Goal: Task Accomplishment & Management: Manage account settings

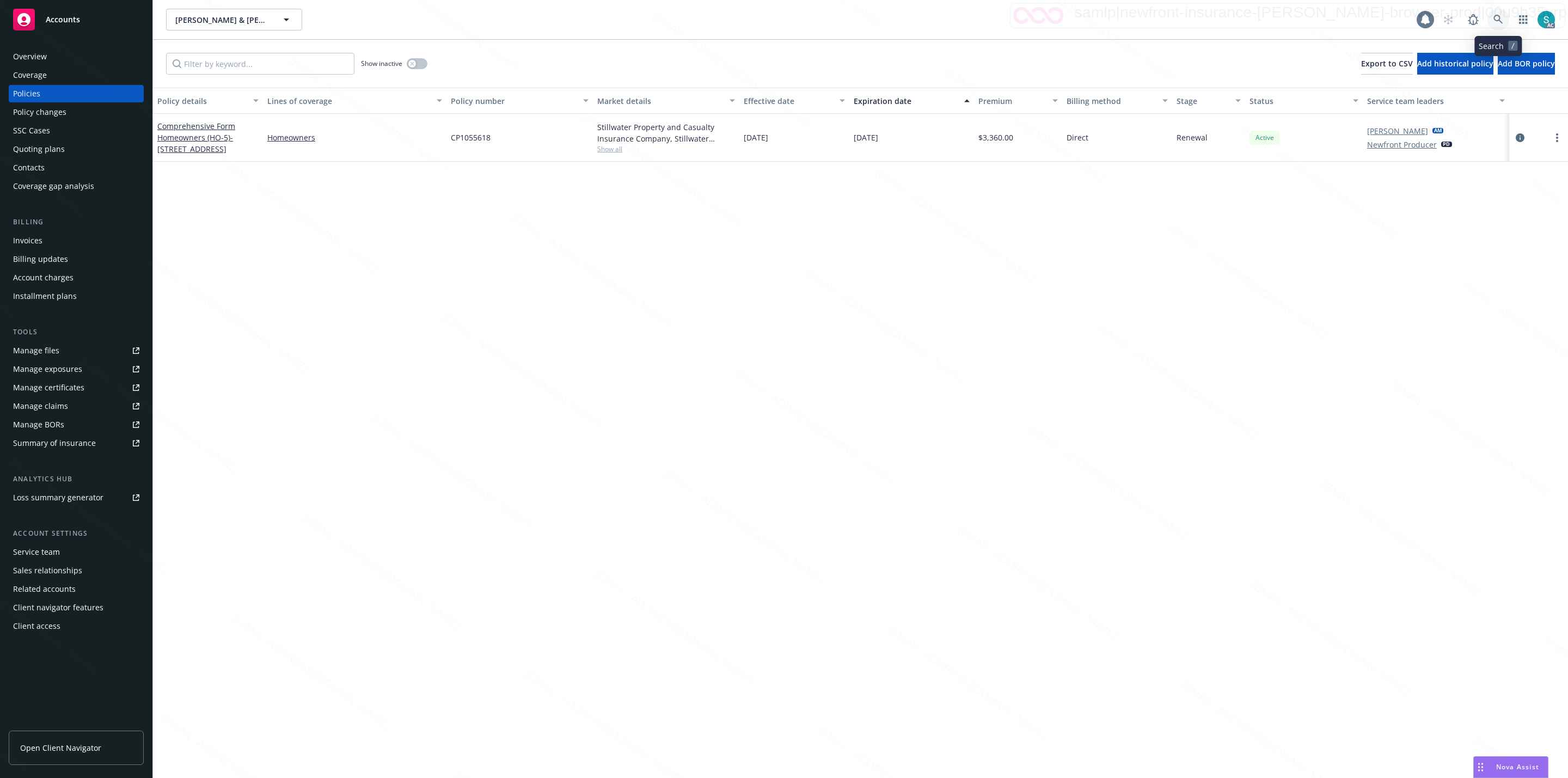
click at [1496, 16] on icon at bounding box center [1498, 19] width 10 height 10
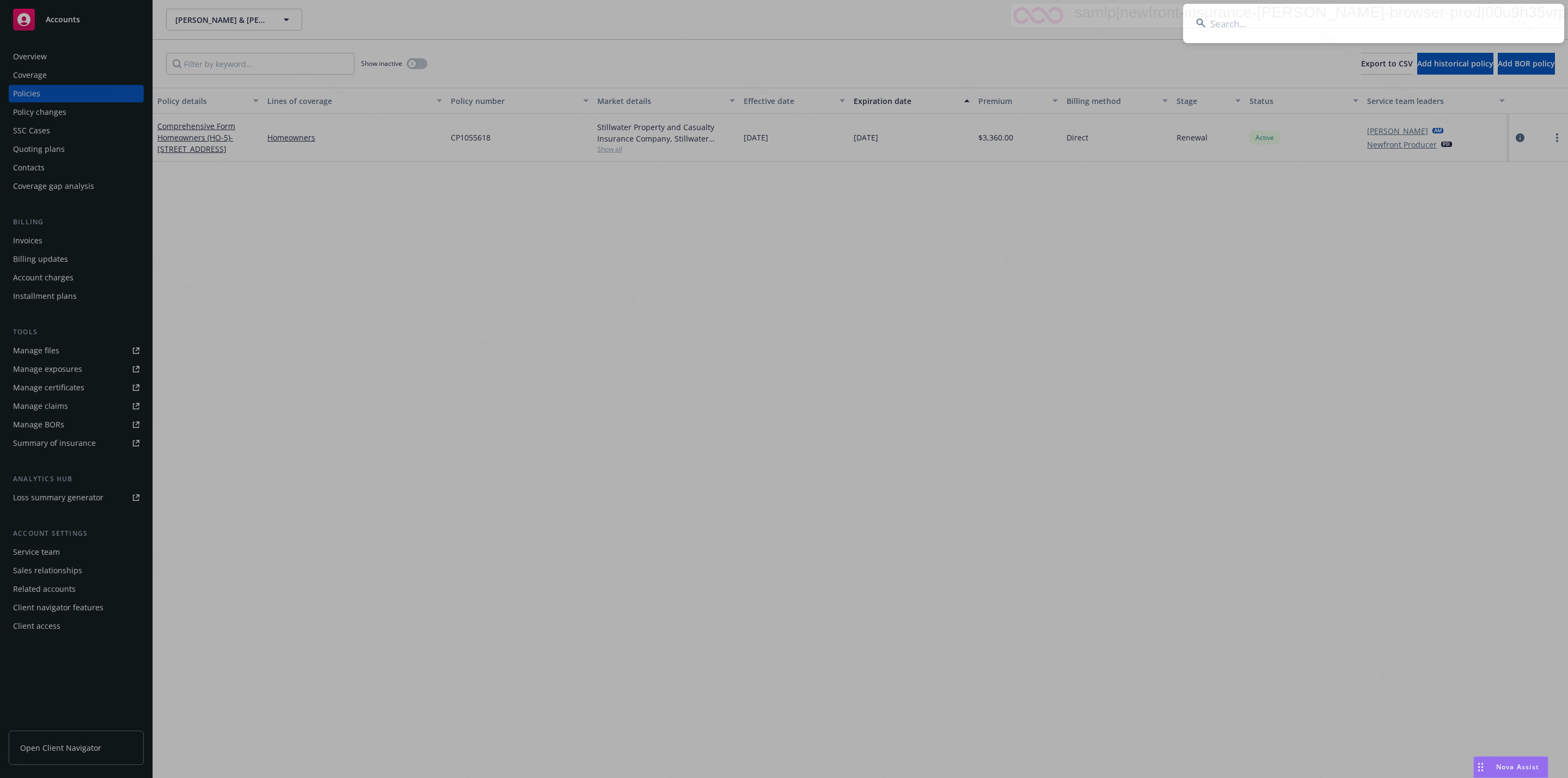
click at [1367, 19] on input at bounding box center [1373, 23] width 381 height 39
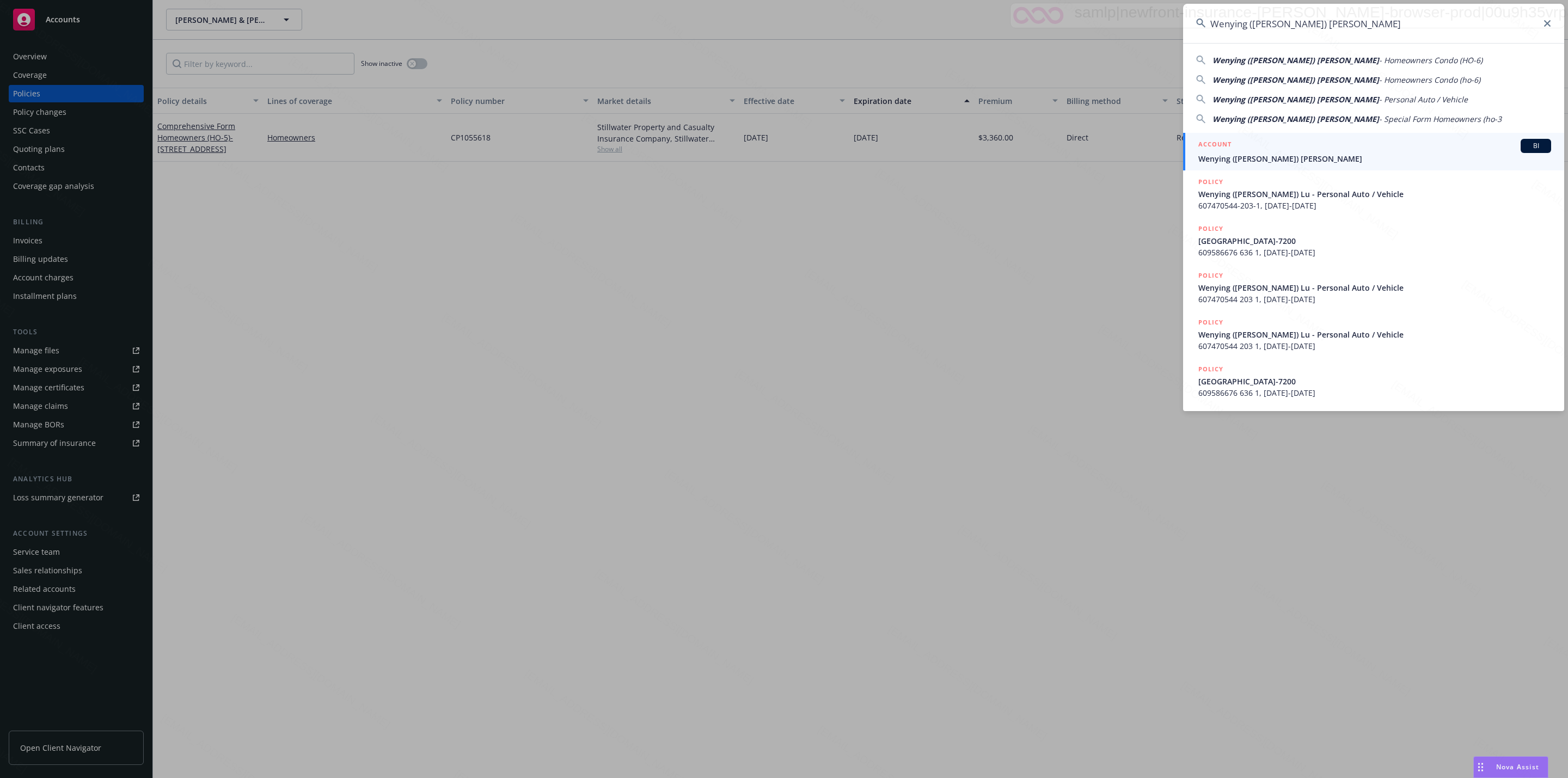
type input "Wenying ([PERSON_NAME]) [PERSON_NAME]"
click at [1229, 152] on h5 "ACCOUNT" at bounding box center [1214, 145] width 33 height 13
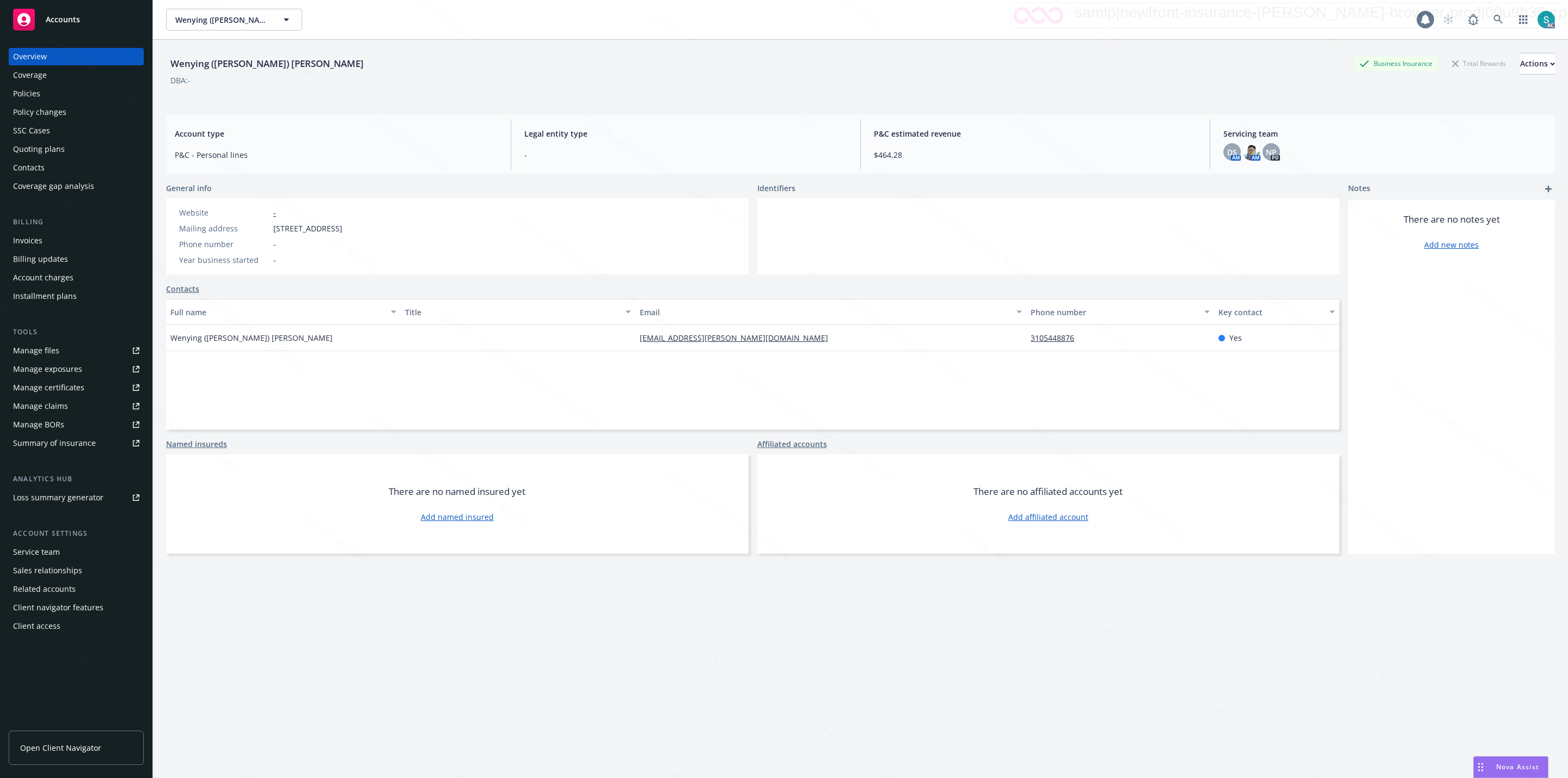
click at [63, 92] on div "Policies" at bounding box center [75, 94] width 126 height 18
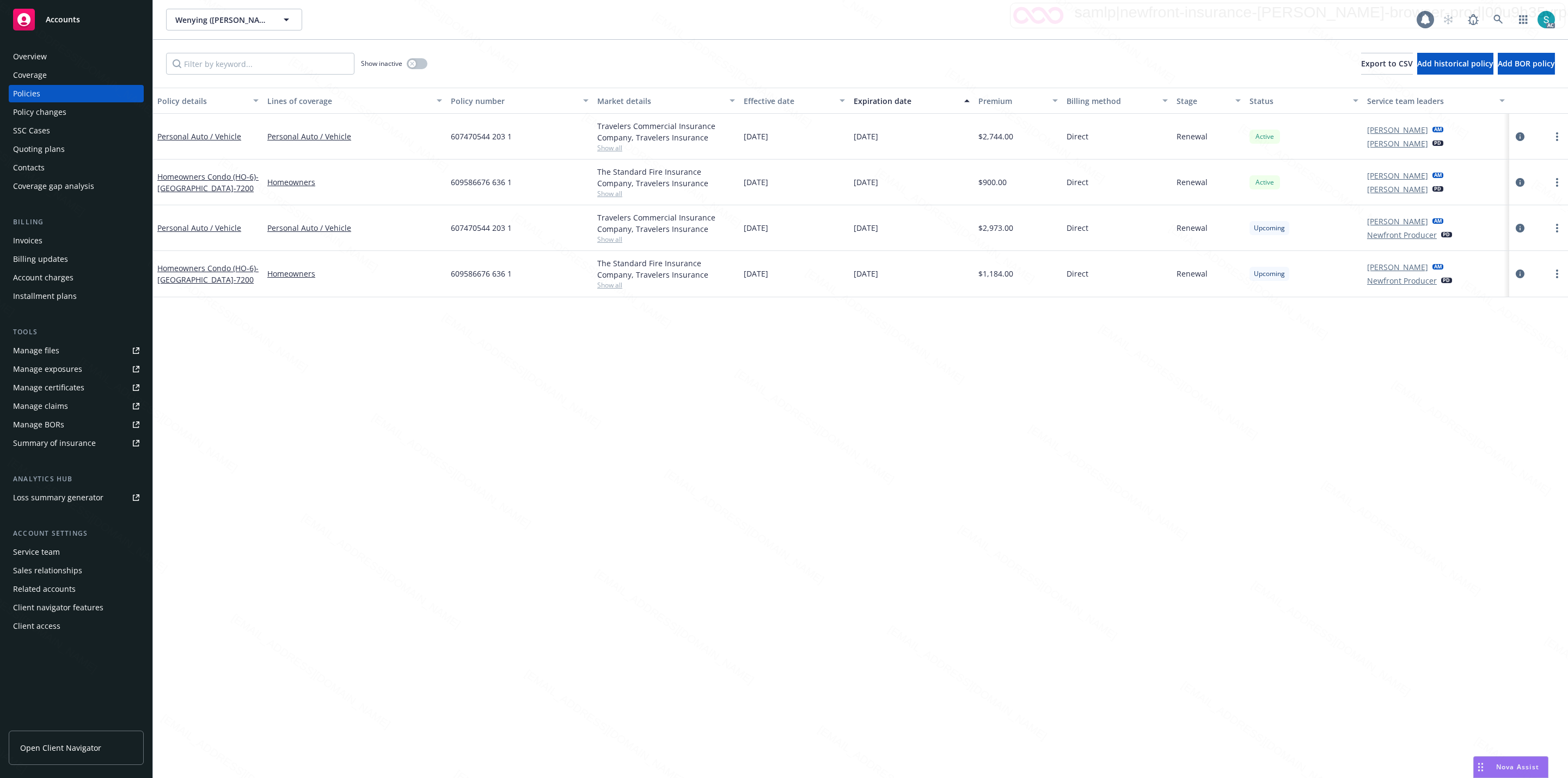
click at [31, 60] on div "Overview" at bounding box center [29, 57] width 33 height 18
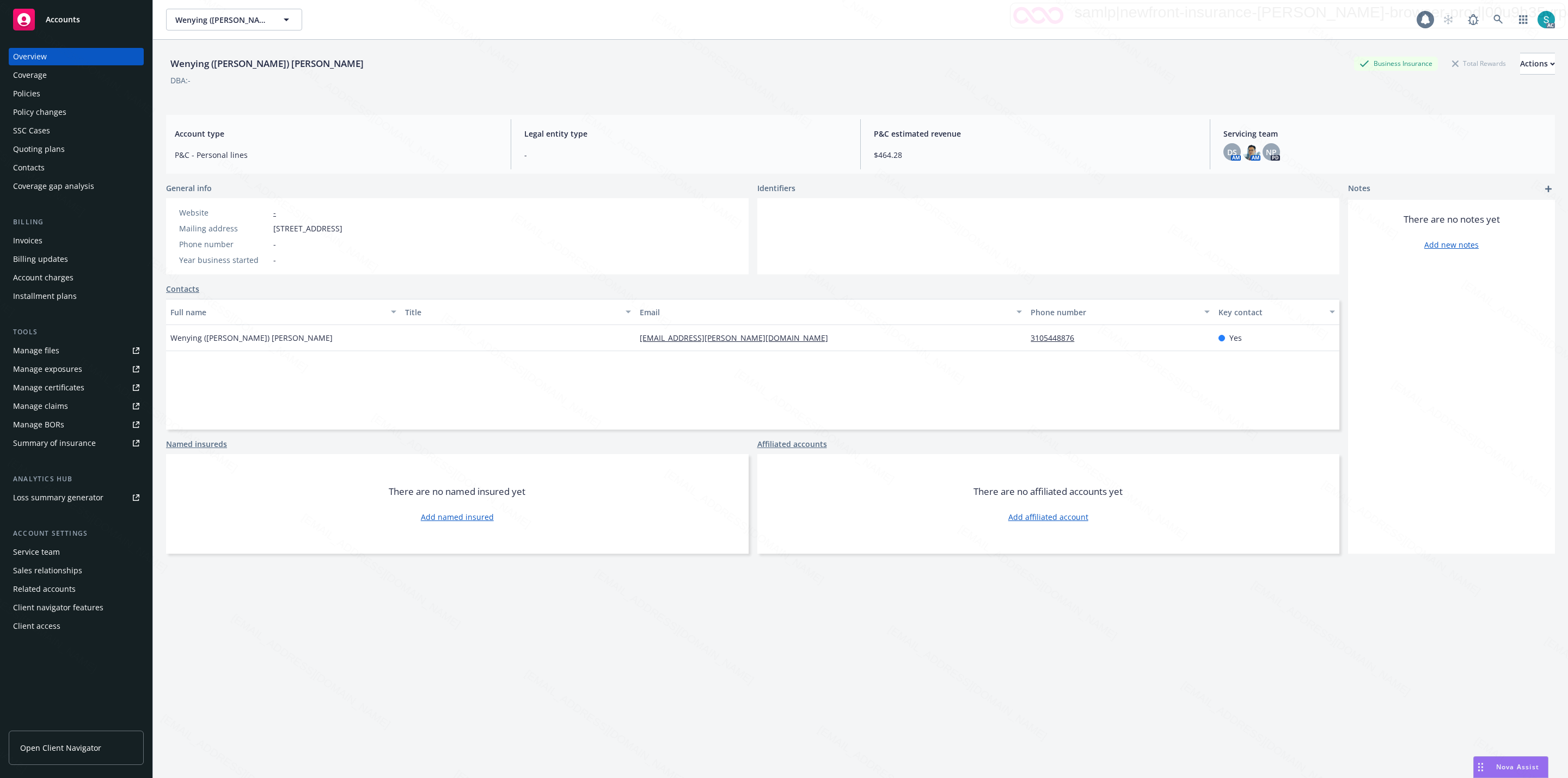
click at [32, 96] on div "Policies" at bounding box center [26, 94] width 27 height 18
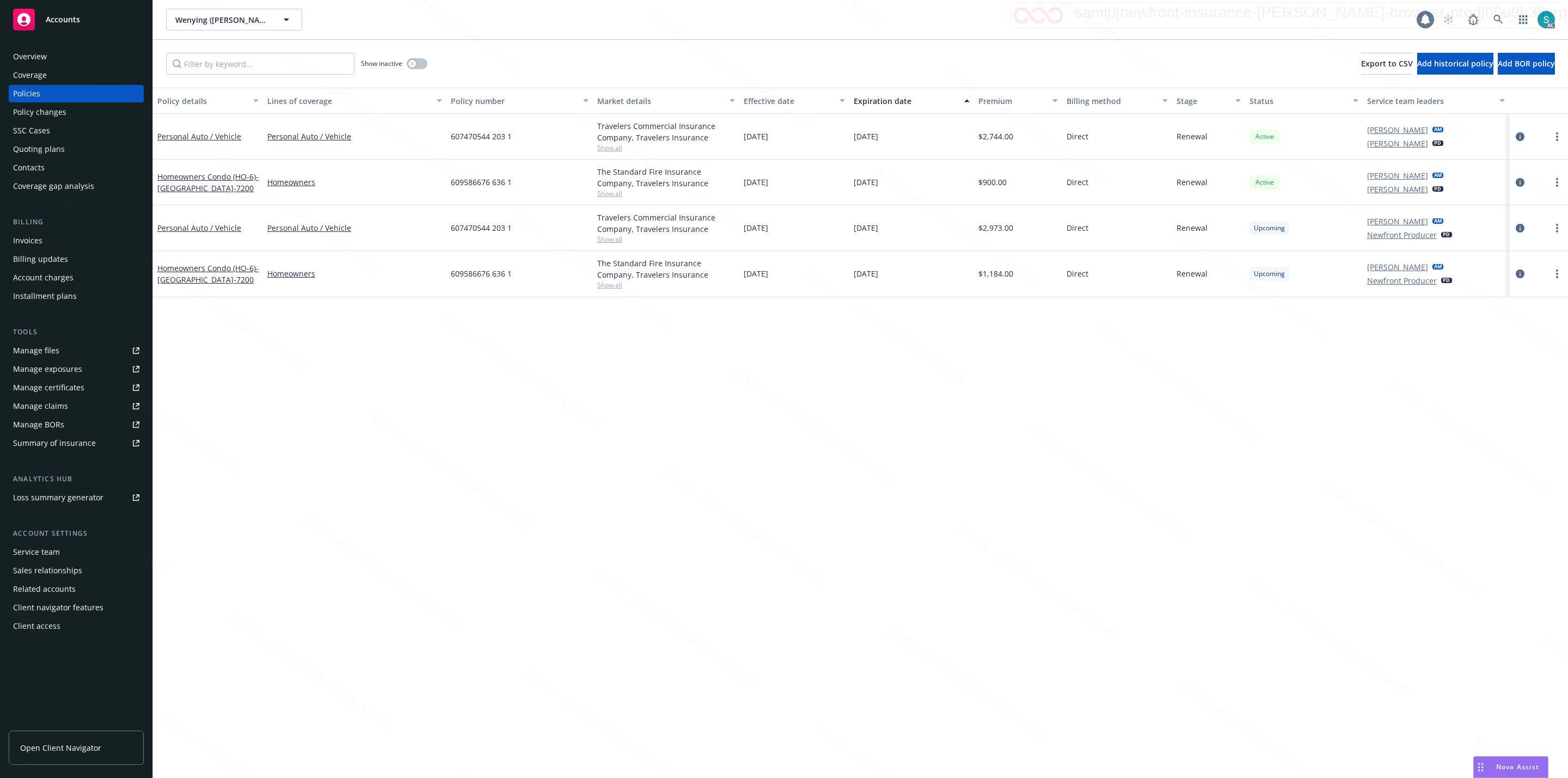
click at [495, 188] on span "609586676 636 1" at bounding box center [481, 182] width 61 height 12
copy span "609586676 636 1"
click at [518, 399] on div "Policy details Lines of coverage Policy number Market details Effective date Ex…" at bounding box center [860, 433] width 1415 height 690
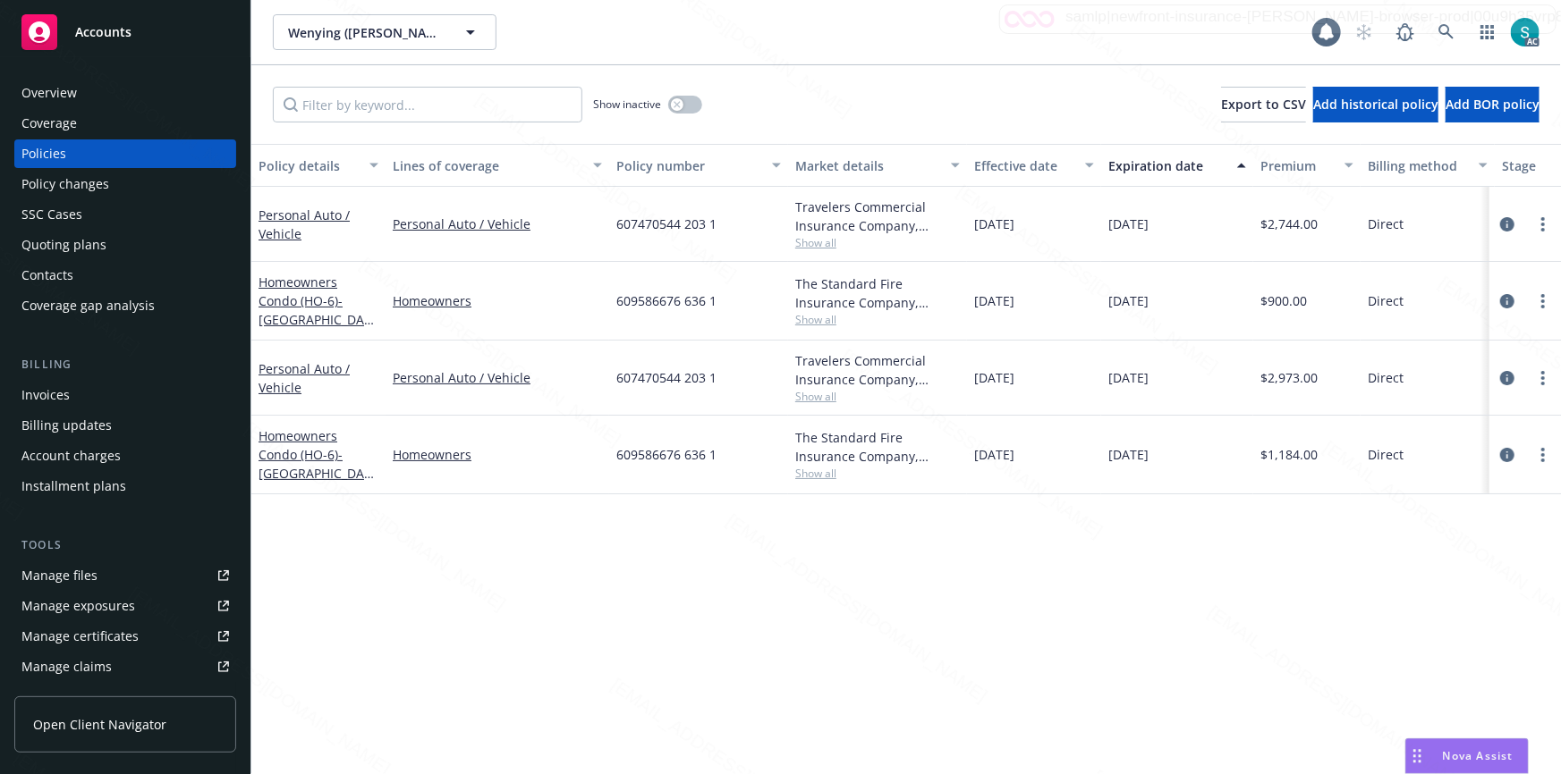
click at [684, 228] on span "607470544 203 1" at bounding box center [666, 224] width 100 height 19
copy span "607470544 203 1"
click at [1439, 30] on icon at bounding box center [1446, 32] width 16 height 16
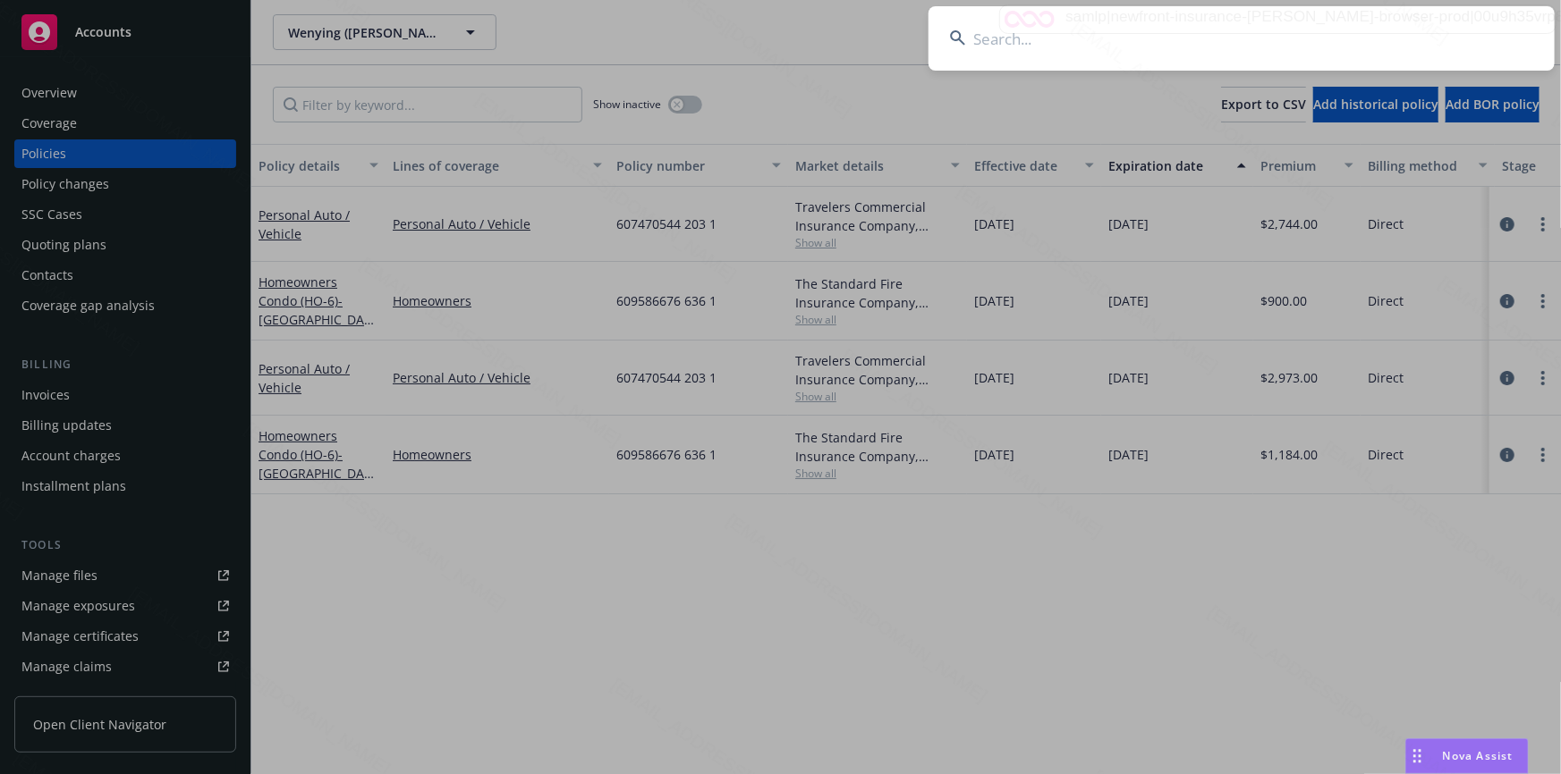
click at [1263, 27] on input at bounding box center [1241, 38] width 626 height 64
type input "[PERSON_NAME]"
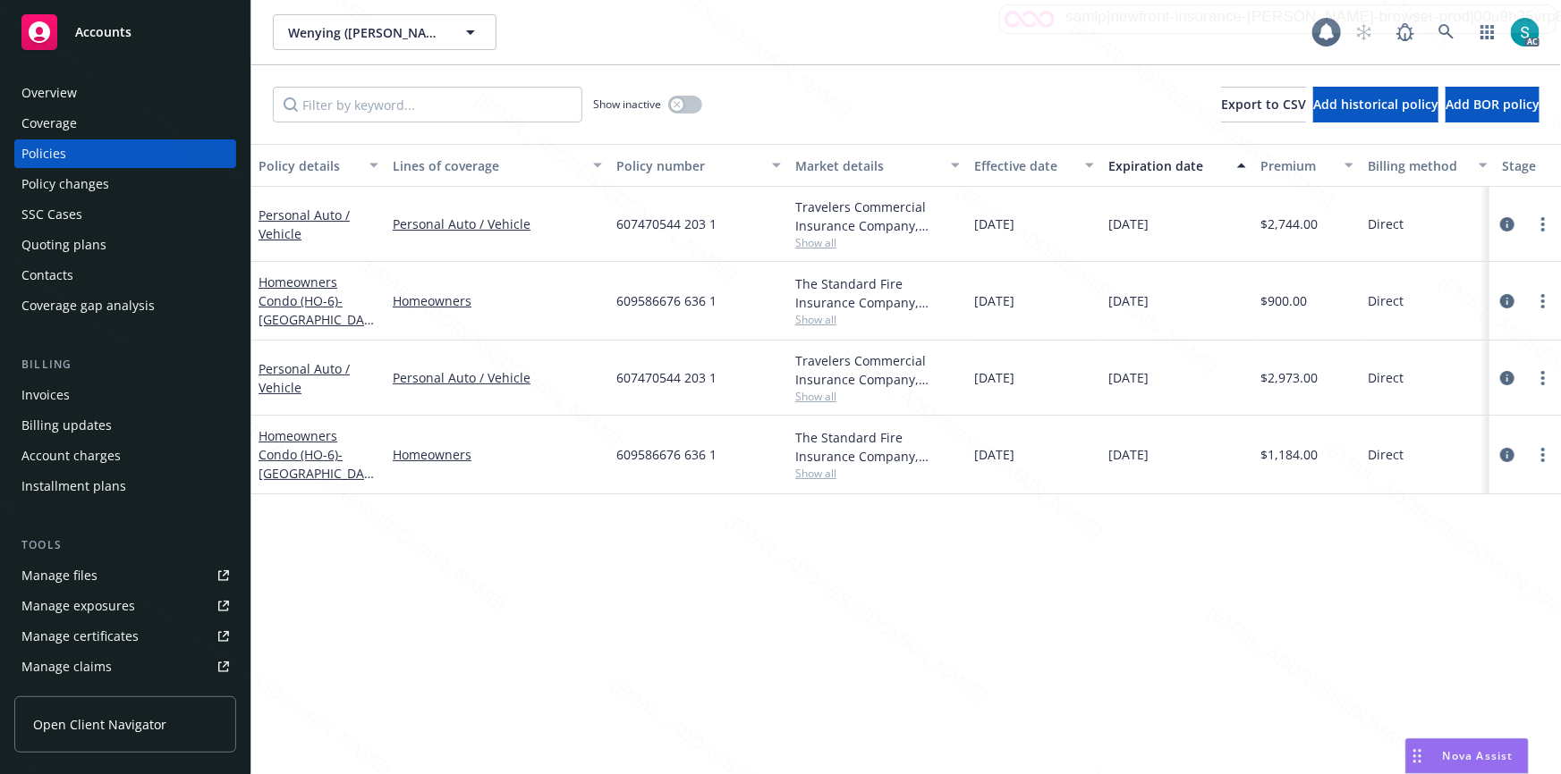
click at [696, 233] on div "607470544 203 1" at bounding box center [698, 224] width 179 height 75
copy span "607470544 203 1"
click at [667, 297] on span "609586676 636 1" at bounding box center [666, 301] width 100 height 19
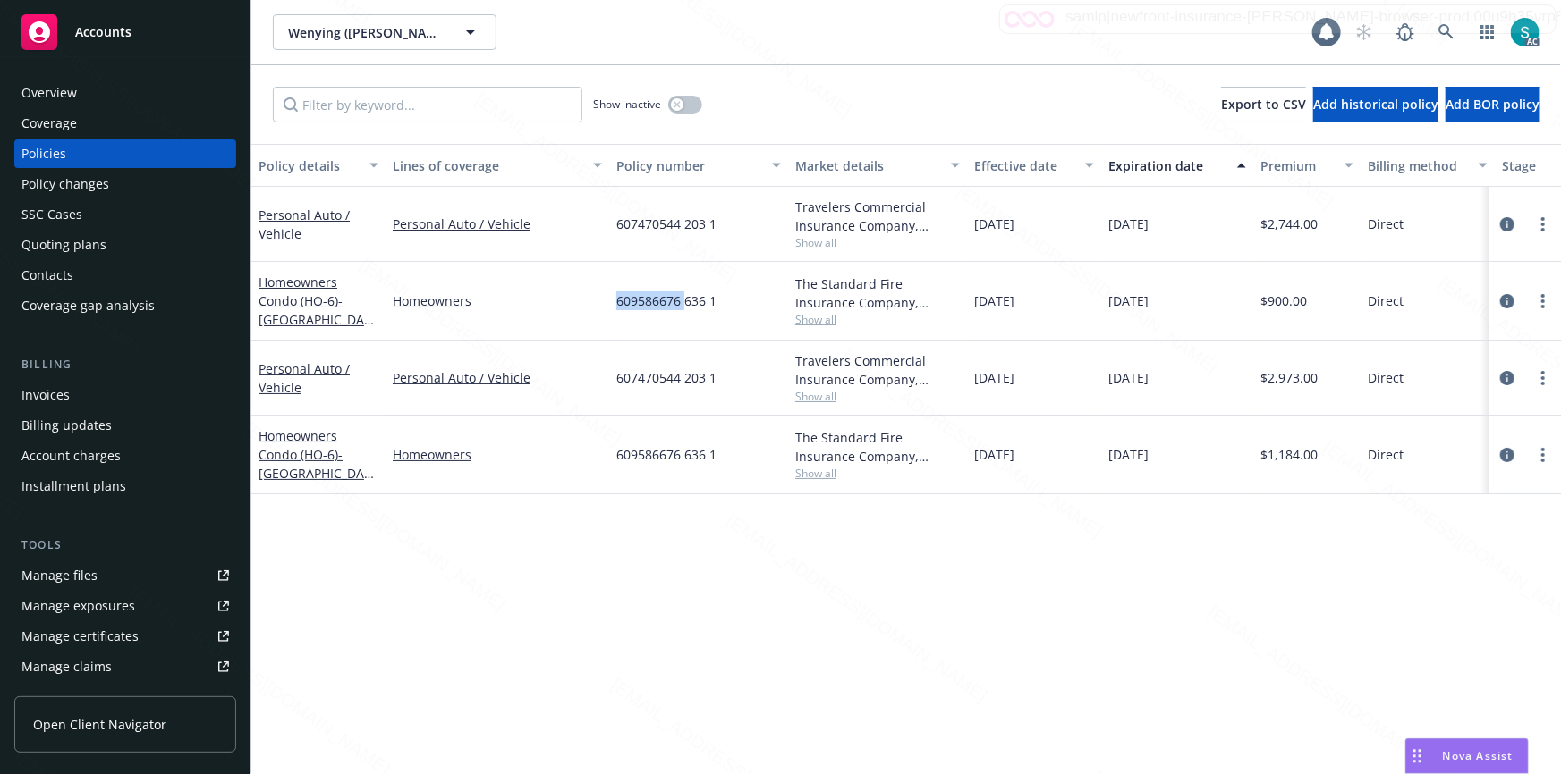
click at [667, 297] on span "609586676 636 1" at bounding box center [666, 301] width 100 height 19
copy span "609586676 636 1"
click at [1438, 30] on icon at bounding box center [1446, 32] width 16 height 16
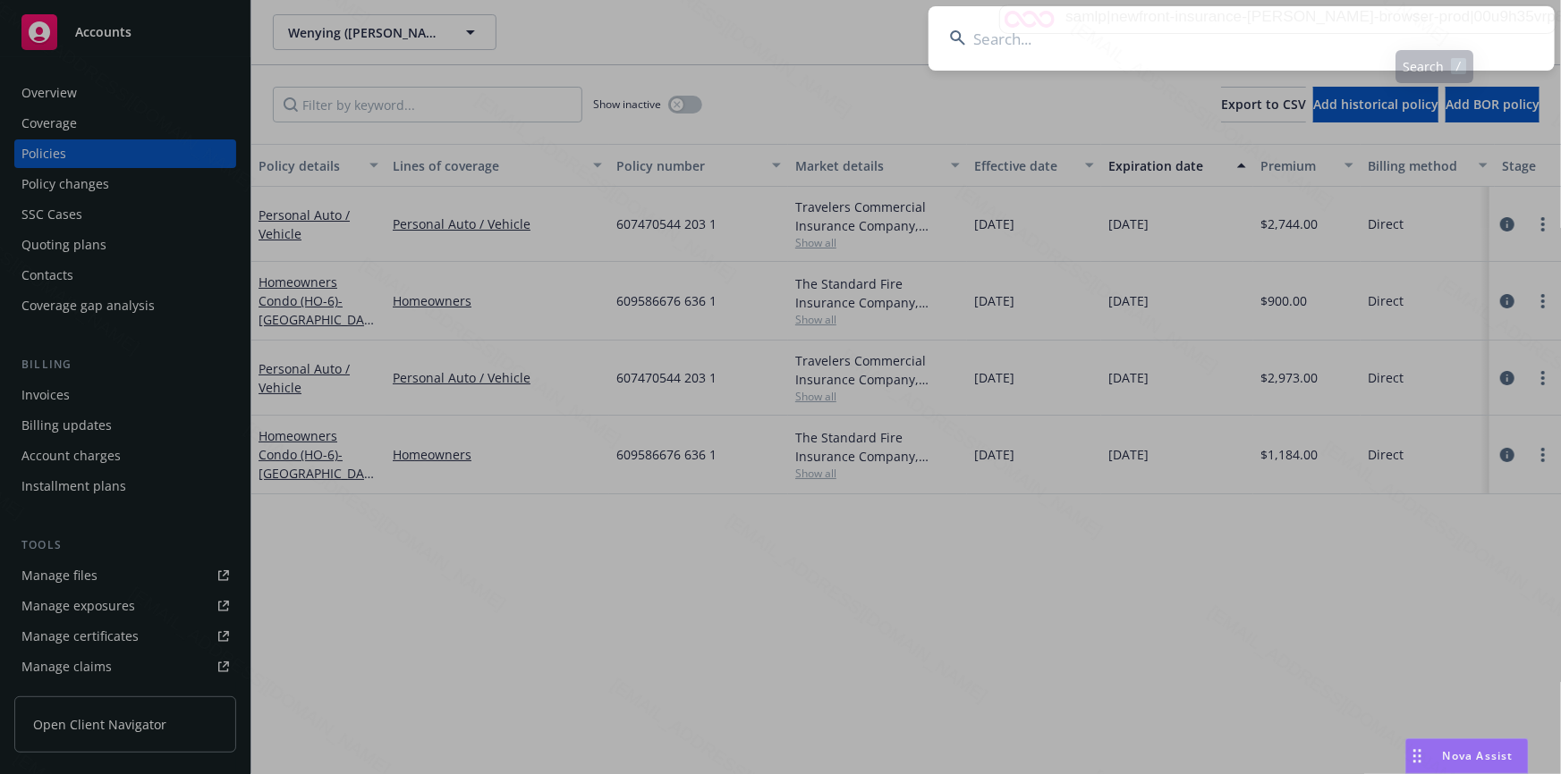
click at [1164, 33] on input at bounding box center [1241, 38] width 626 height 64
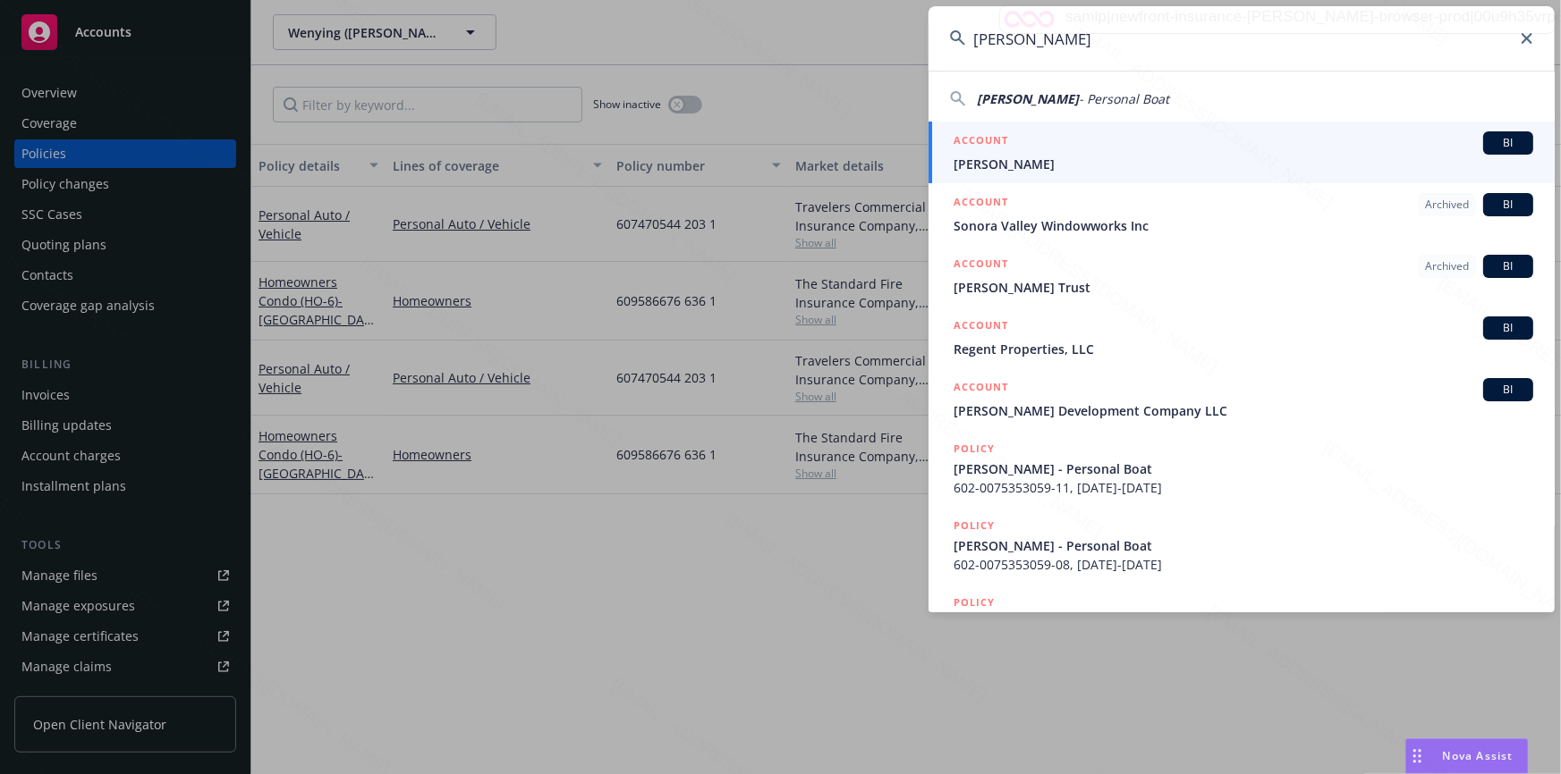
type input "[PERSON_NAME]"
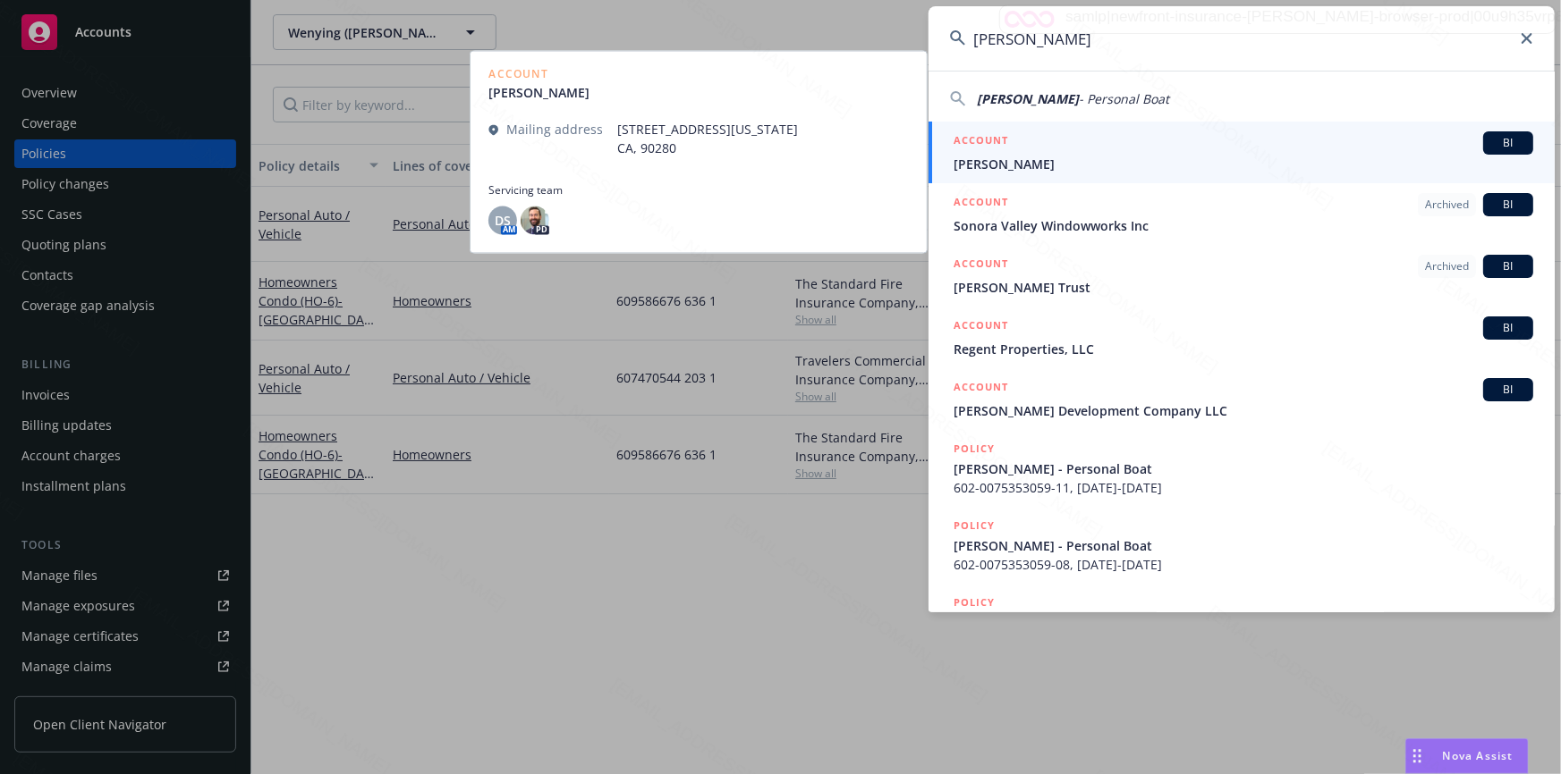
click at [1060, 160] on span "[PERSON_NAME]" at bounding box center [1243, 164] width 580 height 19
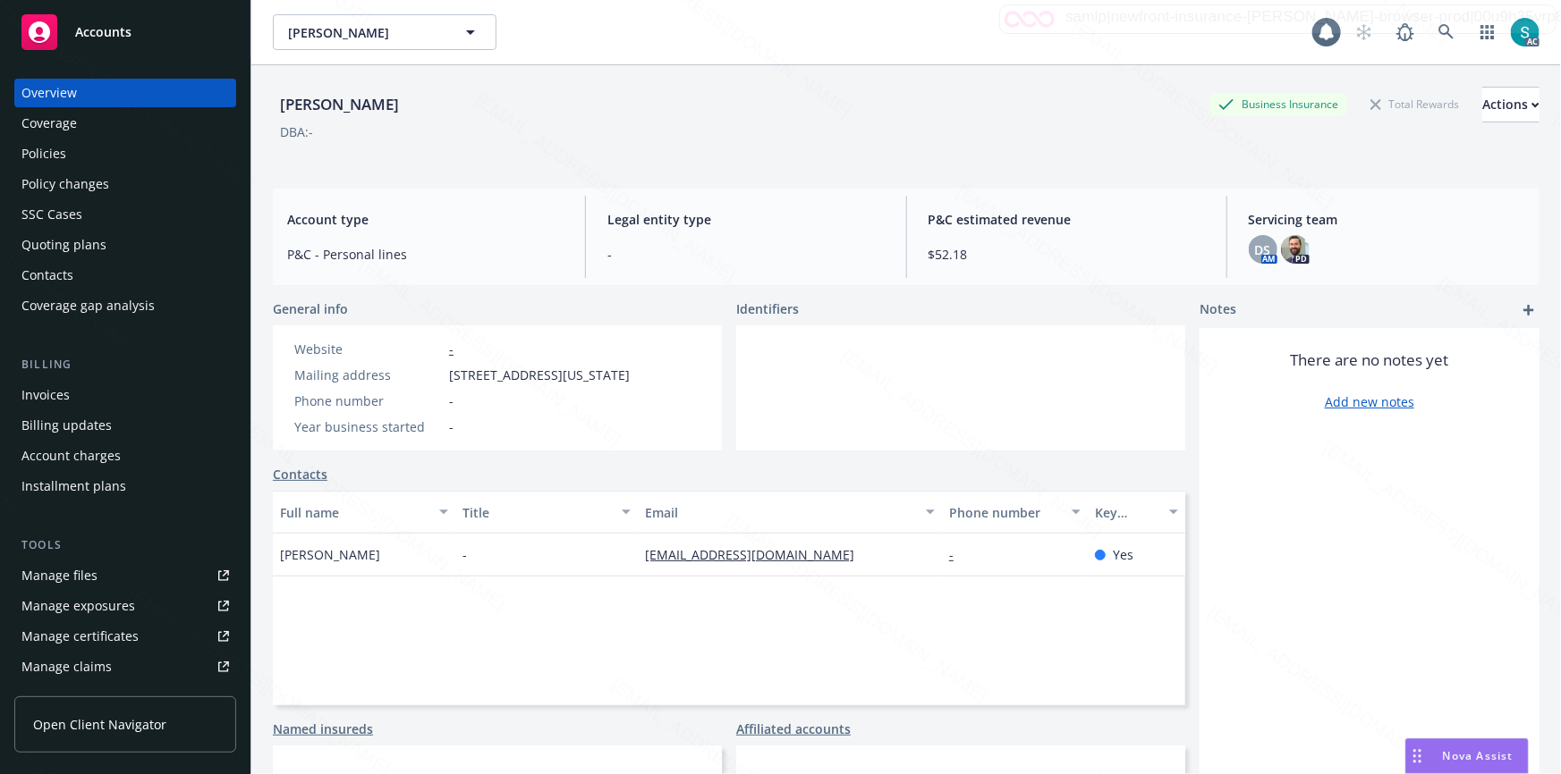
click at [63, 149] on div "Policies" at bounding box center [43, 154] width 45 height 29
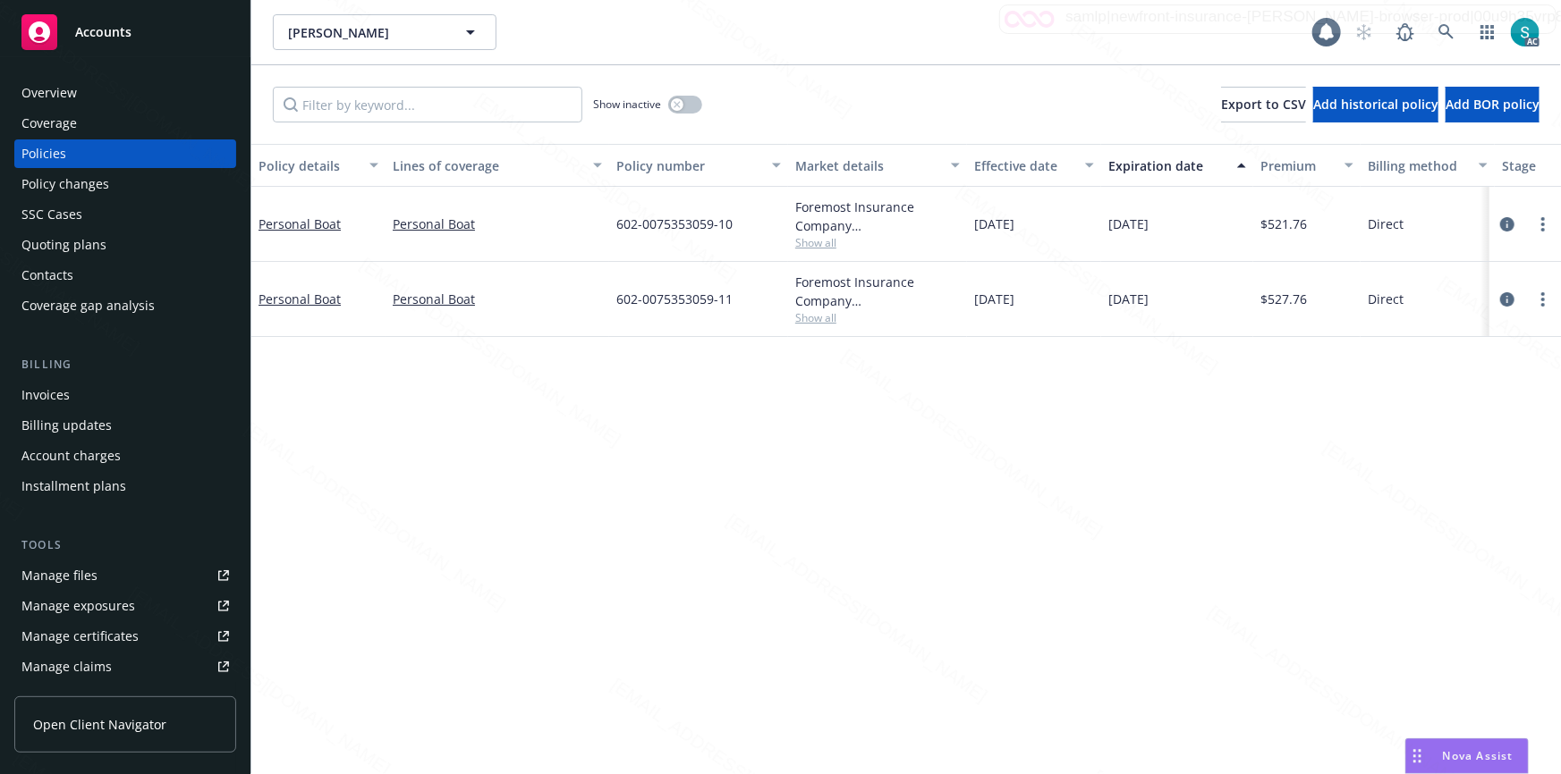
click at [635, 224] on span "602-0075353059-10" at bounding box center [674, 224] width 116 height 19
copy span "602-0075353059-10"
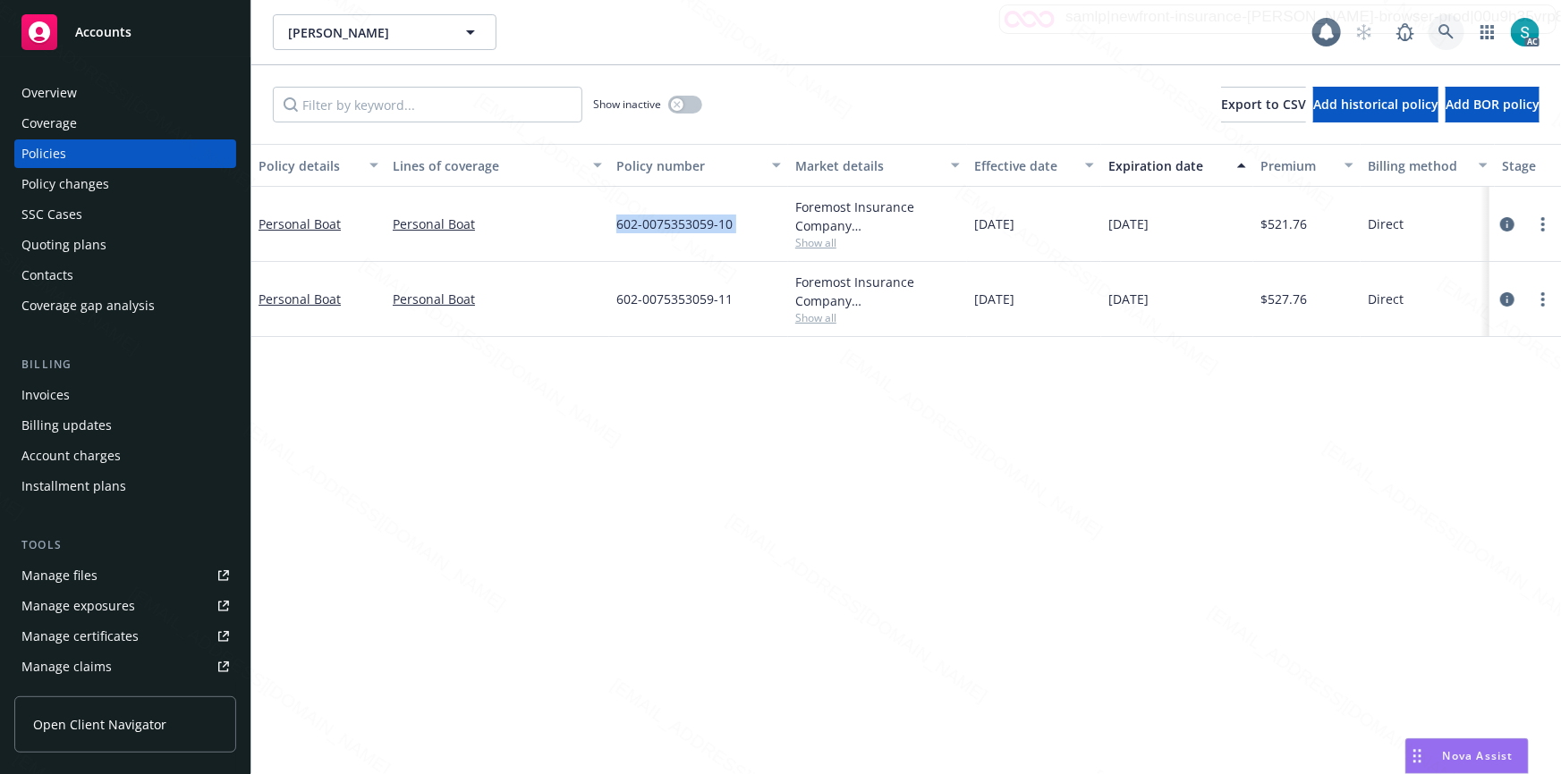
click at [1436, 32] on link at bounding box center [1446, 32] width 36 height 36
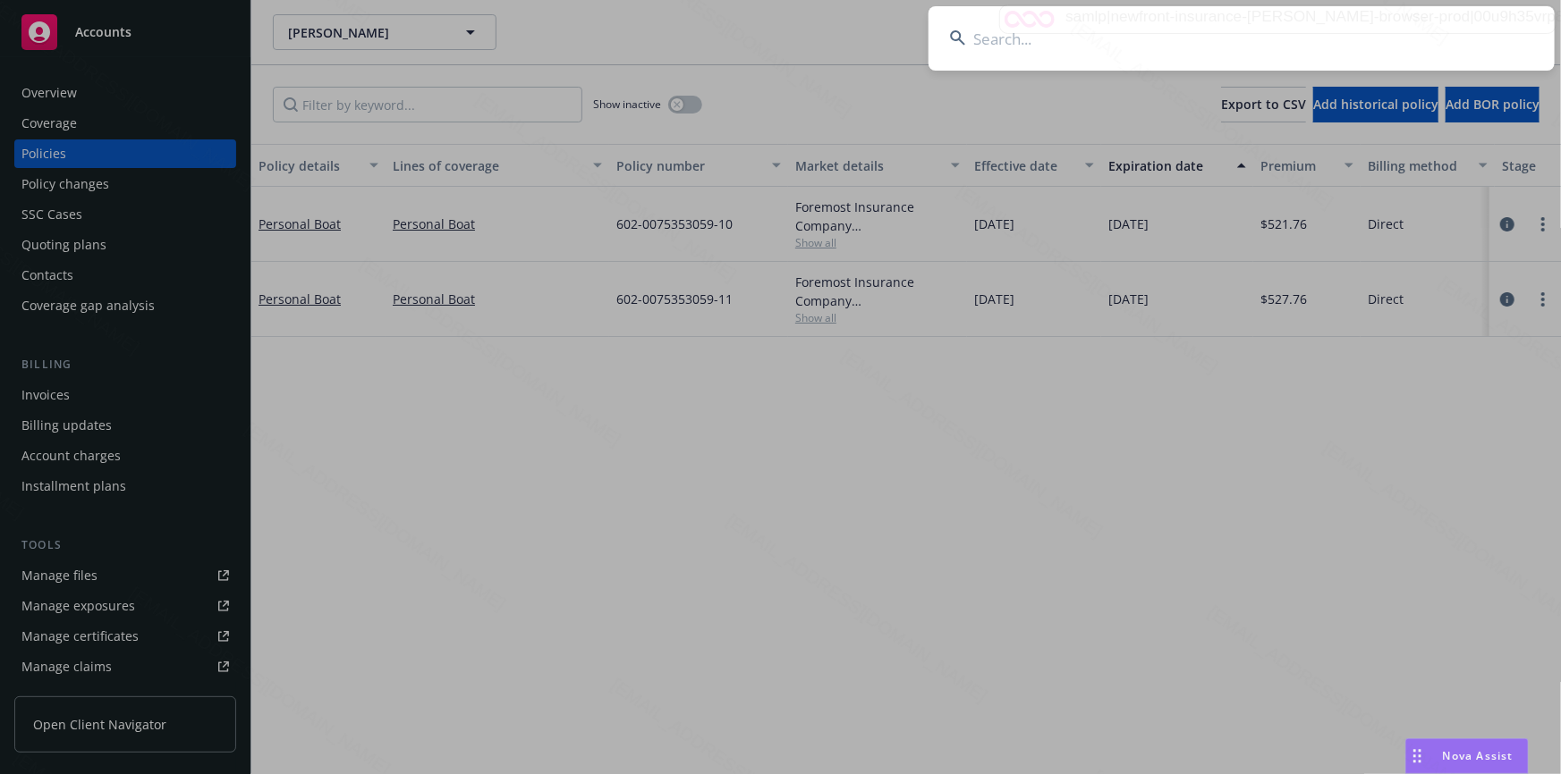
click at [1297, 24] on input at bounding box center [1241, 38] width 626 height 64
type input "[PERSON_NAME] & [PERSON_NAME]"
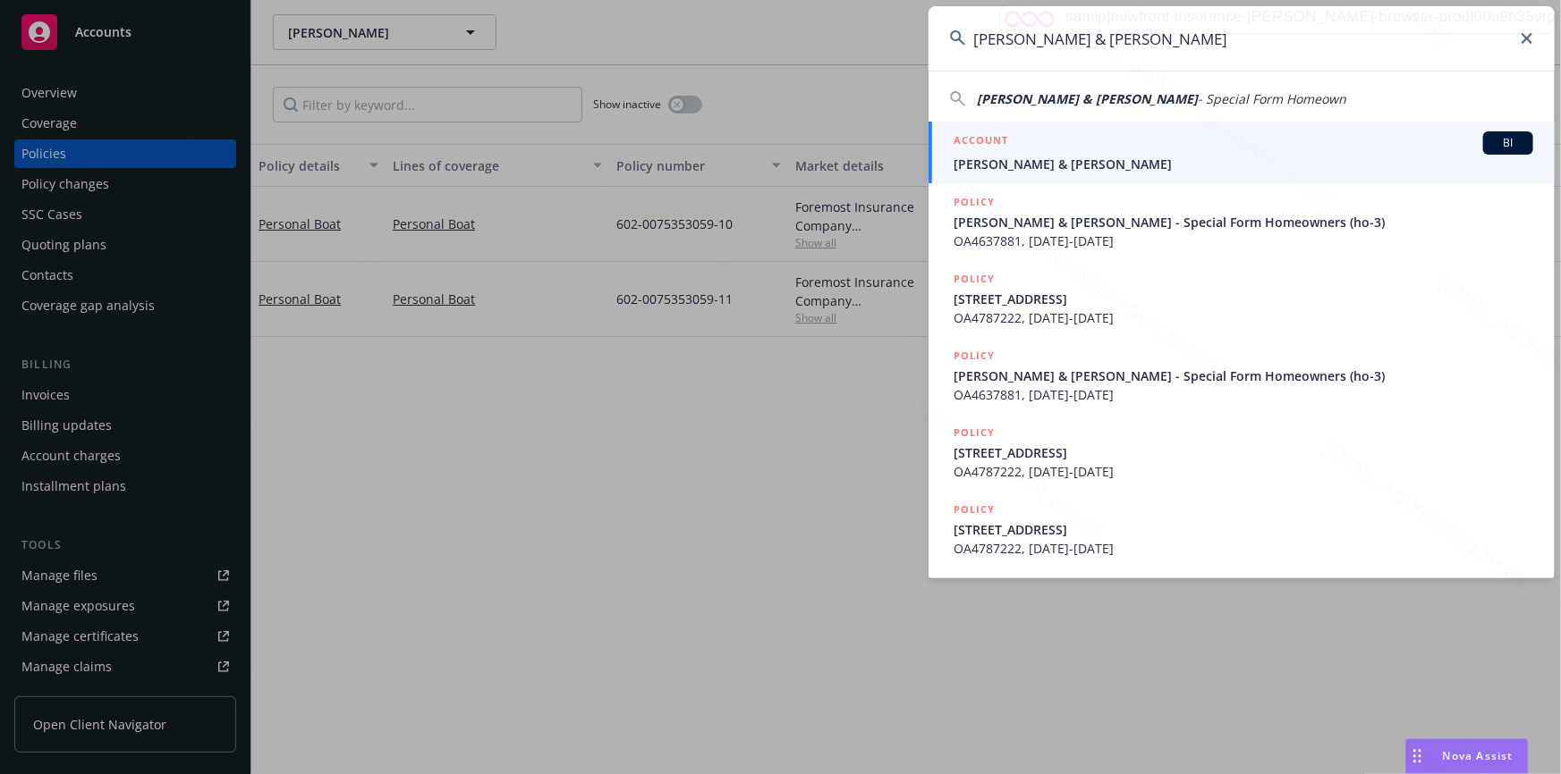
click at [1111, 155] on span "[PERSON_NAME] & [PERSON_NAME]" at bounding box center [1243, 164] width 580 height 19
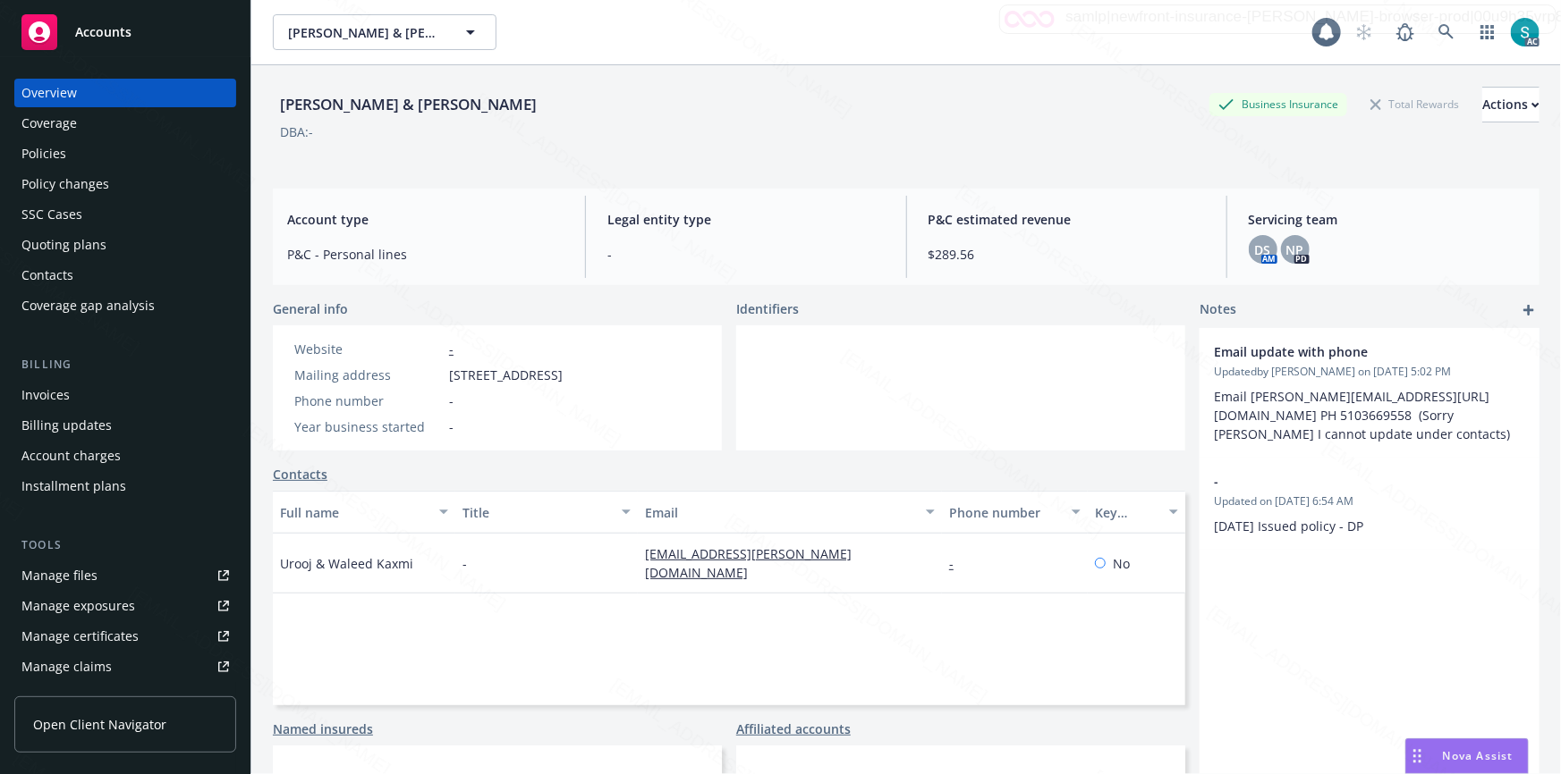
click at [104, 149] on div "Policies" at bounding box center [124, 154] width 207 height 29
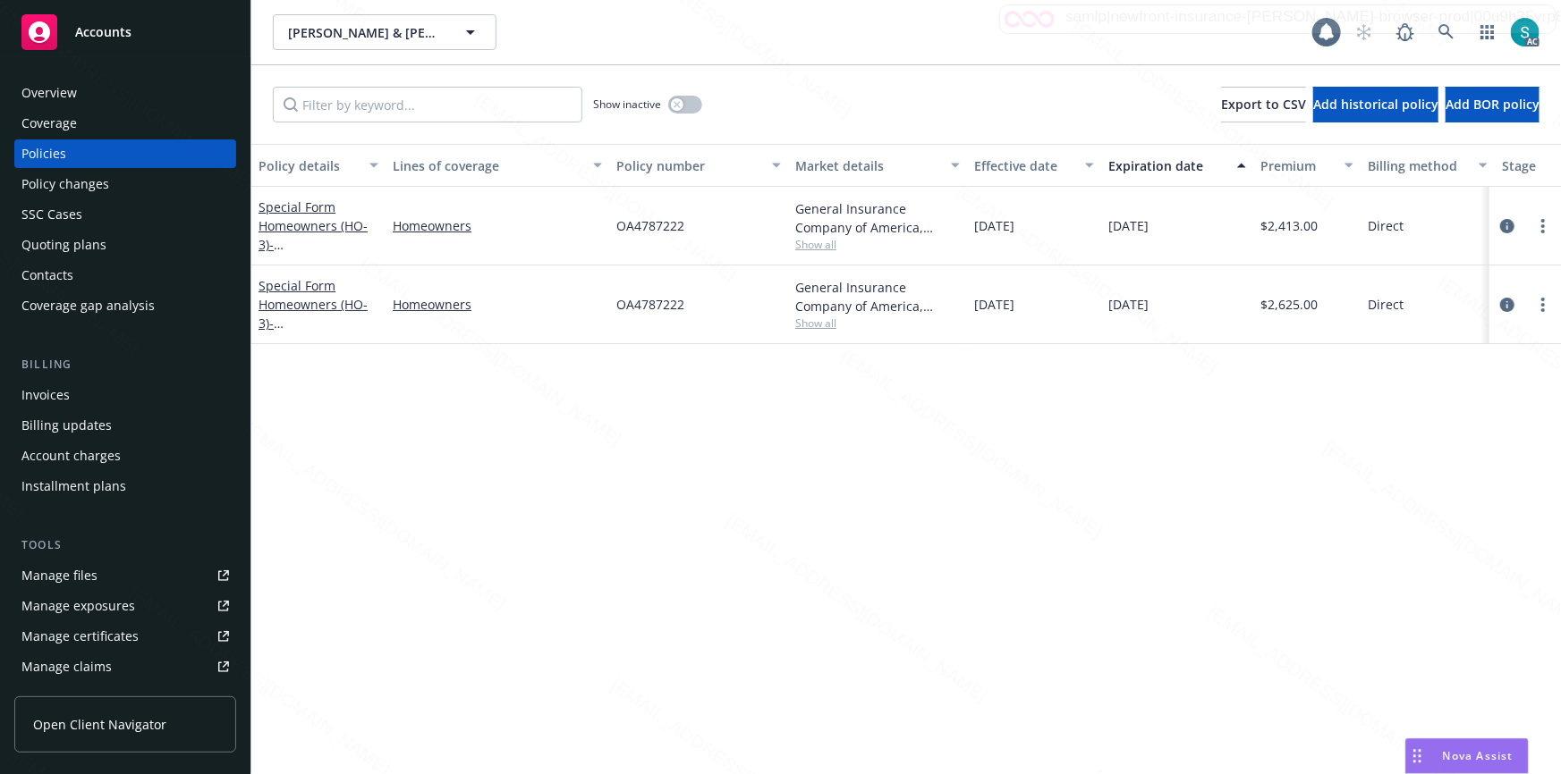
click at [103, 94] on div "Overview" at bounding box center [124, 93] width 207 height 29
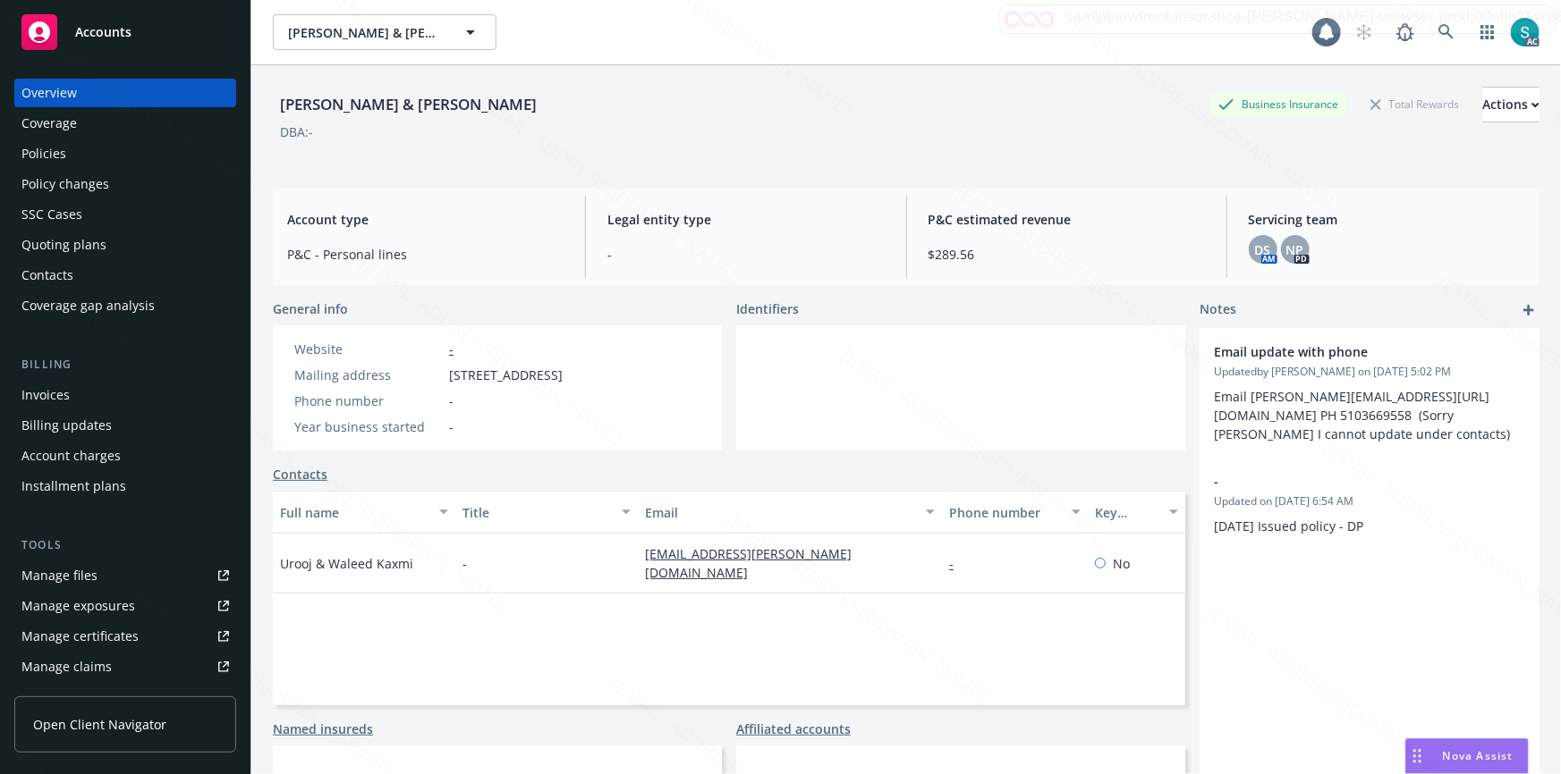
click at [55, 152] on div "Policies" at bounding box center [43, 154] width 45 height 29
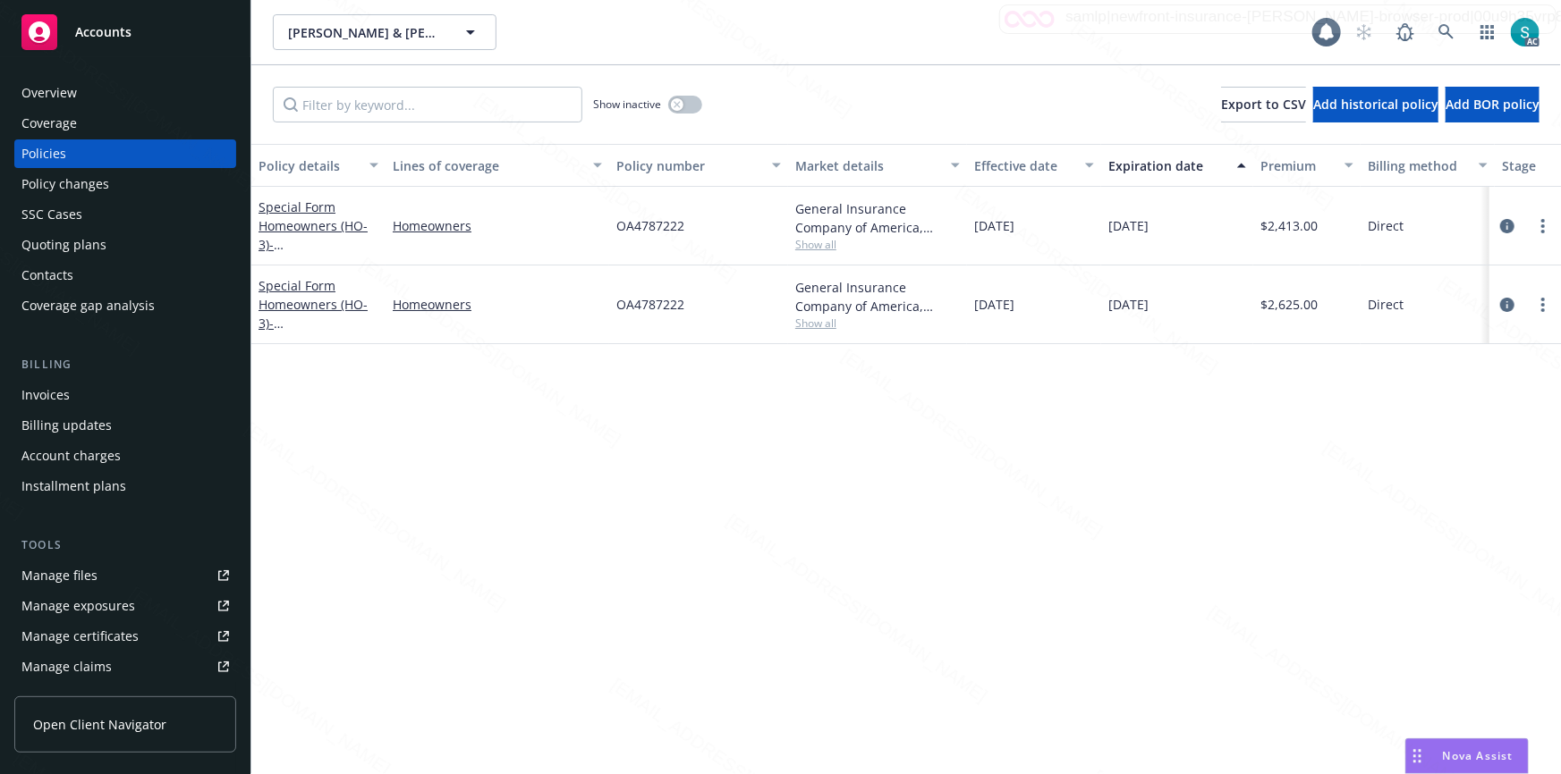
click at [658, 224] on span "OA4787222" at bounding box center [650, 225] width 68 height 19
copy span "OA4787222"
click at [1449, 29] on icon at bounding box center [1445, 31] width 15 height 15
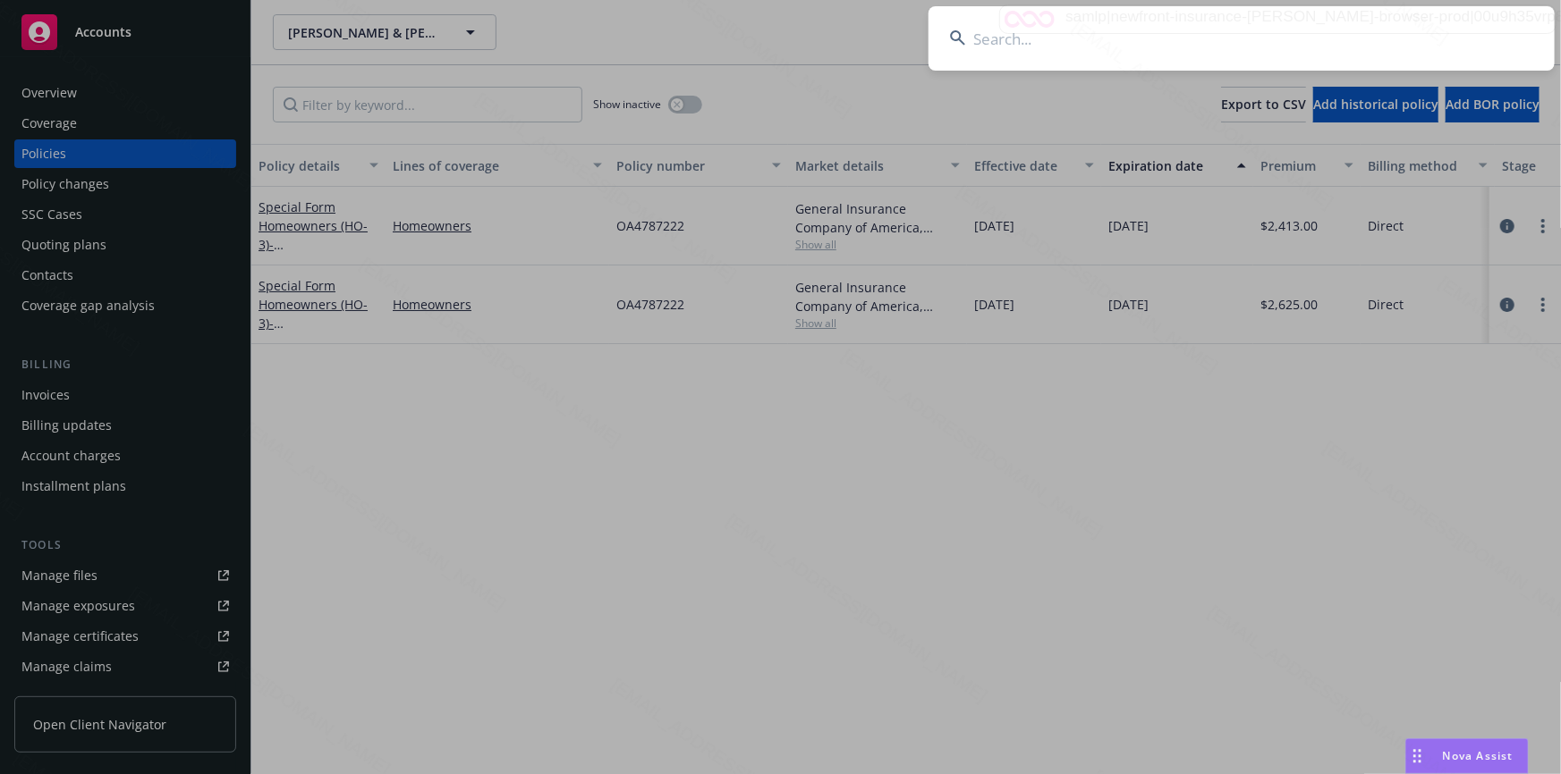
click at [1218, 13] on input at bounding box center [1241, 38] width 626 height 64
type input "[PERSON_NAME]"
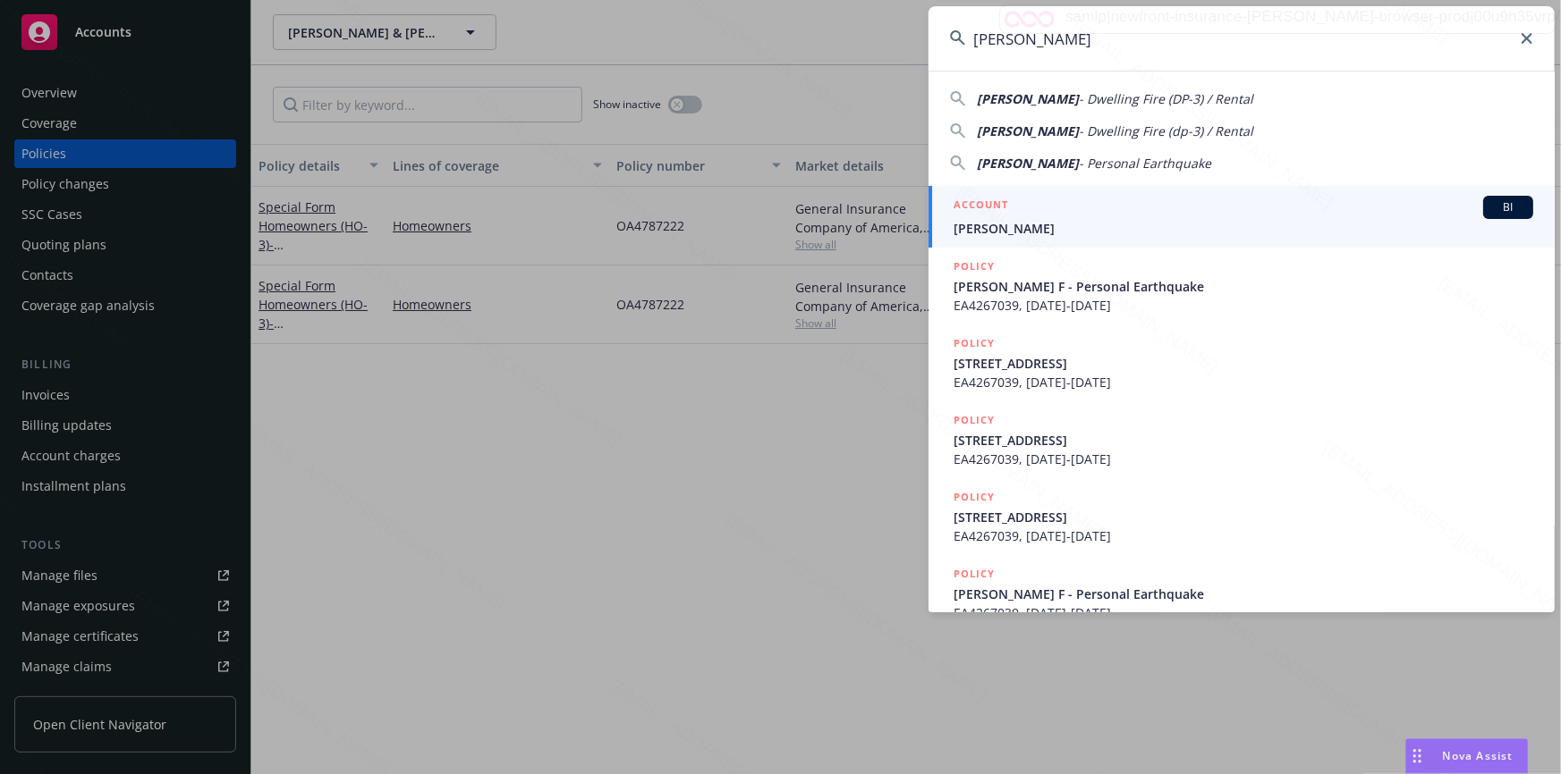
click at [1025, 215] on div "ACCOUNT BI" at bounding box center [1243, 207] width 580 height 23
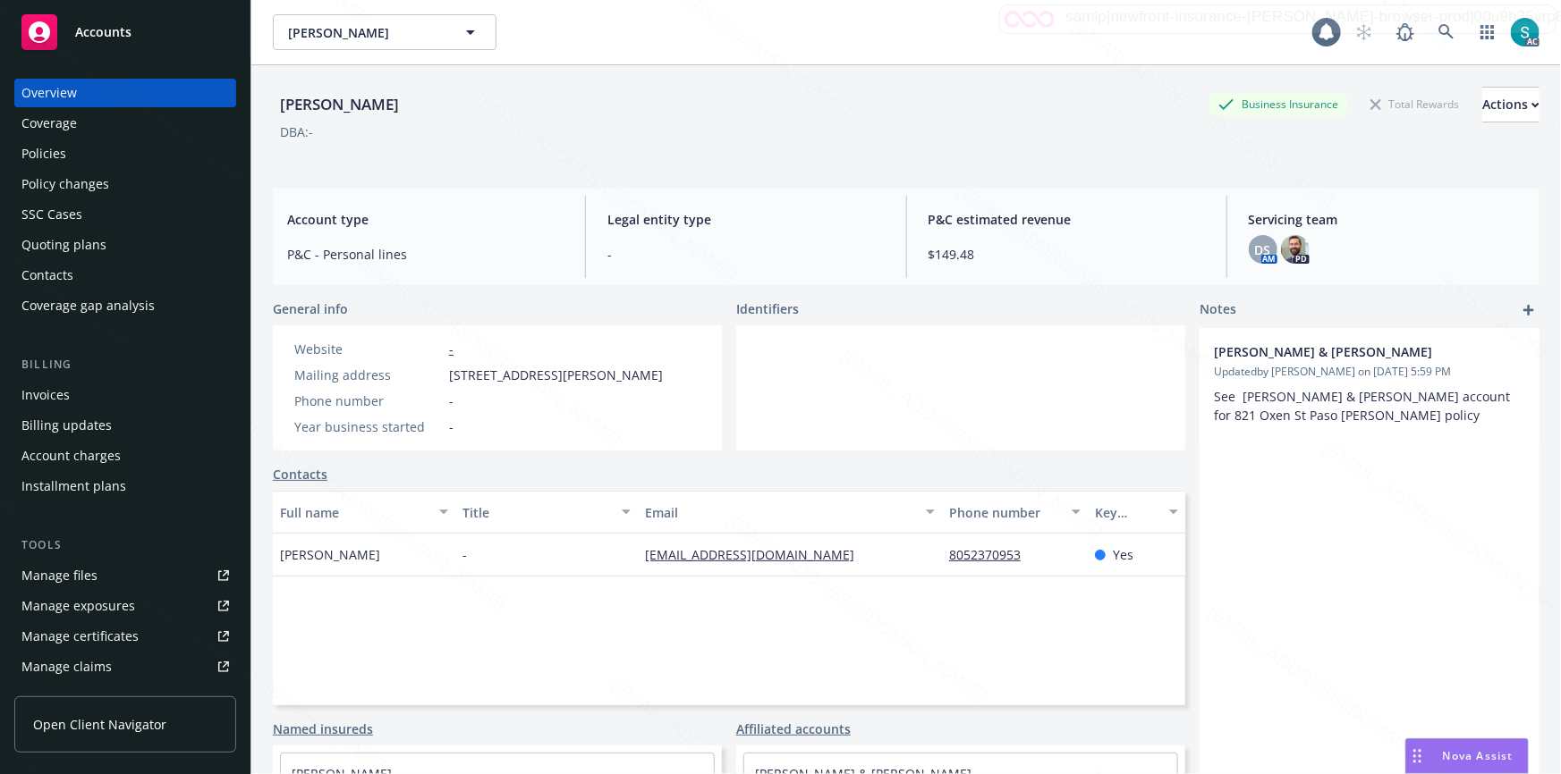
click at [72, 157] on div "Policies" at bounding box center [124, 154] width 207 height 29
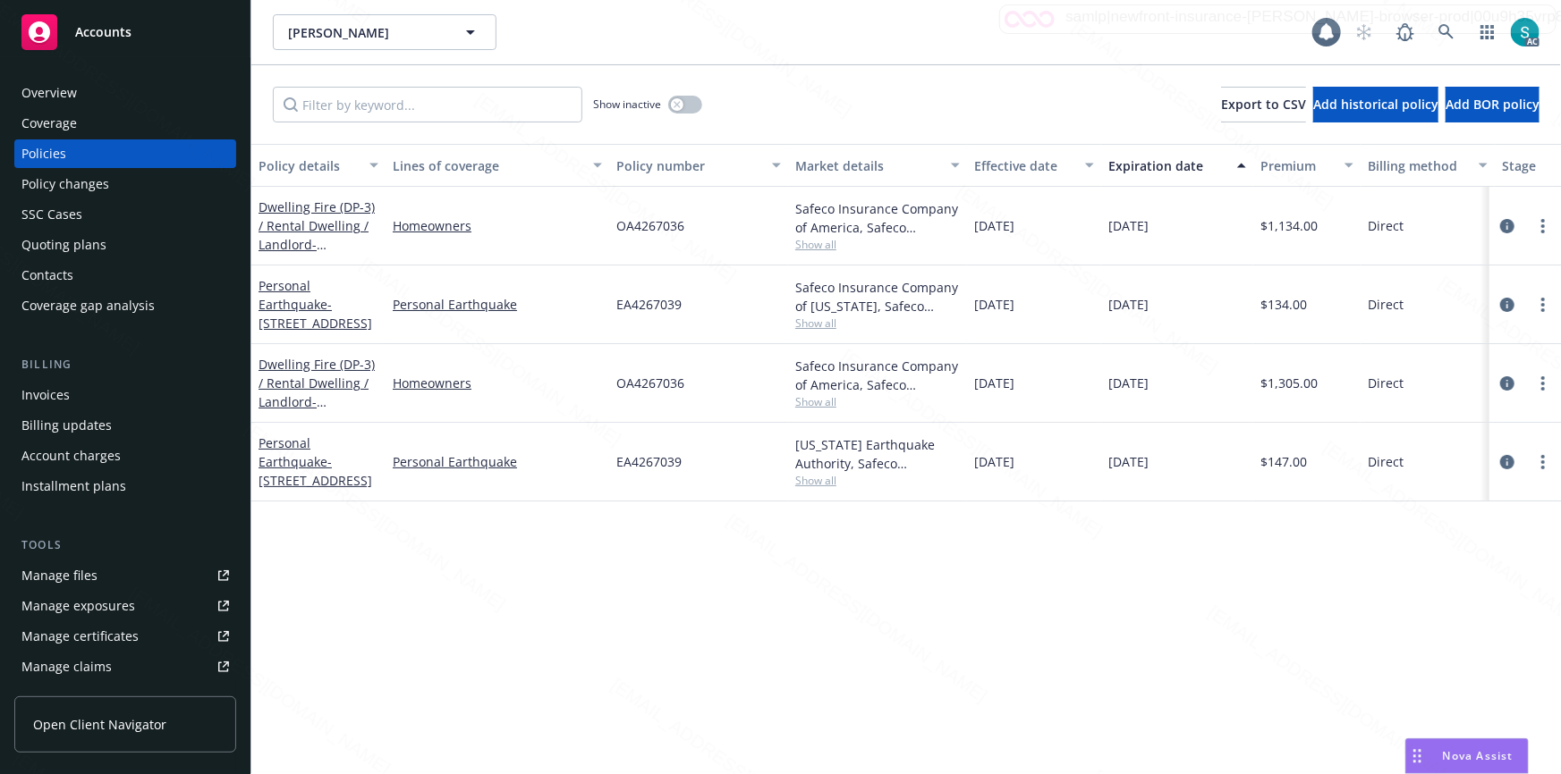
click at [644, 217] on span "OA4267036" at bounding box center [650, 225] width 68 height 19
copy span "OA4267036"
click at [641, 300] on span "EA4267039" at bounding box center [648, 304] width 65 height 19
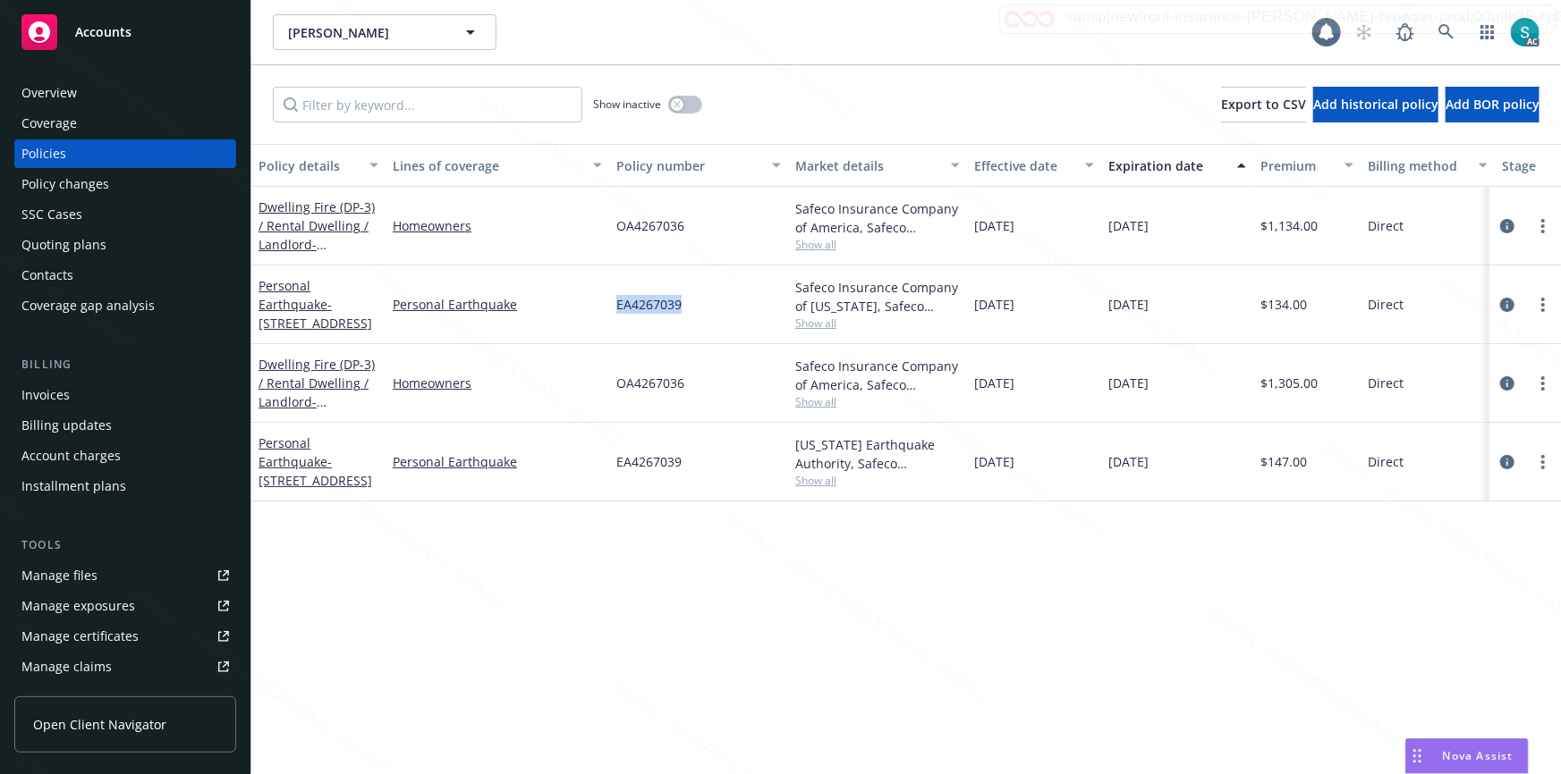
click at [641, 300] on span "EA4267039" at bounding box center [648, 304] width 65 height 19
copy span "EA4267039"
click at [1446, 32] on icon at bounding box center [1445, 31] width 15 height 15
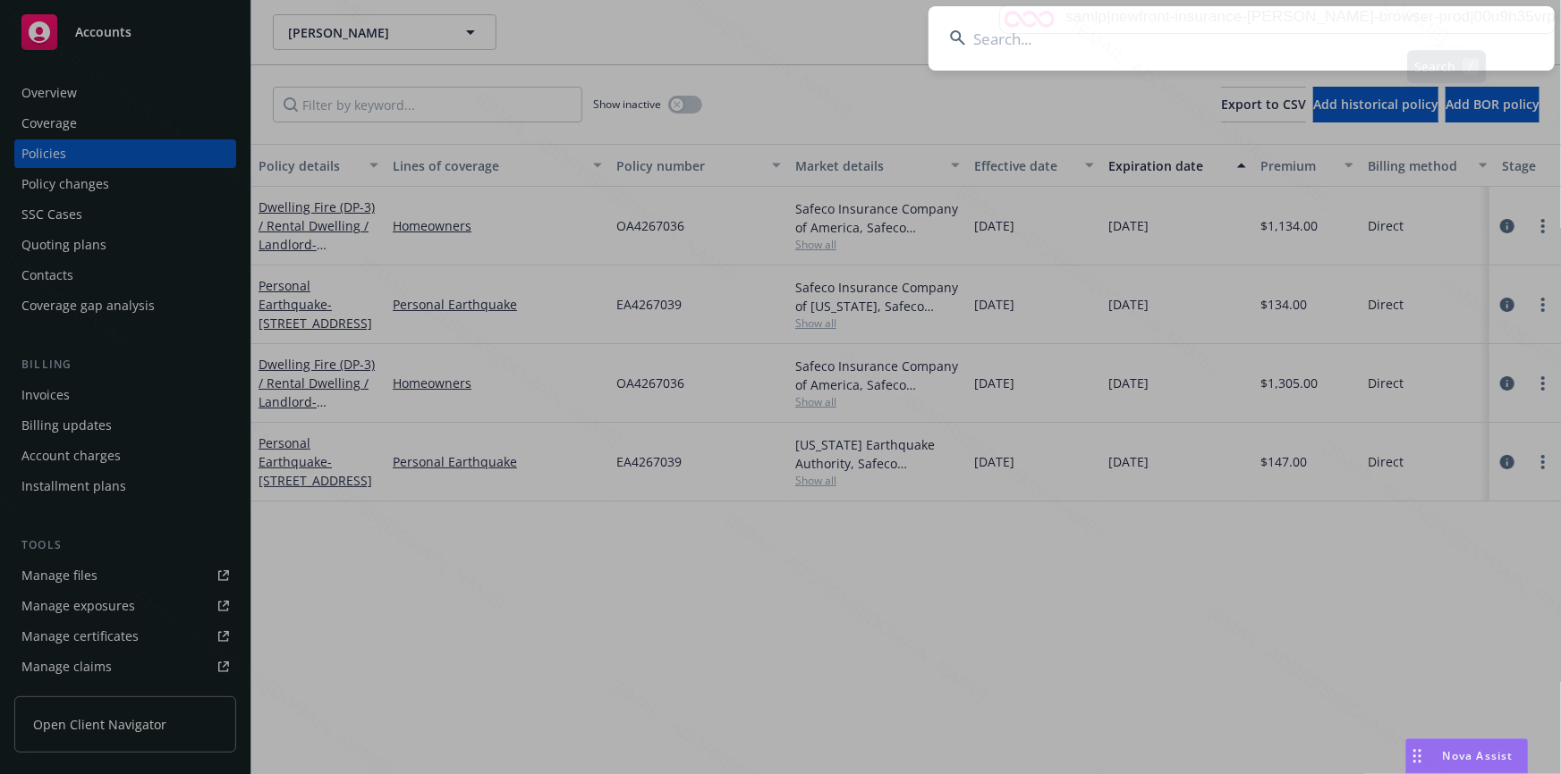
click at [1249, 36] on input at bounding box center [1241, 38] width 626 height 64
type input "[PERSON_NAME]"
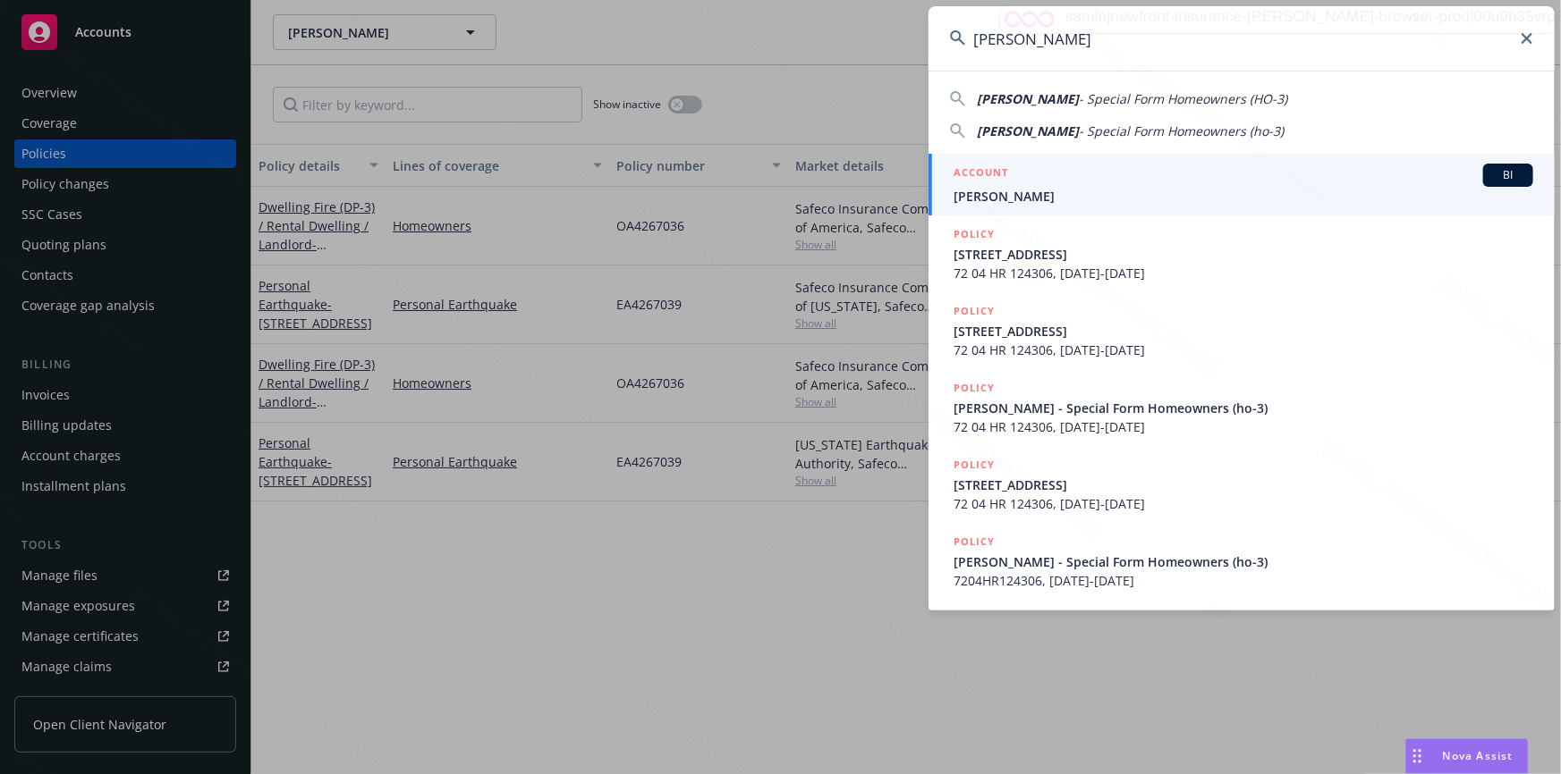
click at [1054, 187] on span "[PERSON_NAME]" at bounding box center [1243, 196] width 580 height 19
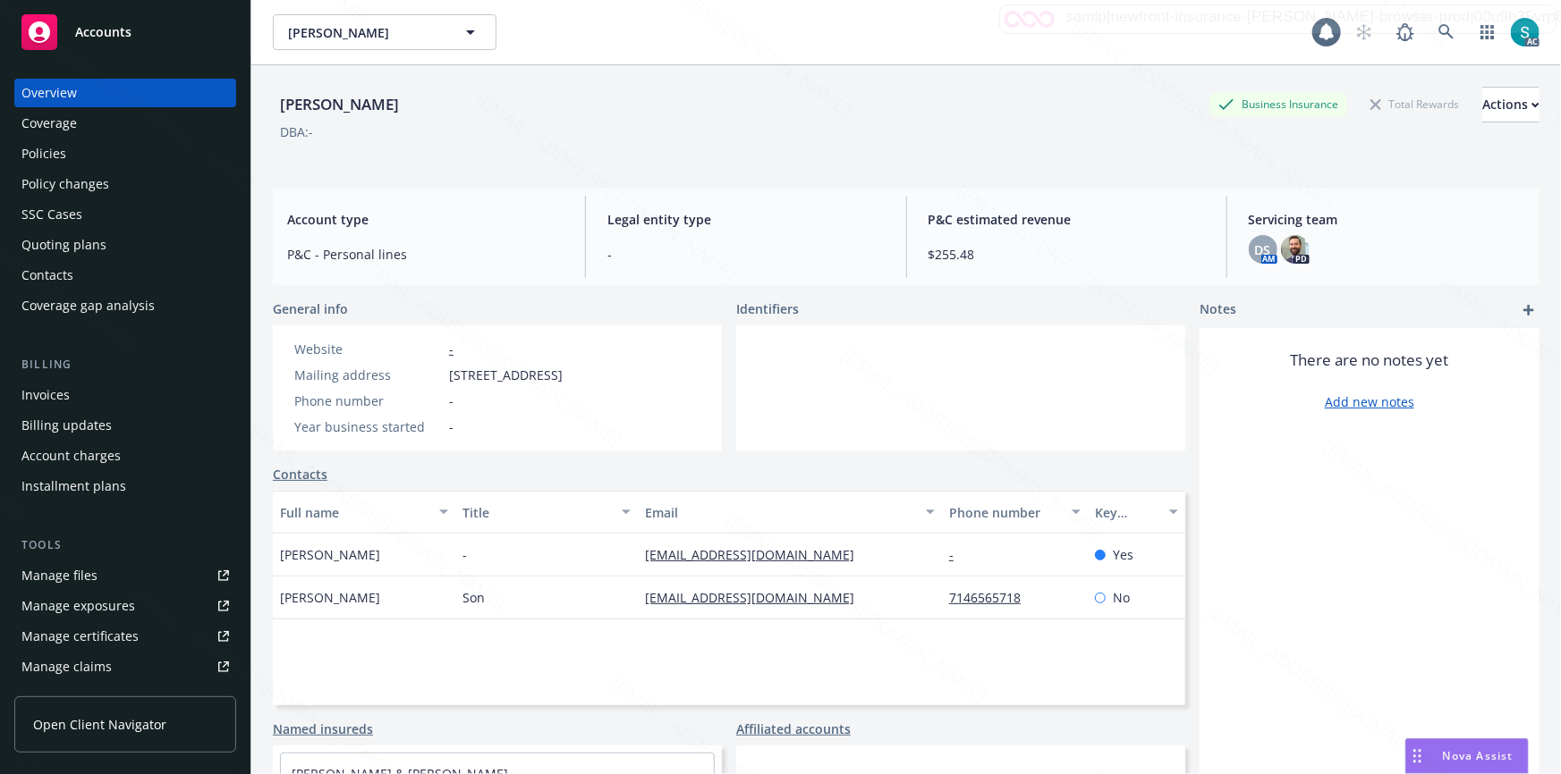
click at [30, 160] on div "Policies" at bounding box center [43, 154] width 45 height 29
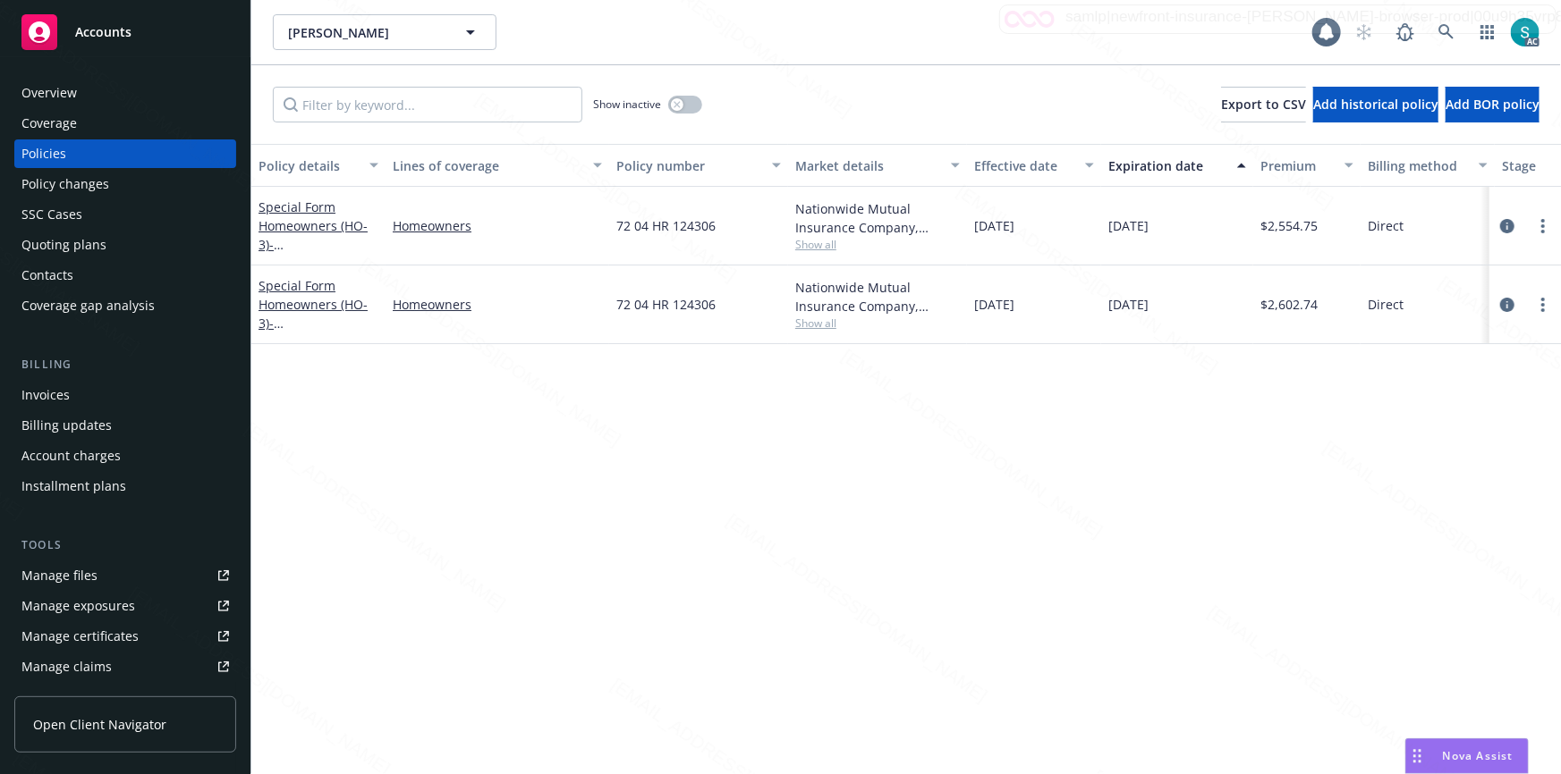
click at [649, 219] on span "72 04 HR 124306" at bounding box center [665, 225] width 99 height 19
copy span "72 04 HR 124306"
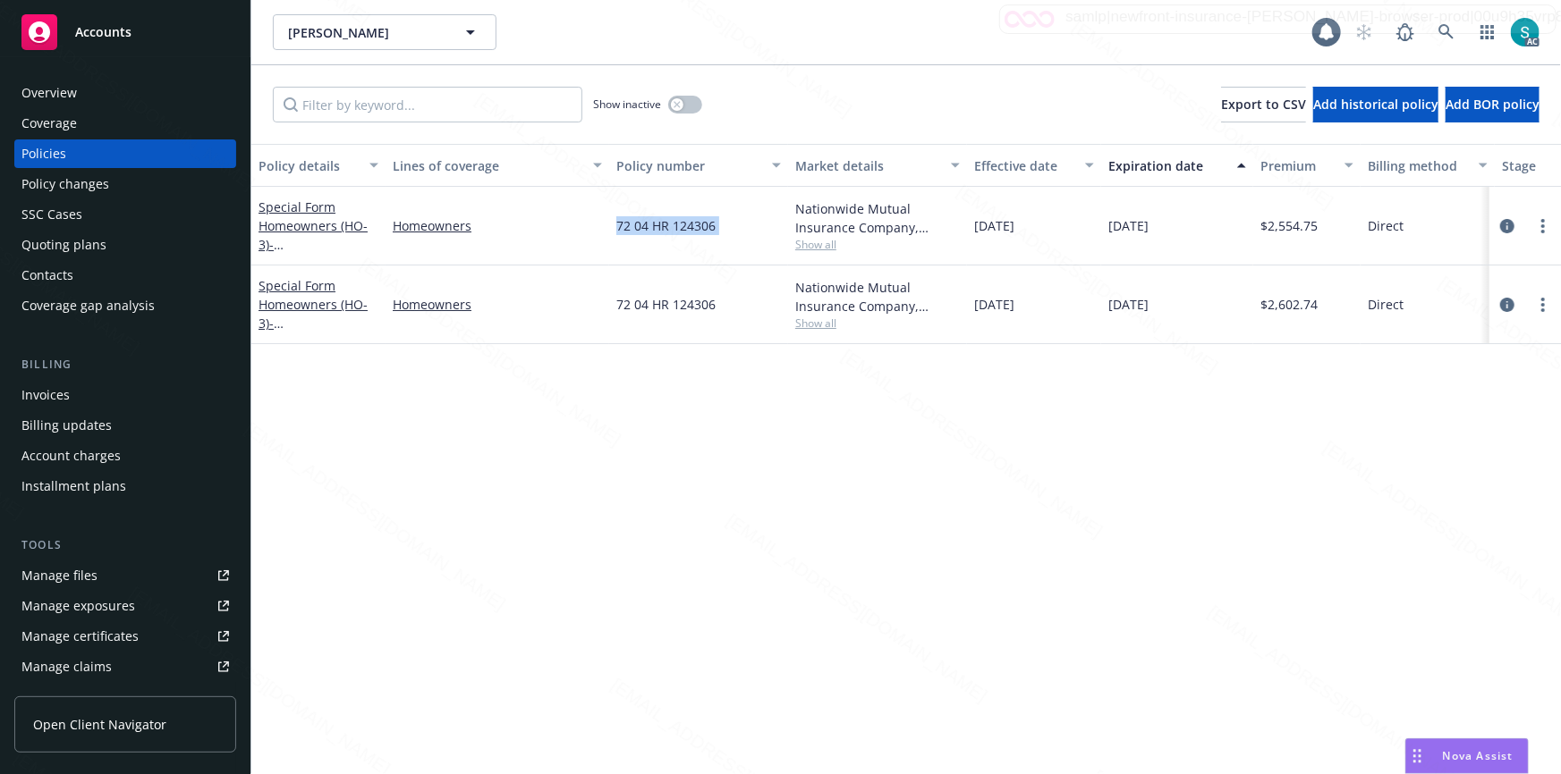
click at [80, 100] on div "Overview" at bounding box center [124, 93] width 207 height 29
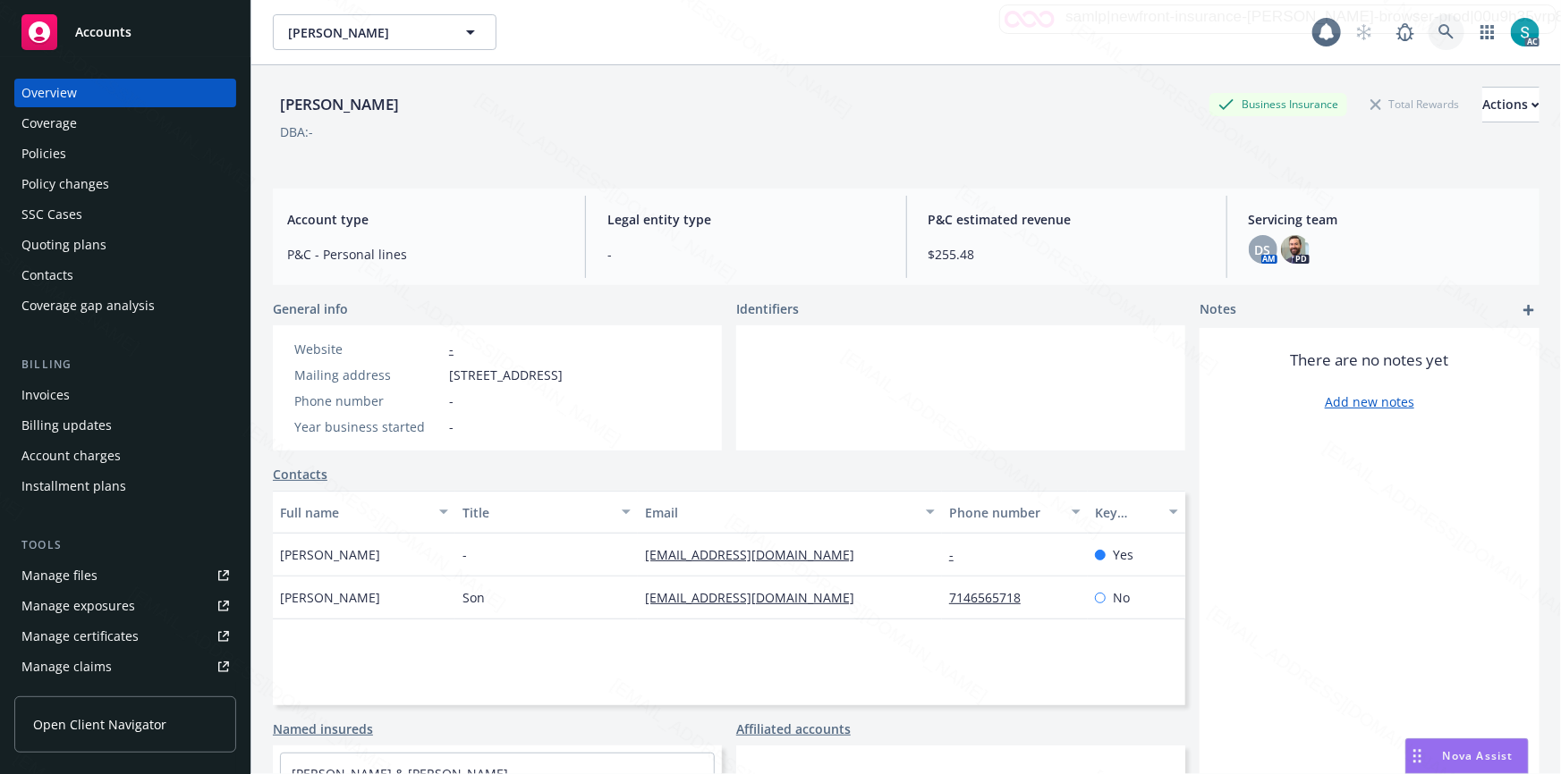
click at [1438, 33] on icon at bounding box center [1445, 31] width 15 height 15
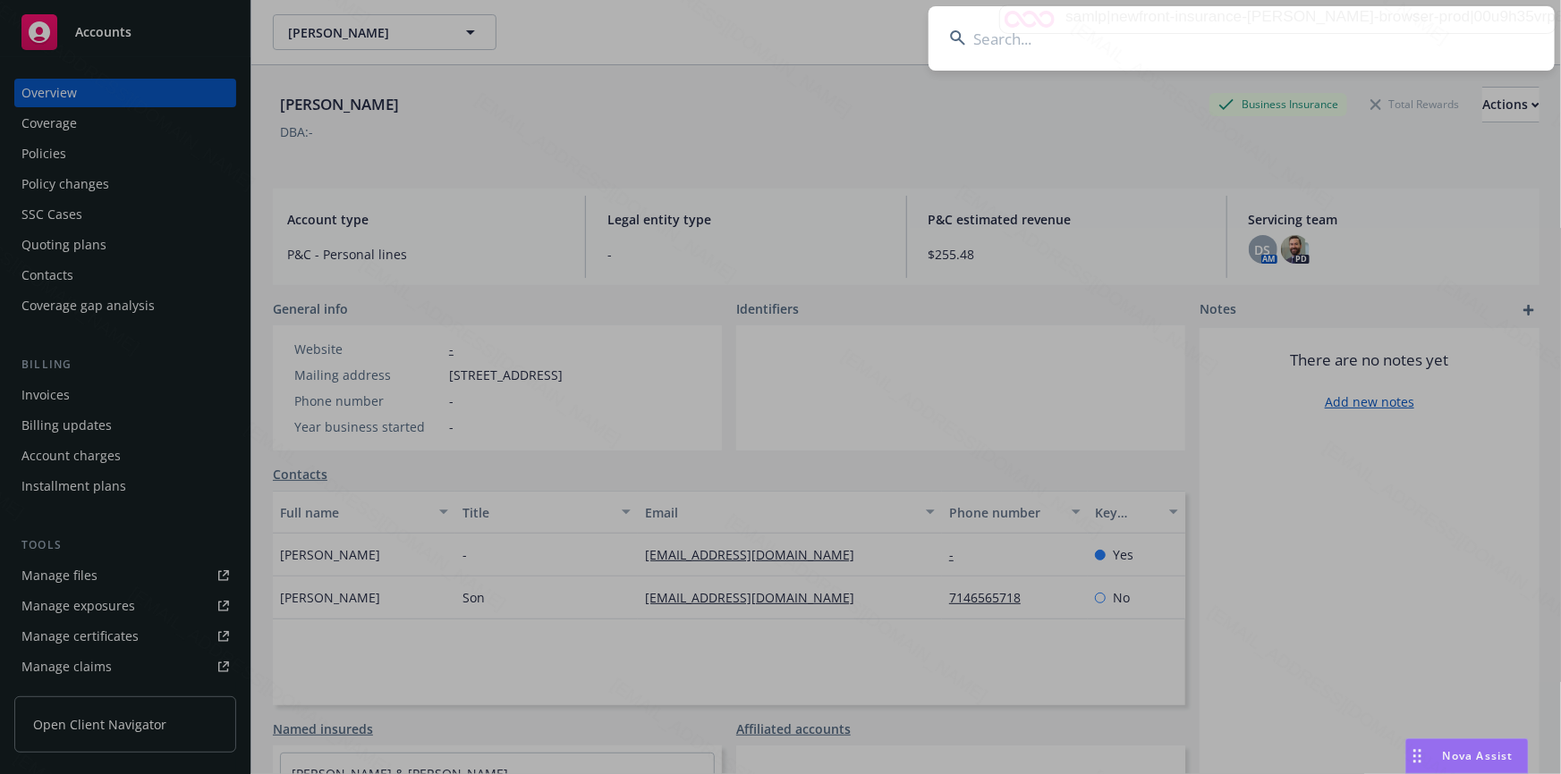
click at [1177, 32] on input at bounding box center [1241, 38] width 626 height 64
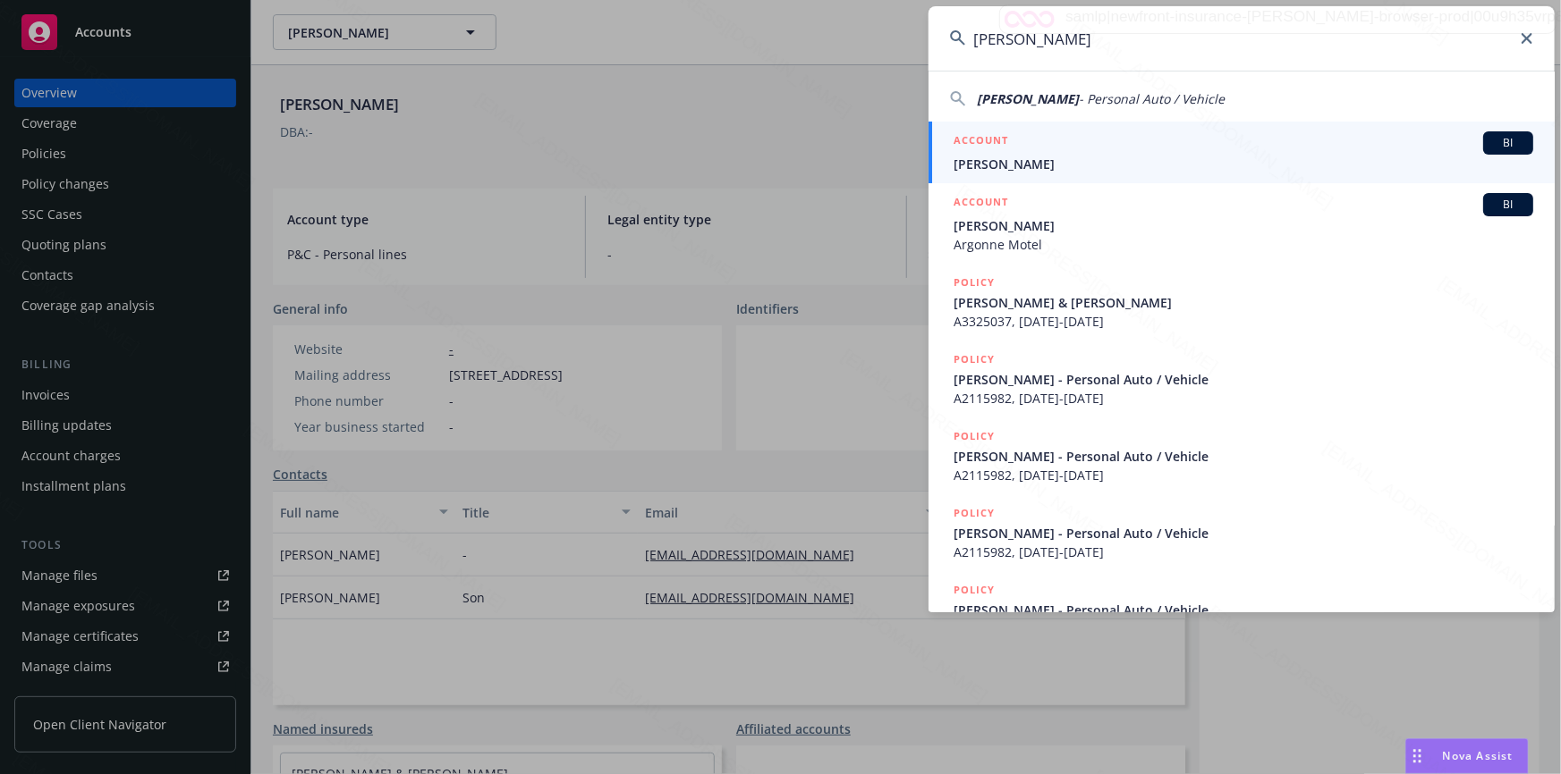
type input "[PERSON_NAME]"
click at [1041, 161] on span "[PERSON_NAME]" at bounding box center [1243, 164] width 580 height 19
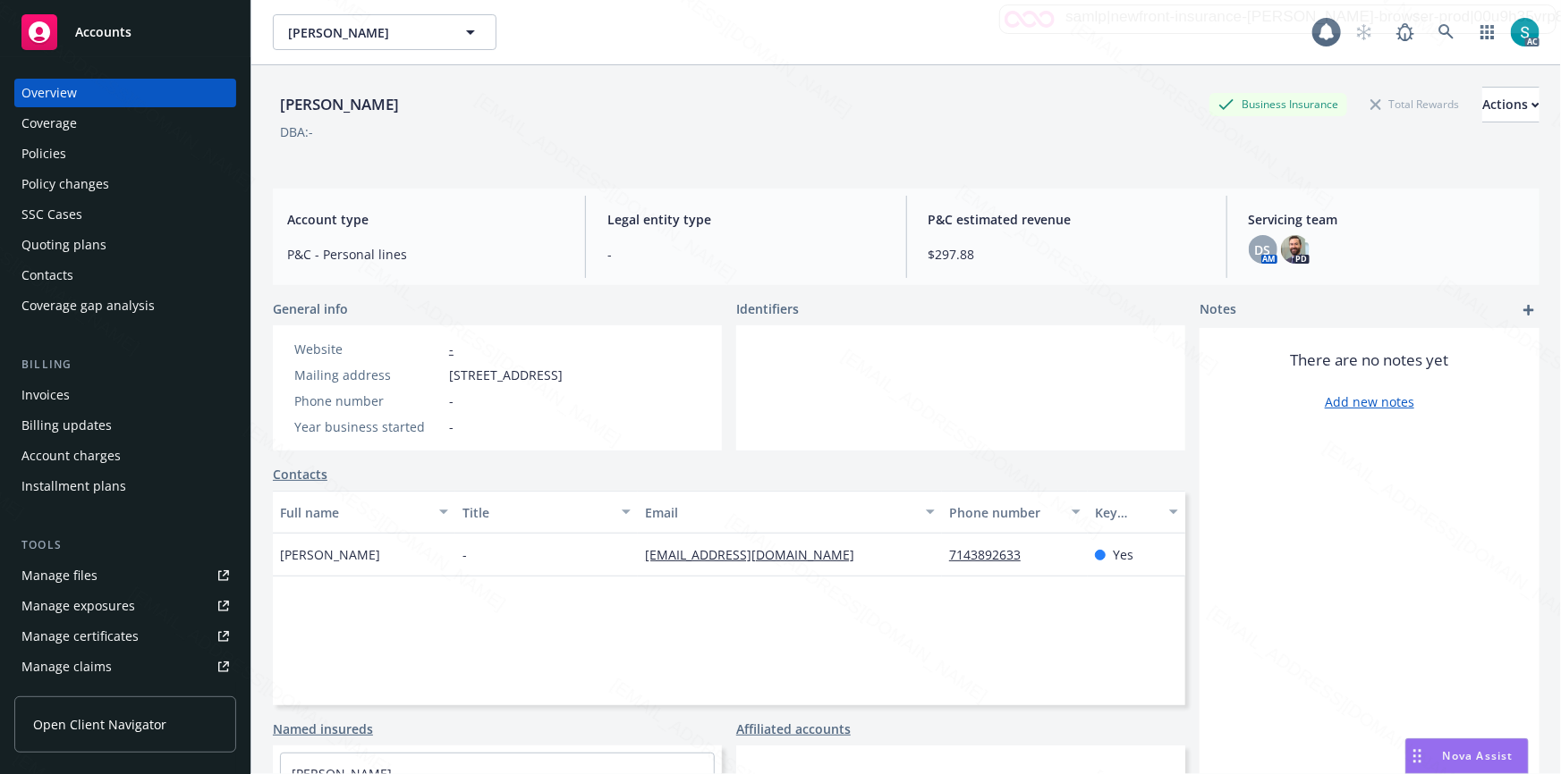
click at [56, 147] on div "Policies" at bounding box center [43, 154] width 45 height 29
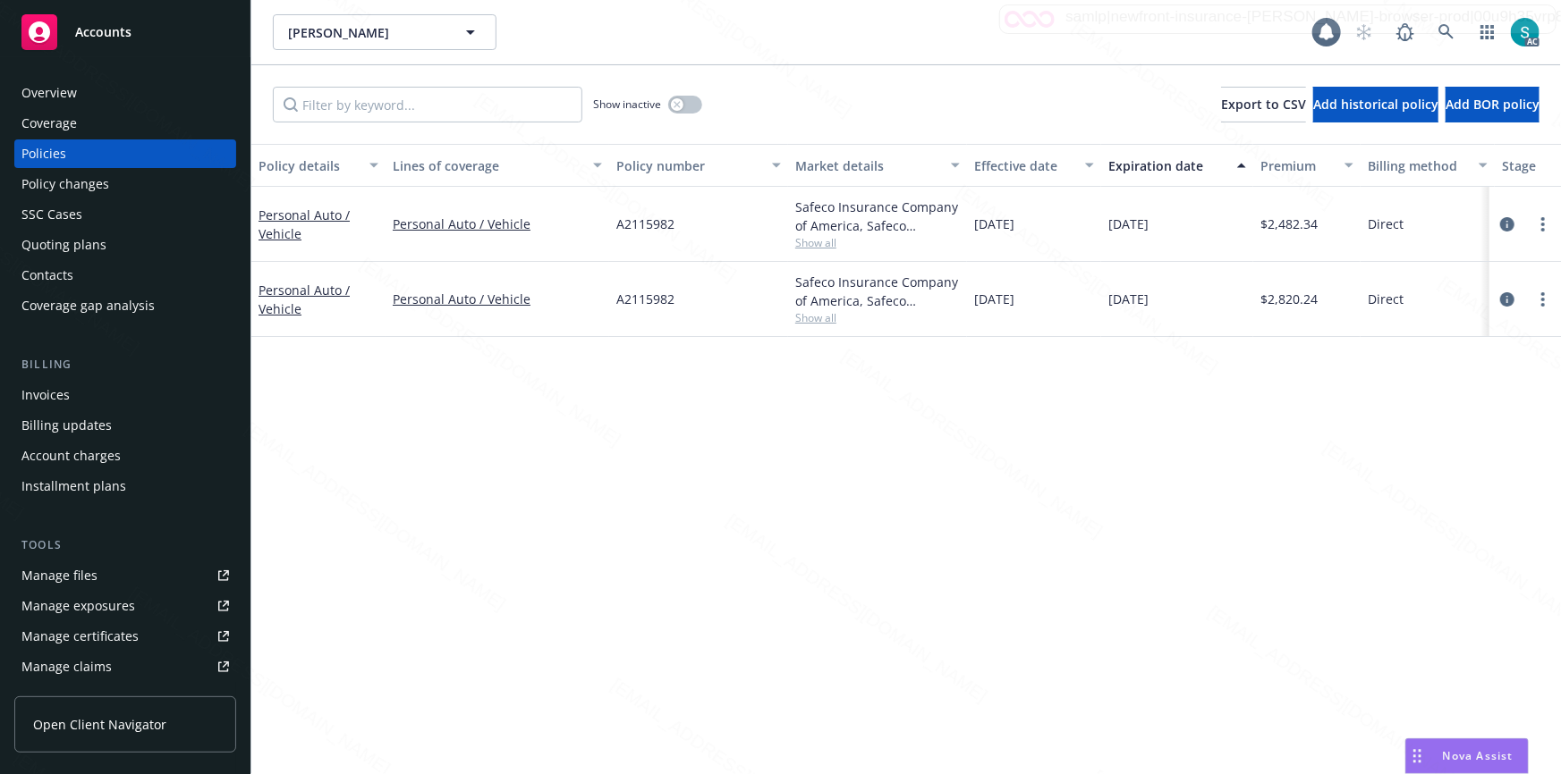
click at [635, 236] on div "A2115982" at bounding box center [698, 224] width 179 height 75
copy span "A2115982"
click at [1451, 31] on icon at bounding box center [1446, 32] width 16 height 16
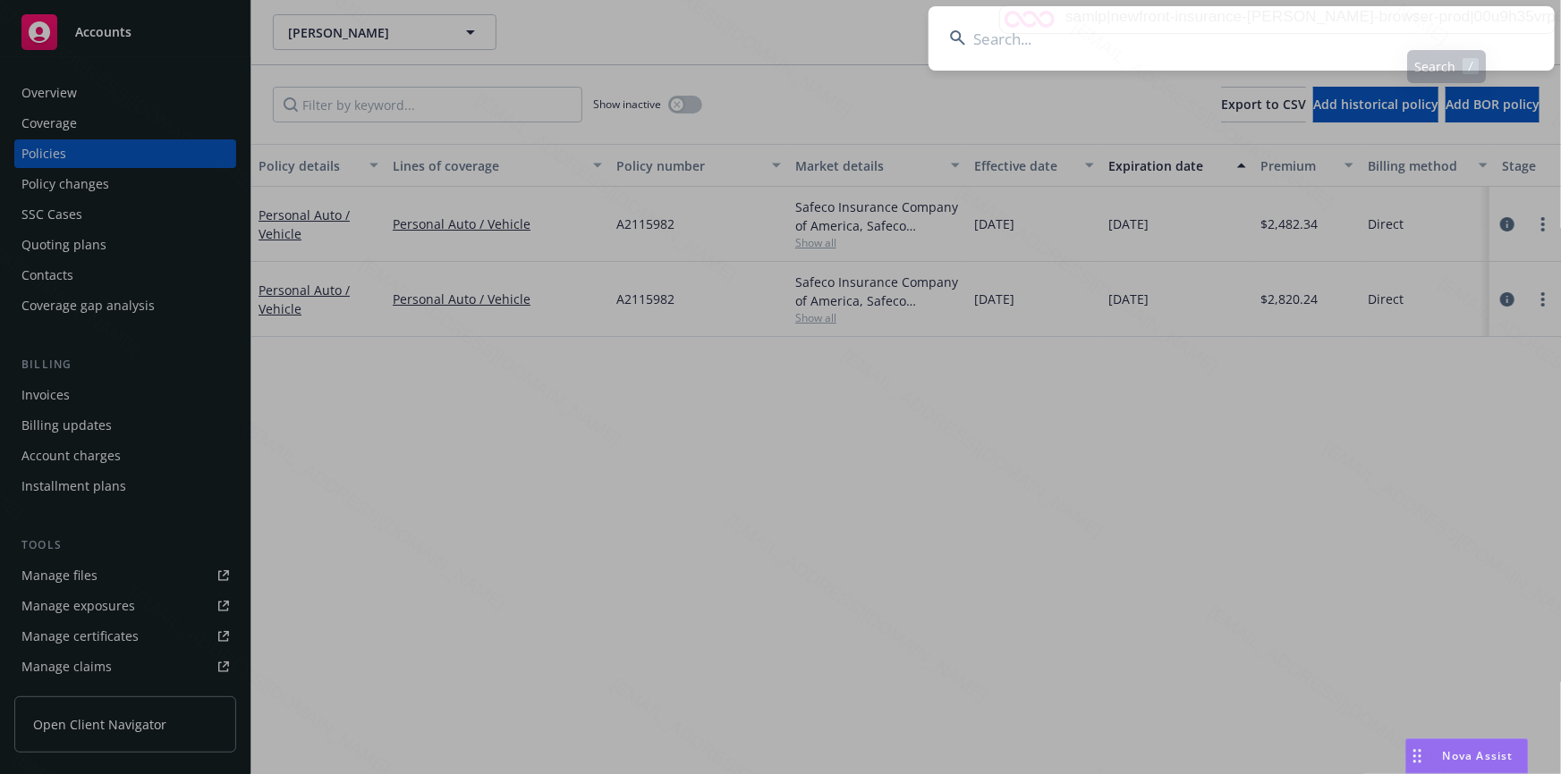
click at [1234, 35] on input at bounding box center [1241, 38] width 626 height 64
type input "[PERSON_NAME] I I I, [PERSON_NAME] & [PERSON_NAME]"
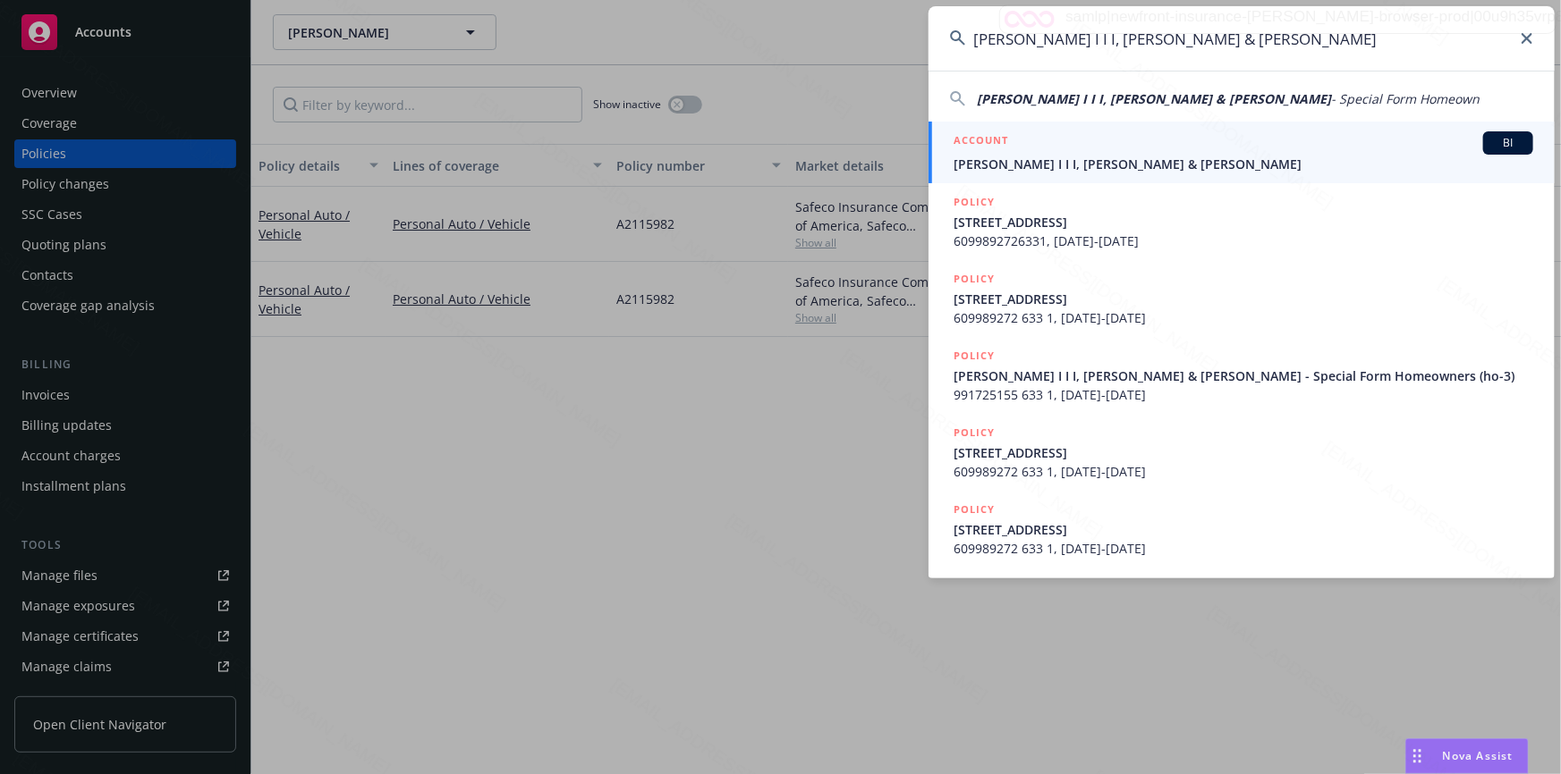
click at [1092, 150] on div "ACCOUNT BI" at bounding box center [1243, 142] width 580 height 23
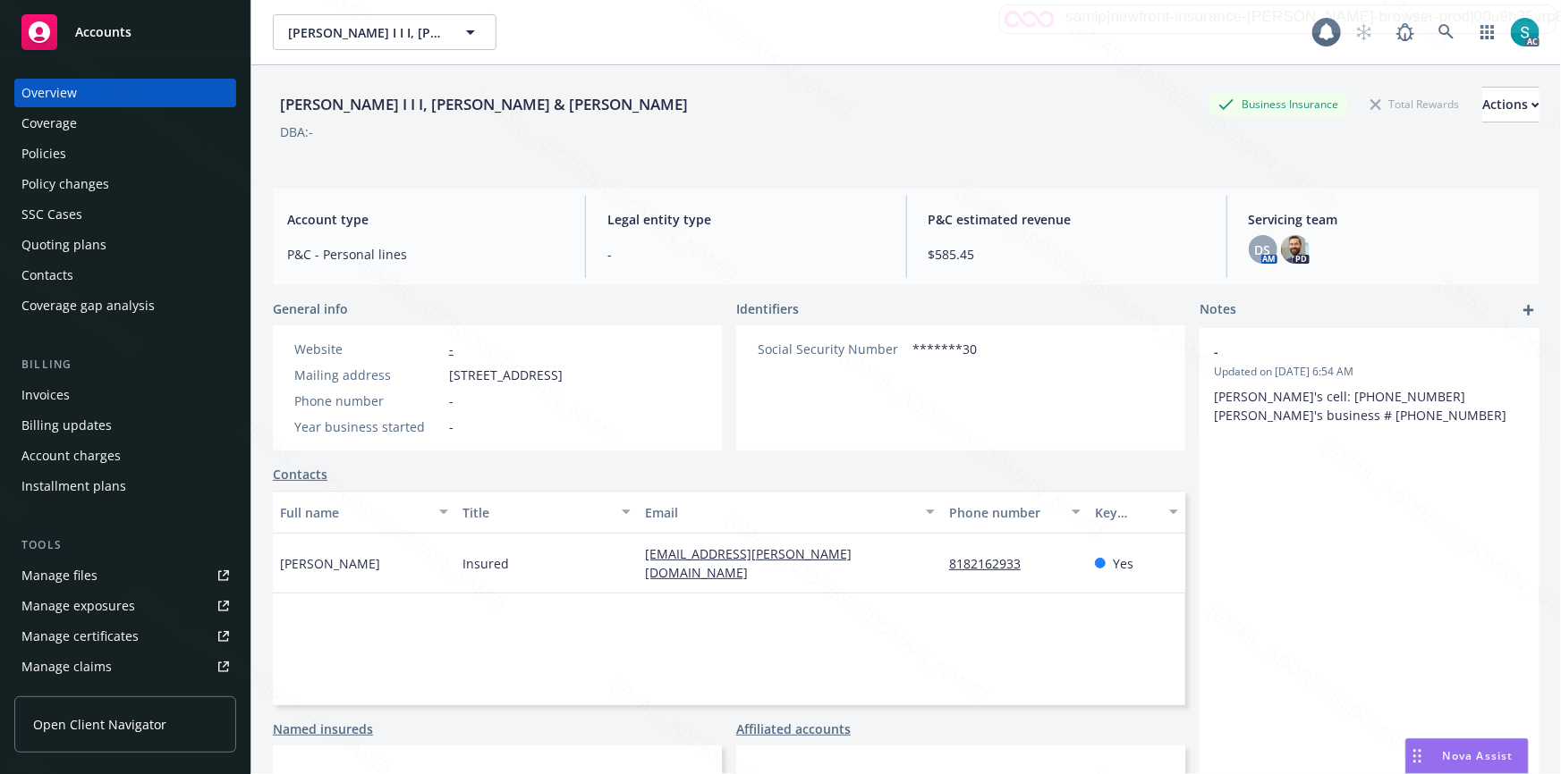
click at [55, 148] on div "Policies" at bounding box center [43, 154] width 45 height 29
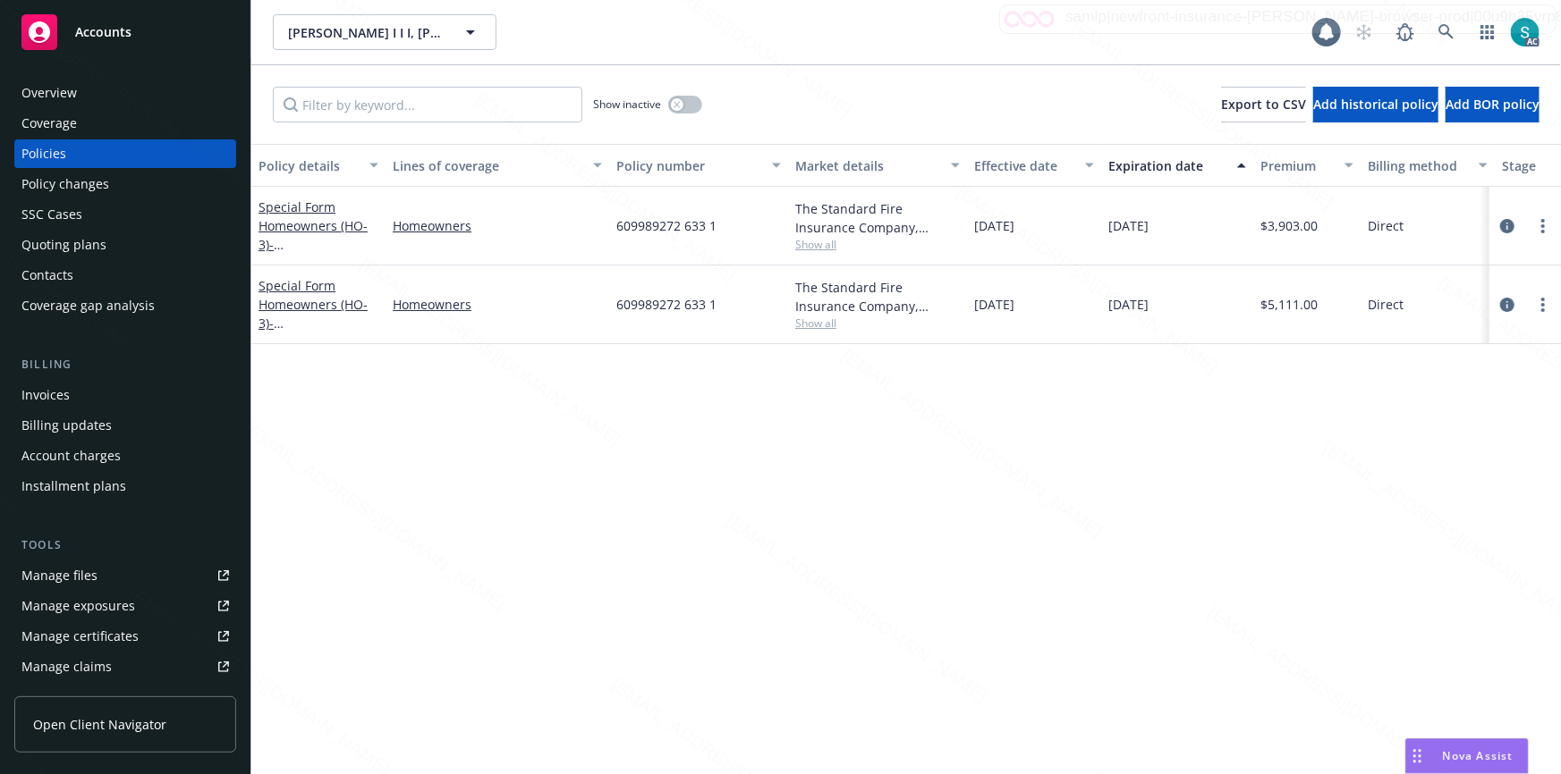
click at [683, 229] on span "609989272 633 1" at bounding box center [666, 225] width 100 height 19
click at [1443, 30] on icon at bounding box center [1446, 32] width 16 height 16
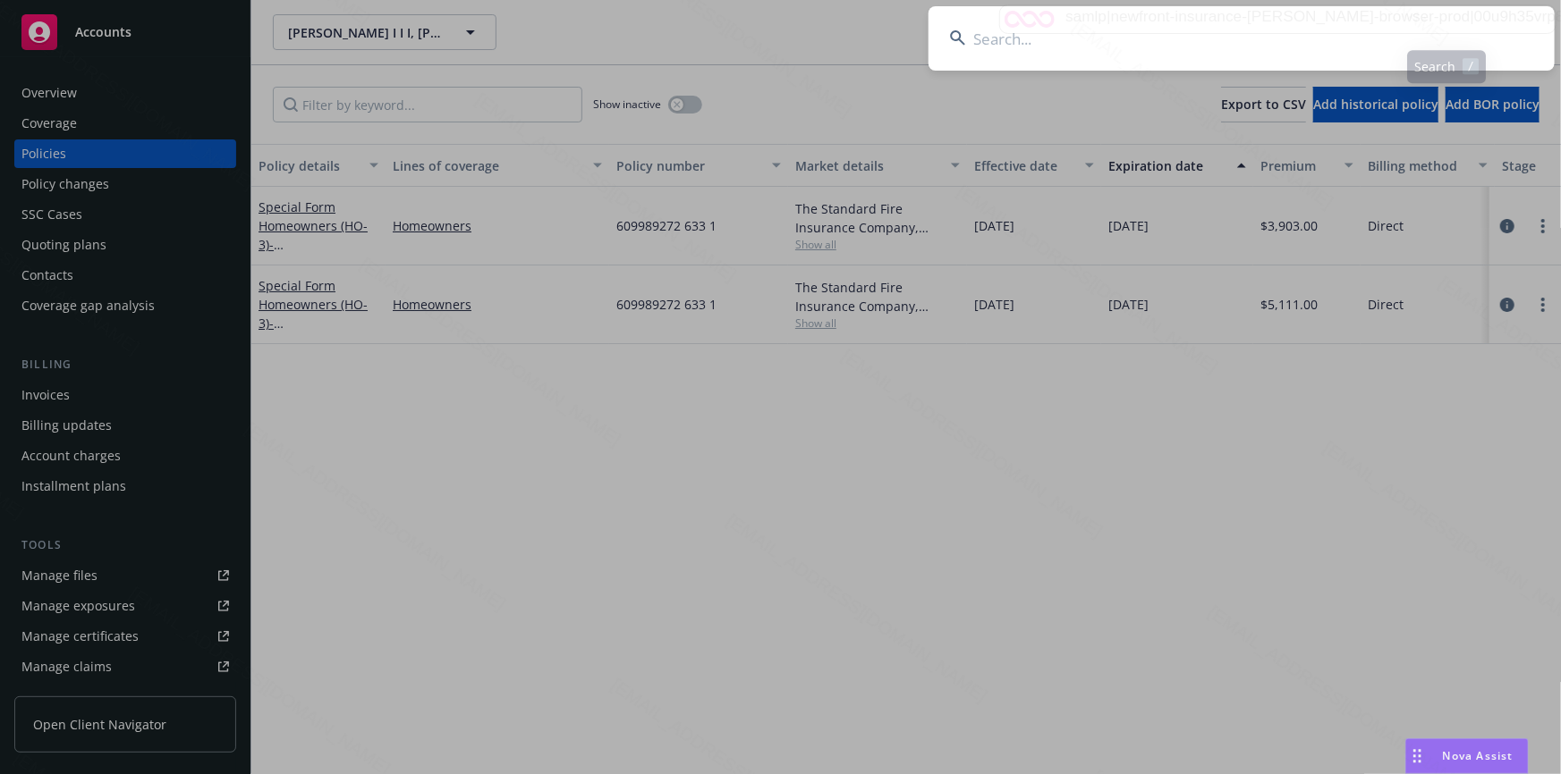
click at [1206, 30] on input at bounding box center [1241, 38] width 626 height 64
type input "[PERSON_NAME] & [PERSON_NAME]"
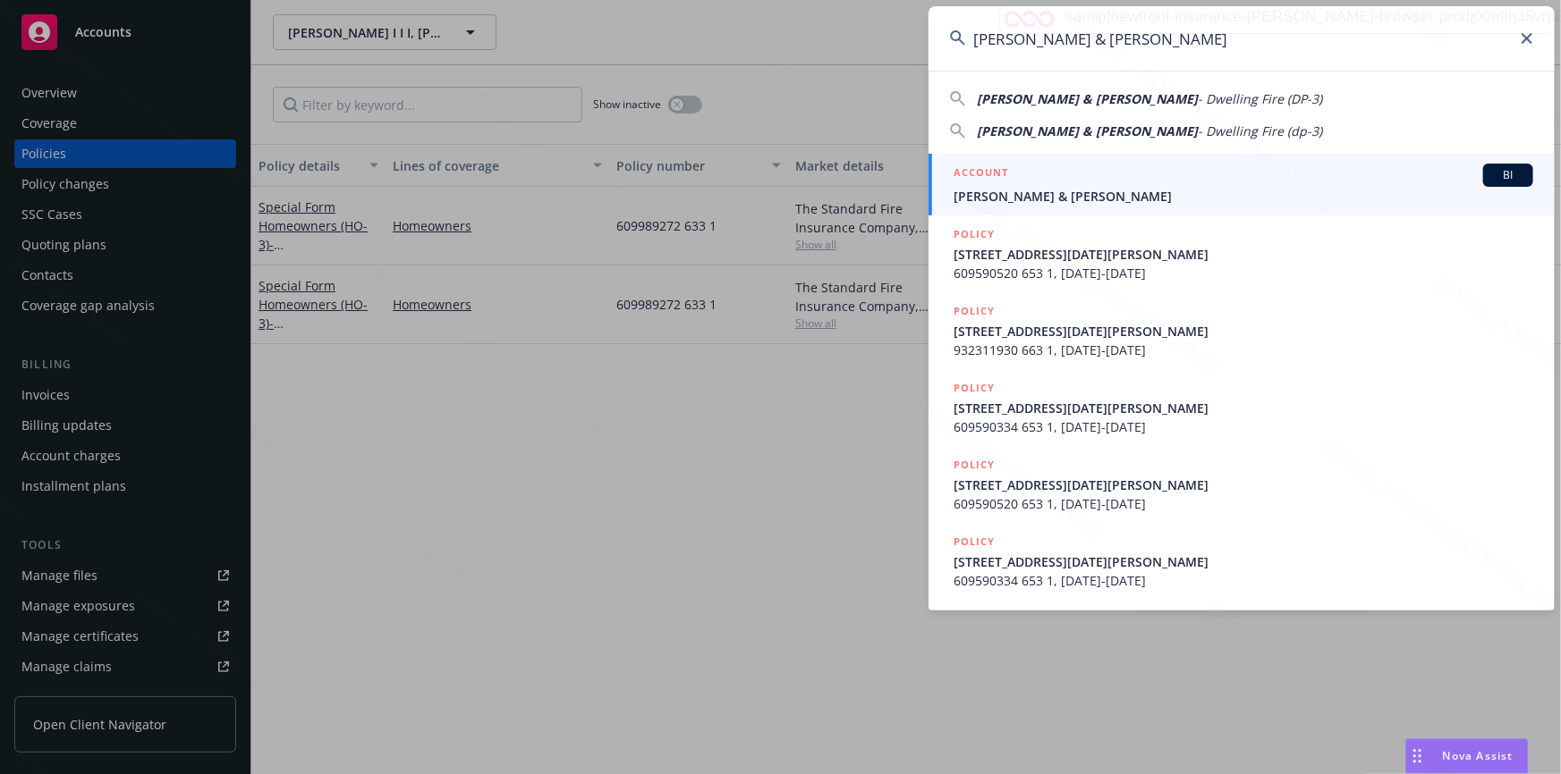
click at [1055, 187] on span "[PERSON_NAME] & [PERSON_NAME]" at bounding box center [1243, 196] width 580 height 19
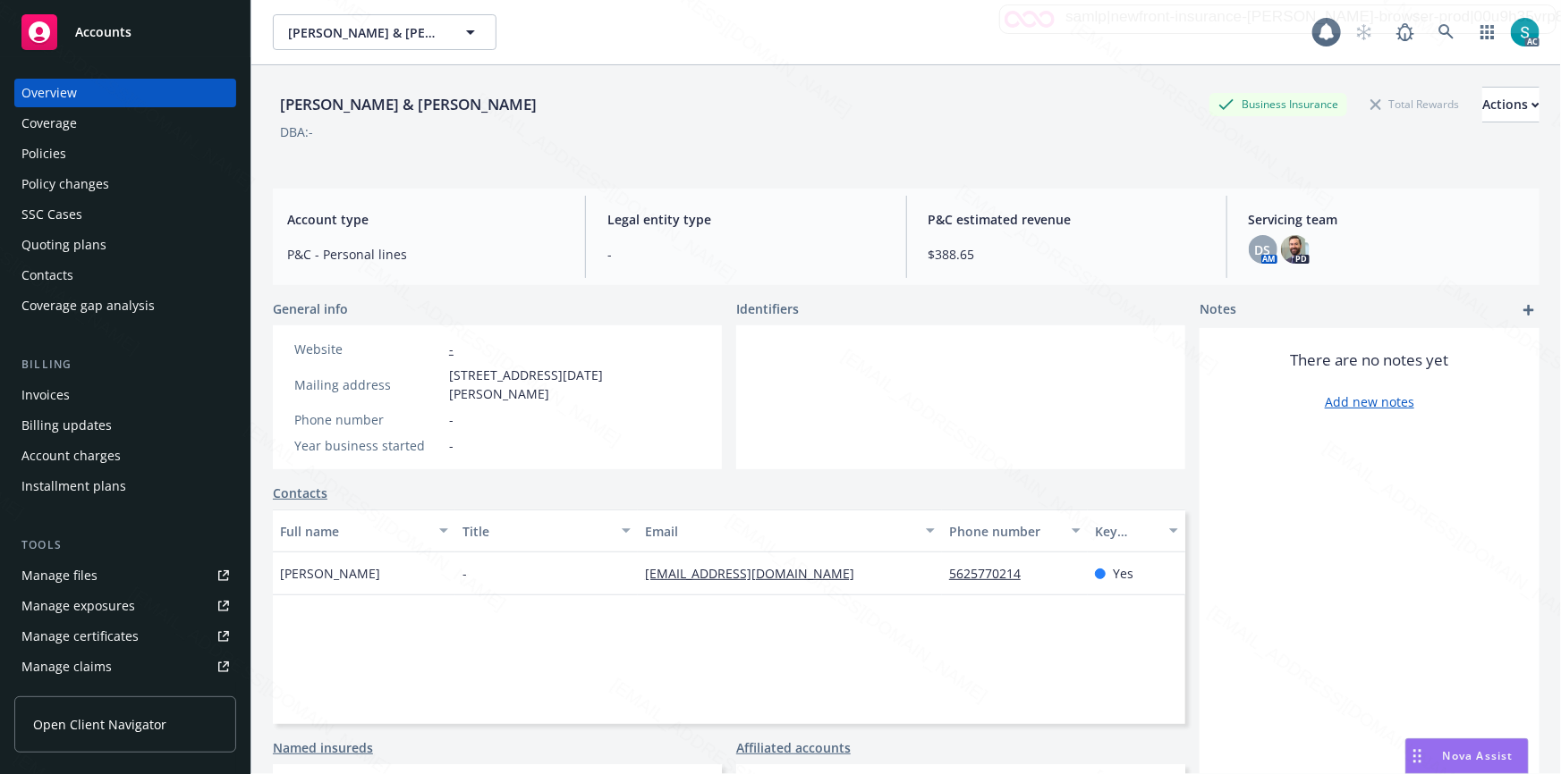
click at [50, 145] on div "Policies" at bounding box center [43, 154] width 45 height 29
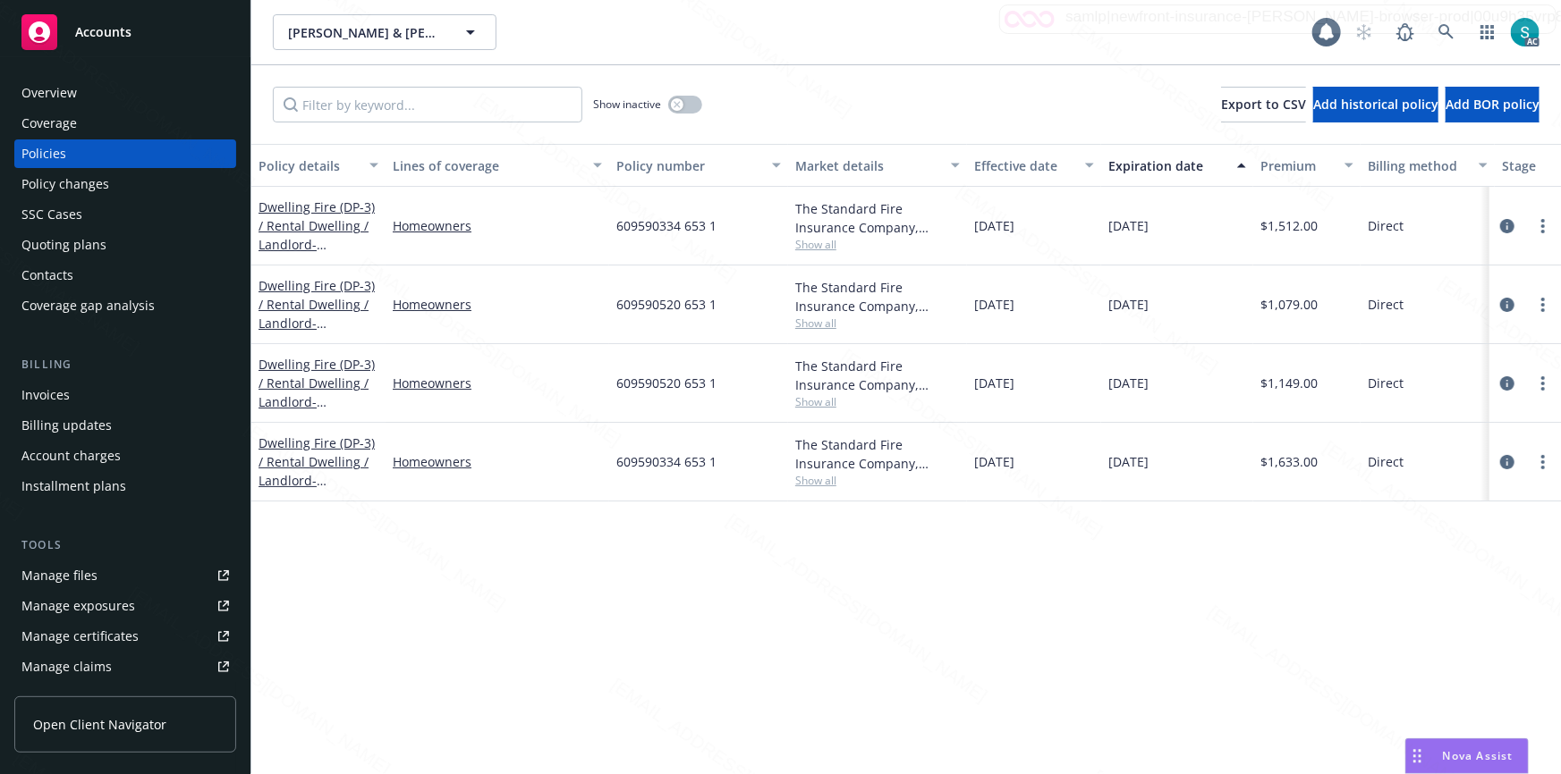
click at [656, 222] on span "609590334 653 1" at bounding box center [666, 225] width 100 height 19
click at [646, 302] on span "609590520 653 1" at bounding box center [666, 304] width 100 height 19
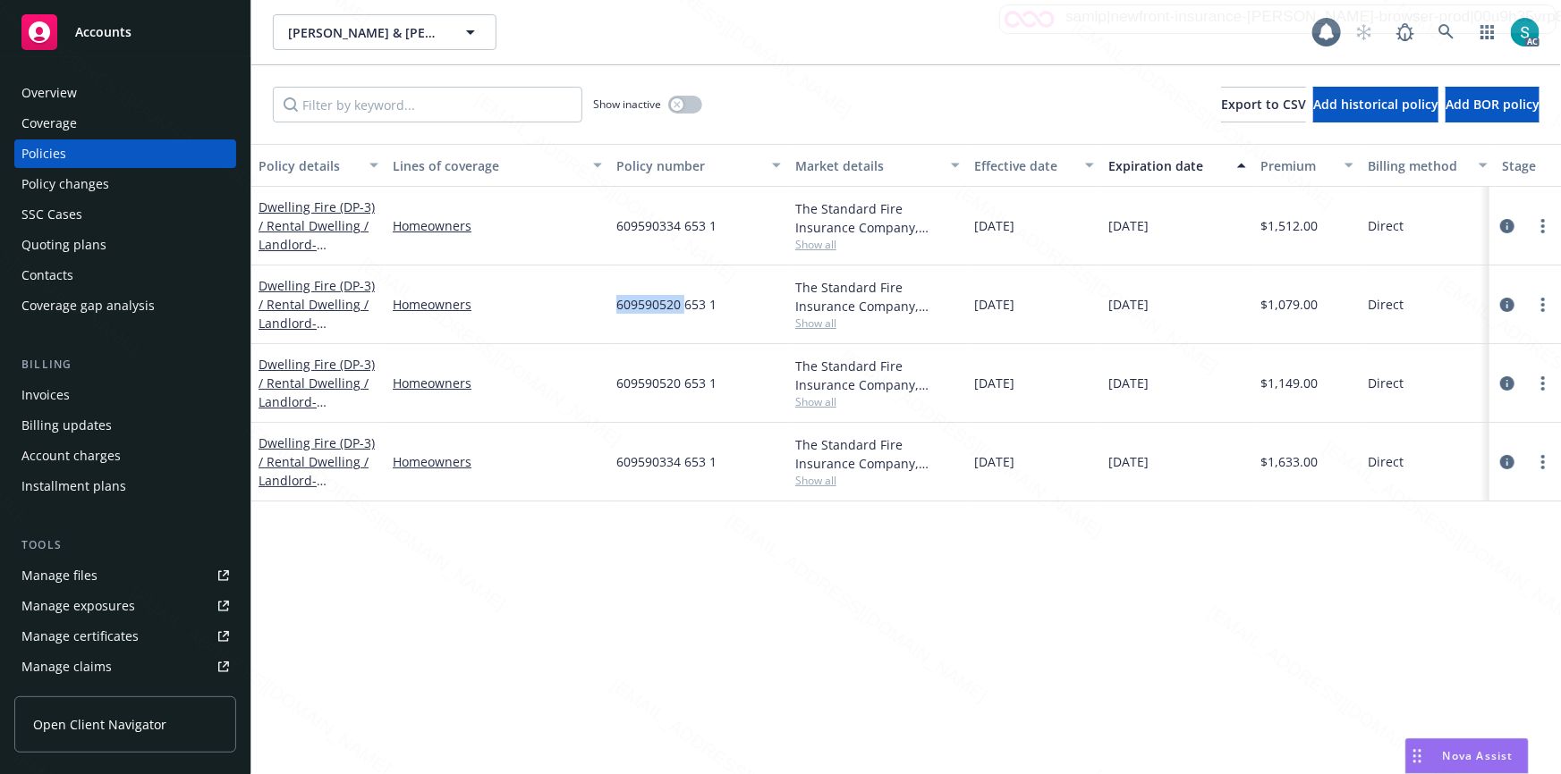
click at [646, 302] on span "609590520 653 1" at bounding box center [666, 304] width 100 height 19
click at [1445, 32] on icon at bounding box center [1446, 32] width 16 height 16
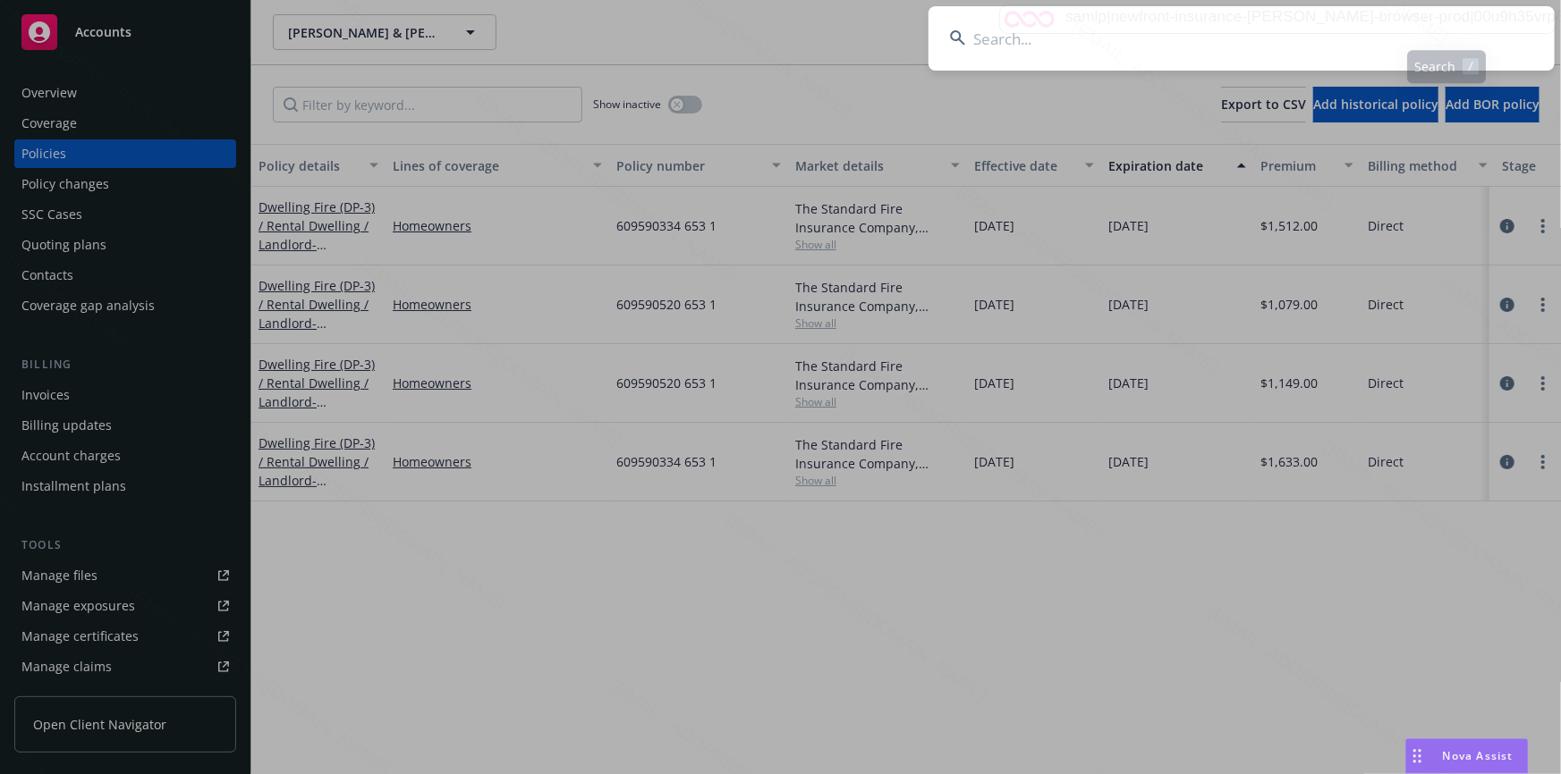
click at [1225, 32] on input at bounding box center [1241, 38] width 626 height 64
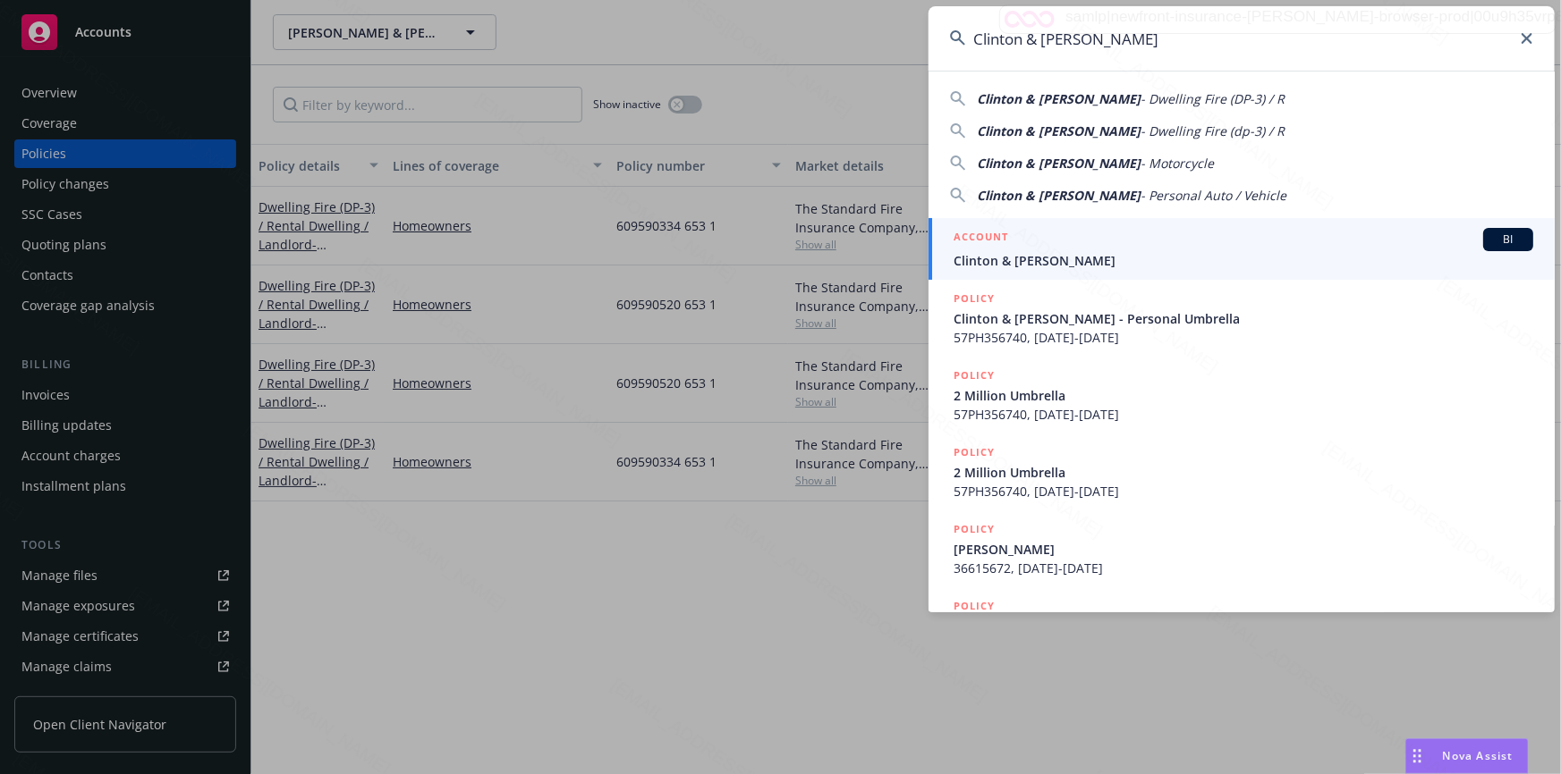
type input "Clinton & [PERSON_NAME]"
click at [1066, 267] on span "Clinton & [PERSON_NAME]" at bounding box center [1243, 260] width 580 height 19
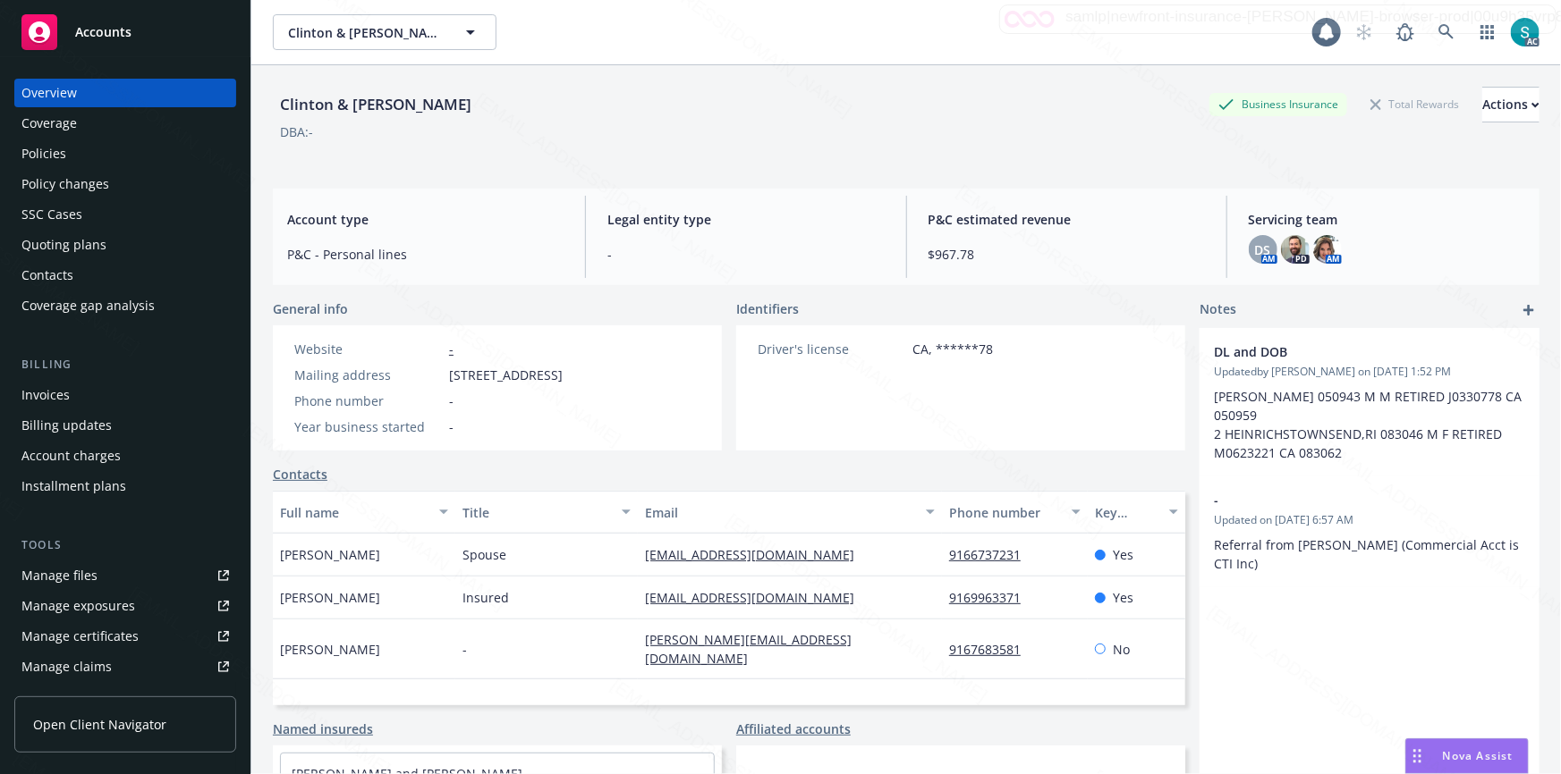
click at [45, 146] on div "Policies" at bounding box center [43, 154] width 45 height 29
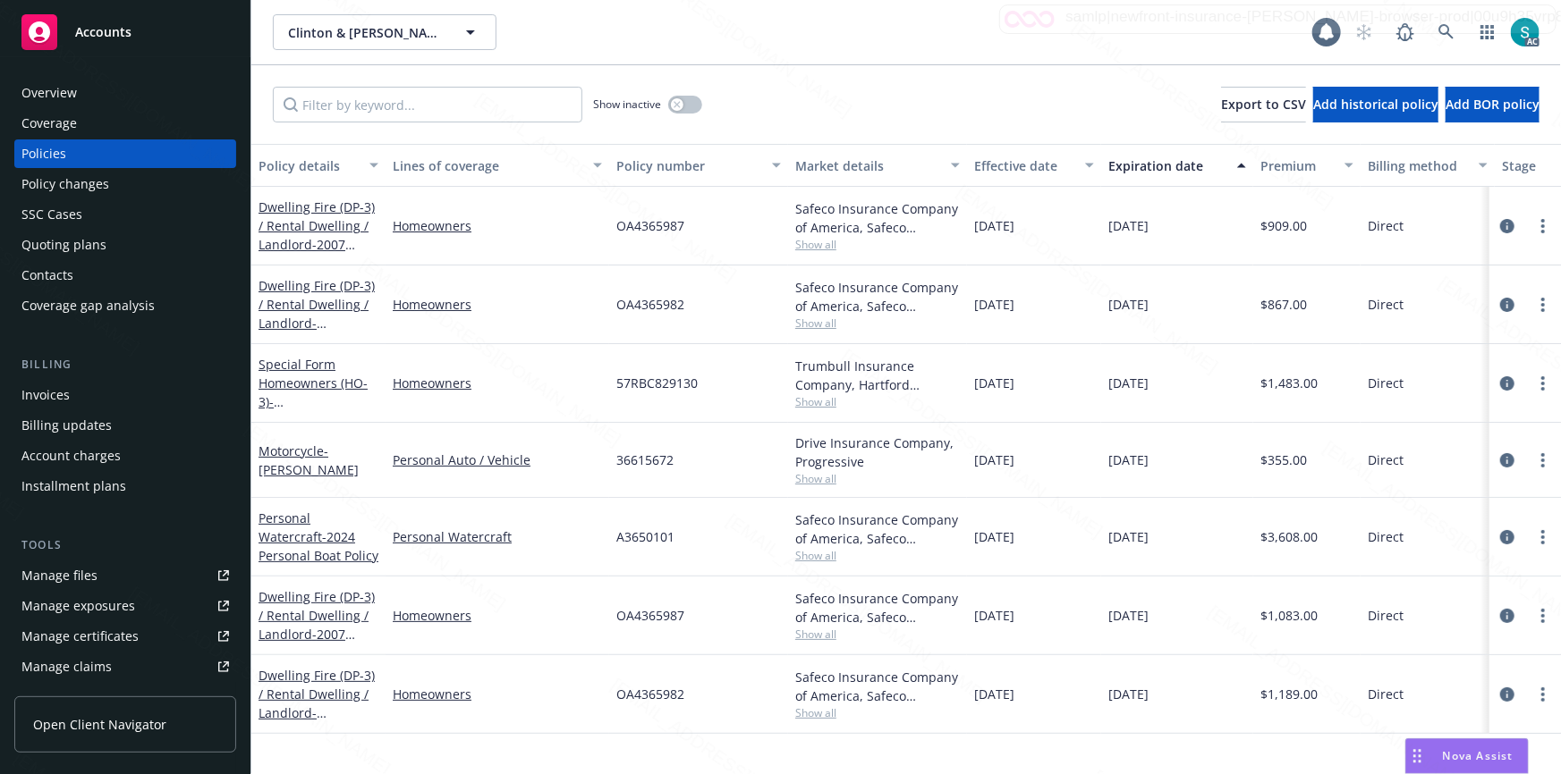
click at [631, 224] on span "OA4365987" at bounding box center [650, 225] width 68 height 19
click at [642, 295] on span "OA4365982" at bounding box center [650, 304] width 68 height 19
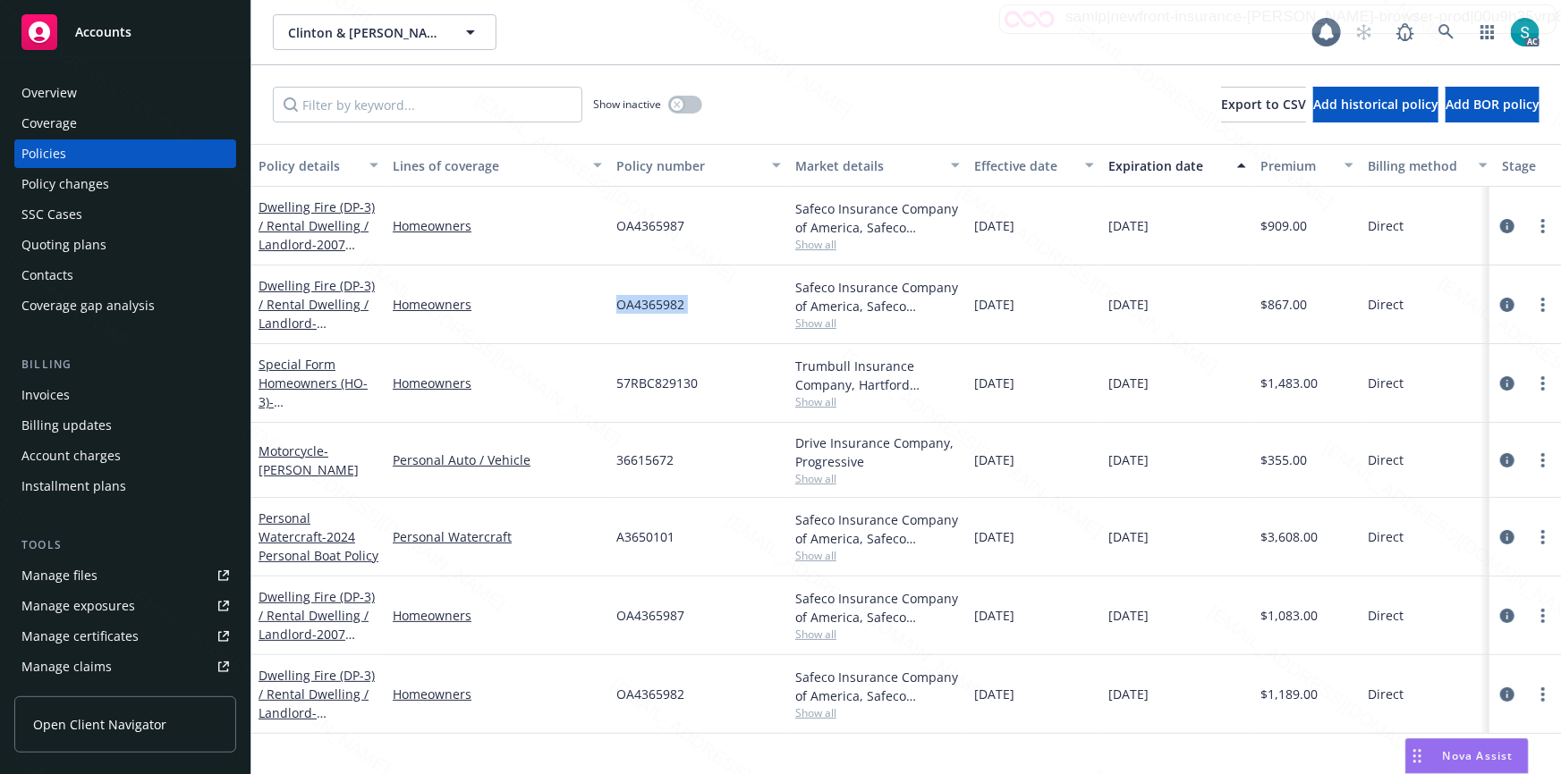
click at [642, 295] on span "OA4365982" at bounding box center [650, 304] width 68 height 19
click at [1447, 30] on icon at bounding box center [1446, 32] width 16 height 16
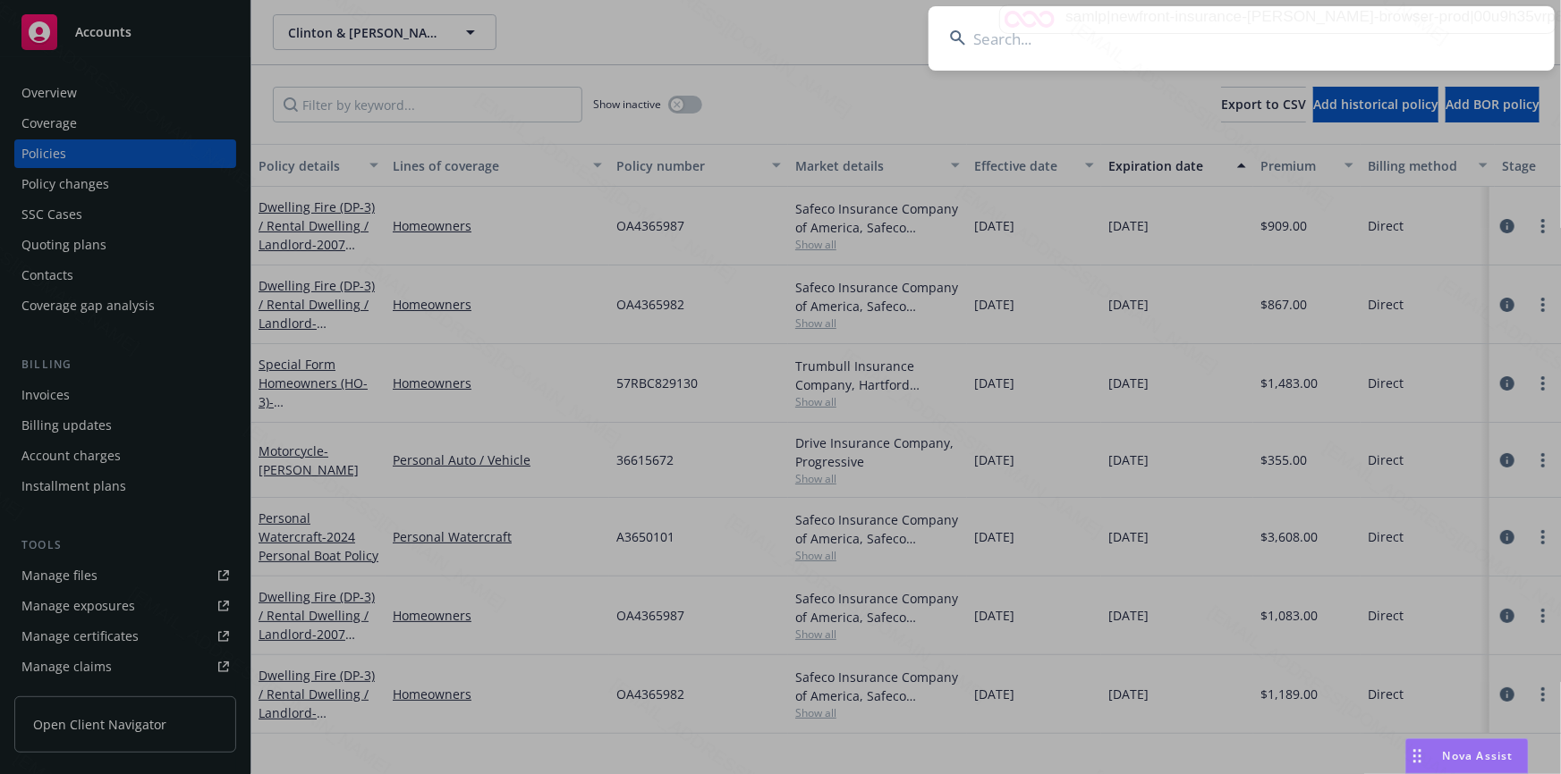
click at [1253, 21] on input at bounding box center [1241, 38] width 626 height 64
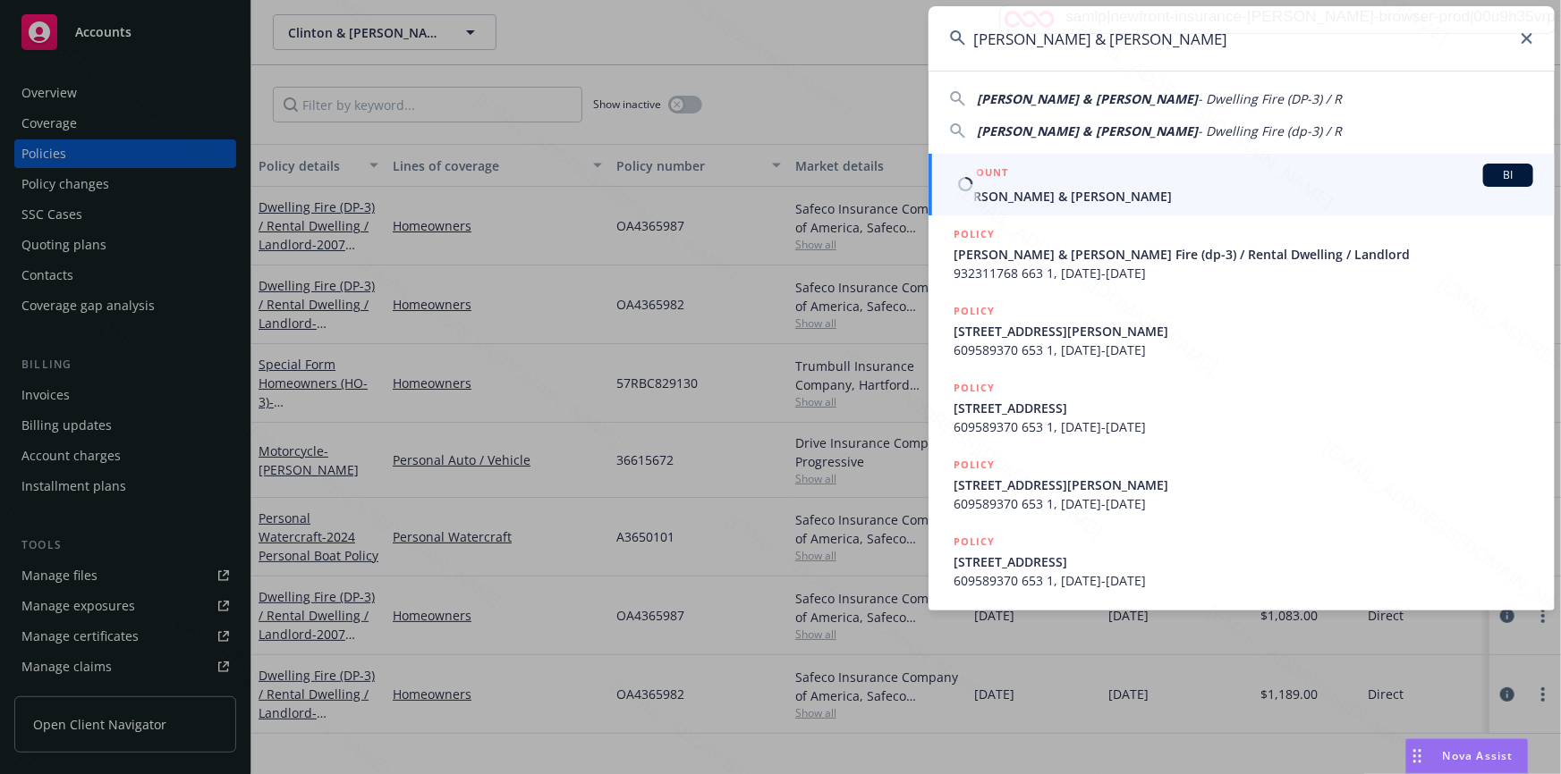
type input "[PERSON_NAME] & [PERSON_NAME]"
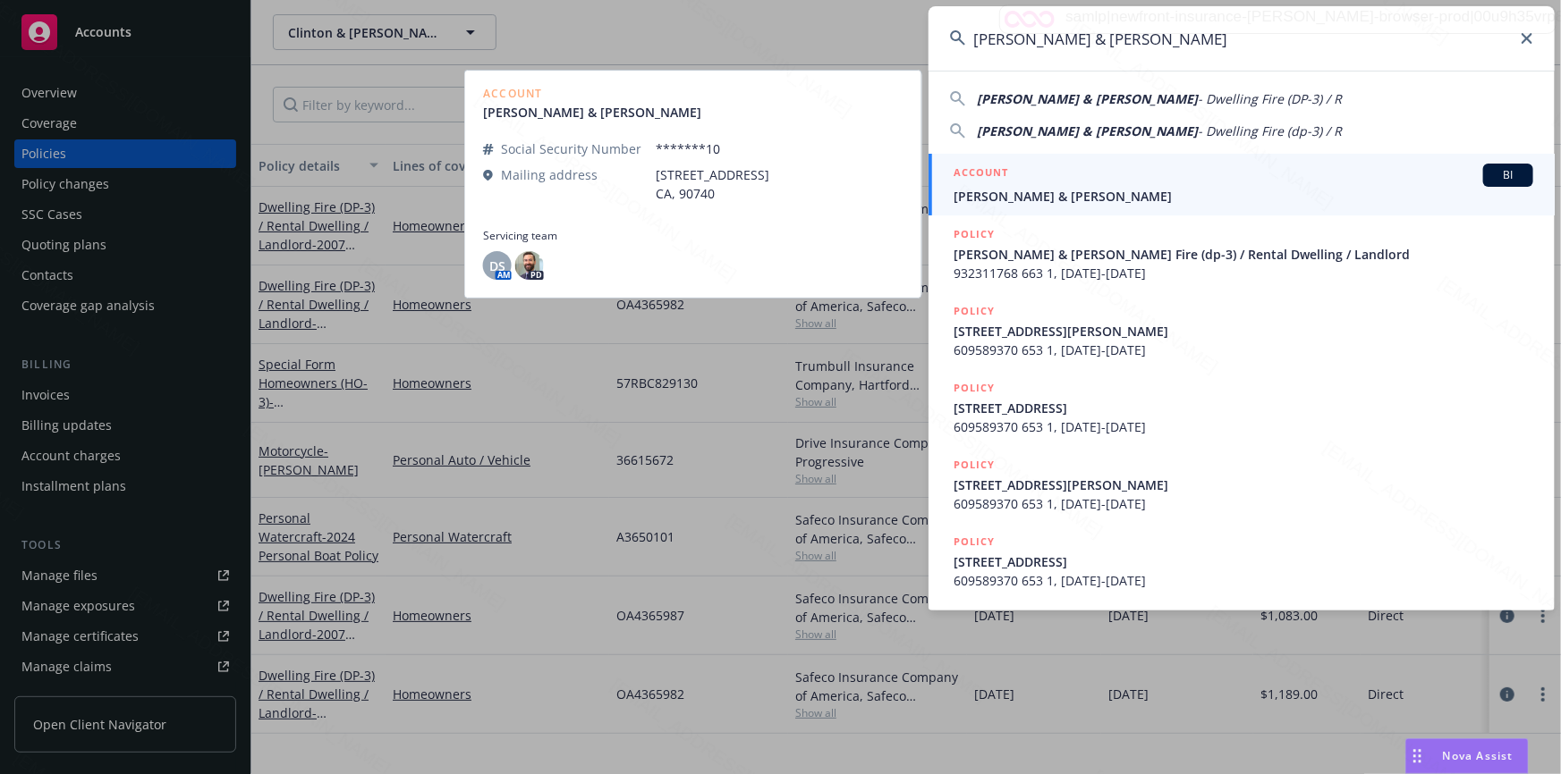
click at [1105, 188] on span "[PERSON_NAME] & [PERSON_NAME]" at bounding box center [1243, 196] width 580 height 19
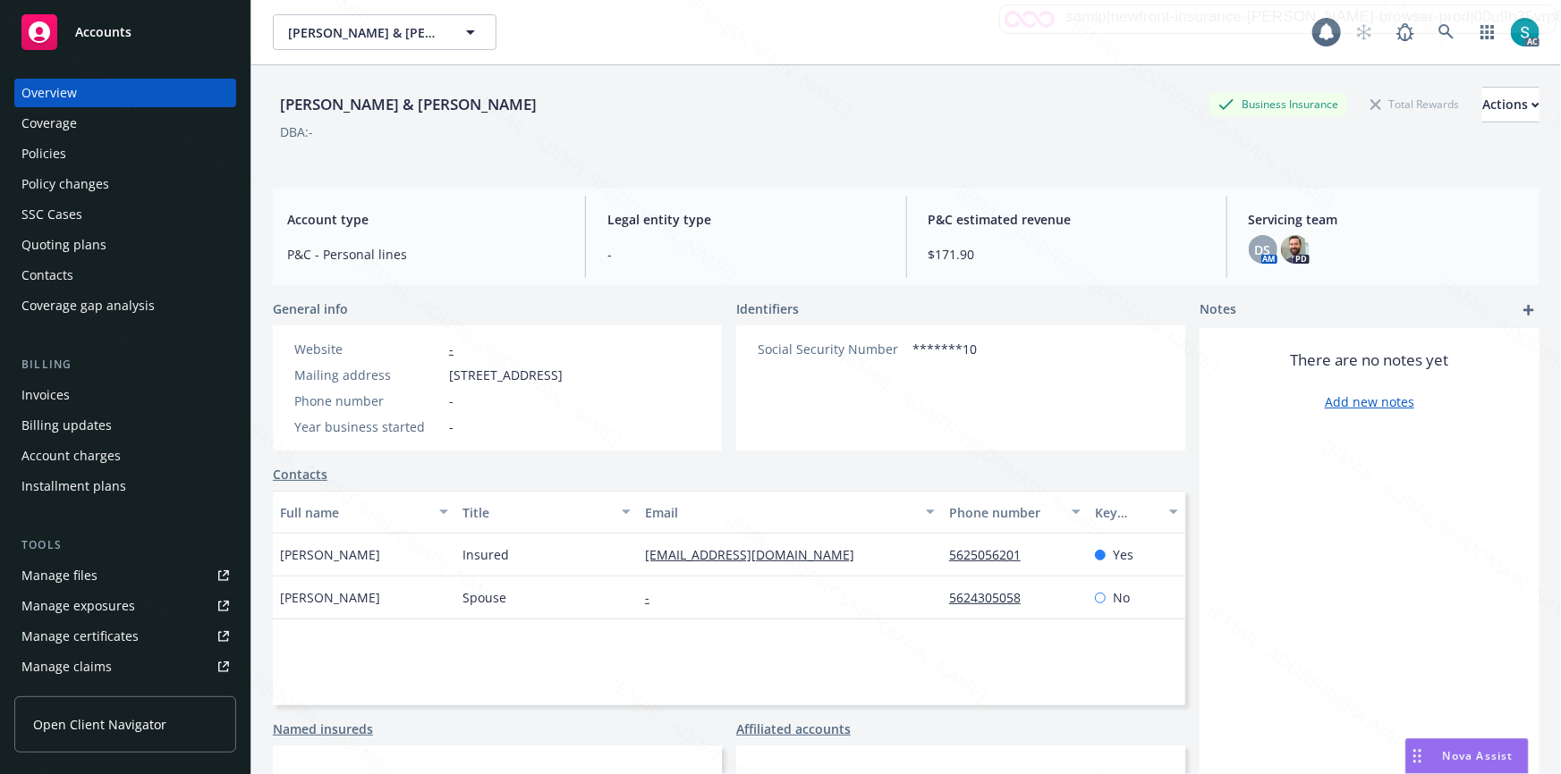
click at [48, 146] on div "Policies" at bounding box center [43, 154] width 45 height 29
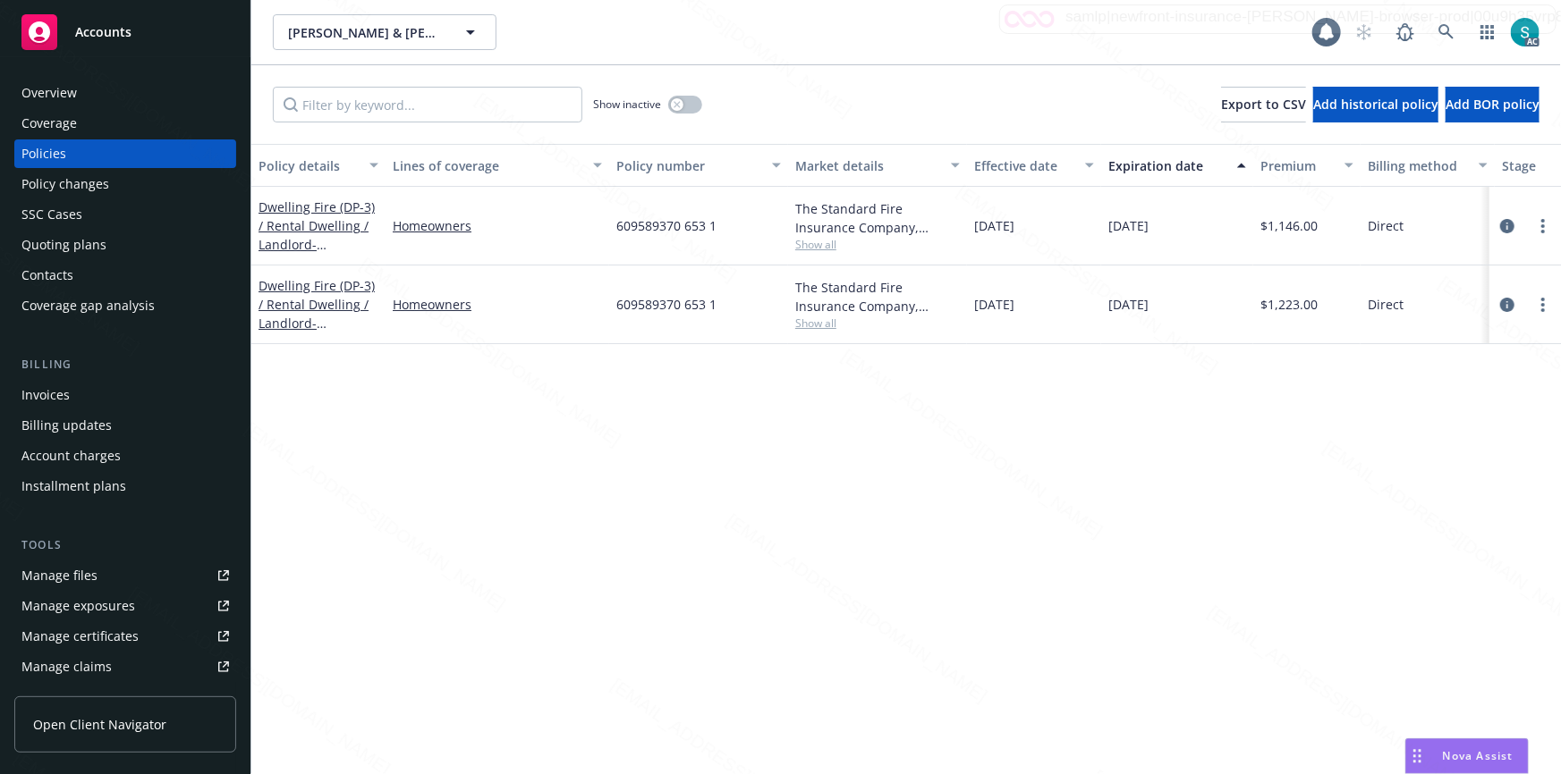
click at [650, 227] on span "609589370 653 1" at bounding box center [666, 225] width 100 height 19
click at [1446, 28] on icon at bounding box center [1446, 32] width 16 height 16
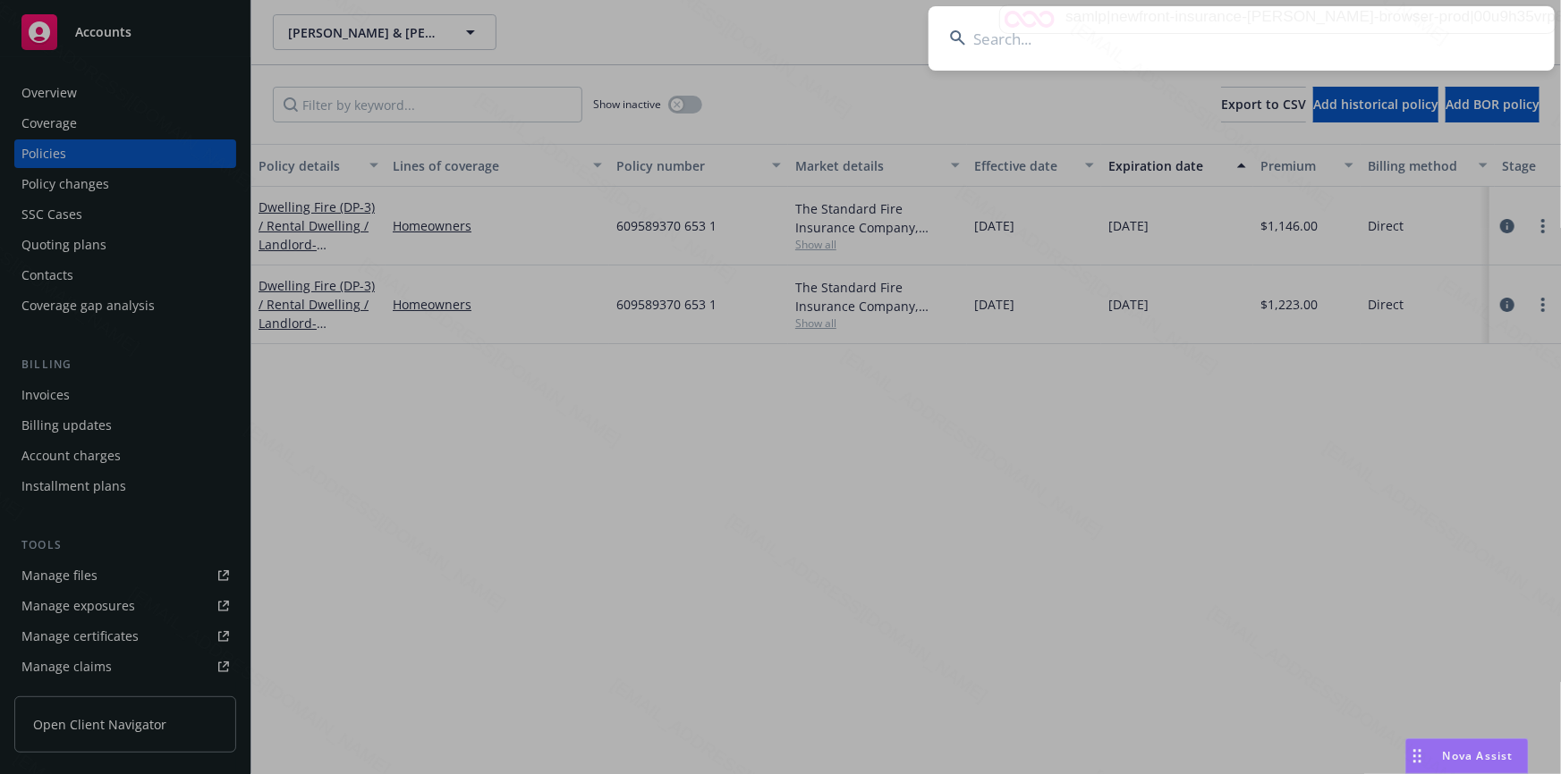
click at [1249, 32] on input at bounding box center [1241, 38] width 626 height 64
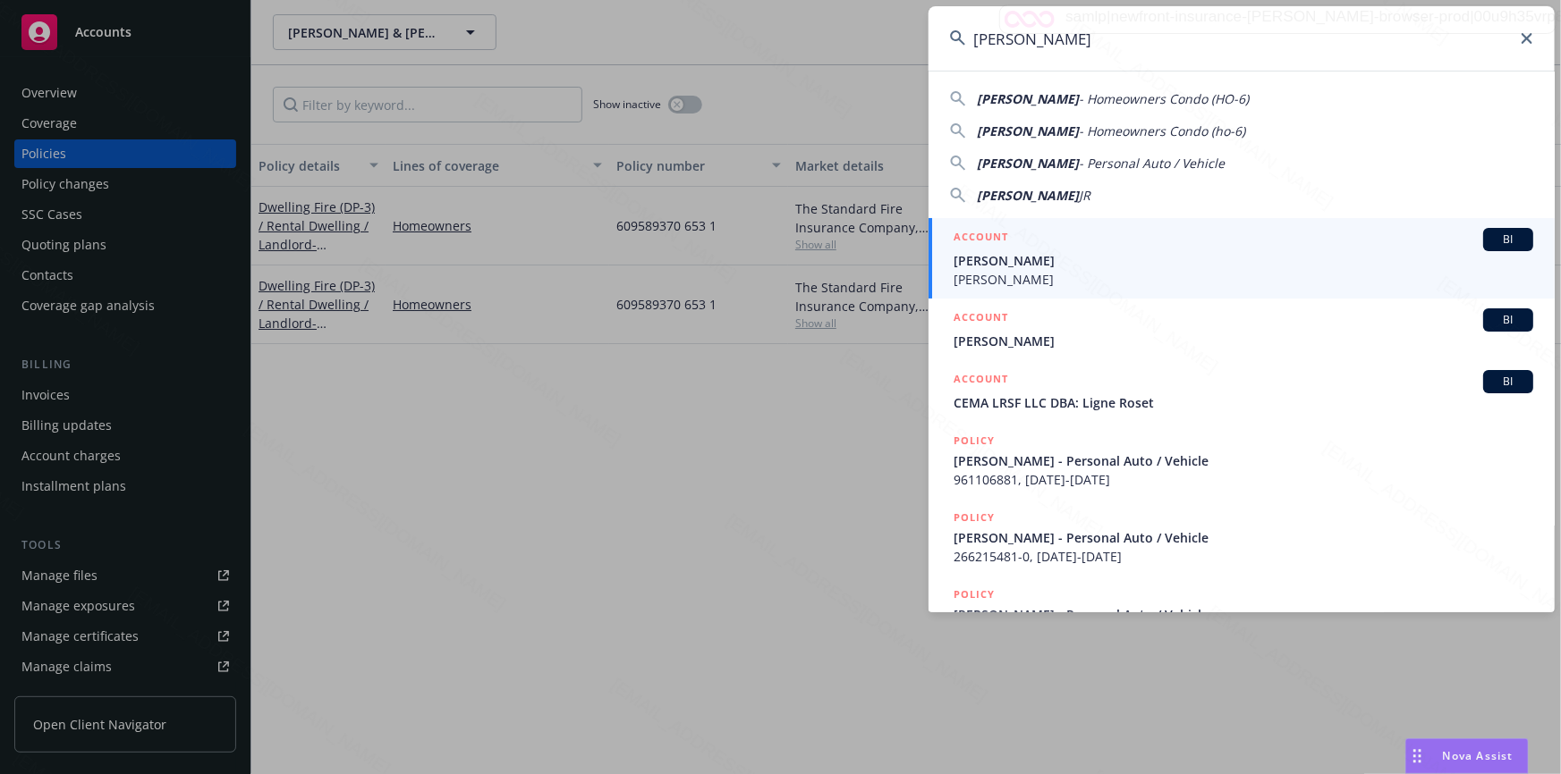
type input "[PERSON_NAME]"
click at [1050, 252] on span "[PERSON_NAME]" at bounding box center [1243, 260] width 580 height 19
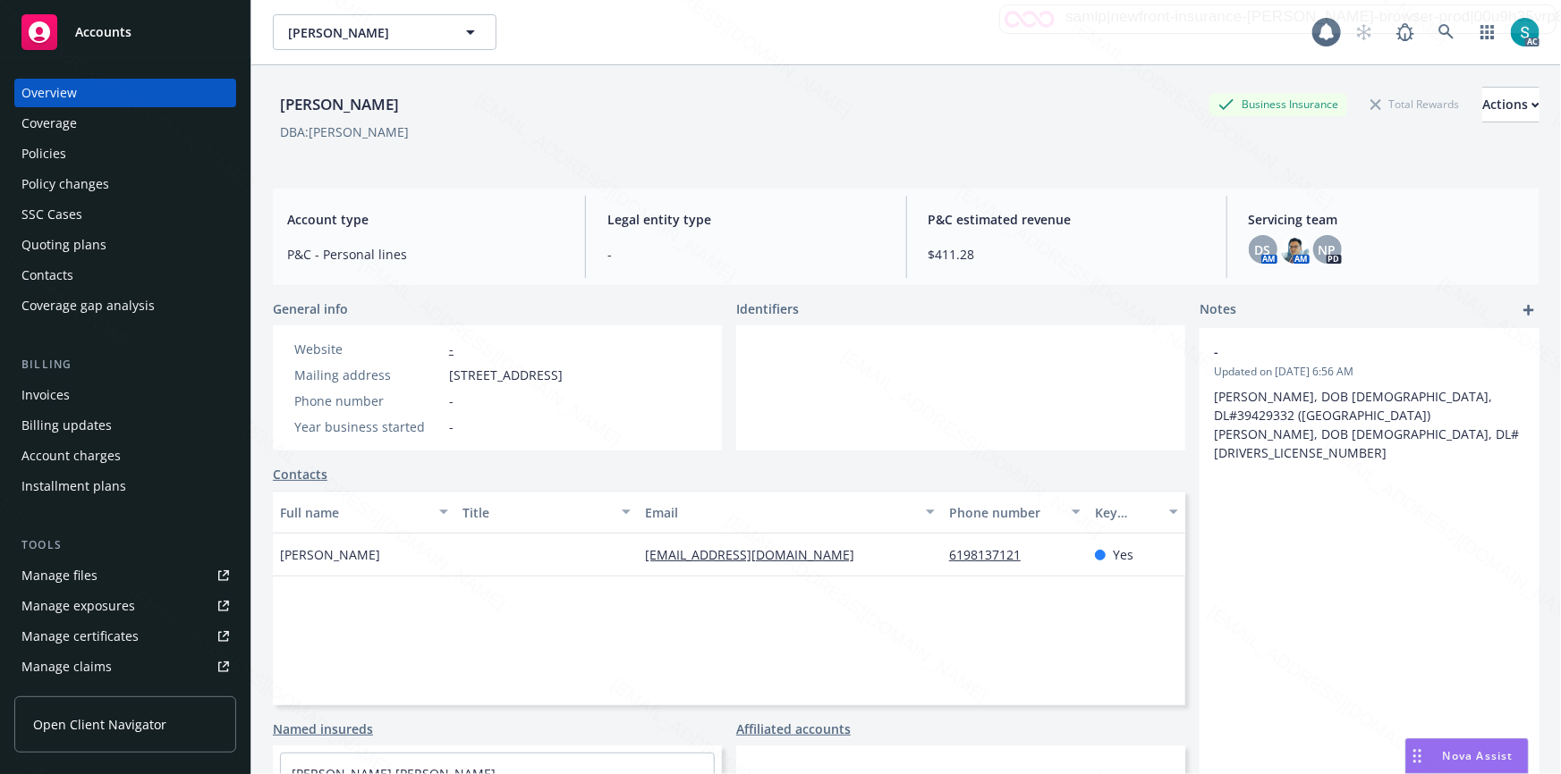
click at [72, 152] on div "Policies" at bounding box center [124, 154] width 207 height 29
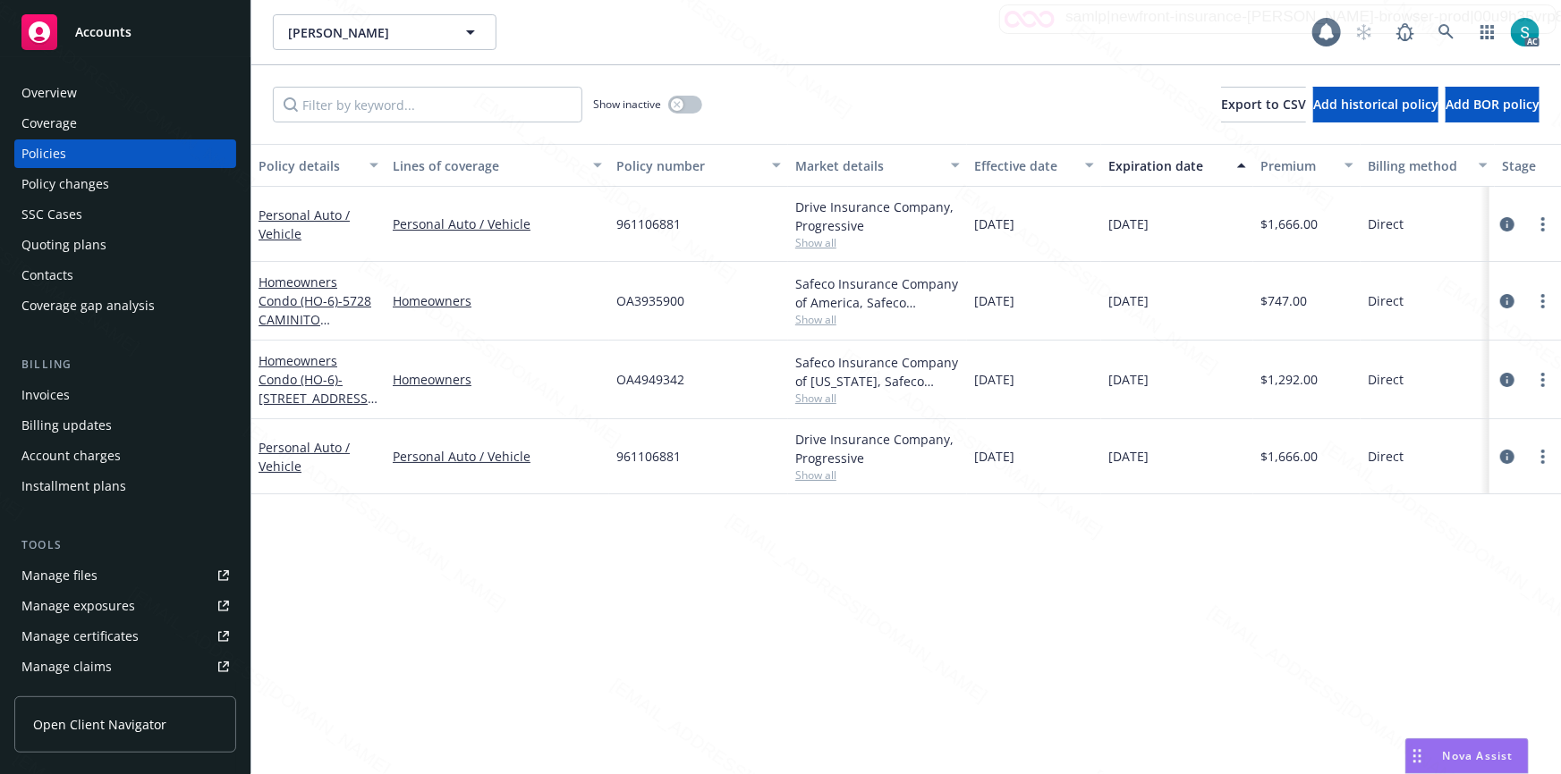
click at [646, 292] on span "OA3935900" at bounding box center [650, 301] width 68 height 19
click at [1445, 28] on icon at bounding box center [1446, 32] width 16 height 16
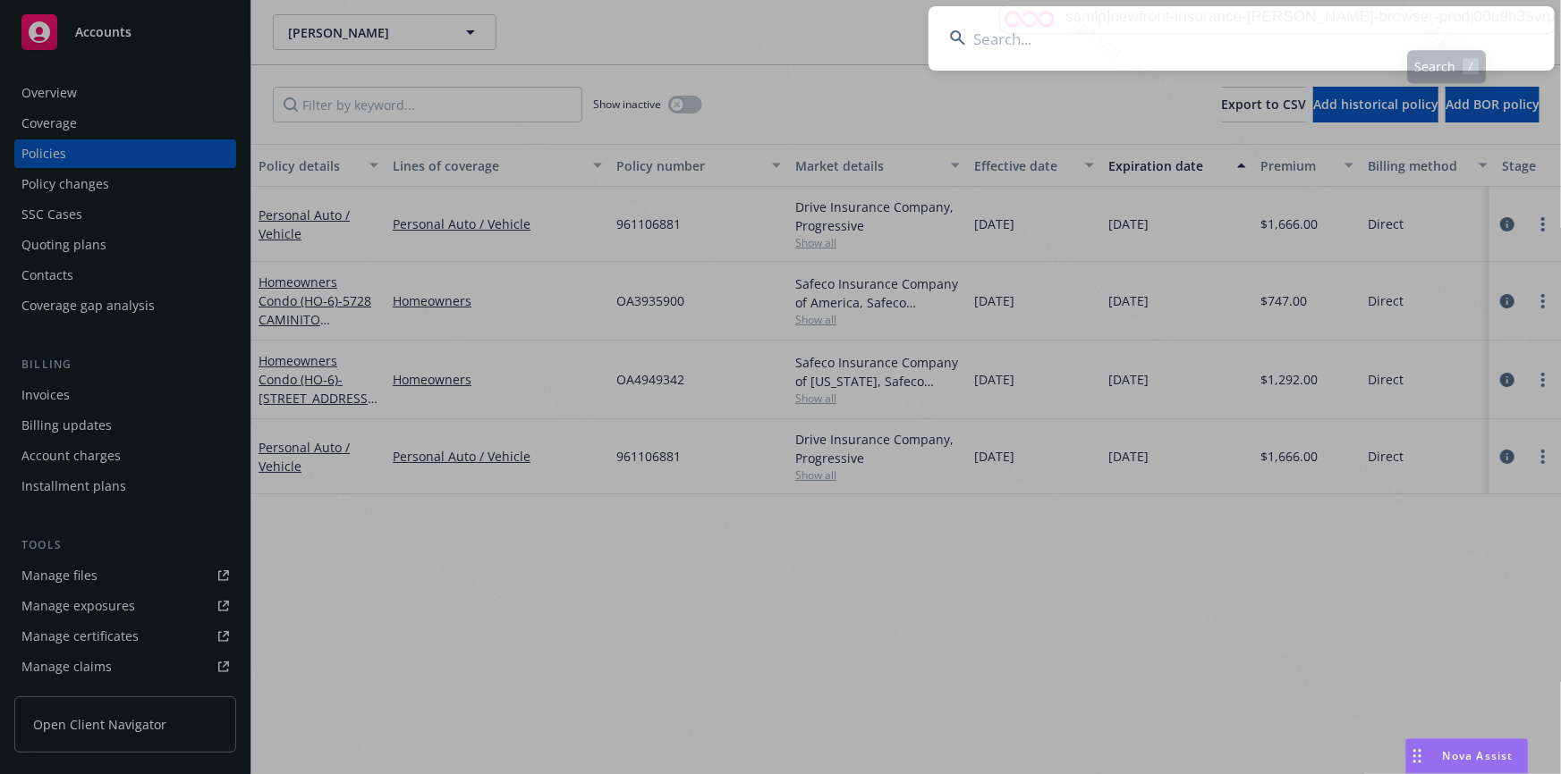
click at [1200, 39] on input at bounding box center [1241, 38] width 626 height 64
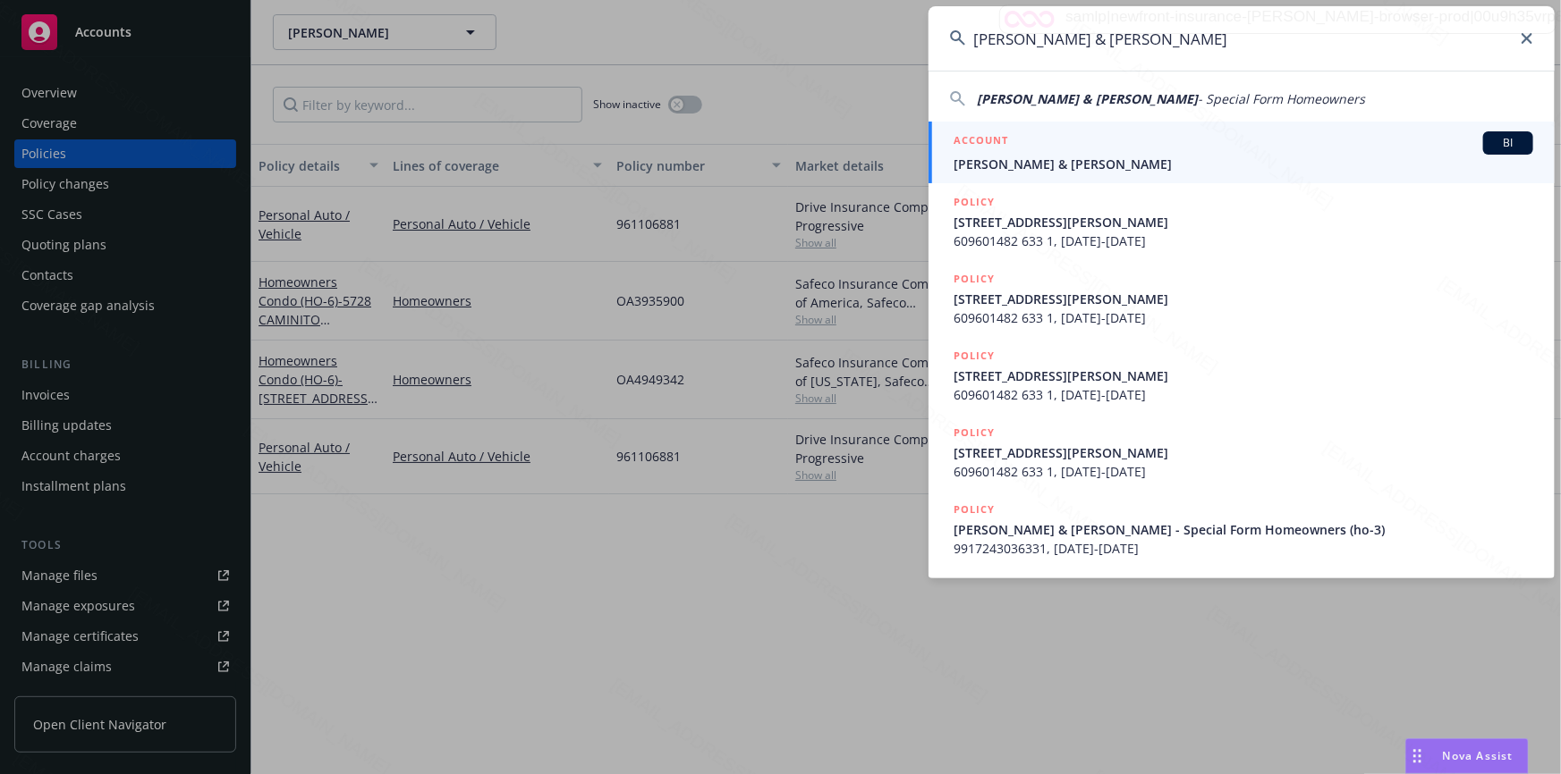
type input "[PERSON_NAME] & [PERSON_NAME]"
click at [1051, 152] on div "ACCOUNT BI" at bounding box center [1243, 142] width 580 height 23
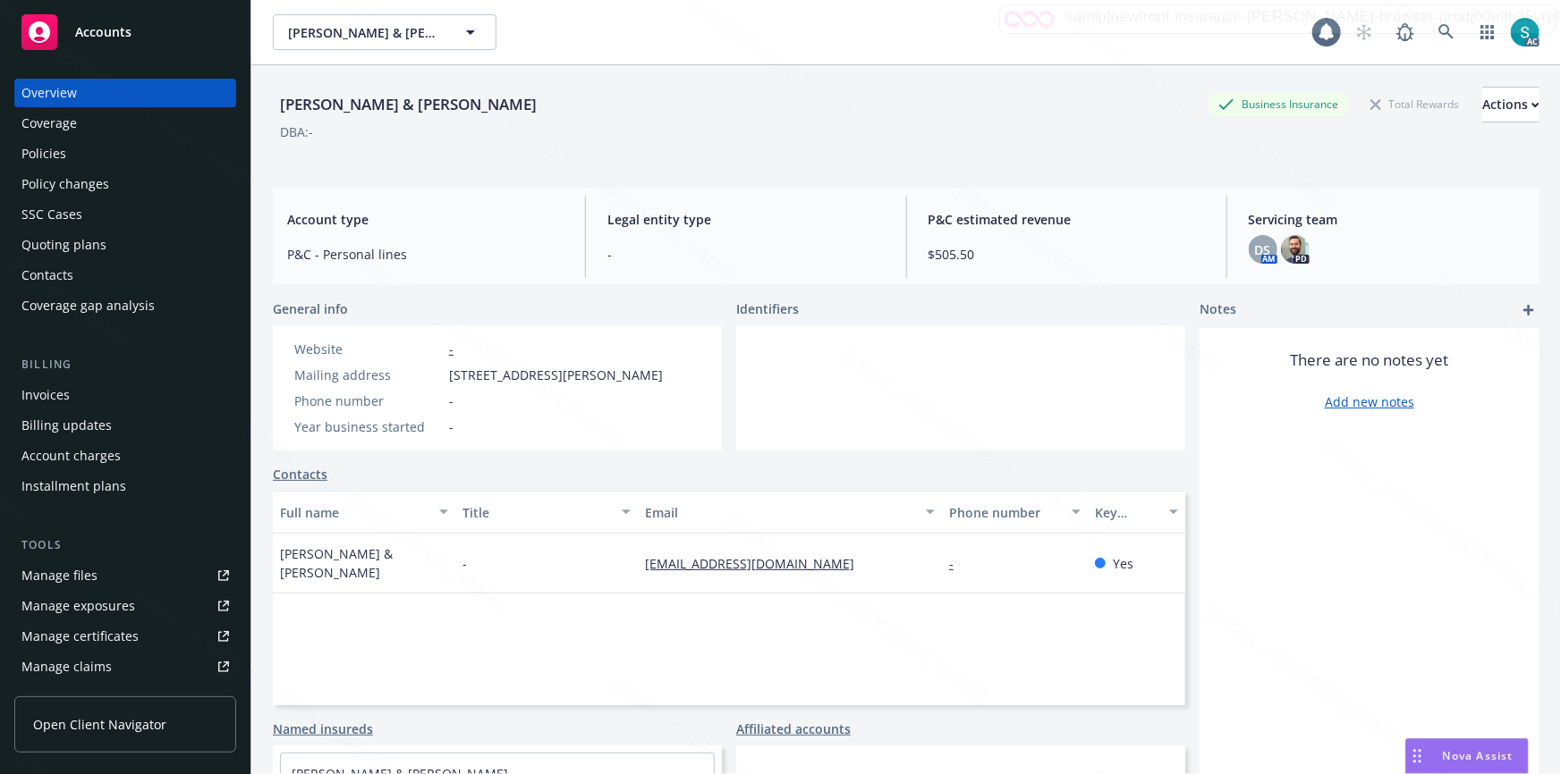
click at [69, 160] on div "Policies" at bounding box center [124, 154] width 207 height 29
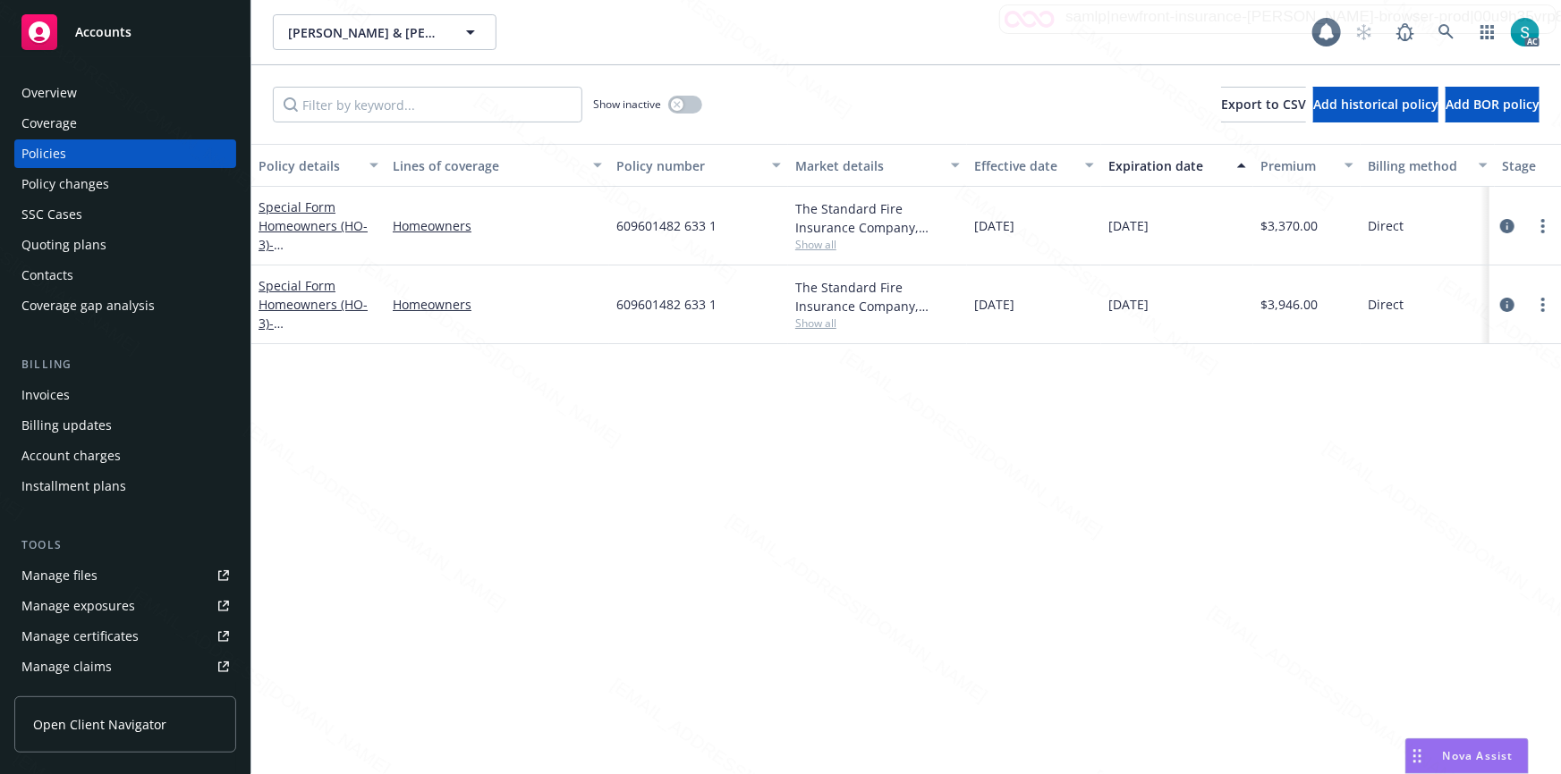
click at [659, 233] on span "609601482 633 1" at bounding box center [666, 225] width 100 height 19
click at [1443, 26] on icon at bounding box center [1445, 31] width 15 height 15
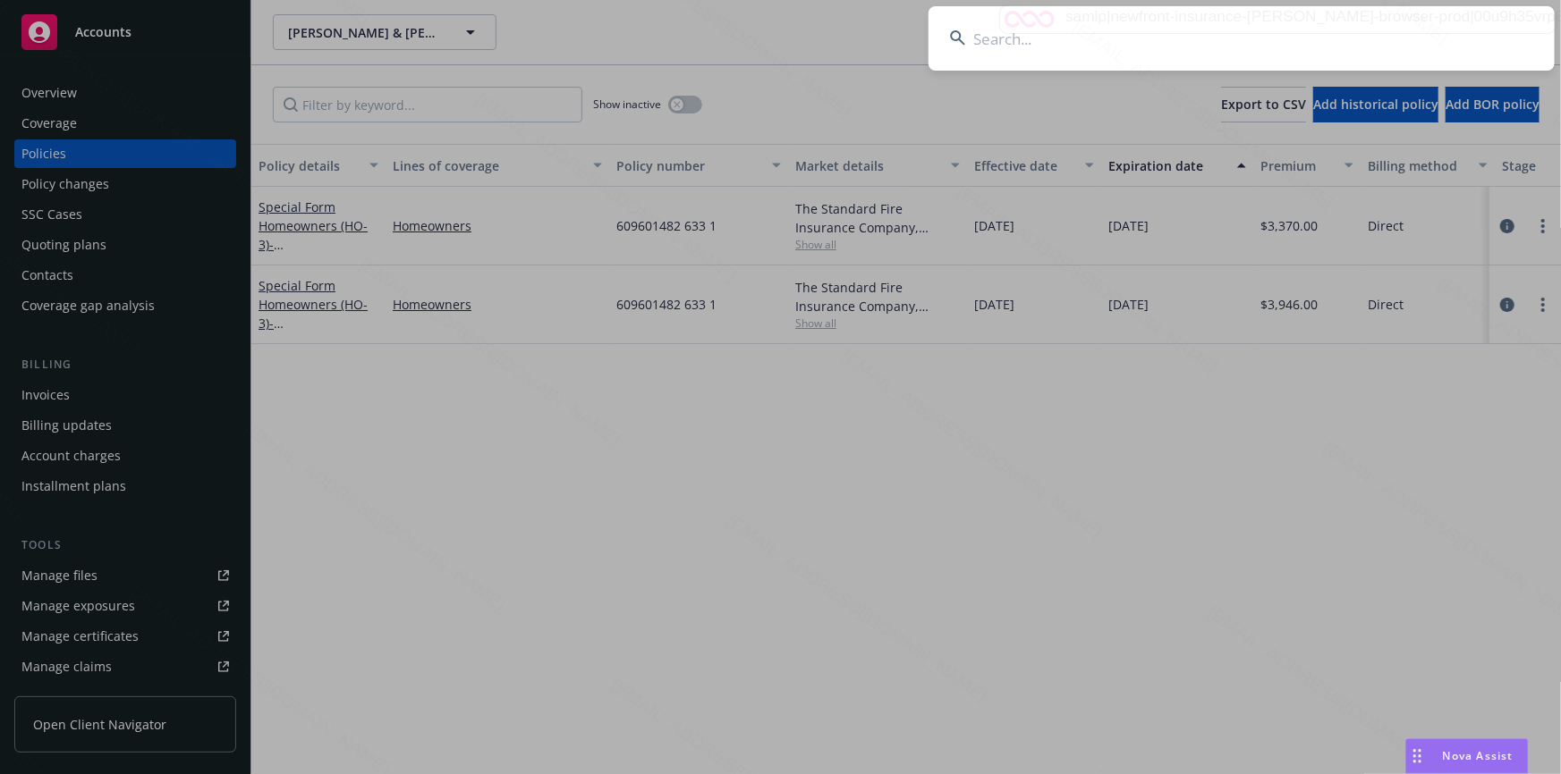
click at [1219, 21] on input at bounding box center [1241, 38] width 626 height 64
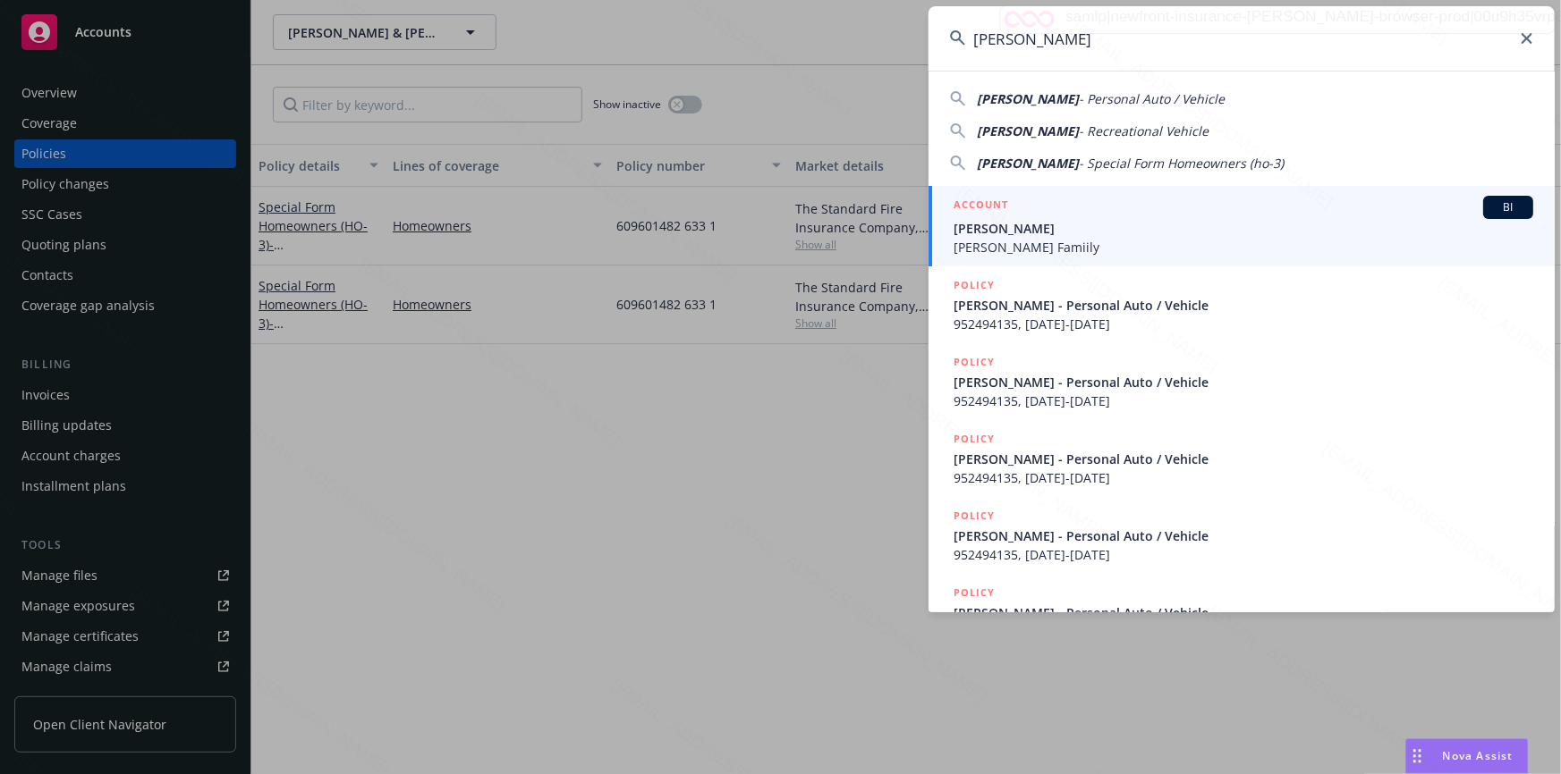
type input "[PERSON_NAME]"
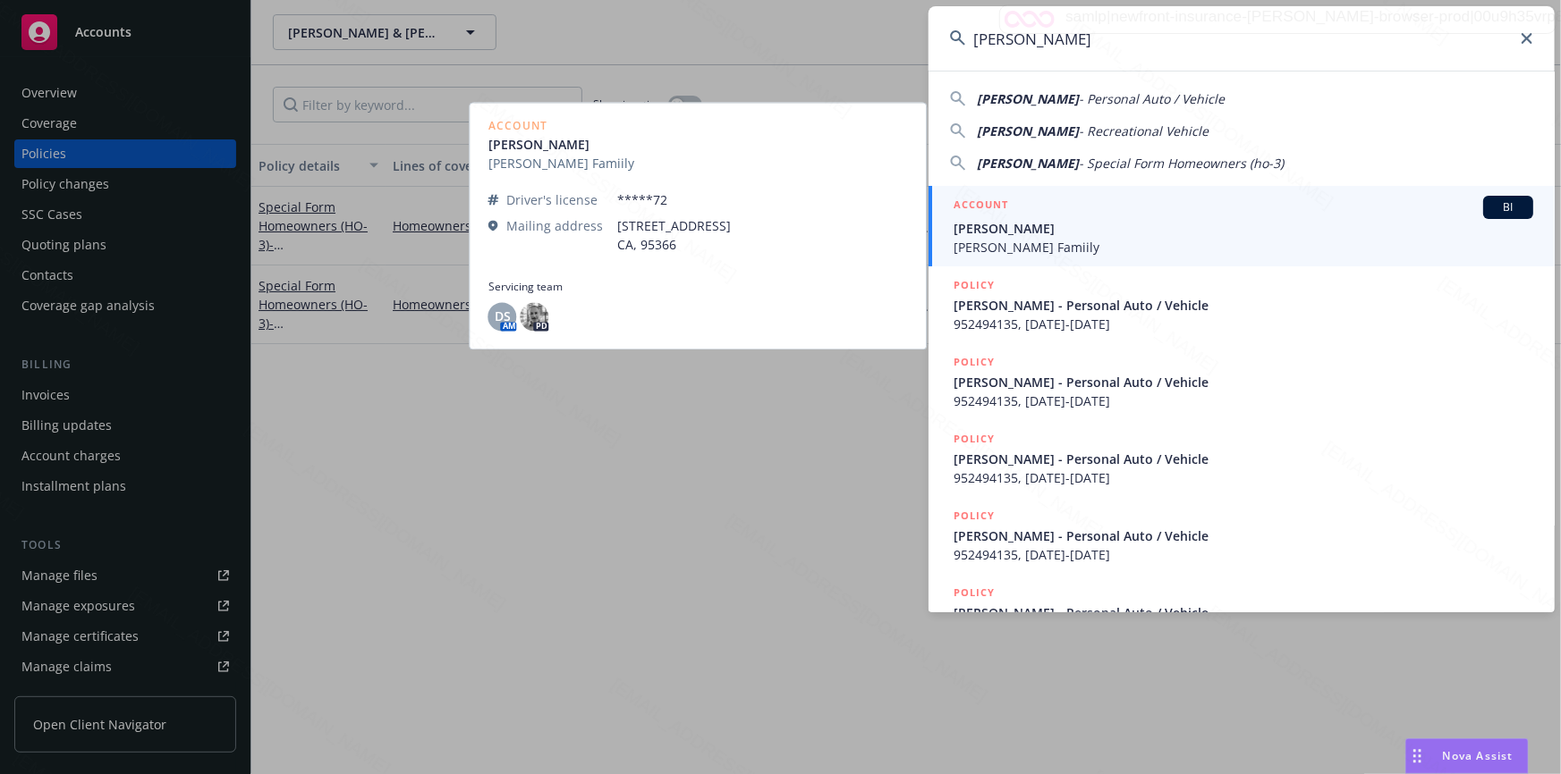
click at [1059, 223] on span "[PERSON_NAME]" at bounding box center [1243, 228] width 580 height 19
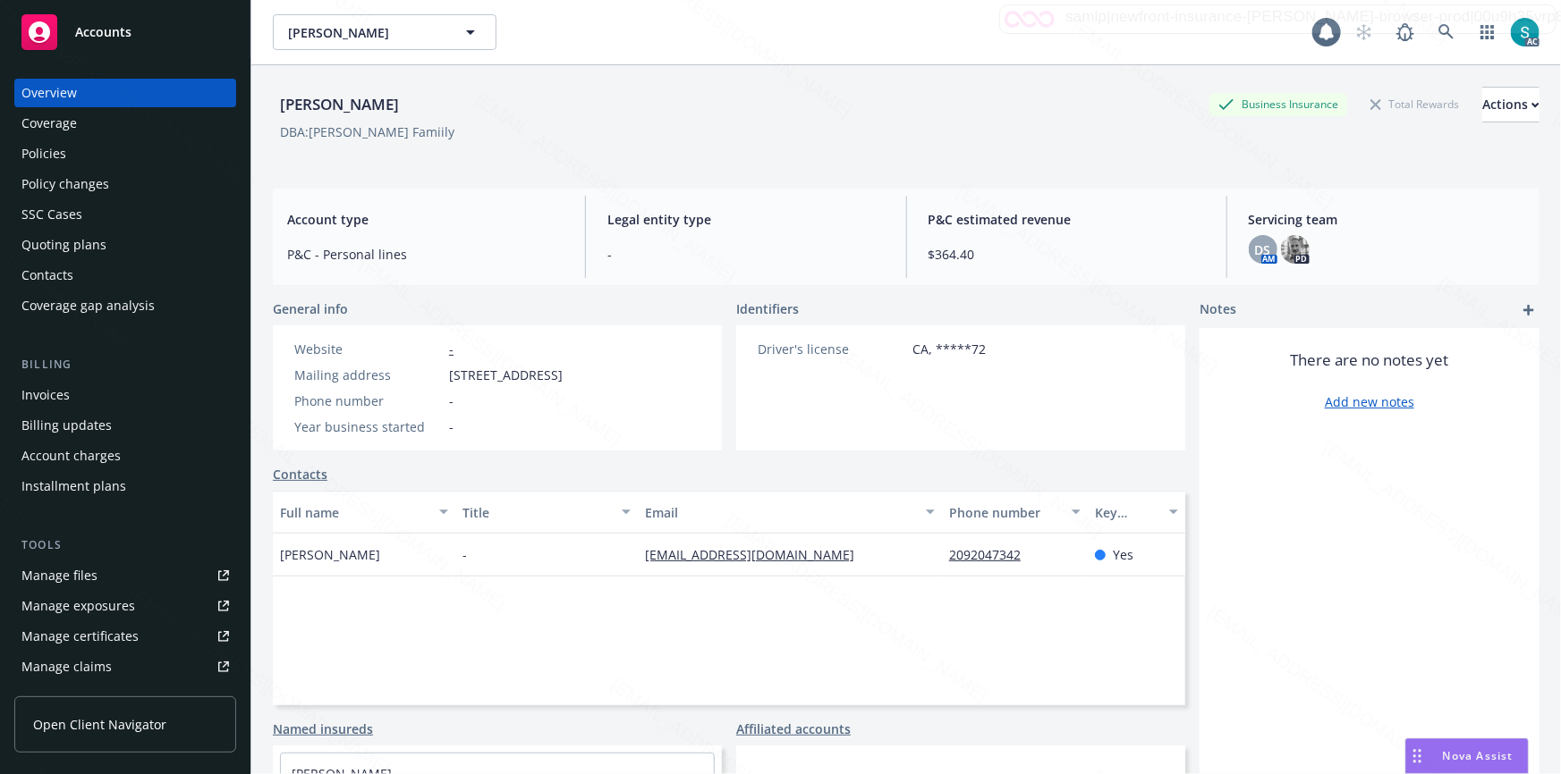
click at [68, 154] on div "Policies" at bounding box center [124, 154] width 207 height 29
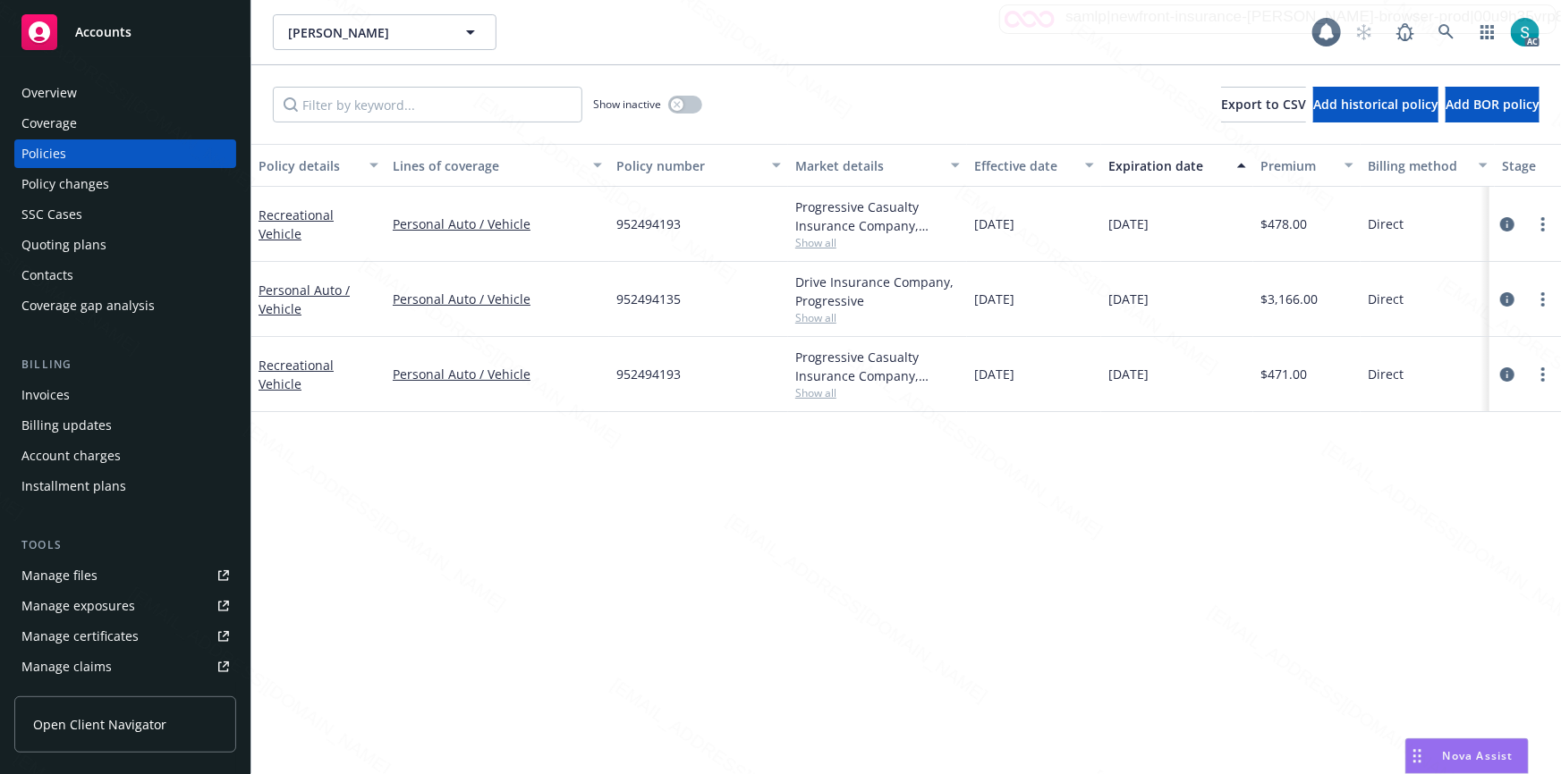
click at [623, 226] on span "952494193" at bounding box center [648, 224] width 64 height 19
click at [1440, 26] on icon at bounding box center [1445, 31] width 15 height 15
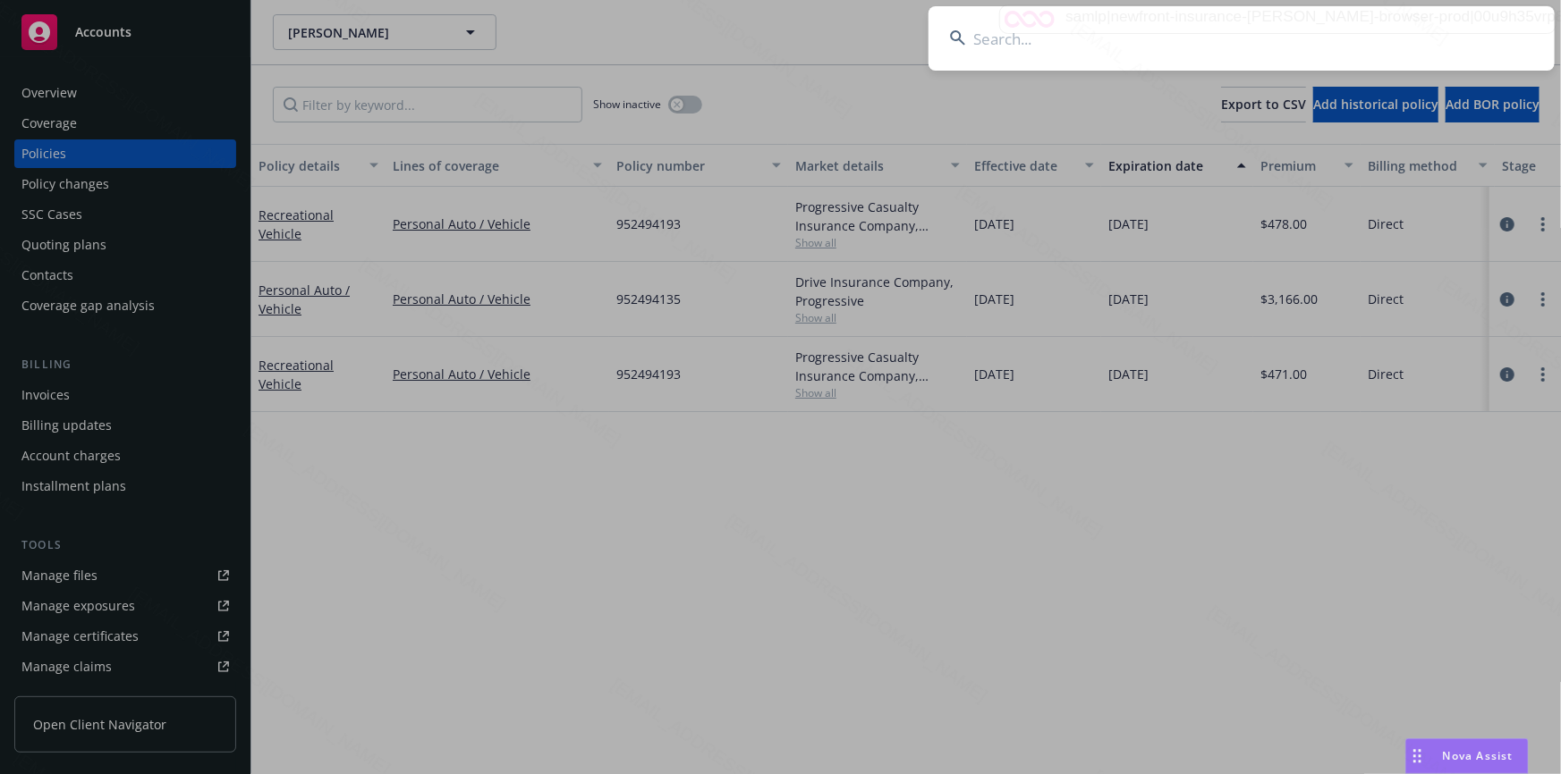
click at [1259, 35] on input at bounding box center [1241, 38] width 626 height 64
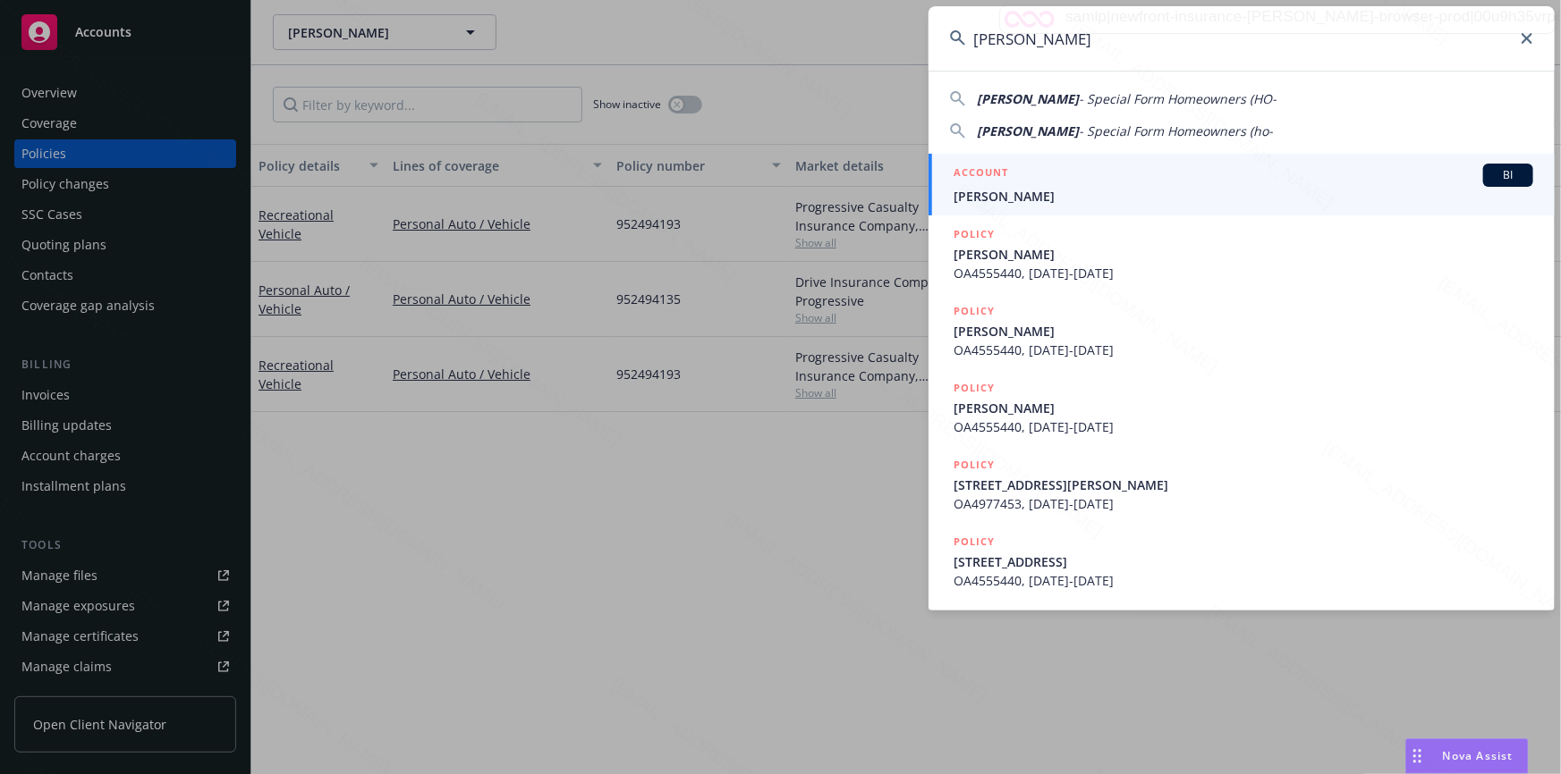
type input "[PERSON_NAME]"
click at [1098, 183] on div "ACCOUNT BI" at bounding box center [1243, 175] width 580 height 23
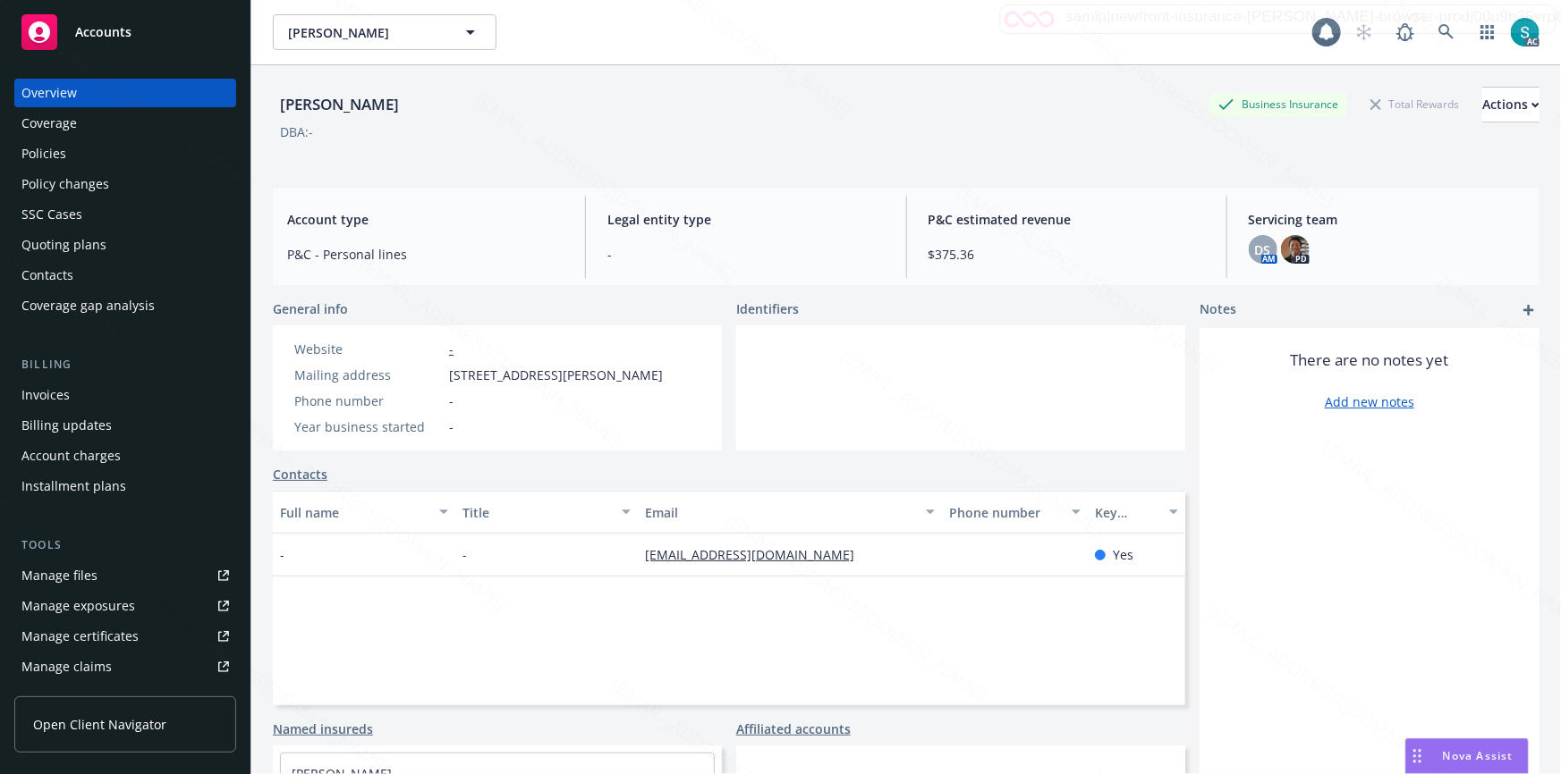
click at [55, 153] on div "Policies" at bounding box center [43, 154] width 45 height 29
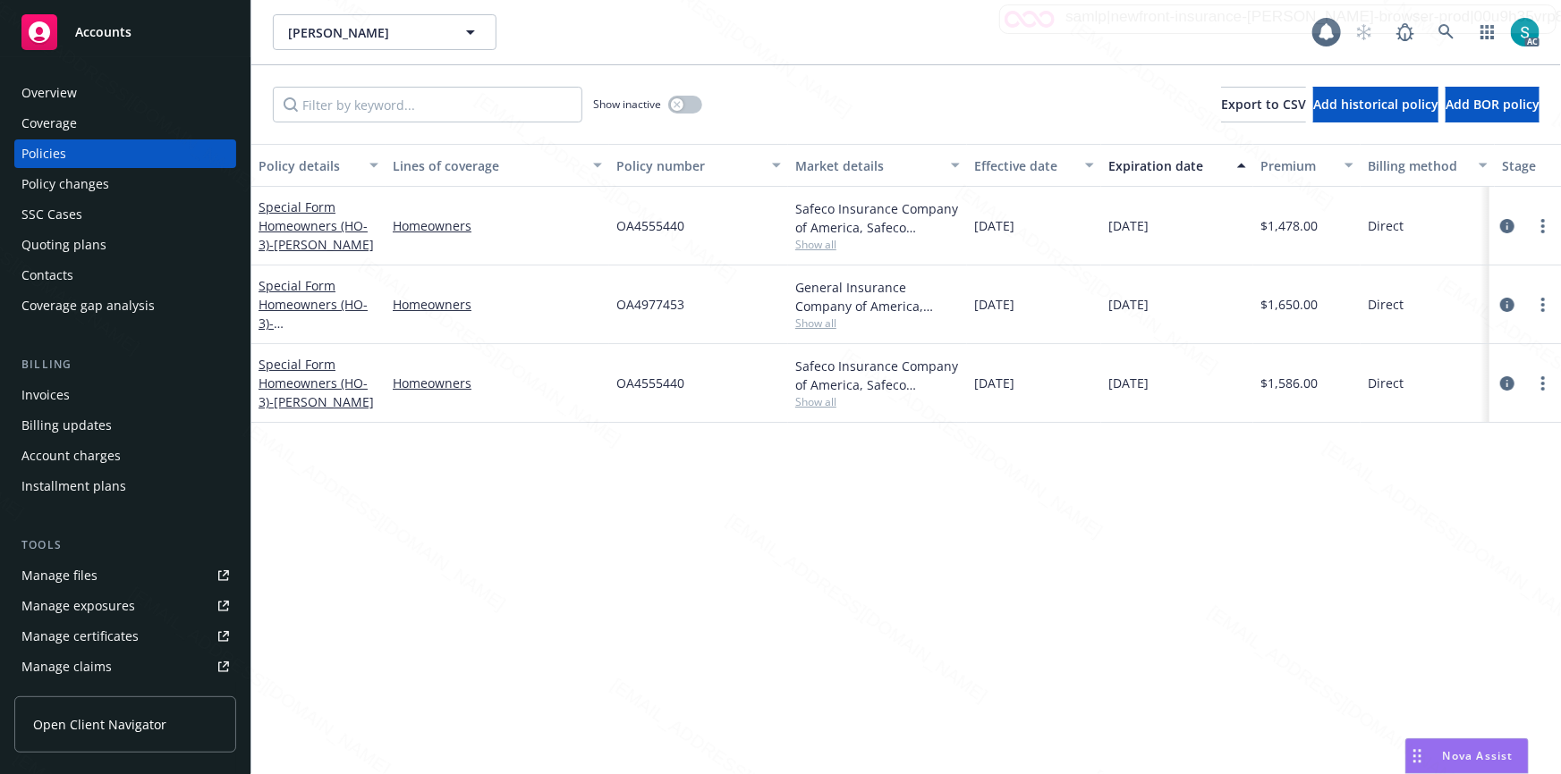
click at [639, 228] on span "OA4555440" at bounding box center [650, 225] width 68 height 19
click at [1444, 35] on icon at bounding box center [1446, 32] width 16 height 16
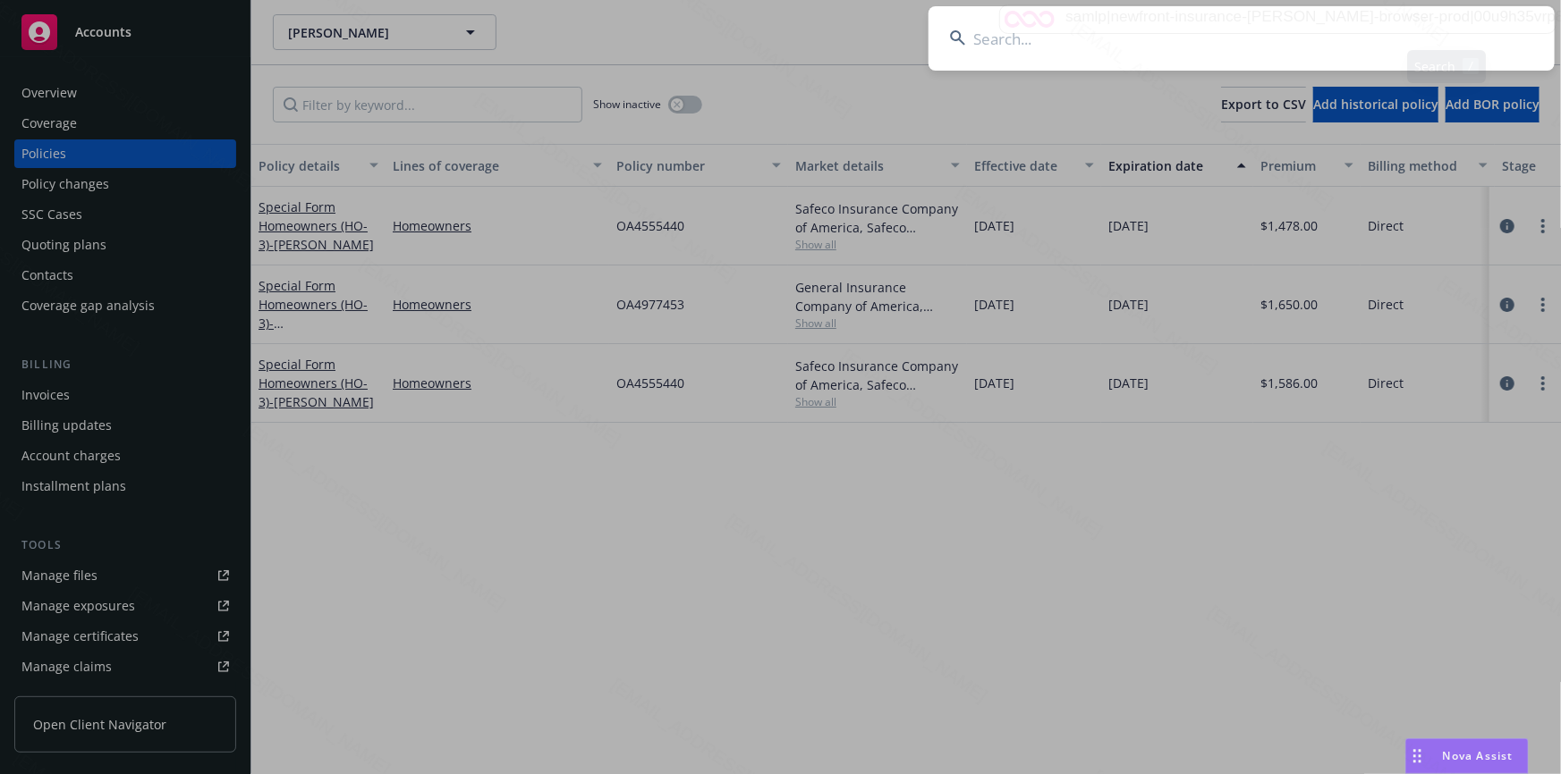
click at [1252, 29] on input at bounding box center [1241, 38] width 626 height 64
type input "[PERSON_NAME]"
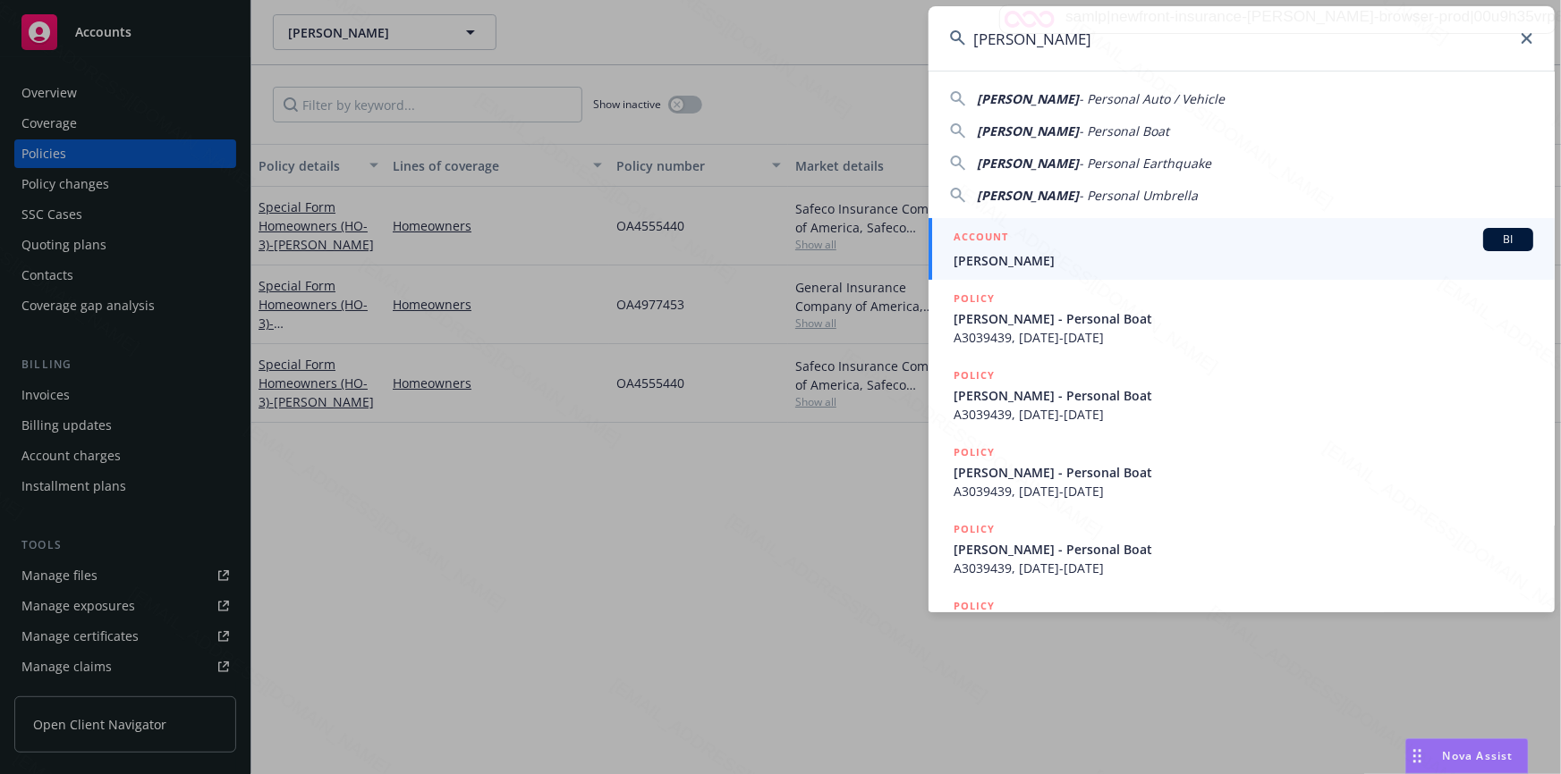
click at [1024, 259] on span "[PERSON_NAME]" at bounding box center [1243, 260] width 580 height 19
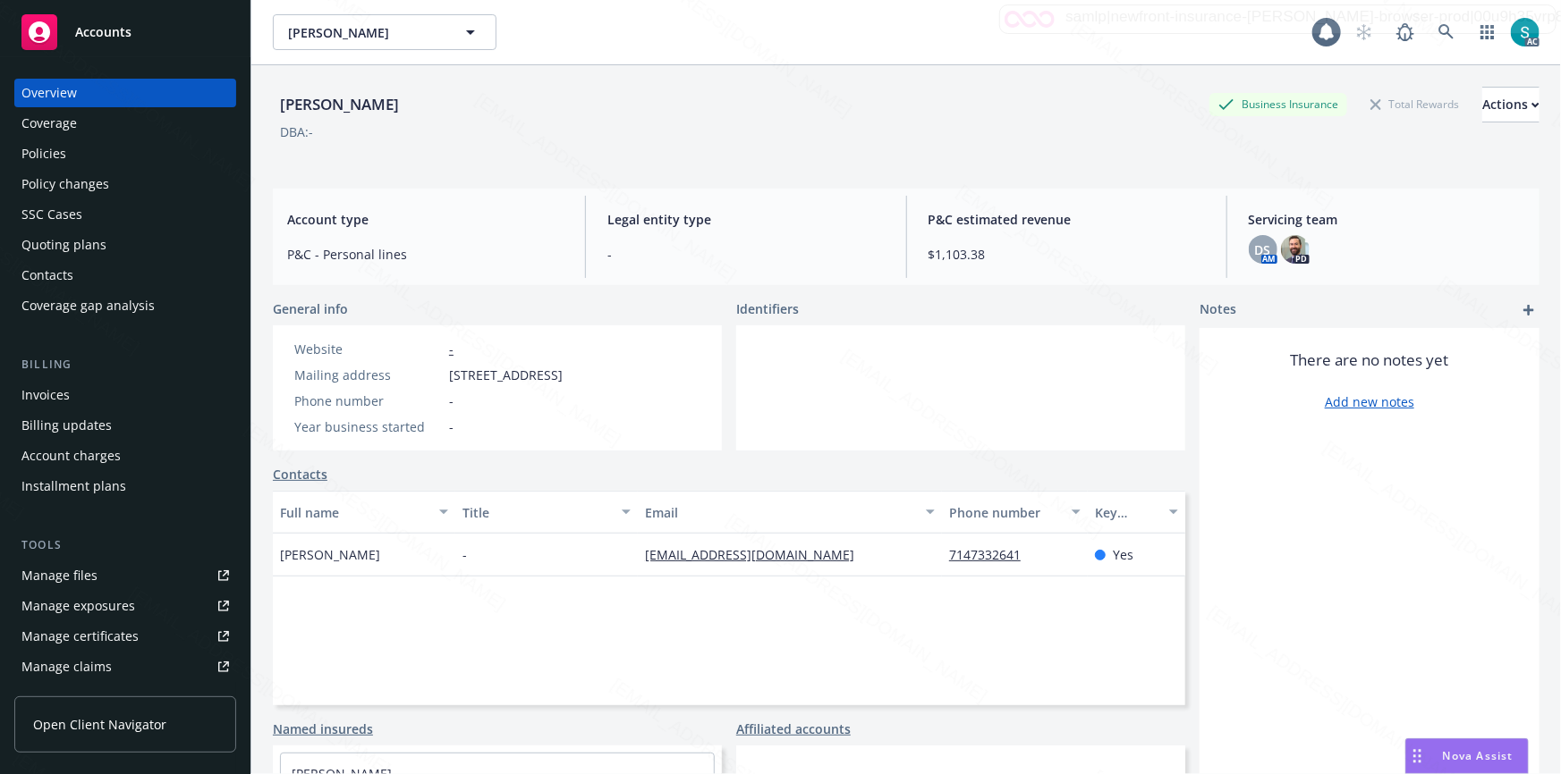
click at [72, 146] on div "Policies" at bounding box center [124, 154] width 207 height 29
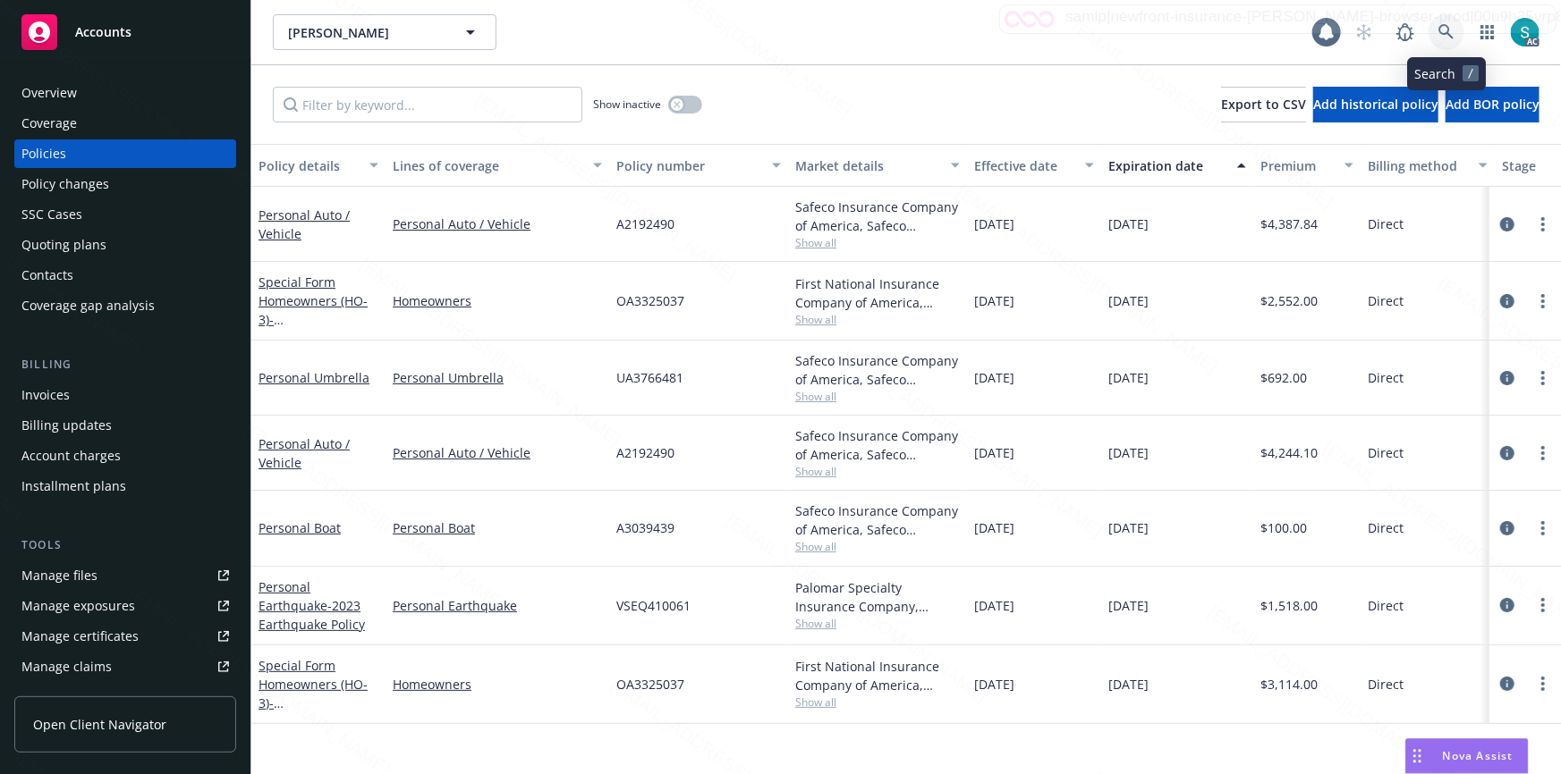
click at [1447, 34] on icon at bounding box center [1446, 32] width 16 height 16
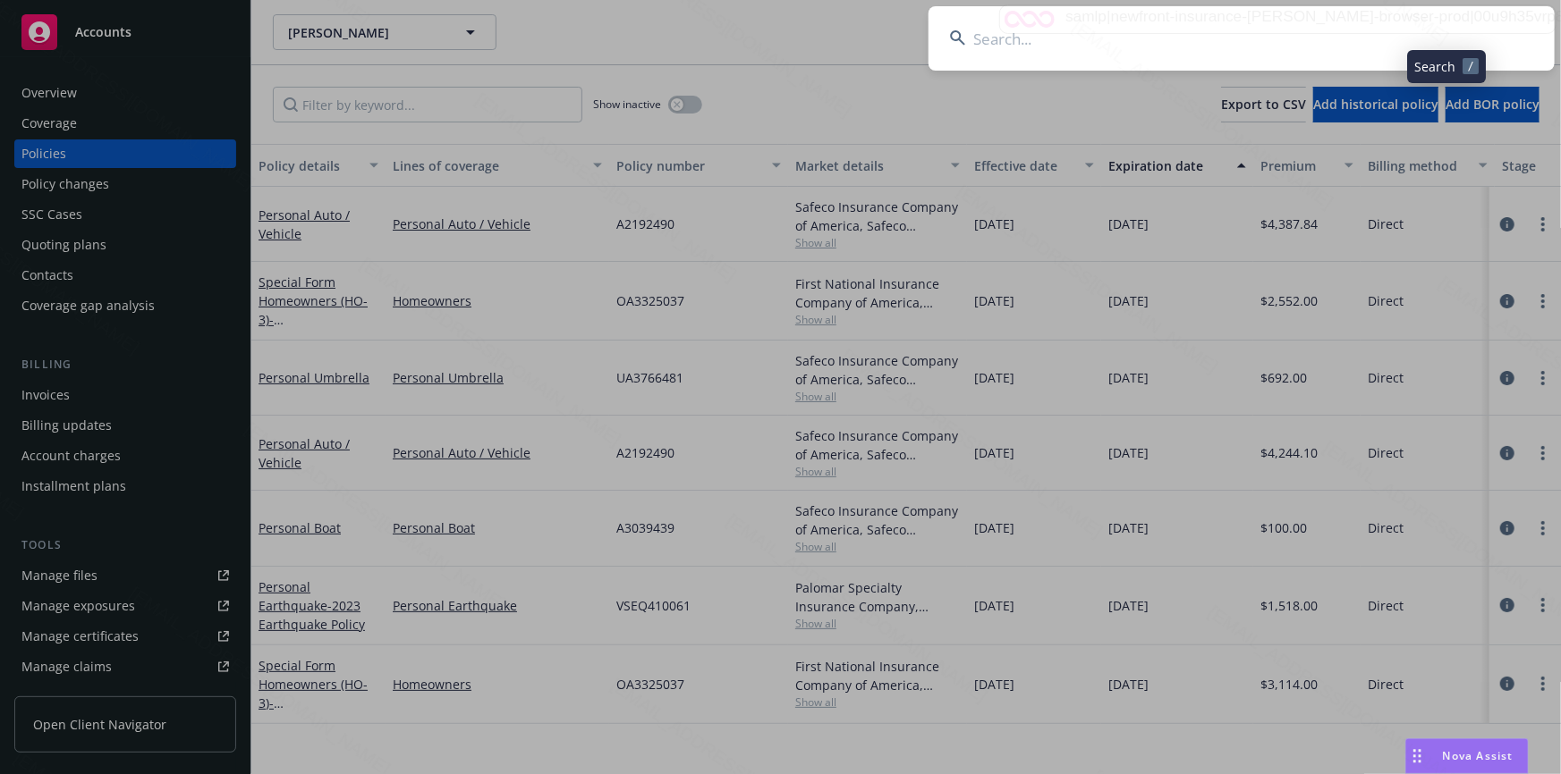
click at [1226, 34] on input at bounding box center [1241, 38] width 626 height 64
type input "[PERSON_NAME]"
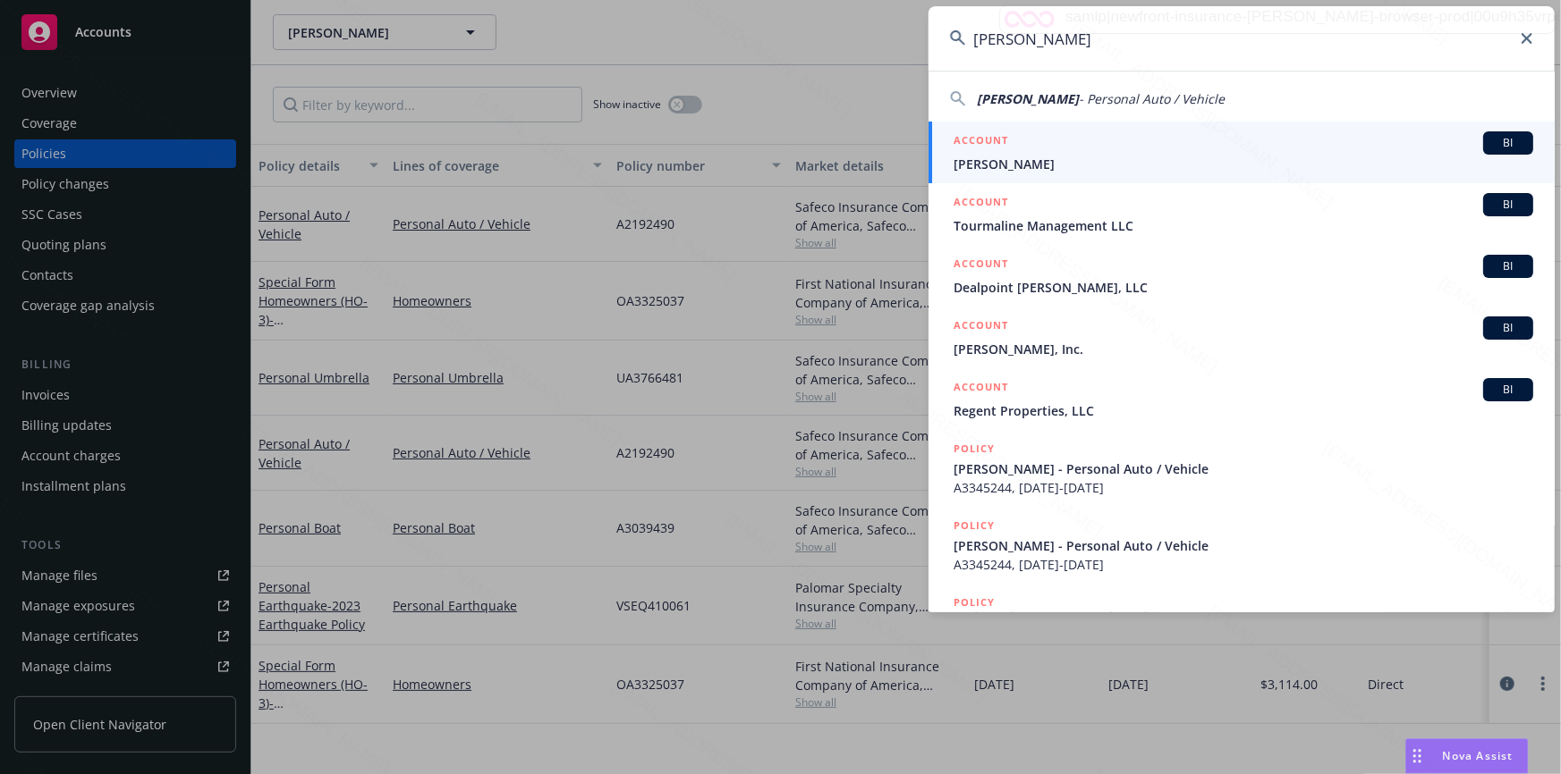
click at [1127, 157] on span "[PERSON_NAME]" at bounding box center [1243, 164] width 580 height 19
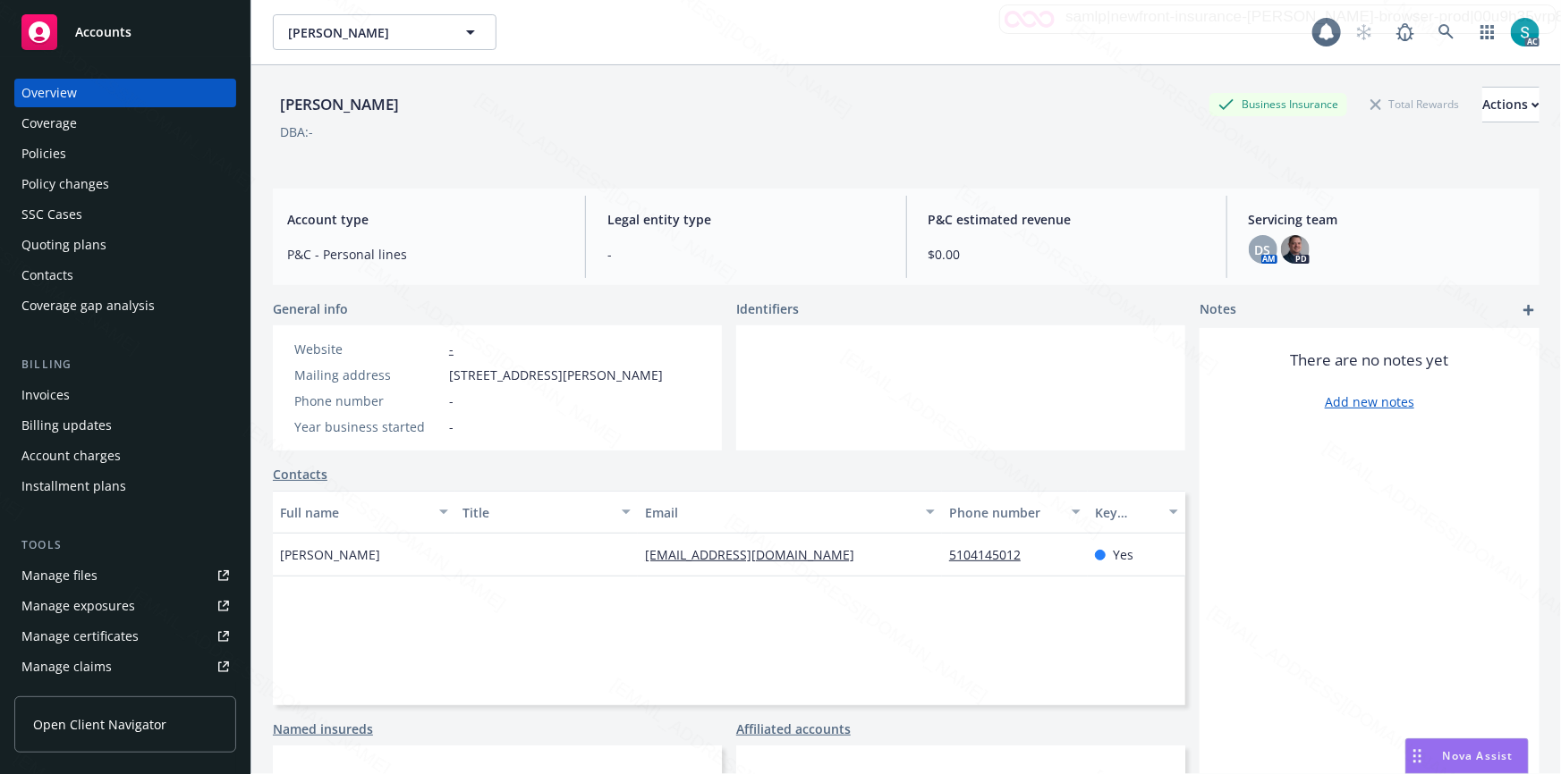
click at [68, 150] on div "Policies" at bounding box center [124, 154] width 207 height 29
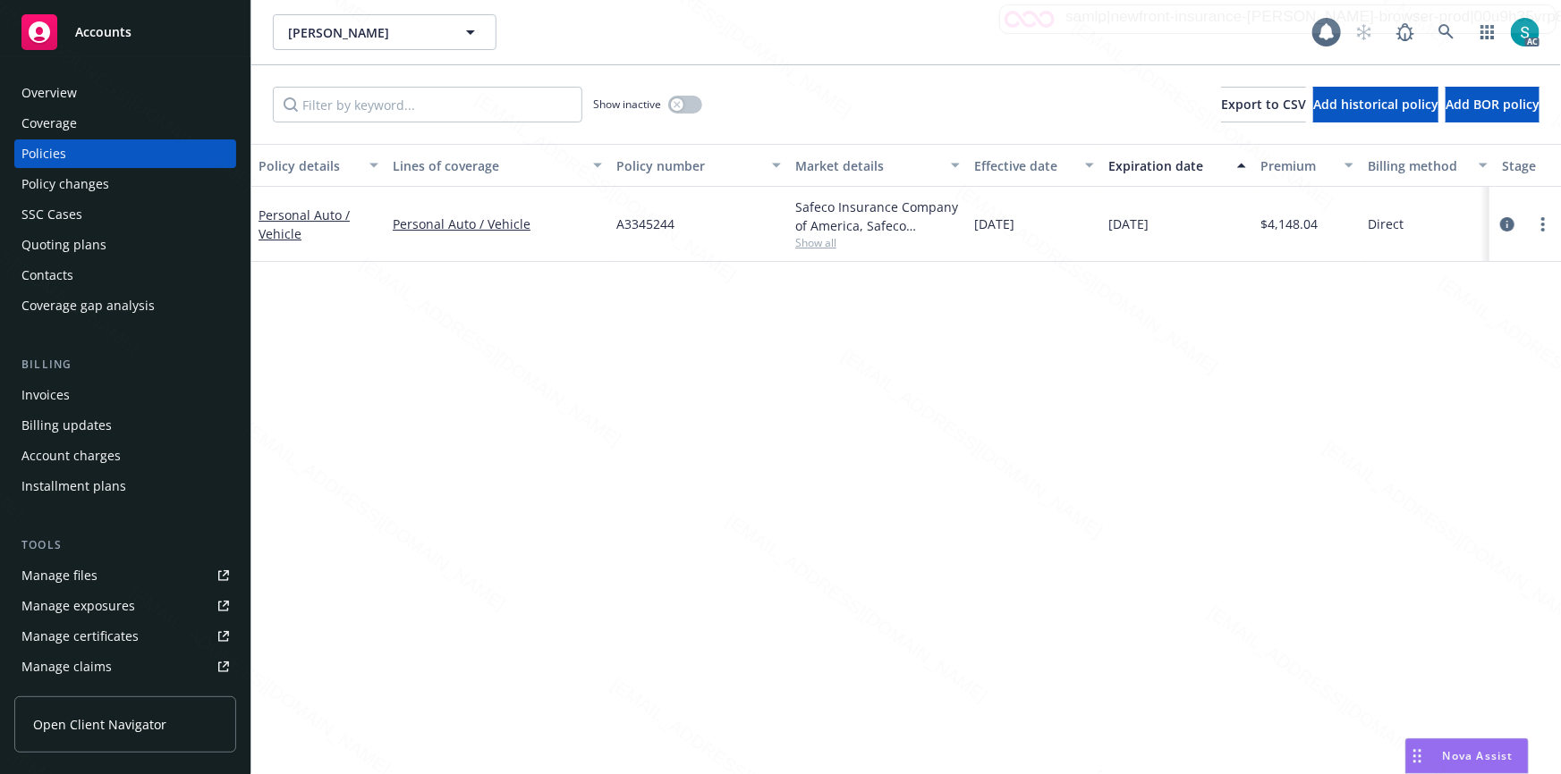
click at [430, 428] on div "Policy details Lines of coverage Policy number Market details Effective date Ex…" at bounding box center [905, 459] width 1309 height 631
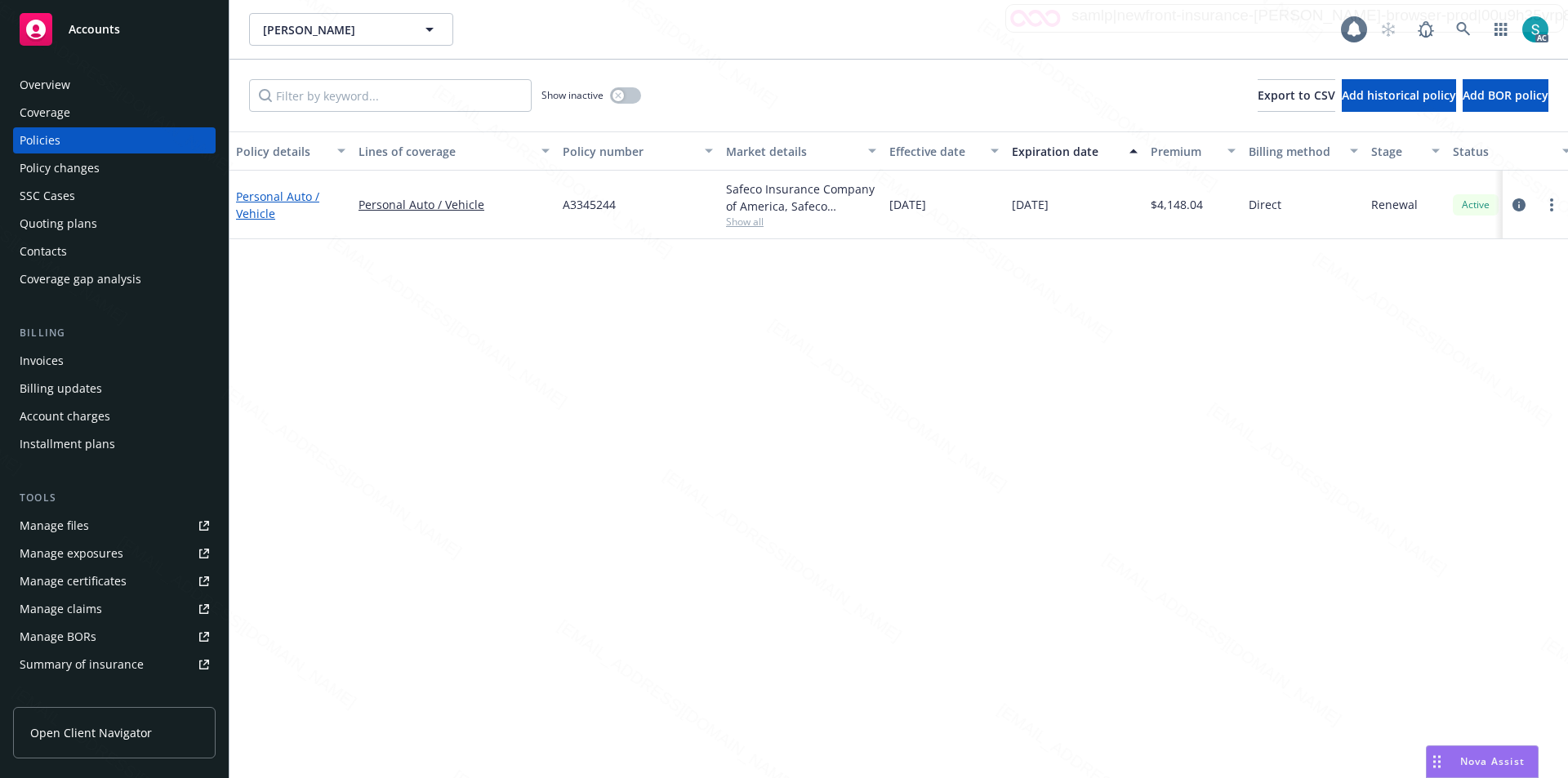
click at [265, 207] on link "Personal Auto / Vehicle" at bounding box center [277, 205] width 83 height 33
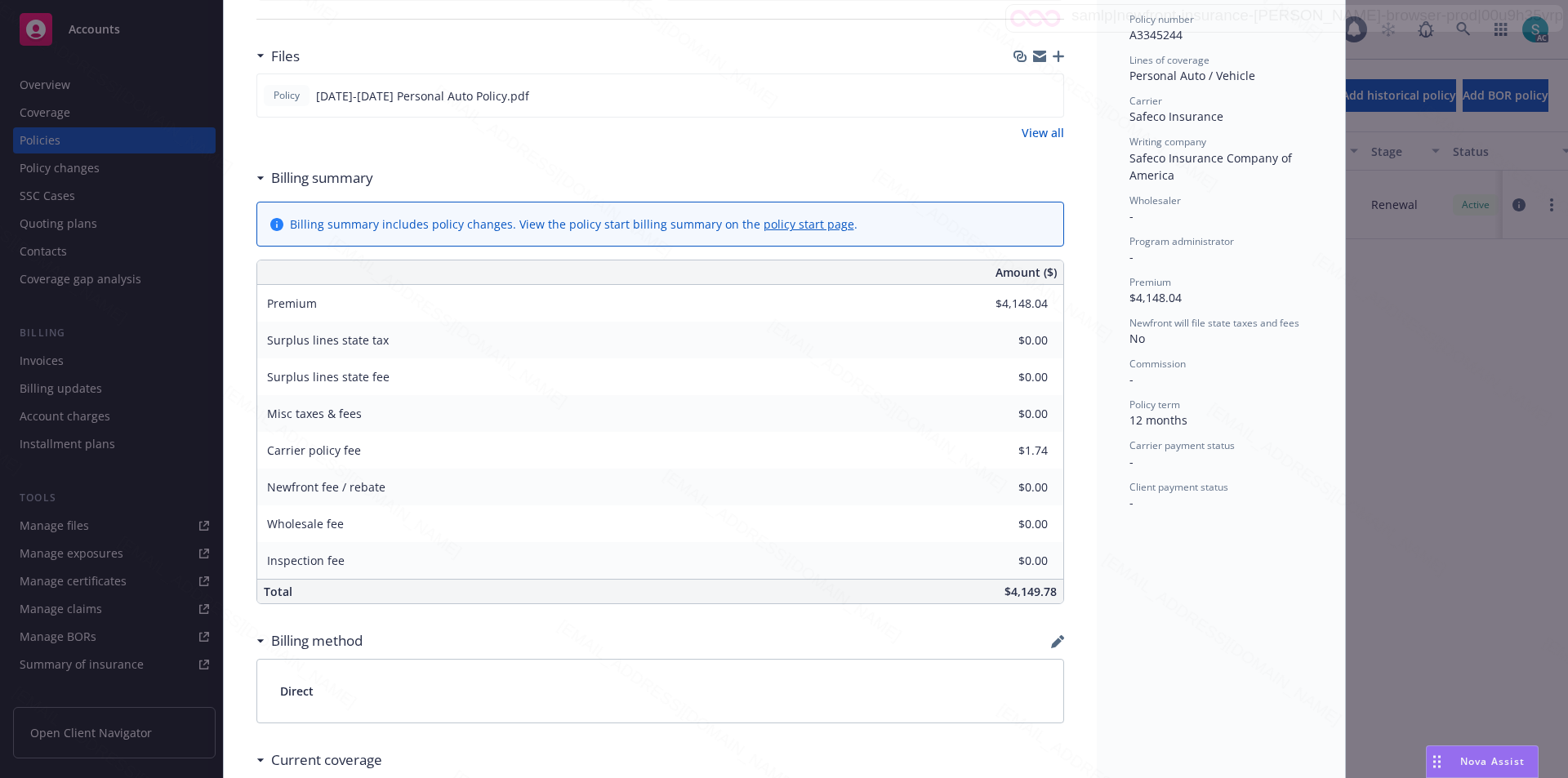
scroll to position [769, 0]
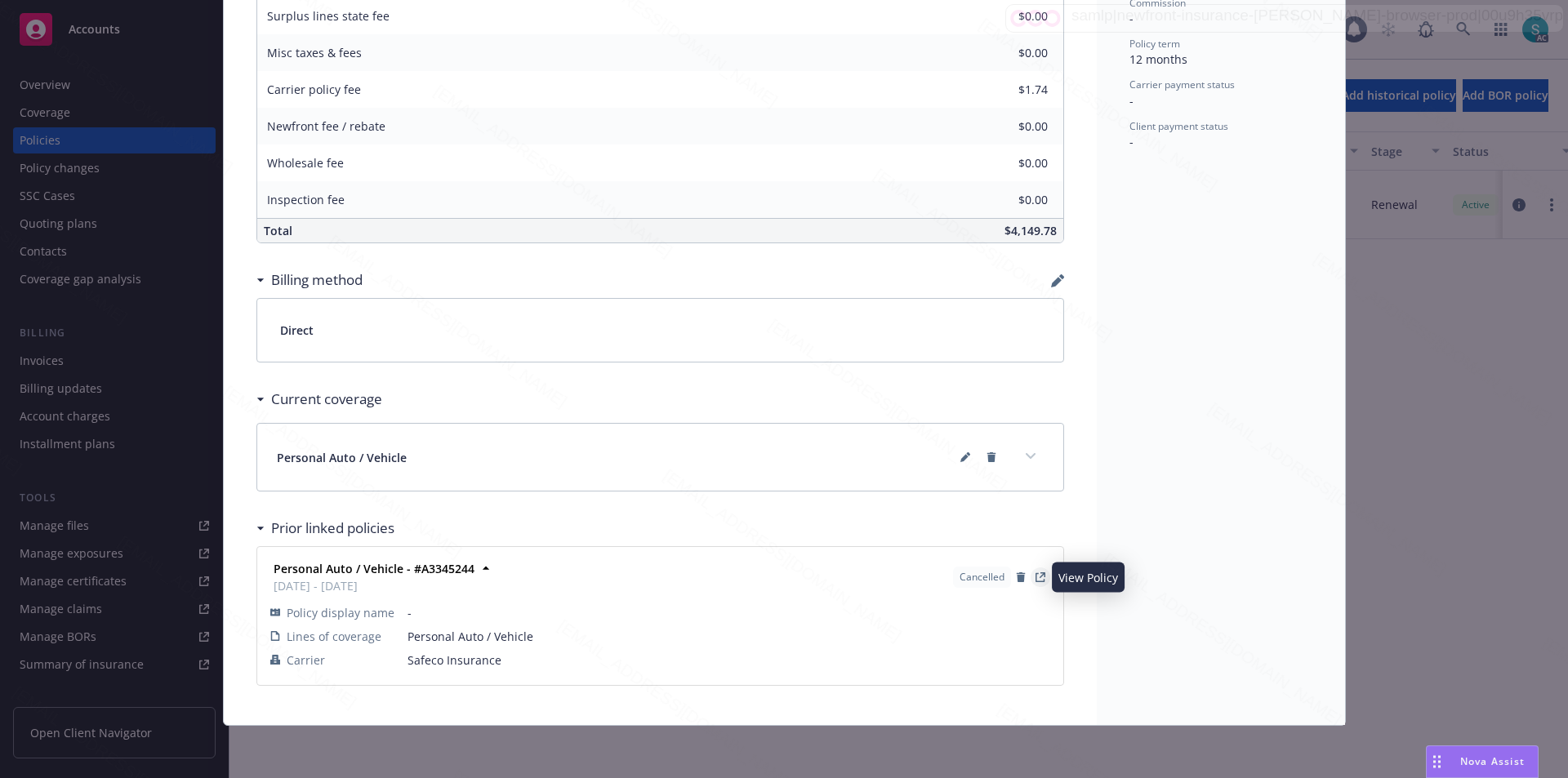
click at [1039, 576] on link "View Policy" at bounding box center [1040, 577] width 19 height 19
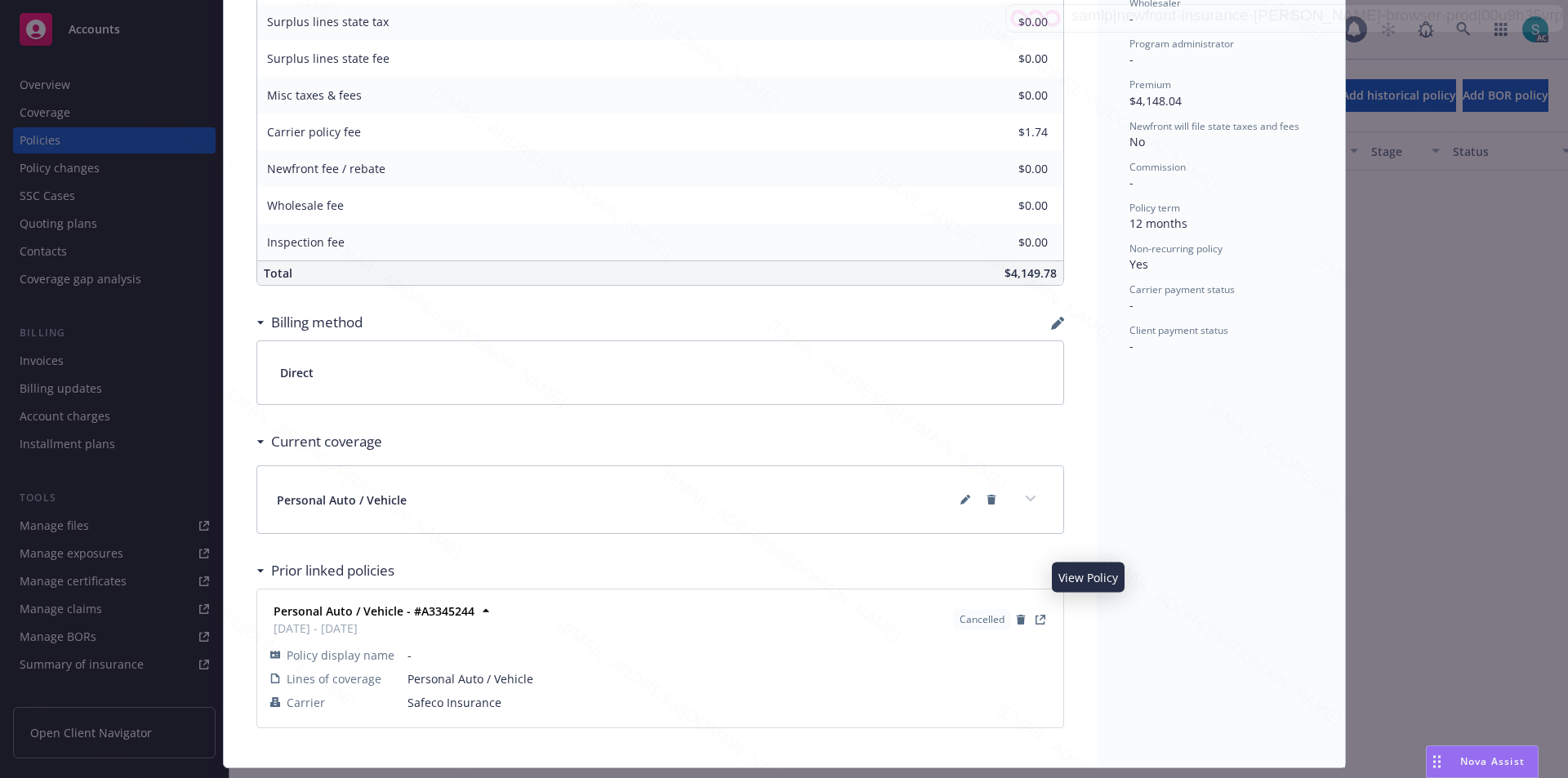
scroll to position [812, 0]
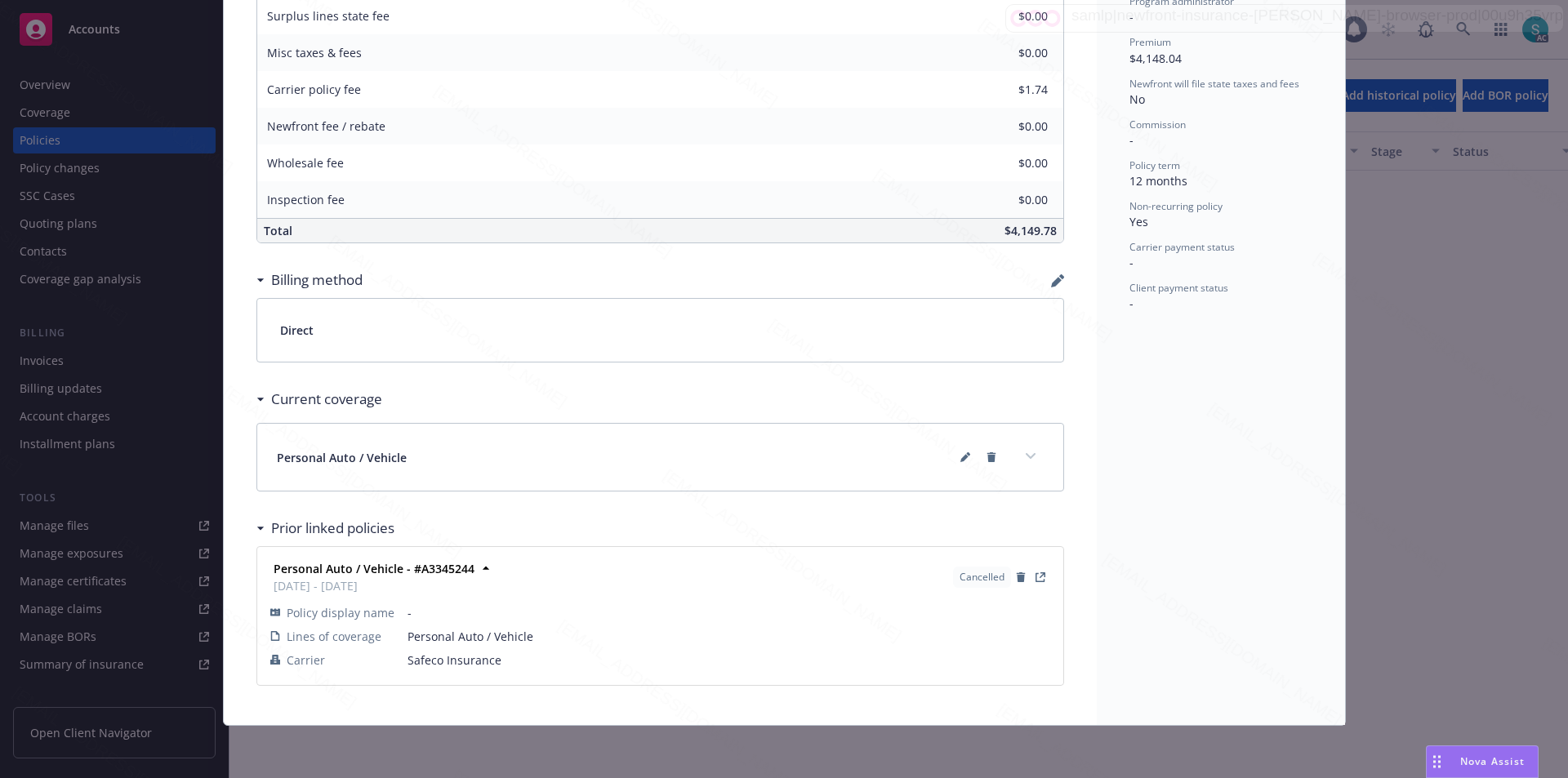
click at [1228, 438] on div "Status Cancelled Cancellation primary reason Carrier cancelled policy Cancellat…" at bounding box center [1221, 4] width 248 height 1442
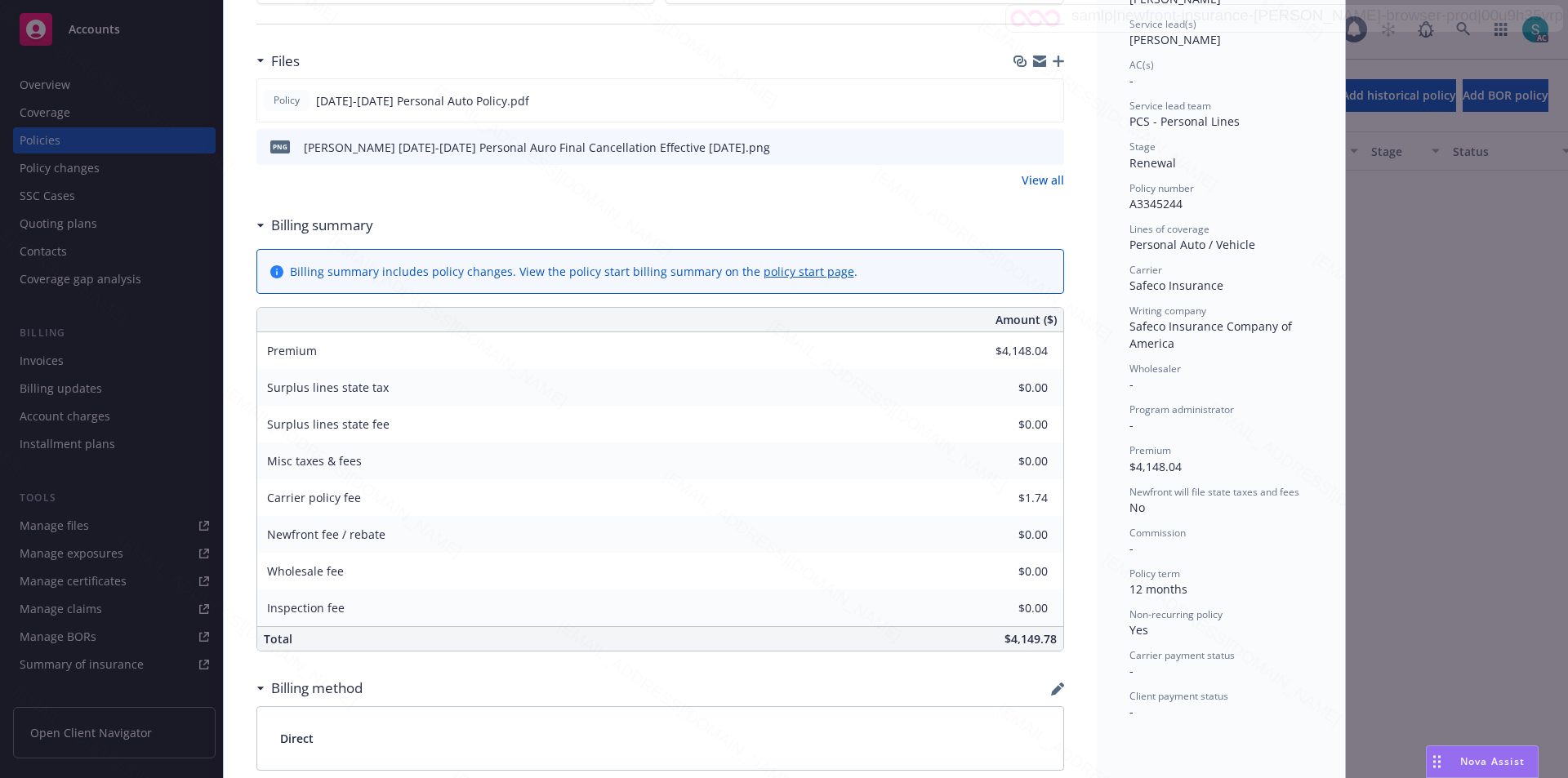
scroll to position [0, 0]
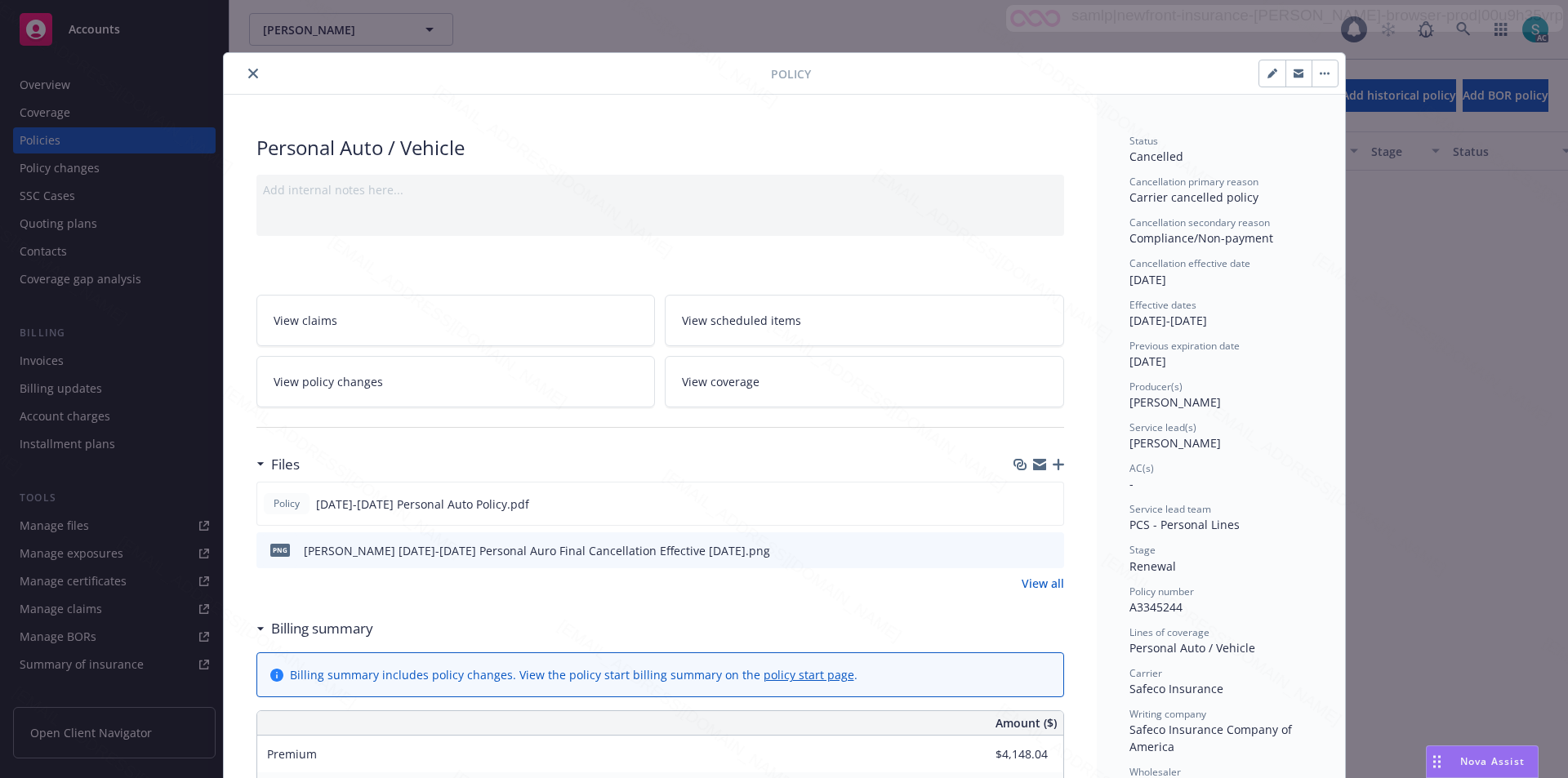
click at [251, 73] on button "close" at bounding box center [253, 73] width 19 height 19
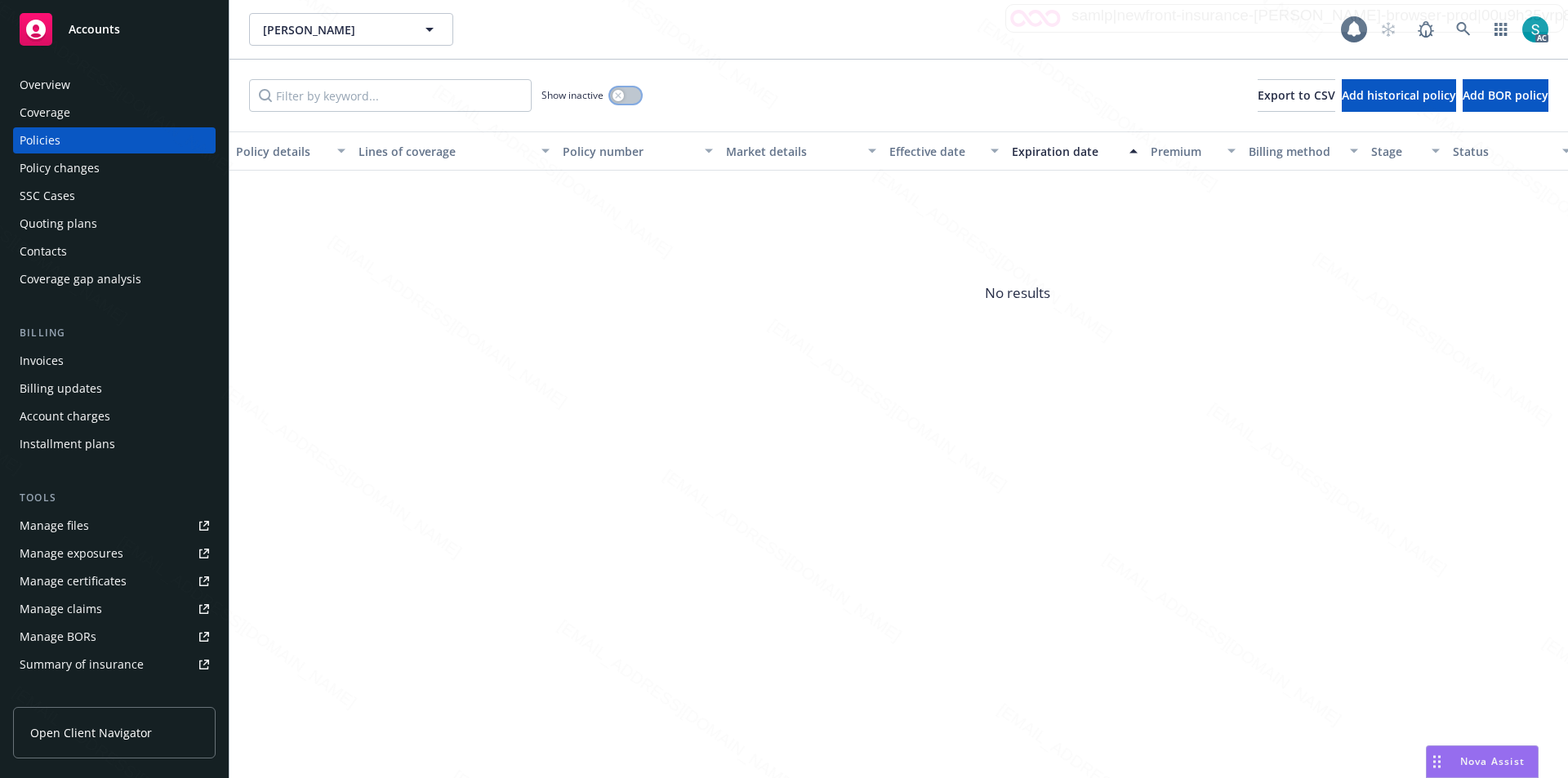
click at [615, 97] on icon "button" at bounding box center [617, 95] width 6 height 6
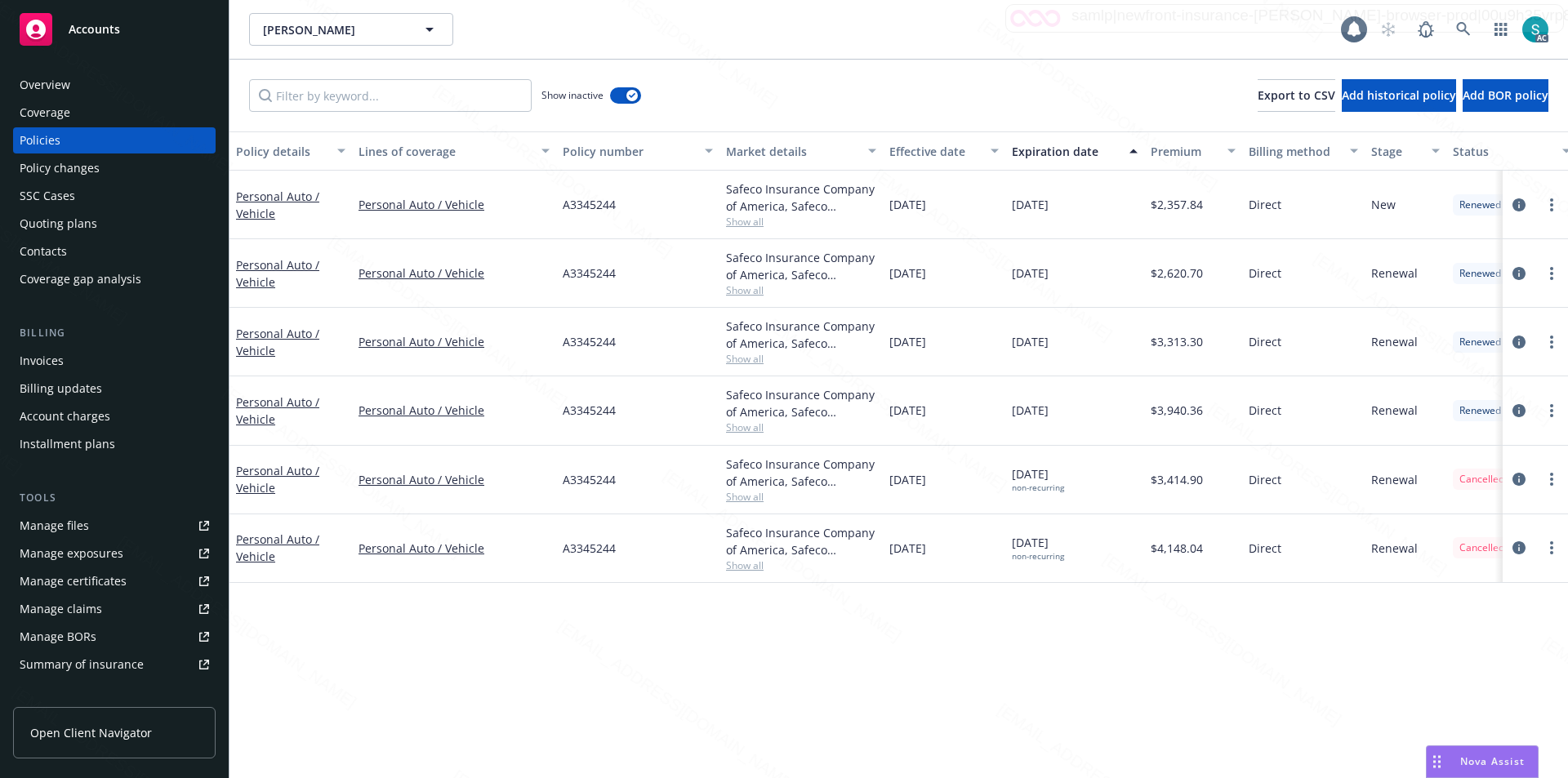
drag, startPoint x: 57, startPoint y: 385, endPoint x: 459, endPoint y: 237, distance: 428.4
click at [458, 236] on div "Personal Auto / Vehicle" at bounding box center [454, 205] width 205 height 68
click at [492, 37] on div "[PERSON_NAME] [PERSON_NAME]" at bounding box center [795, 29] width 1092 height 33
click at [1462, 27] on icon at bounding box center [1464, 29] width 15 height 15
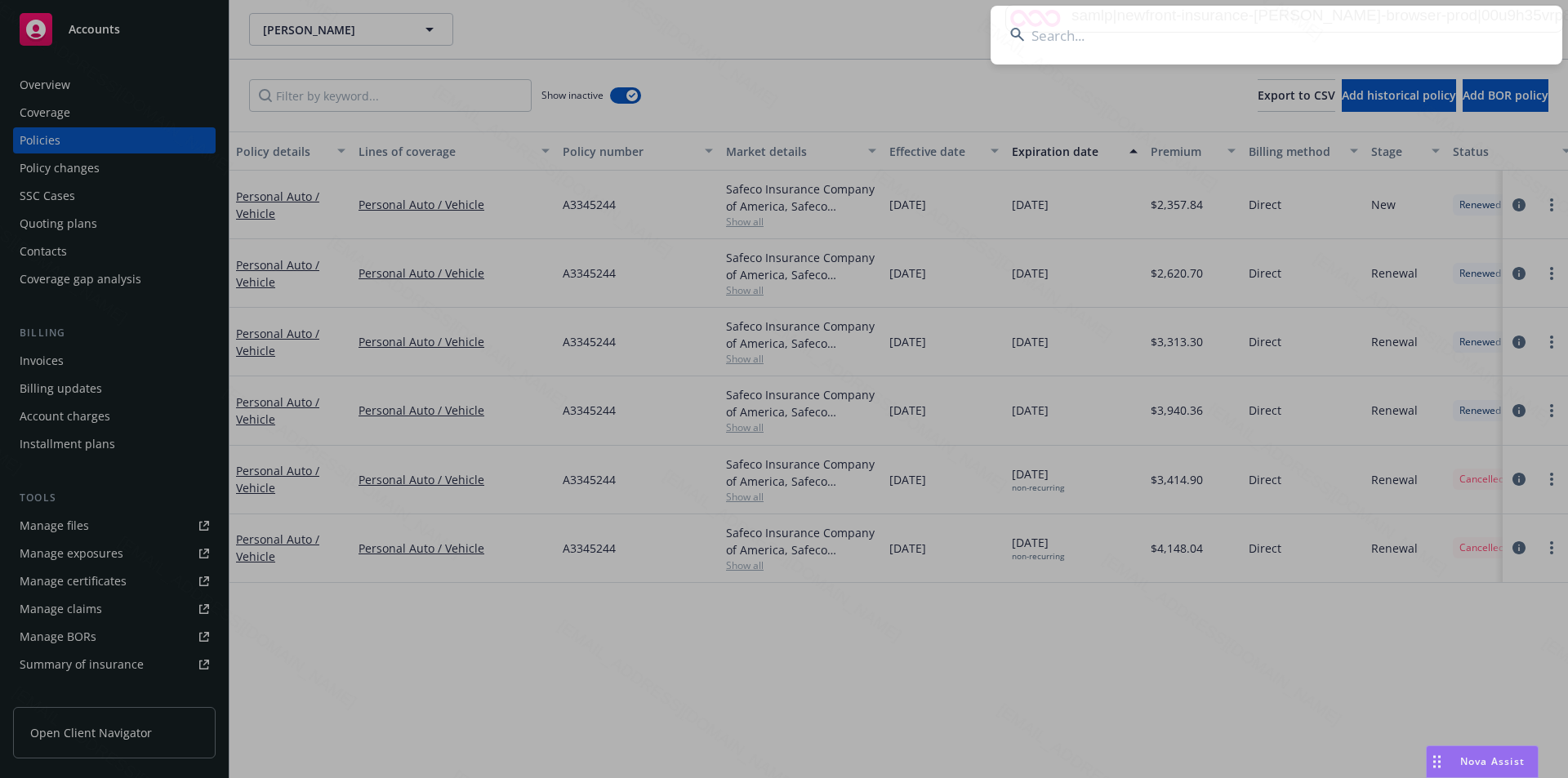
click at [1171, 30] on input at bounding box center [1277, 35] width 572 height 58
type input "[PERSON_NAME]"
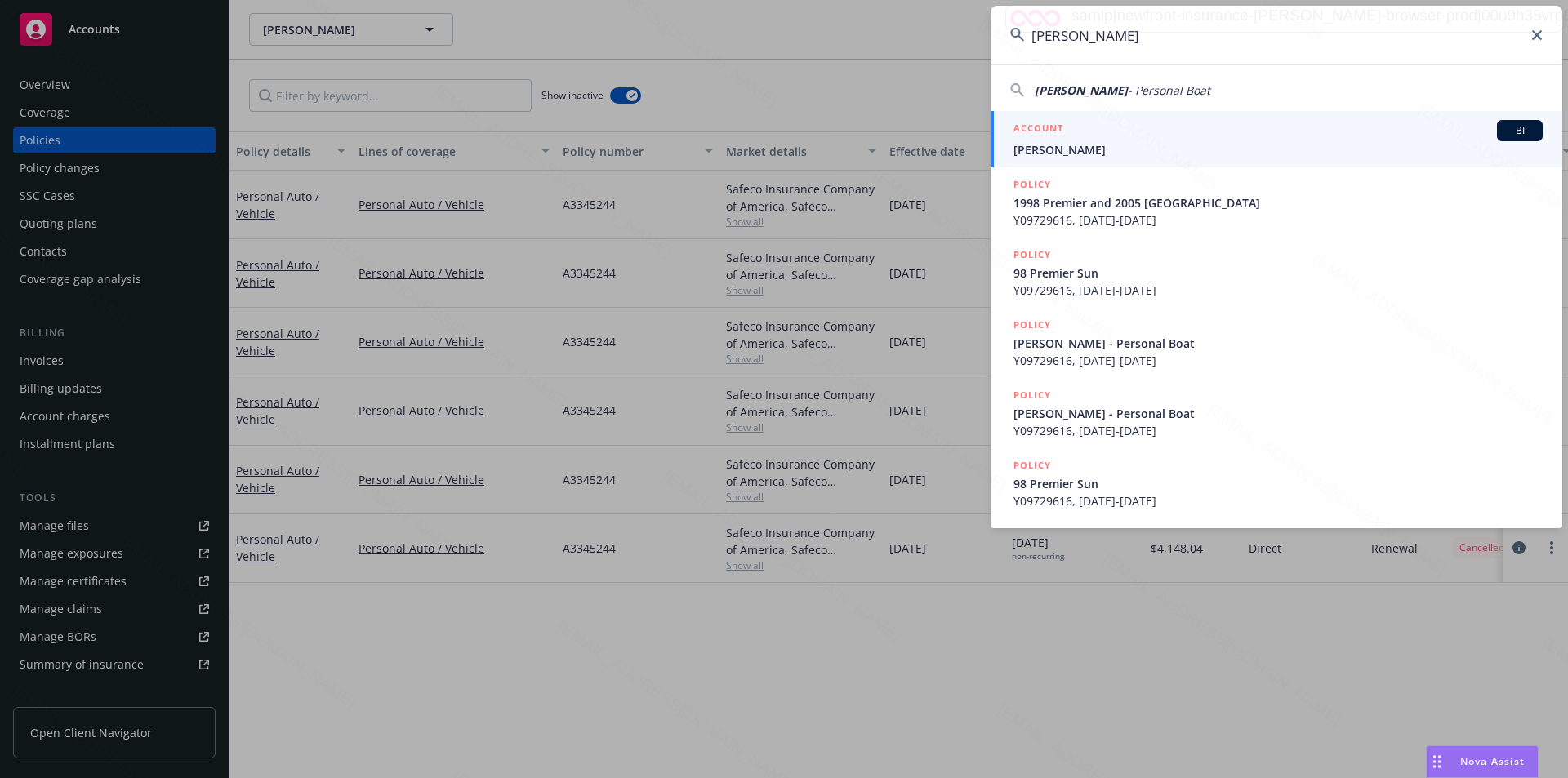
click at [1078, 151] on span "[PERSON_NAME]" at bounding box center [1279, 150] width 530 height 17
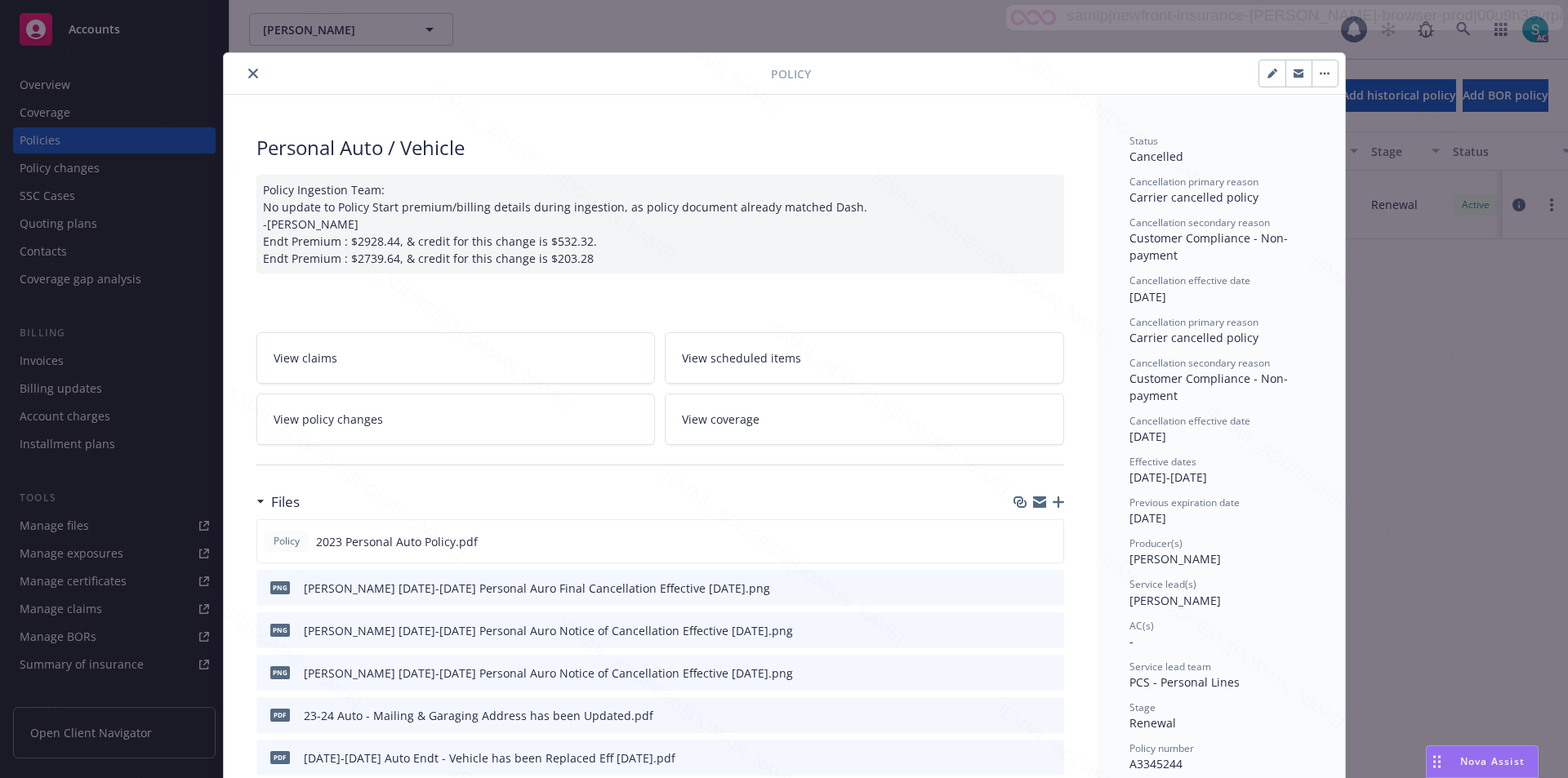
click at [1018, 585] on icon "download file" at bounding box center [1022, 587] width 13 height 13
click at [249, 76] on icon "close" at bounding box center [253, 73] width 10 height 10
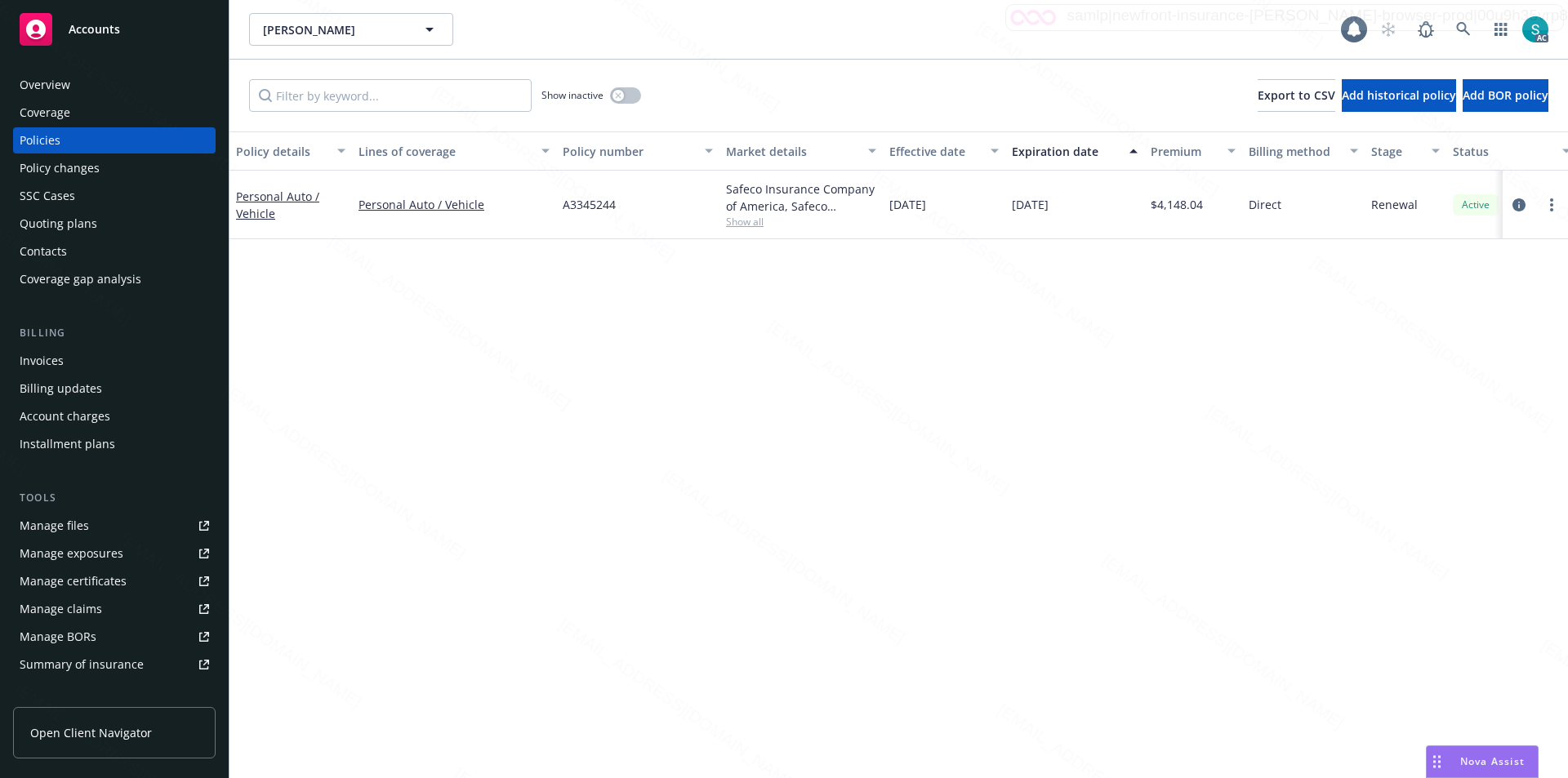
click at [698, 338] on div "Policy details Lines of coverage Policy number Market details Effective date Ex…" at bounding box center [899, 455] width 1339 height 647
click at [1553, 200] on link "more" at bounding box center [1551, 205] width 19 height 19
click at [1439, 305] on link "End policy" at bounding box center [1465, 304] width 192 height 33
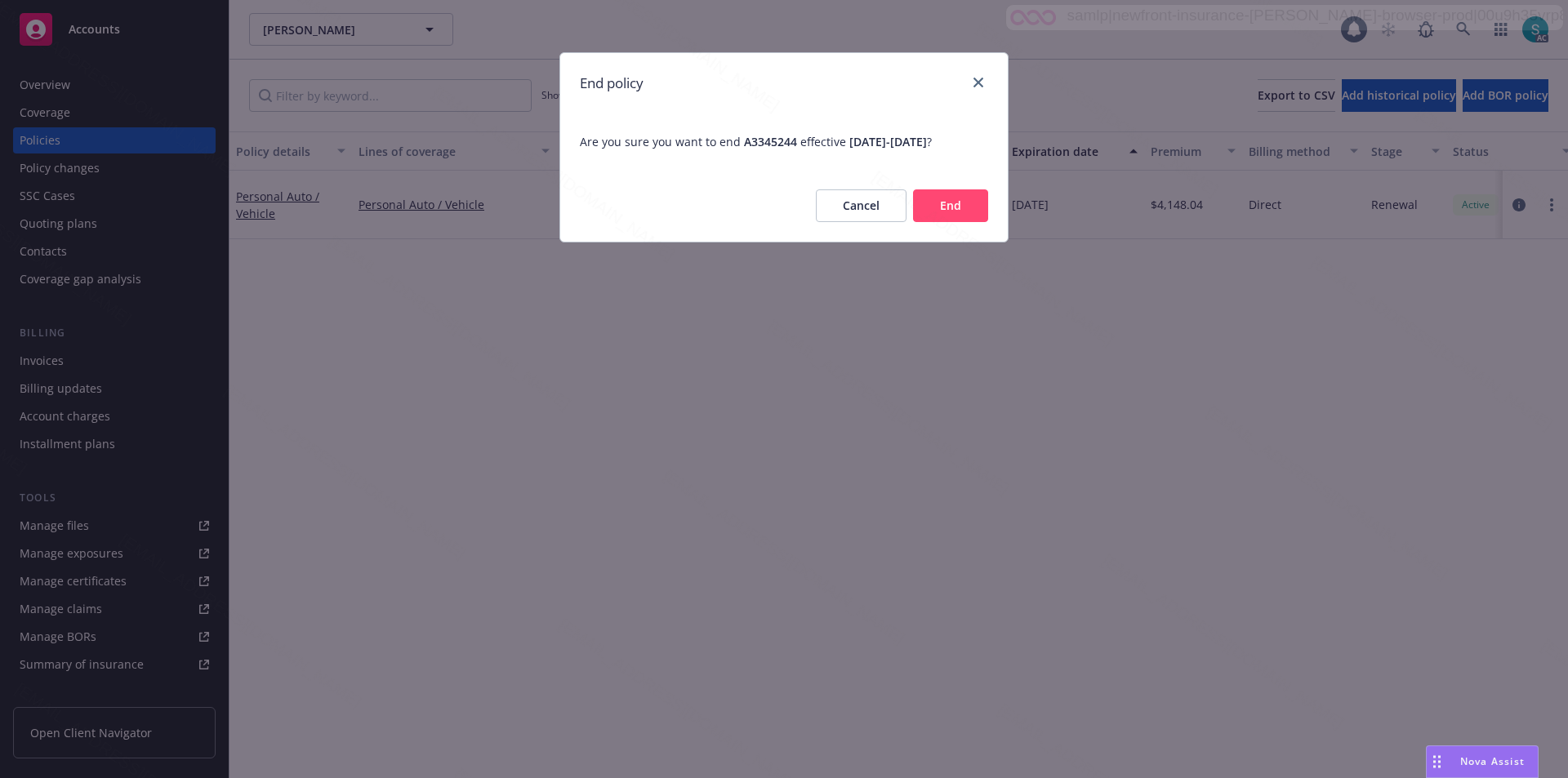
click at [934, 210] on button "End" at bounding box center [951, 205] width 75 height 33
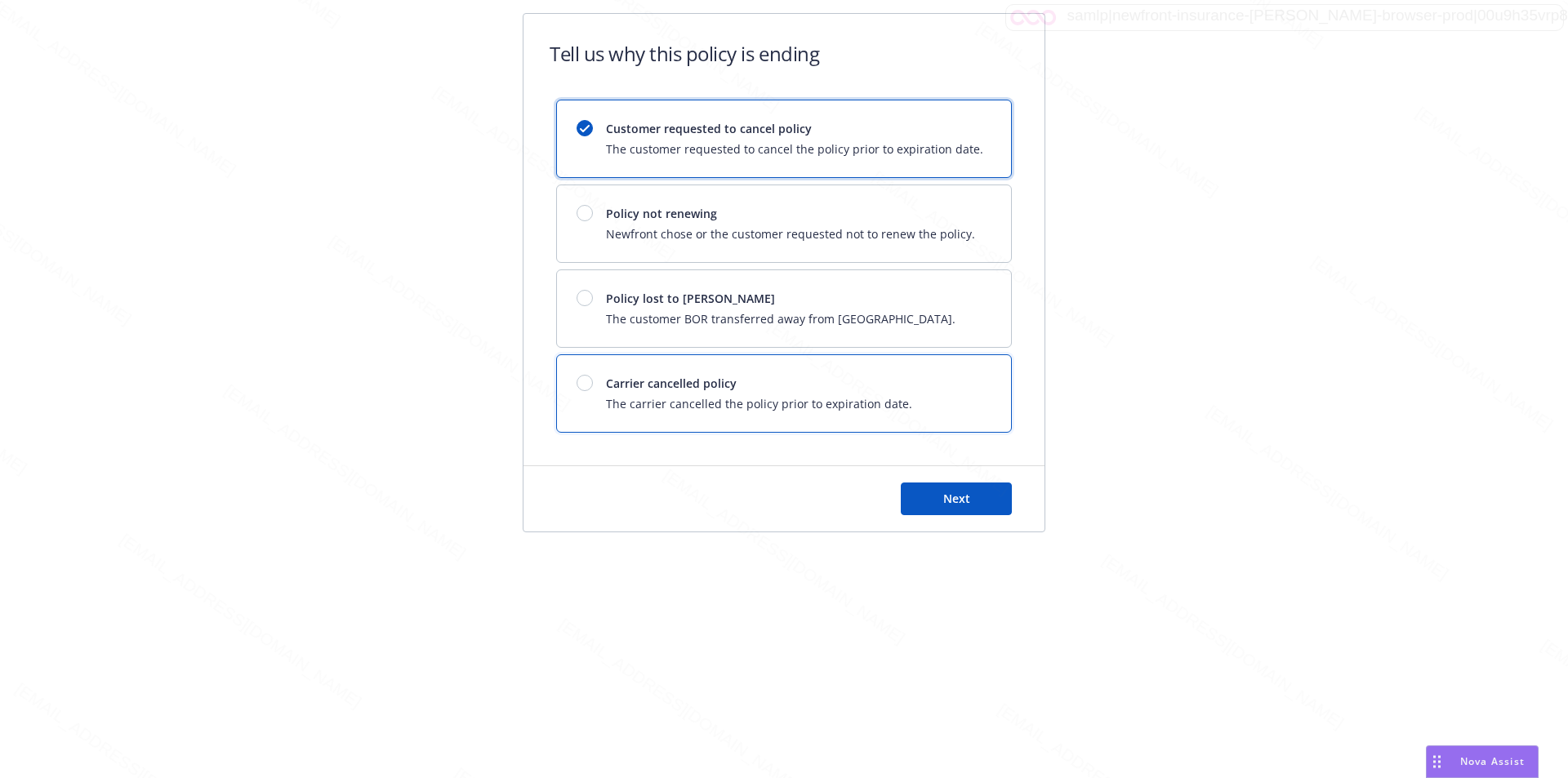
click at [664, 390] on span "Carrier cancelled policy" at bounding box center [759, 383] width 306 height 17
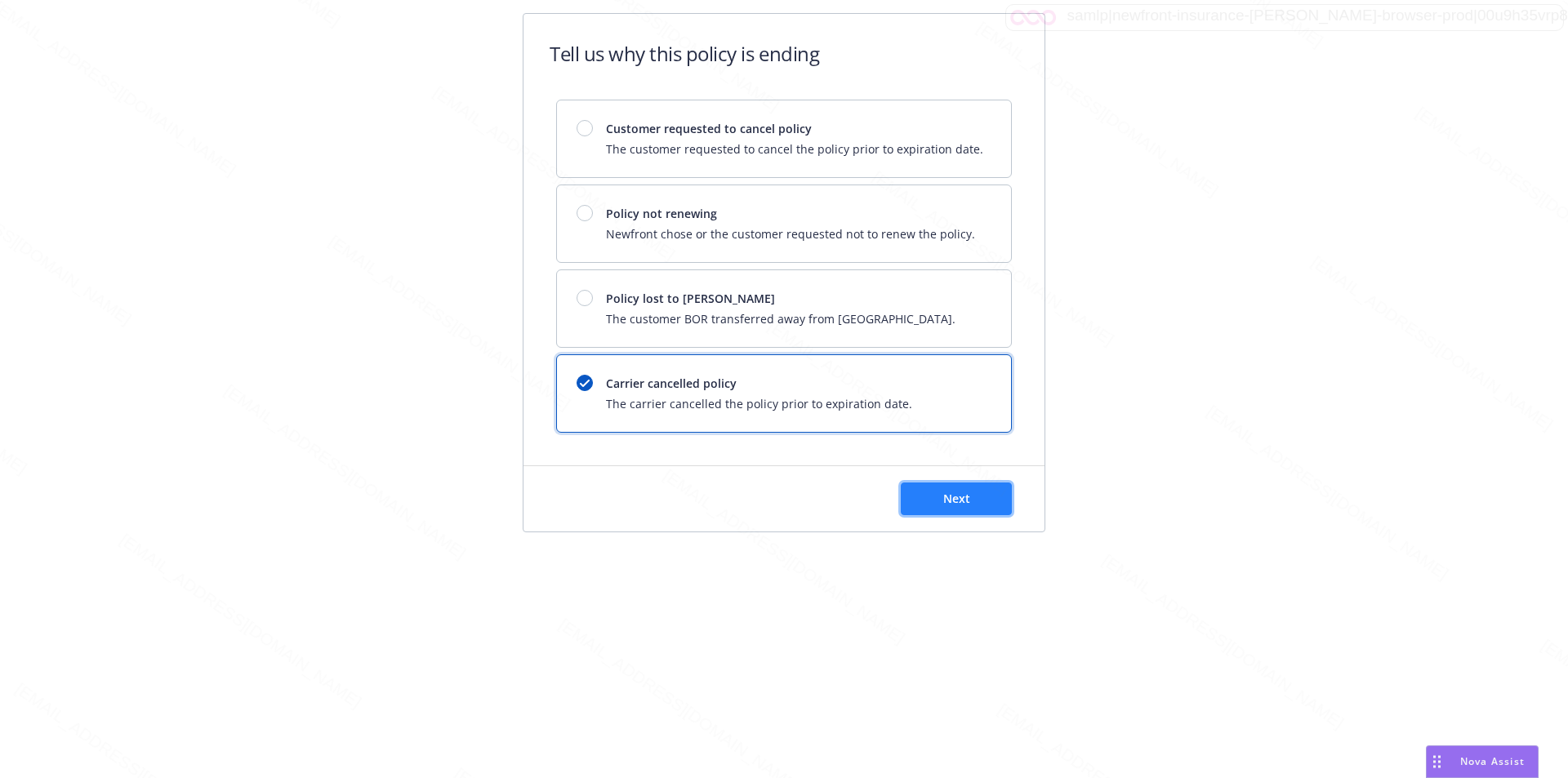
click at [939, 490] on button "Next" at bounding box center [956, 499] width 111 height 33
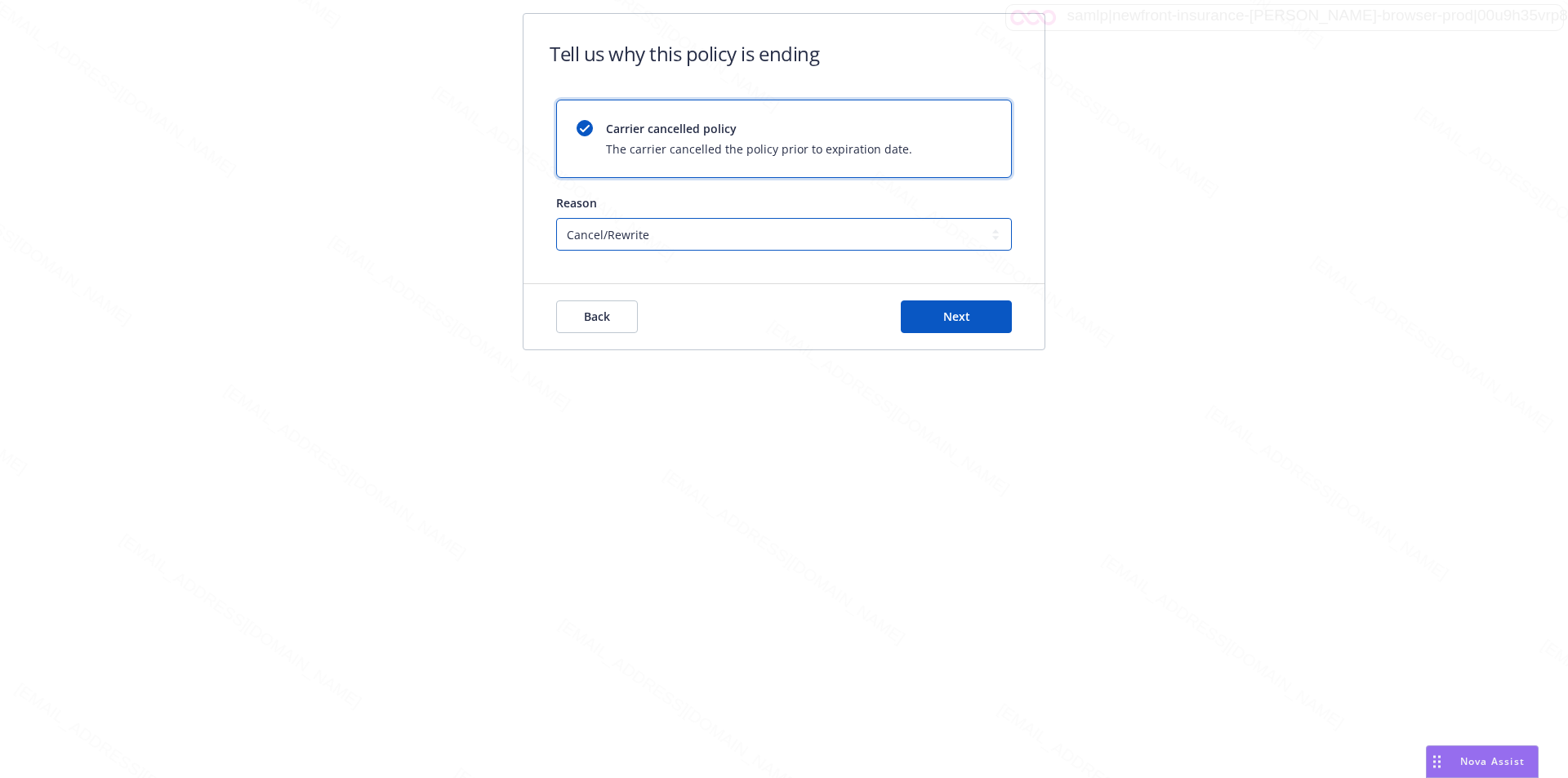
click at [655, 234] on select "Cancel/Rewrite Lost carrier appointment Compliance/Non-payment Lost on BOR" at bounding box center [784, 235] width 456 height 33
select select "Compliance/Non-payment"
click at [556, 218] on select "Cancel/Rewrite Lost carrier appointment Compliance/Non-payment Lost on BOR" at bounding box center [784, 235] width 456 height 33
click at [944, 320] on span "Next" at bounding box center [957, 316] width 27 height 16
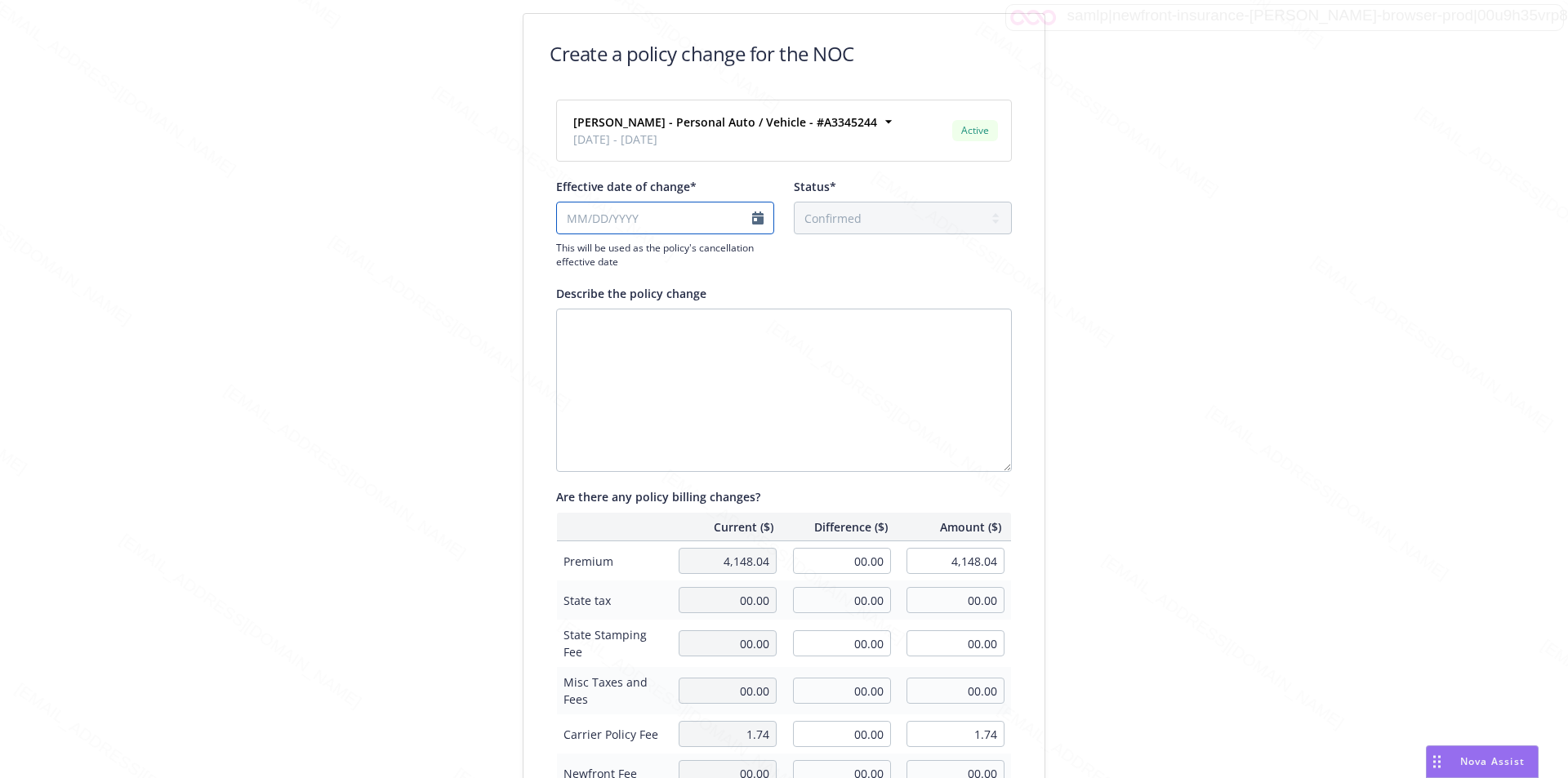
select select "August"
click at [755, 221] on input "Effective date of change*" at bounding box center [665, 218] width 218 height 33
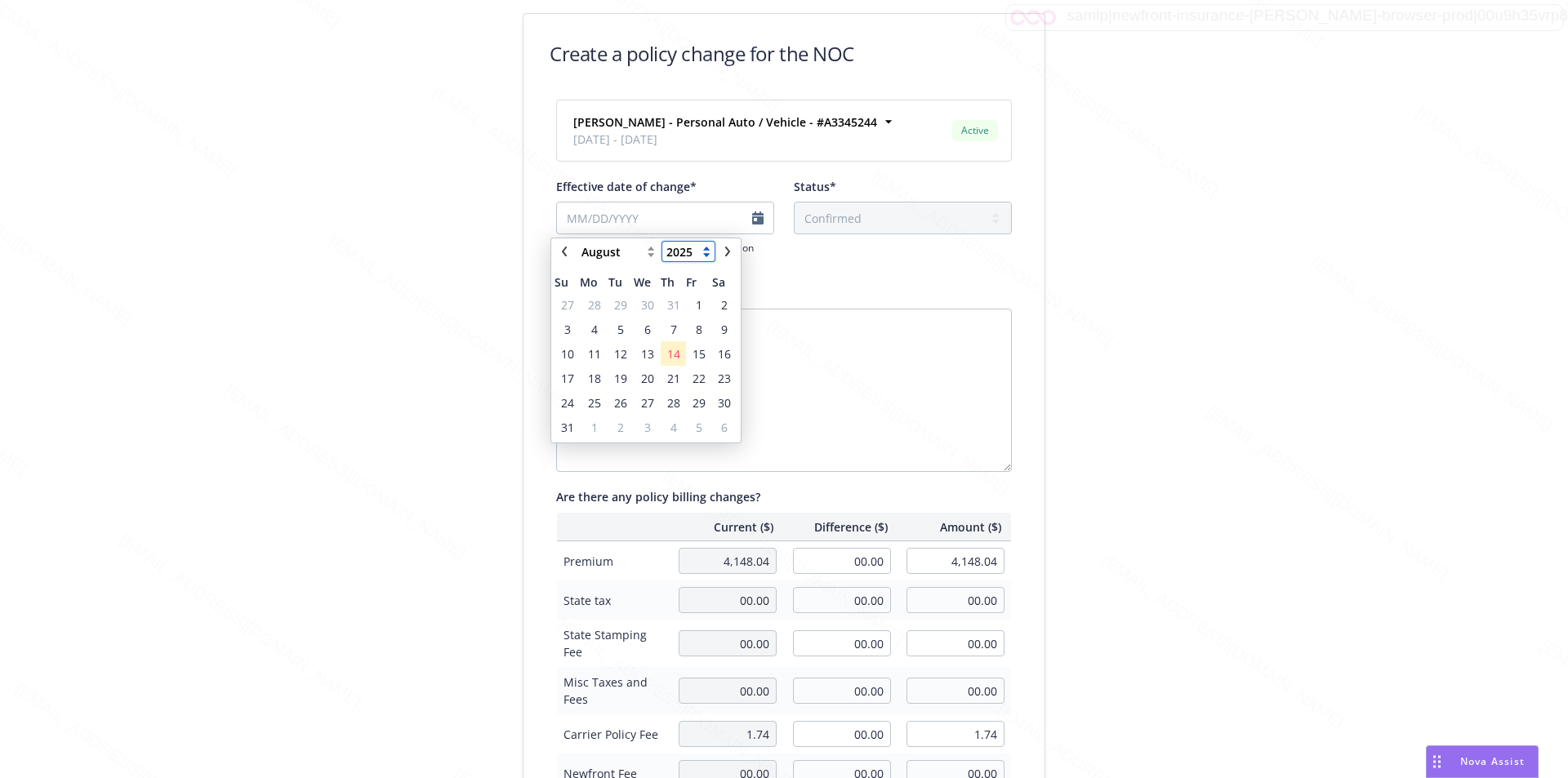
click at [679, 251] on select "2125 2124 2123 2122 2121 2120 2119 2118 2117 2116 2115 2114 2113 2112 2111 2110…" at bounding box center [688, 251] width 52 height 19
select select "2024"
click at [662, 242] on select "2125 2124 2123 2122 2121 2120 2119 2118 2117 2116 2115 2114 2113 2112 2111 2110…" at bounding box center [688, 251] width 52 height 19
click at [650, 258] on select "January February March April May June July August September October November De…" at bounding box center [617, 251] width 81 height 19
select select "September"
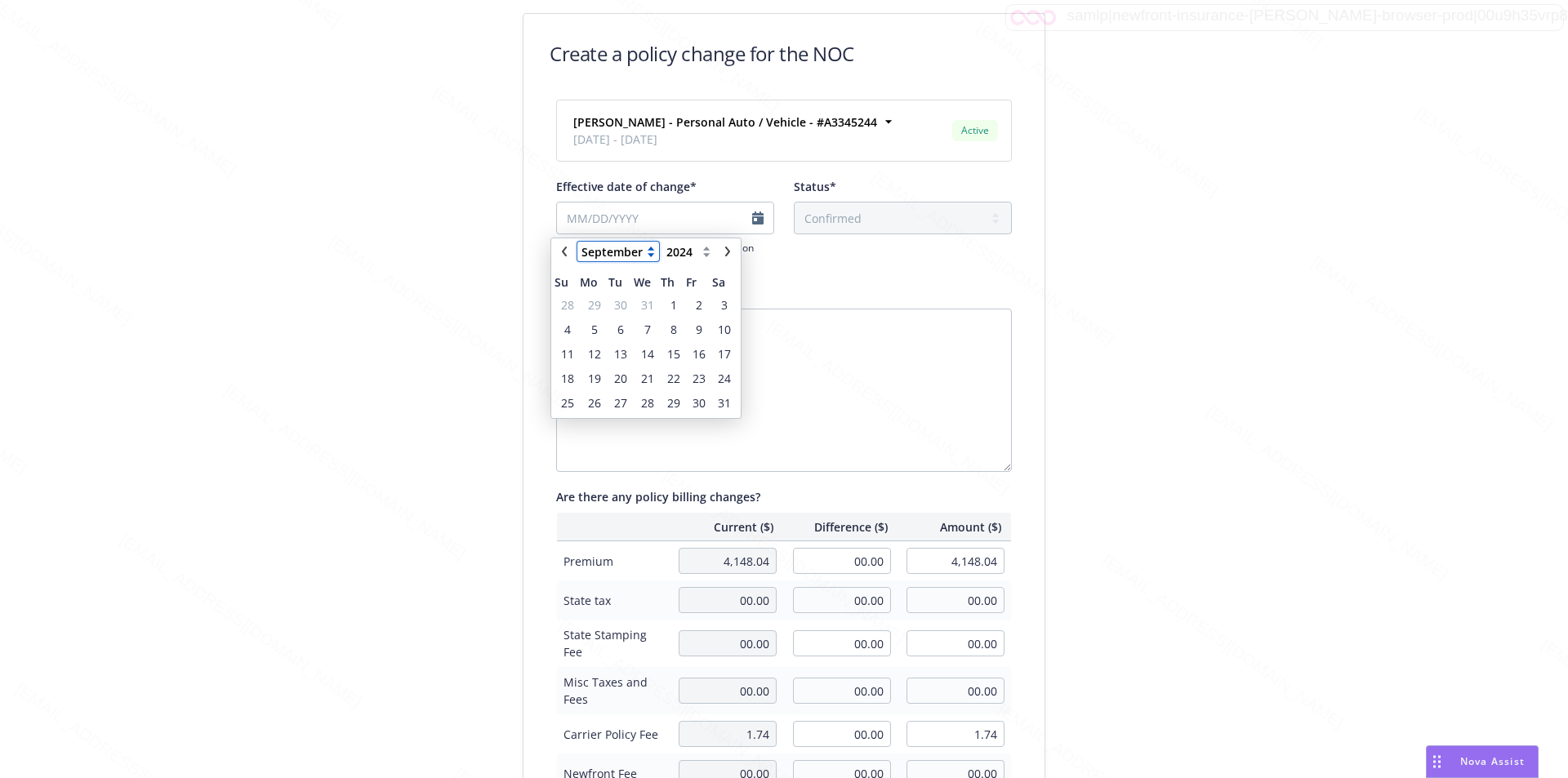
click at [577, 242] on select "January February March April May June July August September October November De…" at bounding box center [617, 251] width 81 height 19
click at [646, 374] on span "25" at bounding box center [647, 378] width 13 height 17
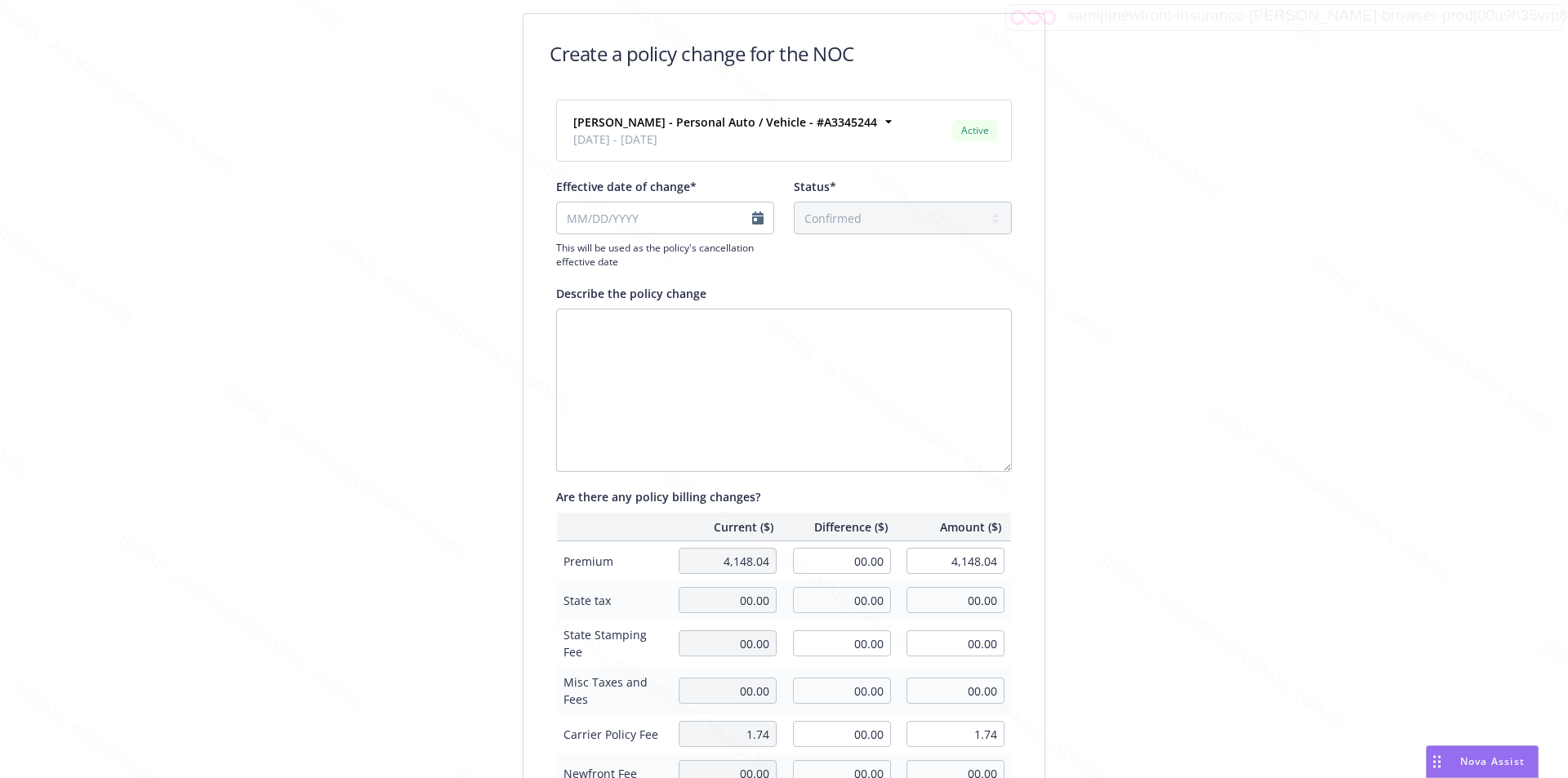
type input "[DATE]"
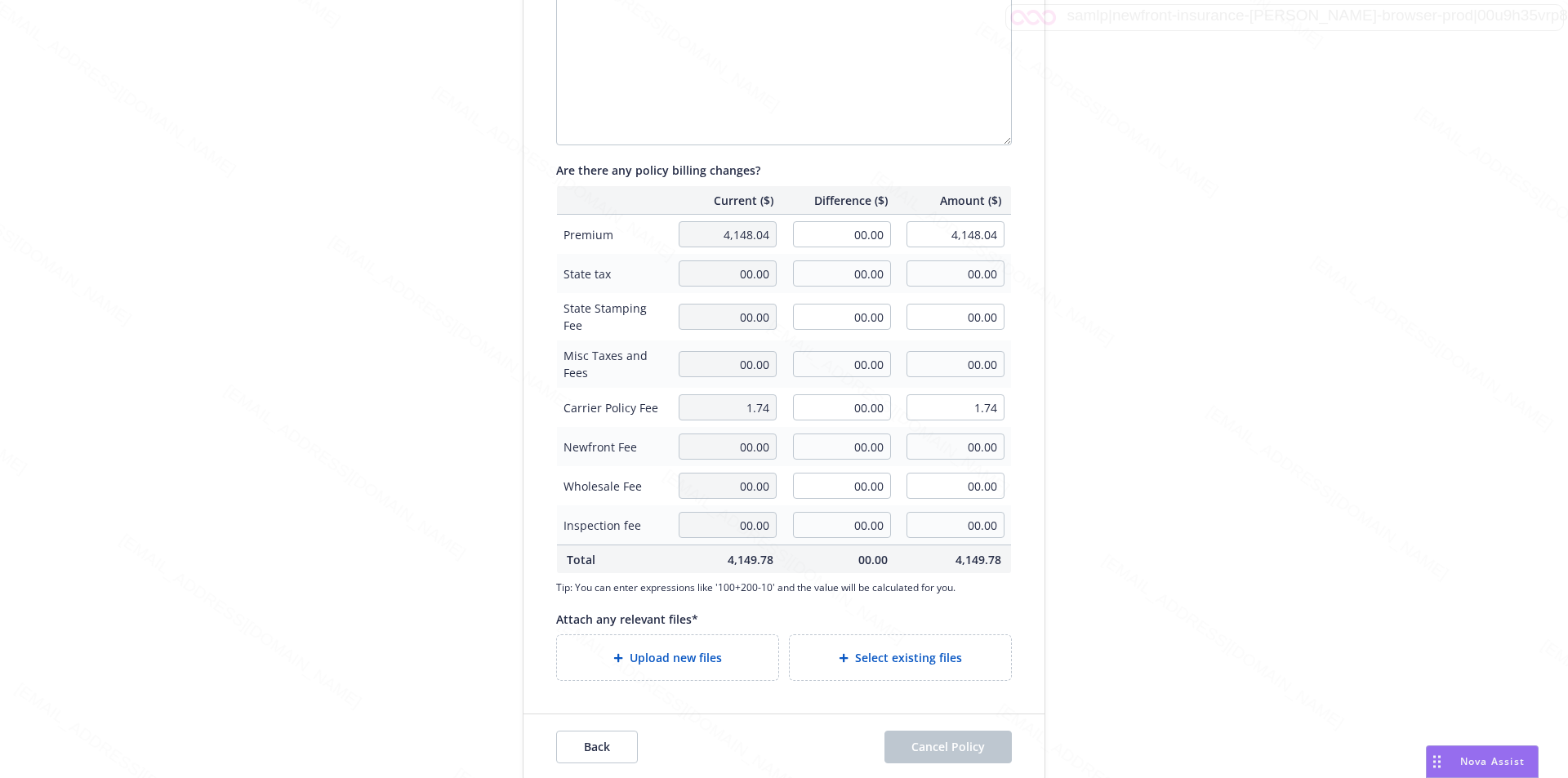
scroll to position [342, 0]
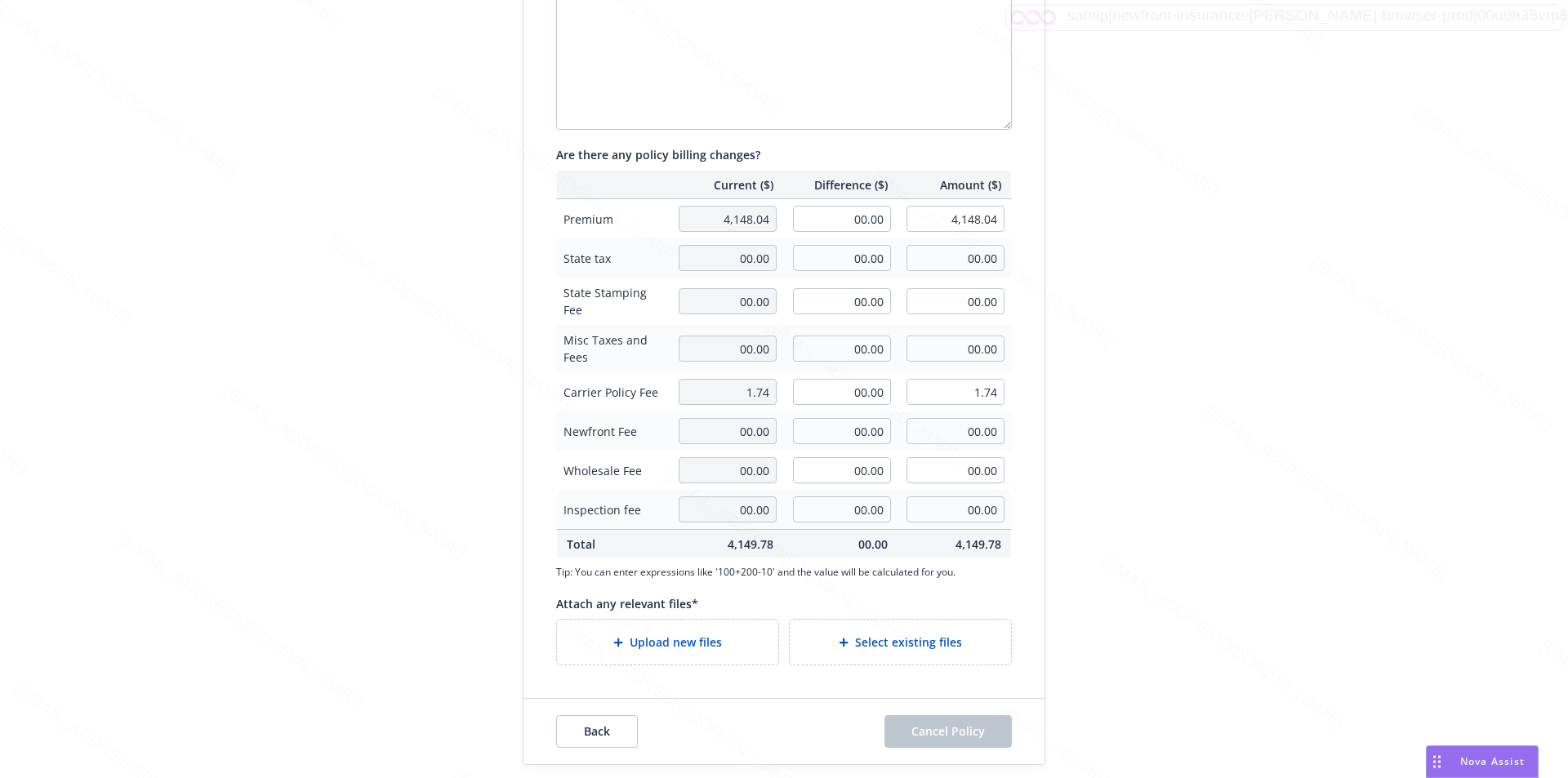
click at [732, 647] on div "Upload new files" at bounding box center [668, 642] width 195 height 19
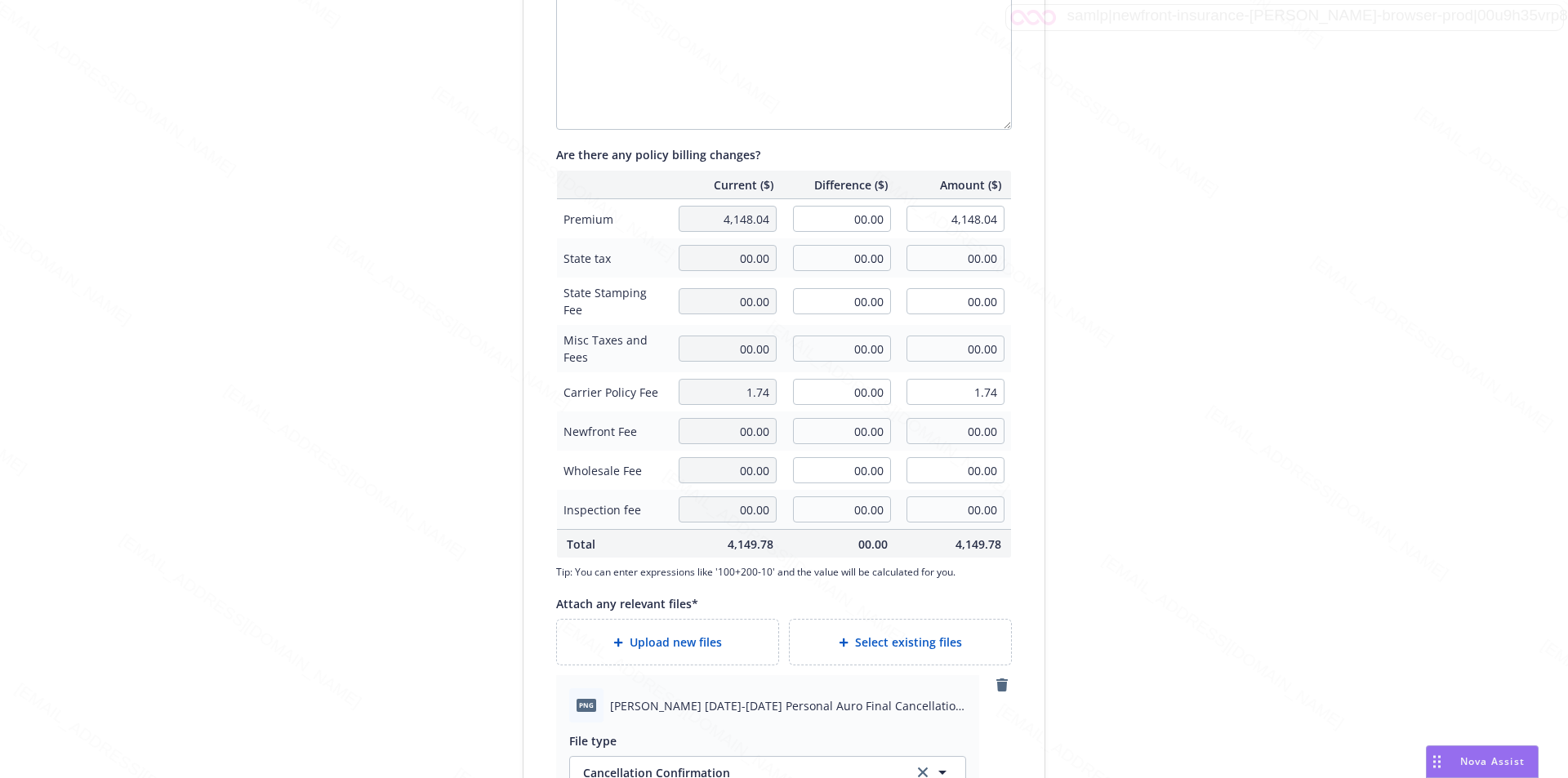
scroll to position [630, 0]
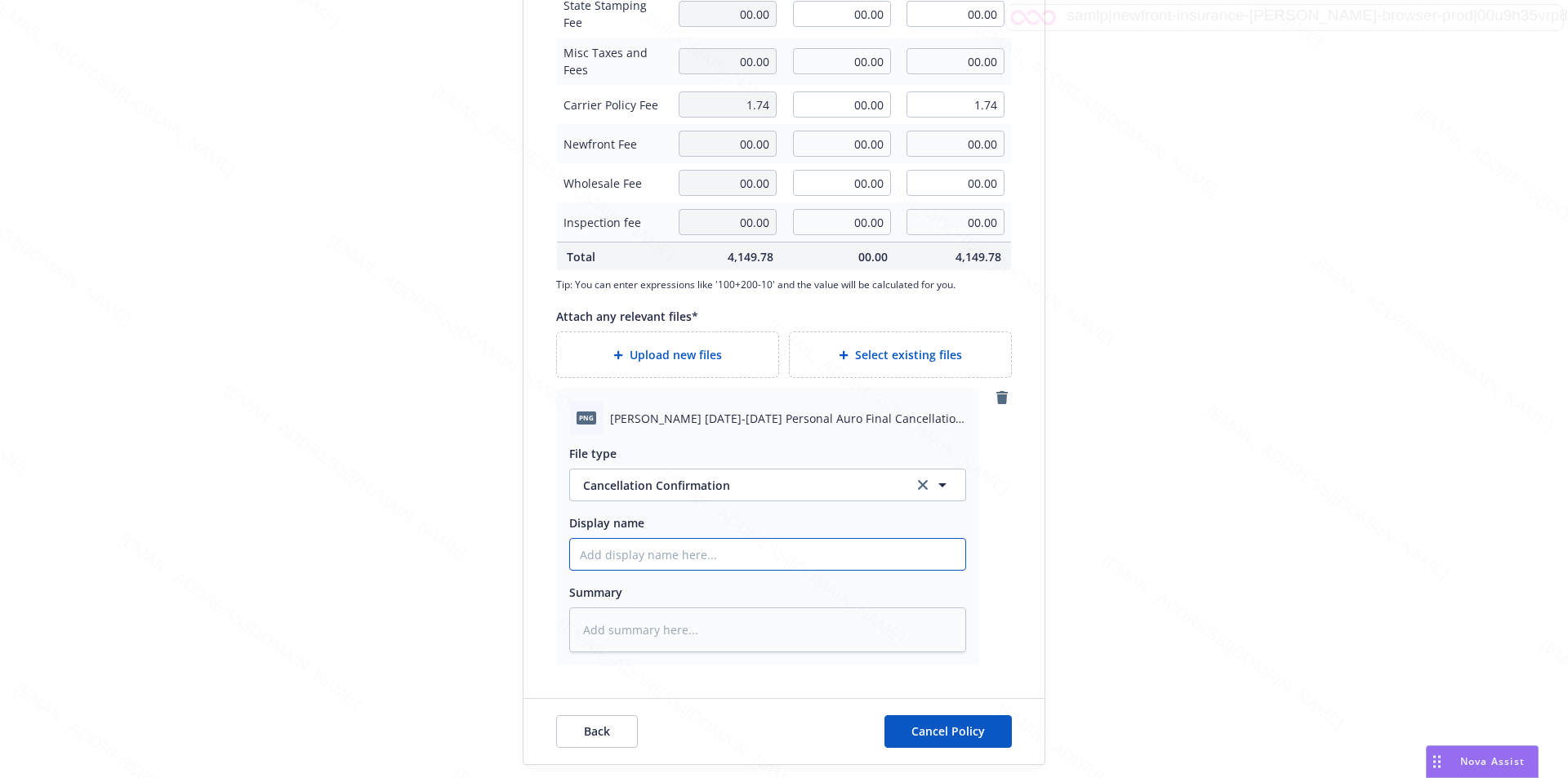
click at [646, 552] on input "Display name" at bounding box center [767, 554] width 395 height 31
paste input "Raymond Cooper 2024-2025 Personal Auro Final Cancellation Effective 07-25-2024"
type textarea "x"
type input "Raymond Cooper 2024-2025 Personal Auro Final Cancellation Effective 07-25-2024"
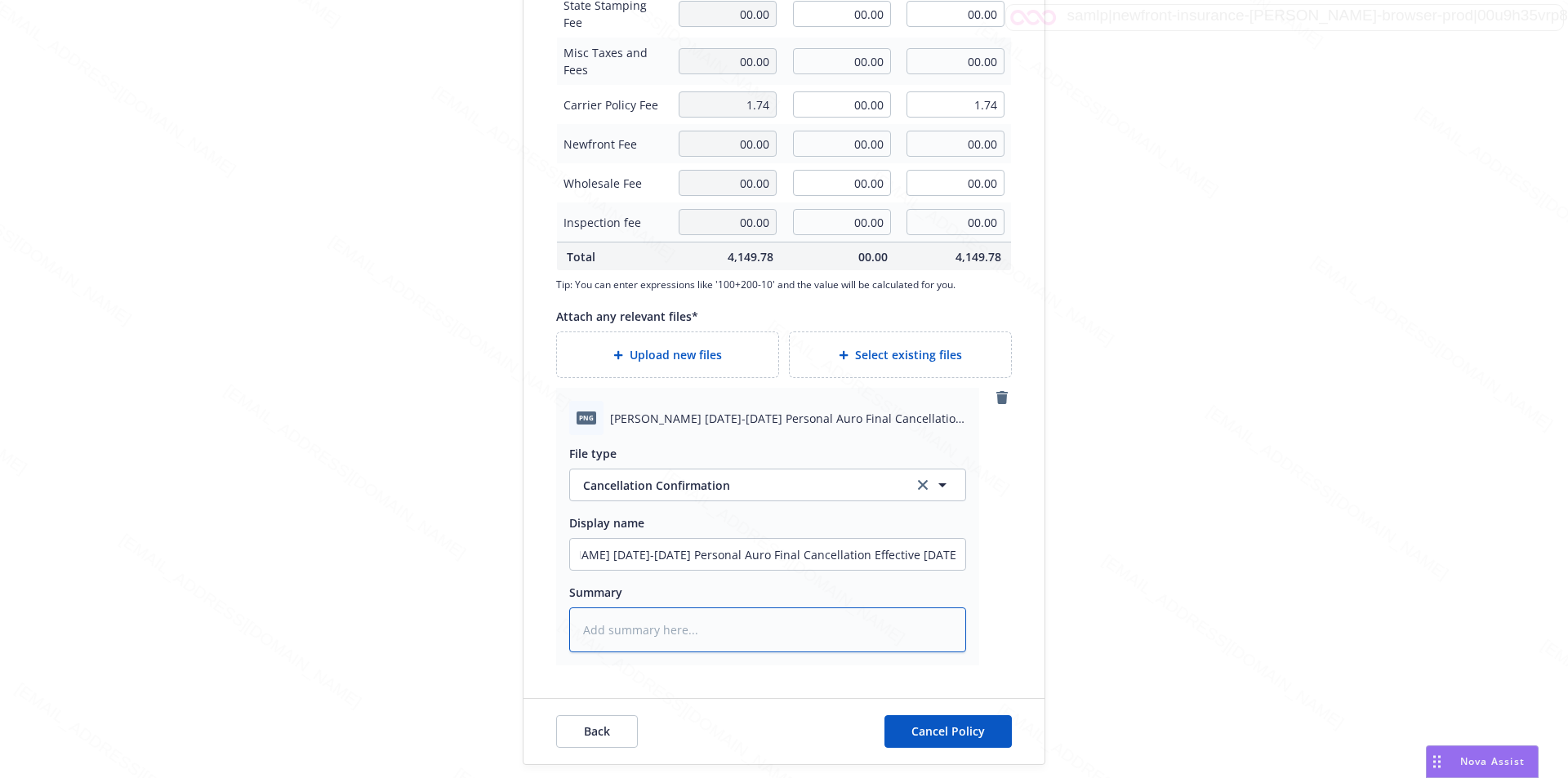
click at [609, 618] on textarea at bounding box center [767, 629] width 397 height 45
paste textarea "Raymond Cooper 2024-2025 Personal Auro Final Cancellation Effective 07-25-2024"
type textarea "x"
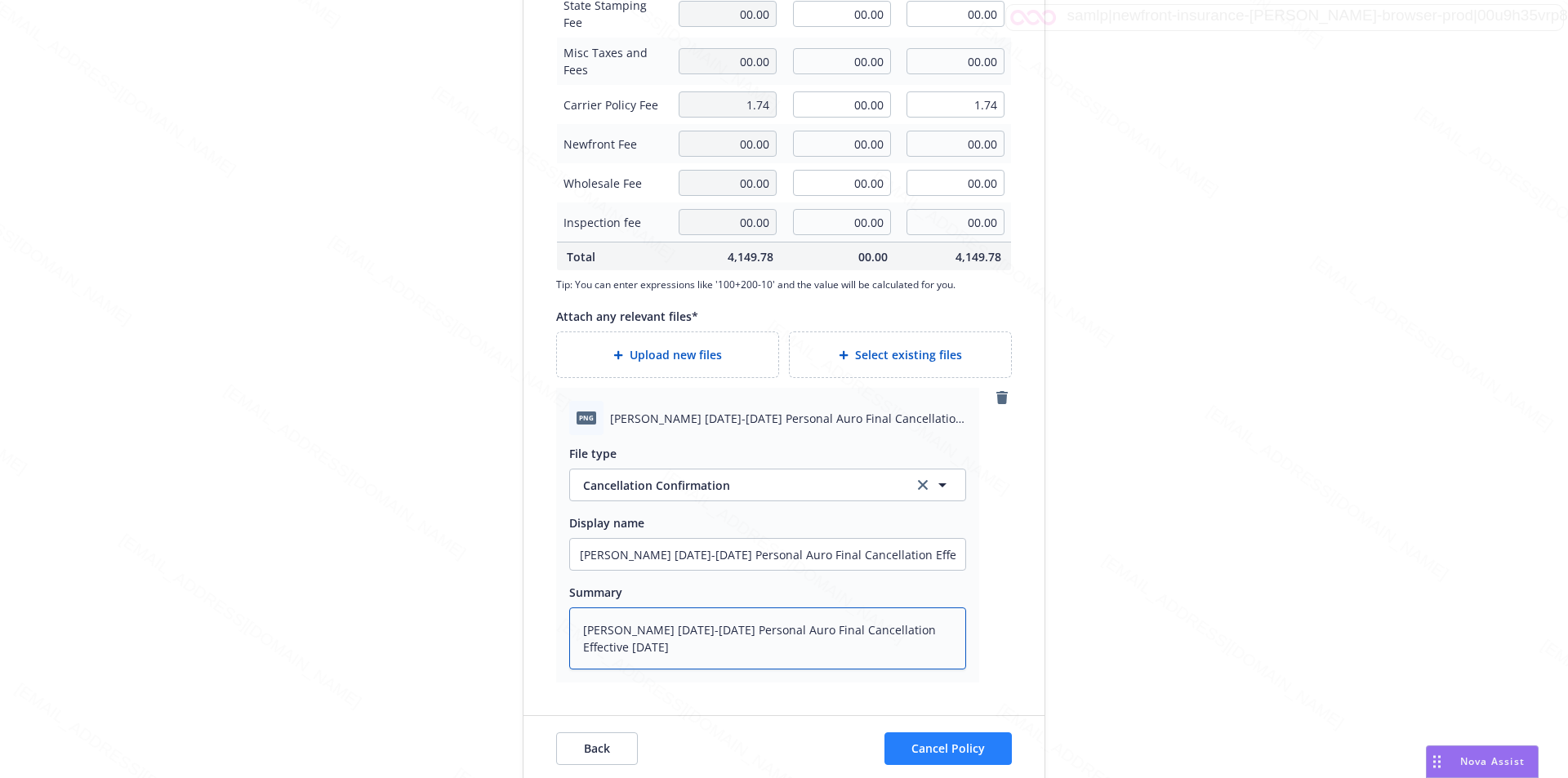
type textarea "Raymond Cooper 2024-2025 Personal Auro Final Cancellation Effective 07-25-2024"
click at [956, 741] on span "Cancel Policy" at bounding box center [948, 748] width 73 height 16
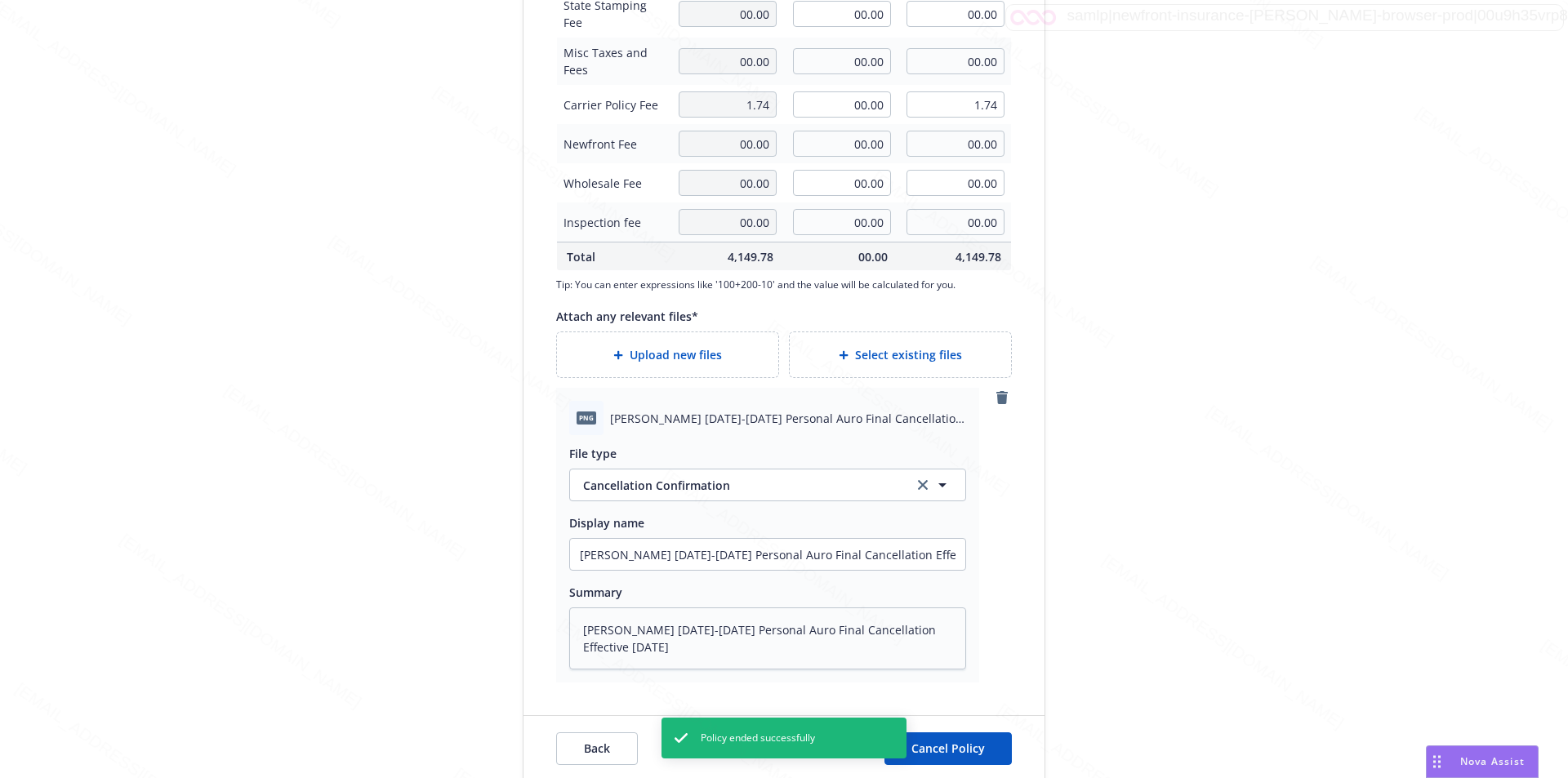
type textarea "x"
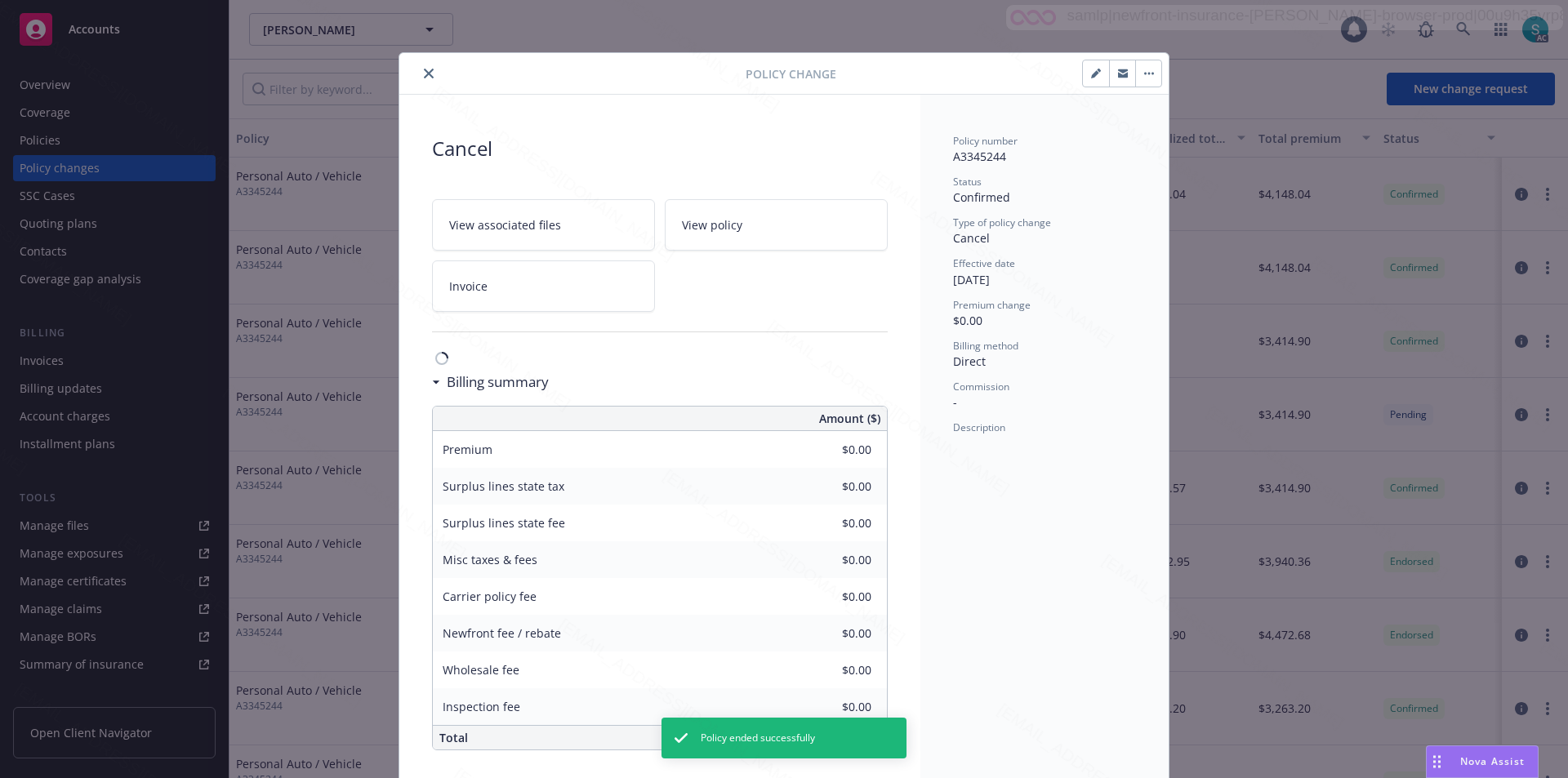
scroll to position [7, 0]
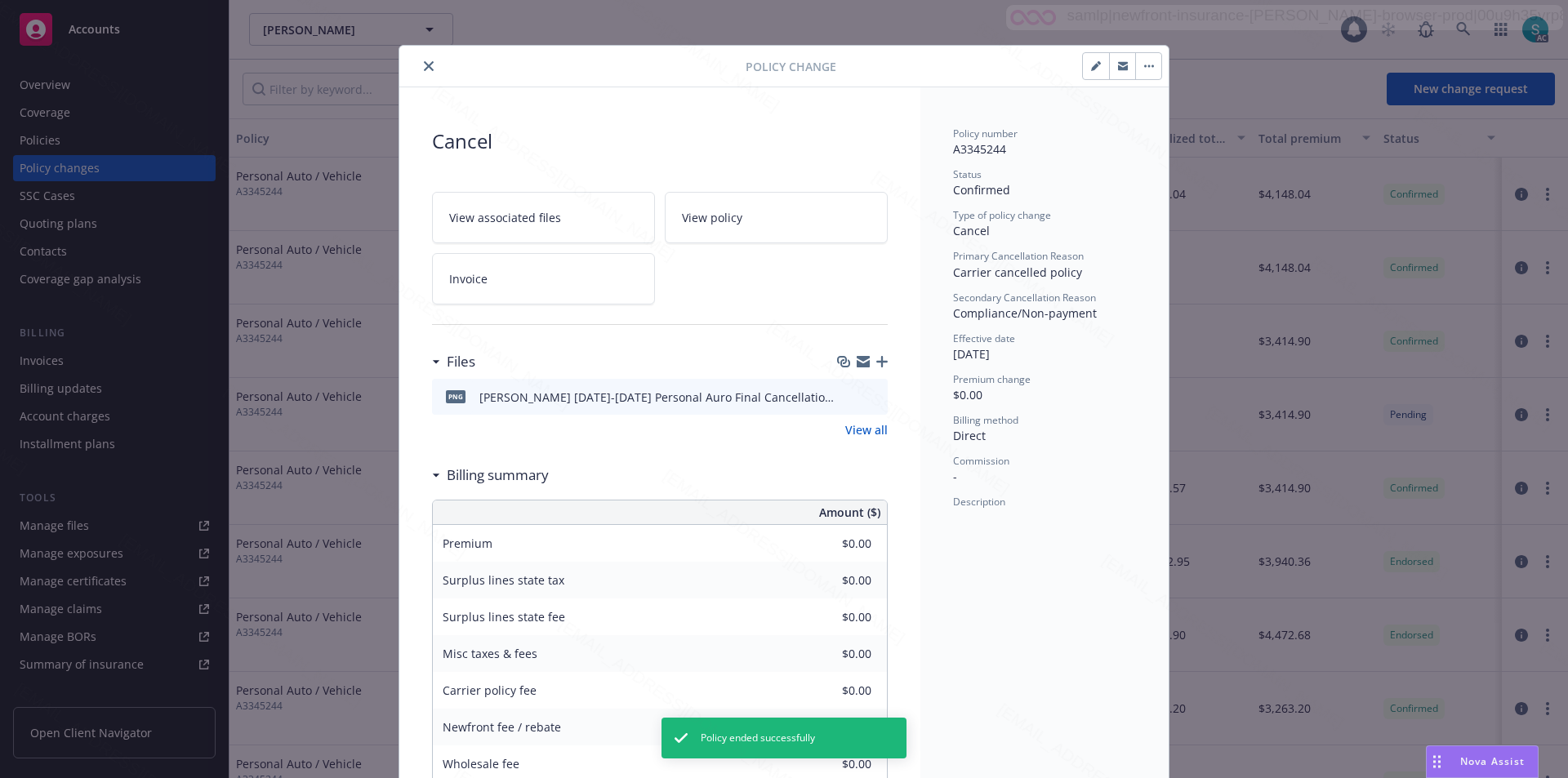
click at [424, 67] on icon "close" at bounding box center [428, 66] width 10 height 10
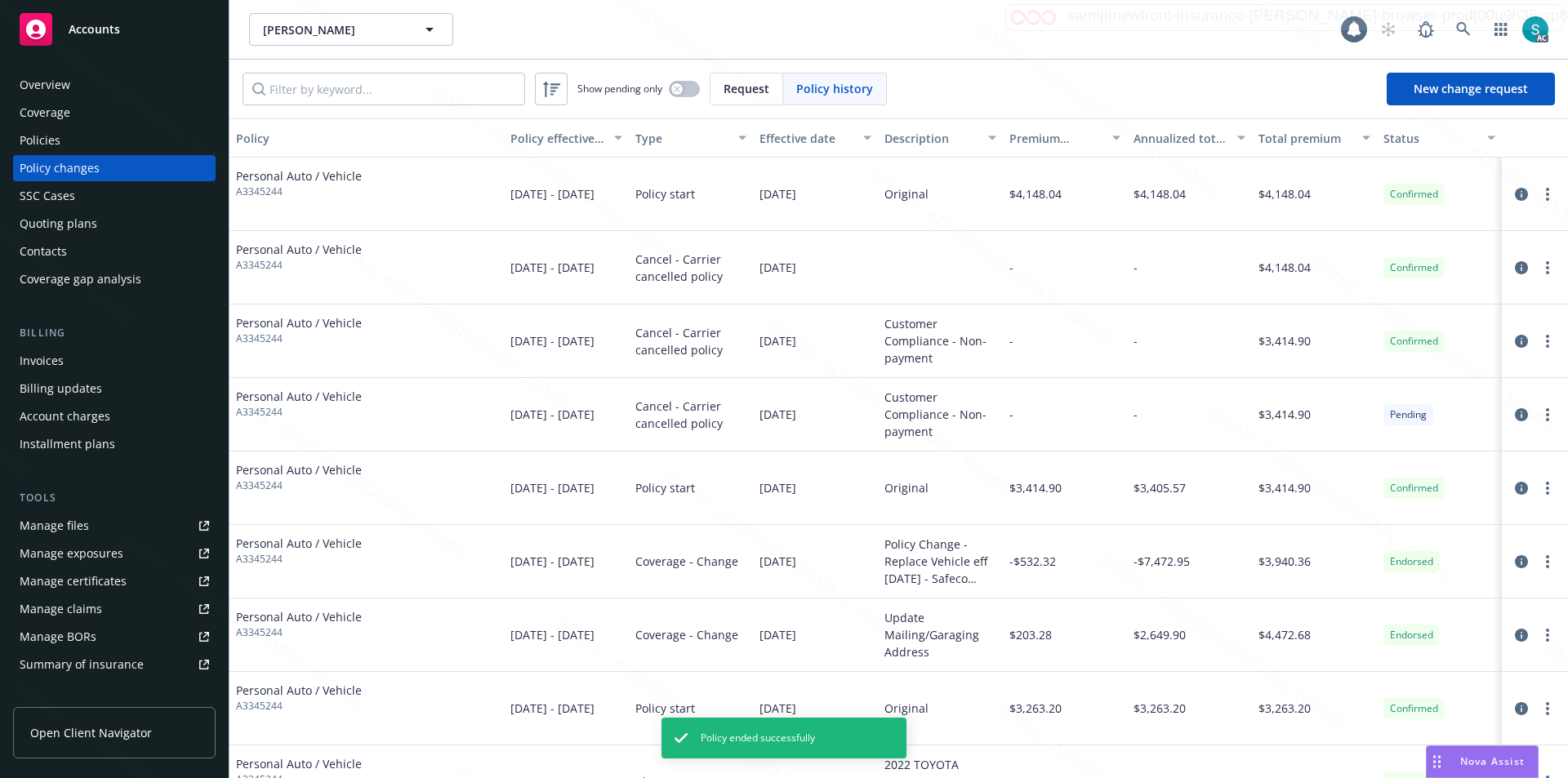
click at [51, 158] on div "Policy changes" at bounding box center [59, 168] width 80 height 26
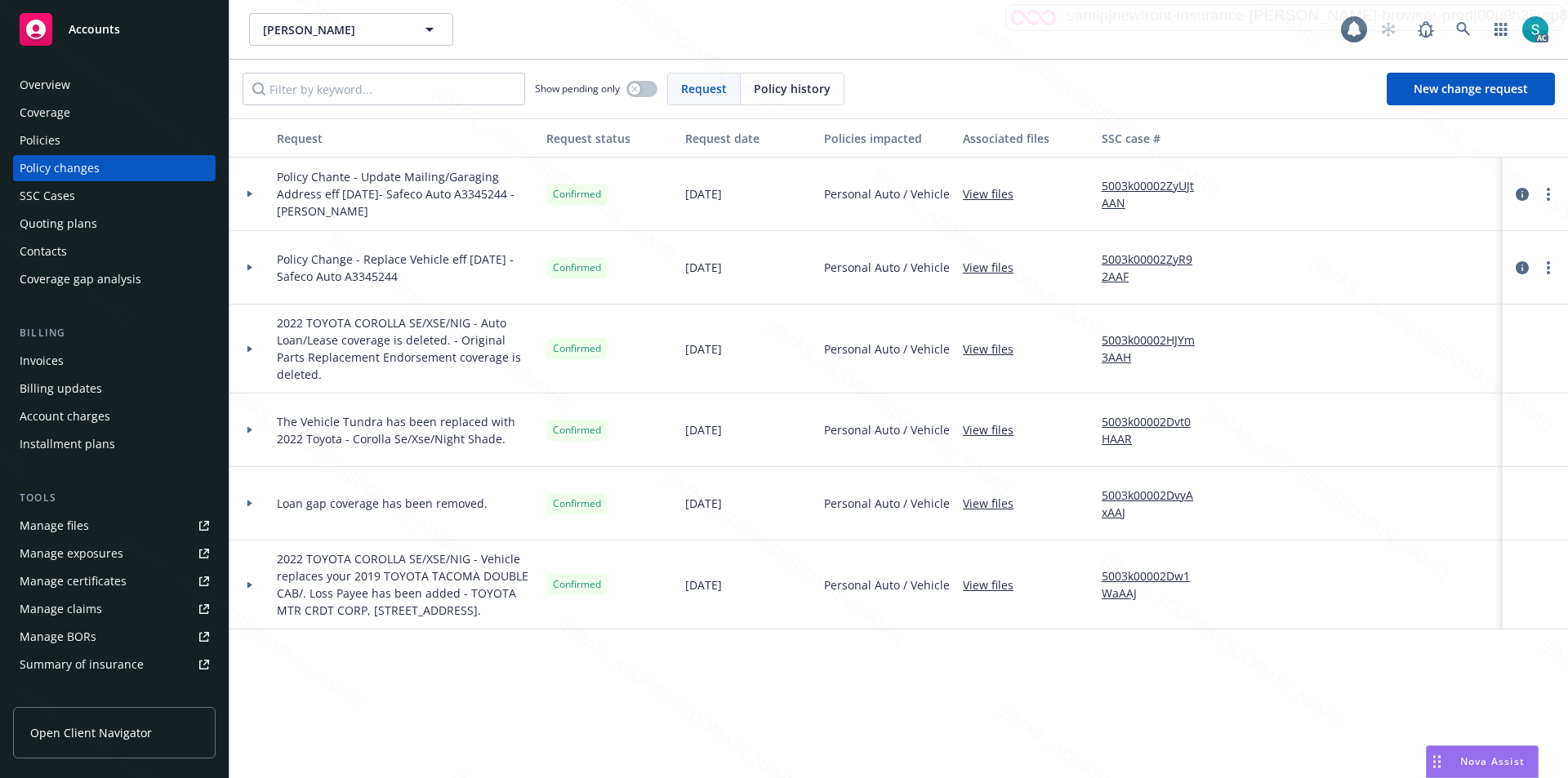
click at [58, 134] on div "Policies" at bounding box center [39, 141] width 41 height 26
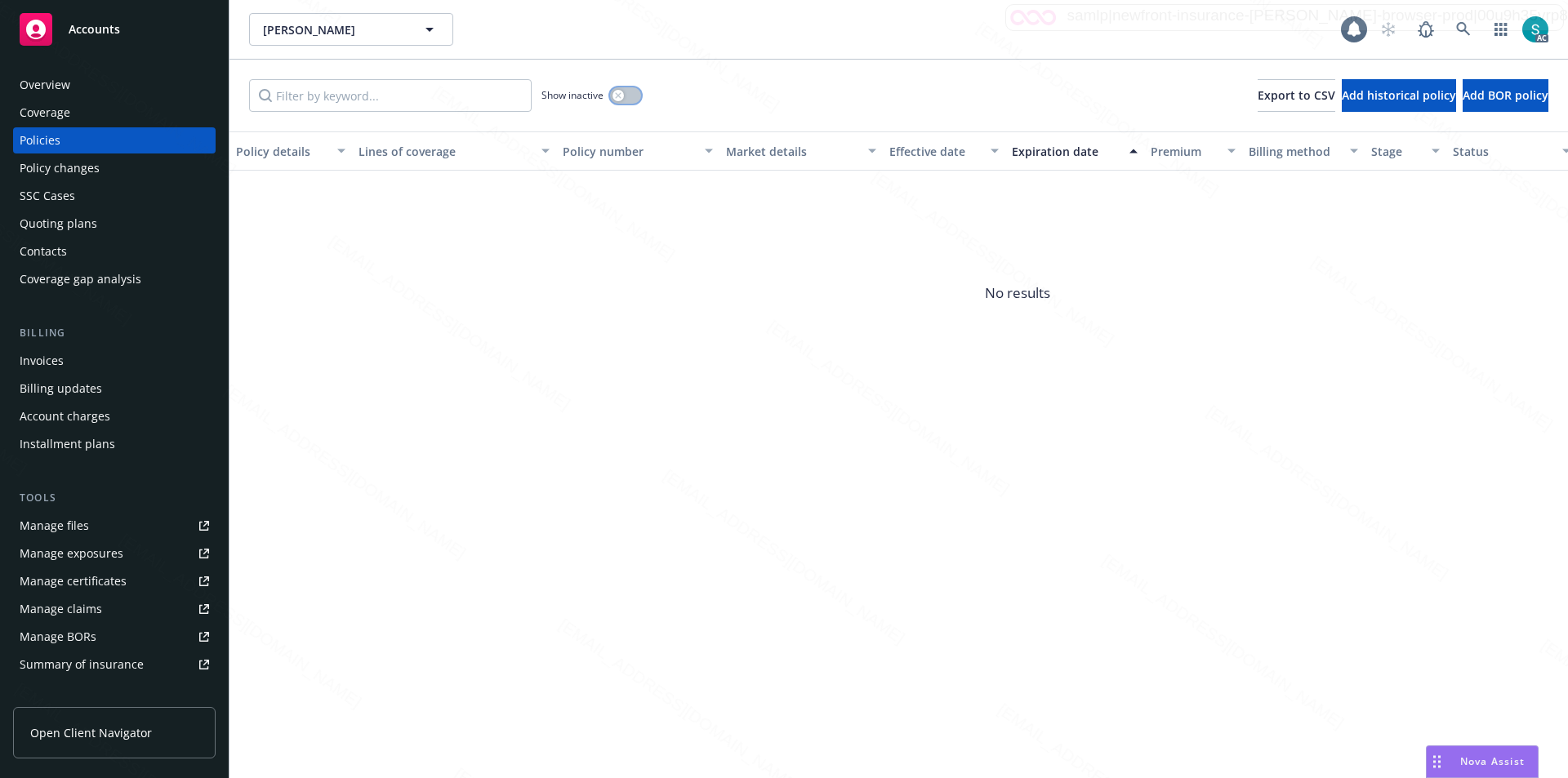
click at [622, 92] on icon "button" at bounding box center [617, 95] width 6 height 6
